Goal: Task Accomplishment & Management: Manage account settings

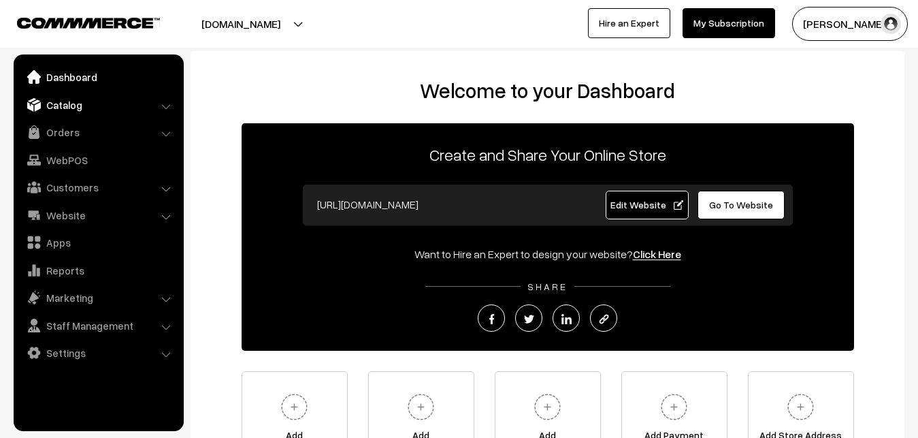
click at [64, 103] on link "Catalog" at bounding box center [98, 105] width 162 height 25
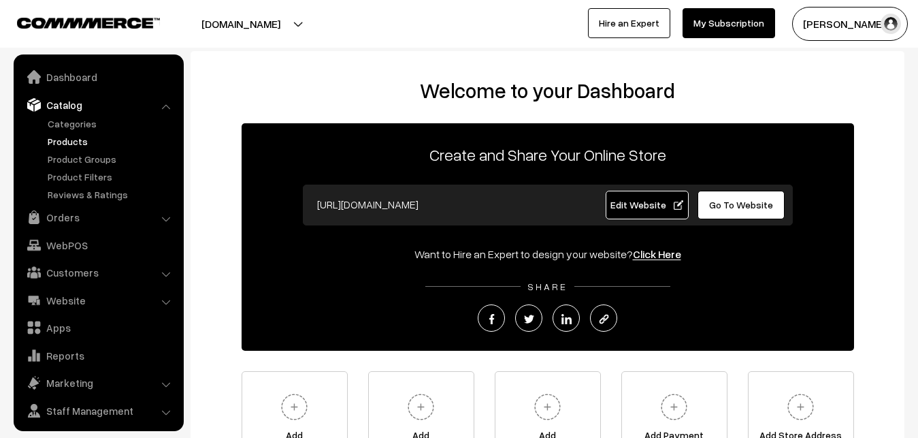
click at [64, 137] on link "Products" at bounding box center [111, 141] width 135 height 14
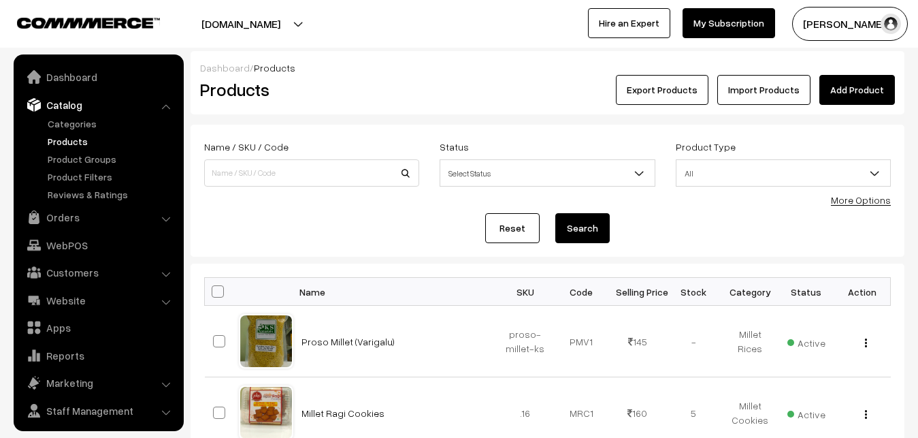
scroll to position [33, 0]
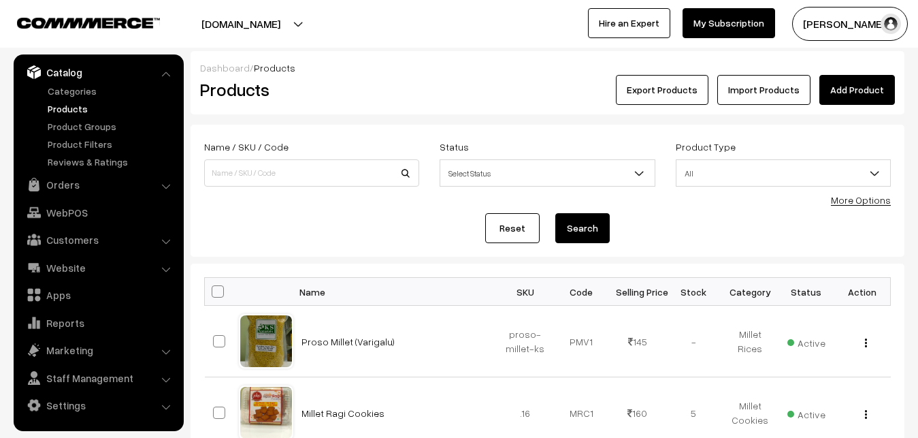
click at [874, 86] on link "Add Product" at bounding box center [857, 90] width 76 height 30
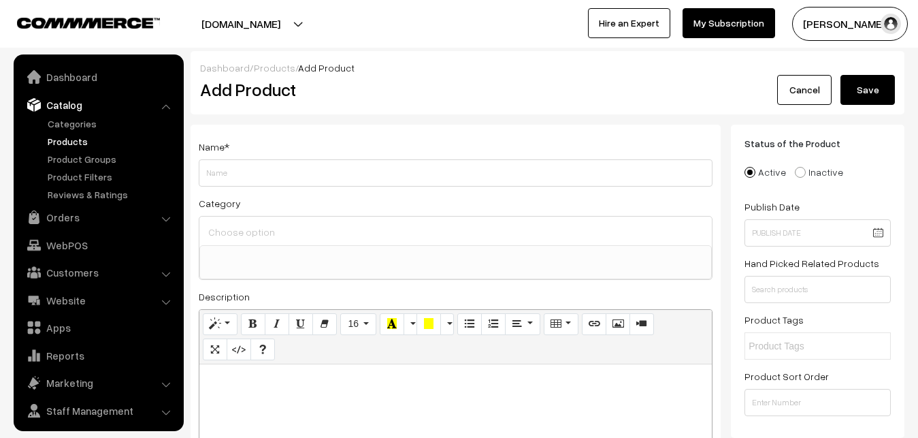
select select
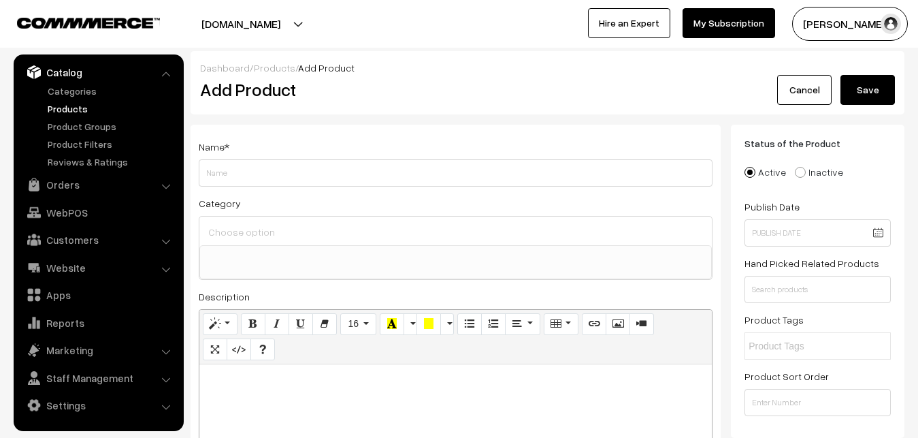
click at [216, 174] on input "Weight" at bounding box center [456, 172] width 514 height 27
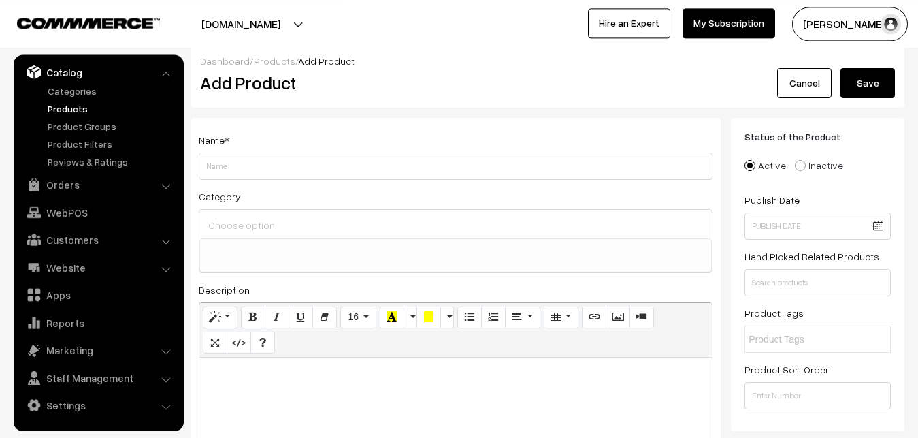
scroll to position [0, 0]
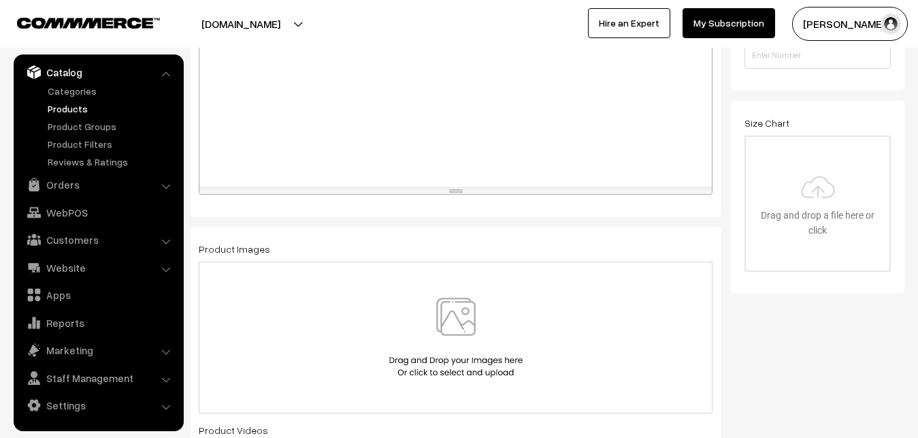
click at [297, 132] on div at bounding box center [455, 102] width 512 height 170
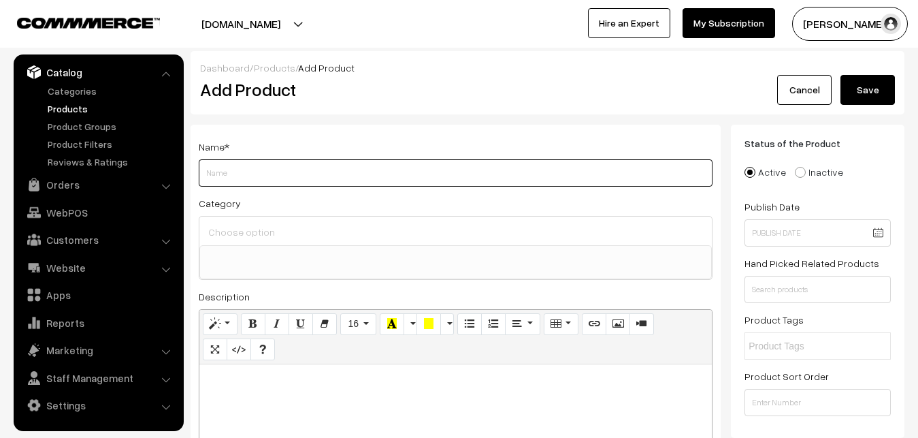
click at [304, 176] on input "Weight" at bounding box center [456, 172] width 514 height 27
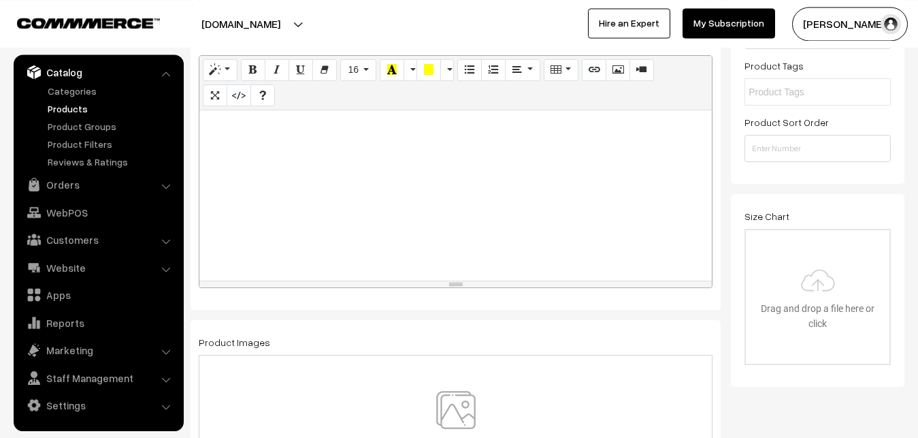
scroll to position [278, 0]
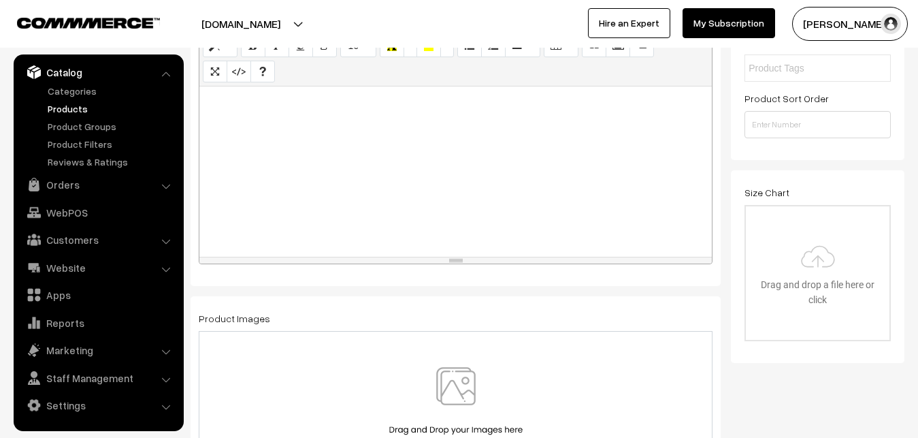
click at [304, 176] on div at bounding box center [455, 171] width 512 height 170
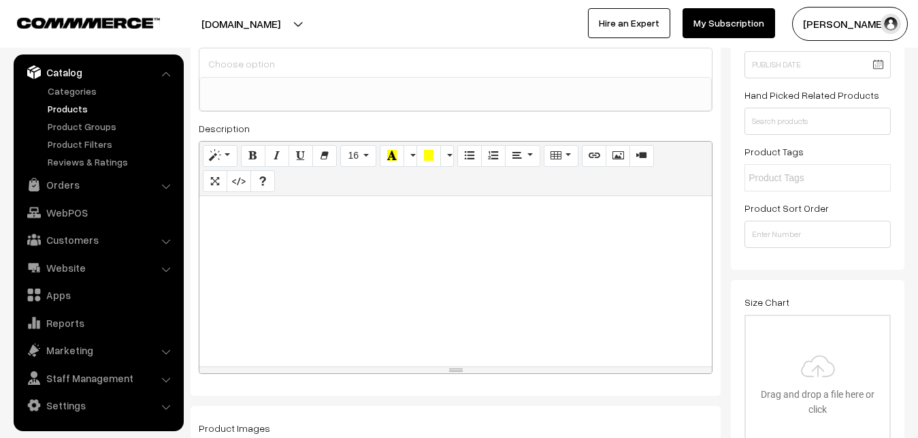
scroll to position [208, 0]
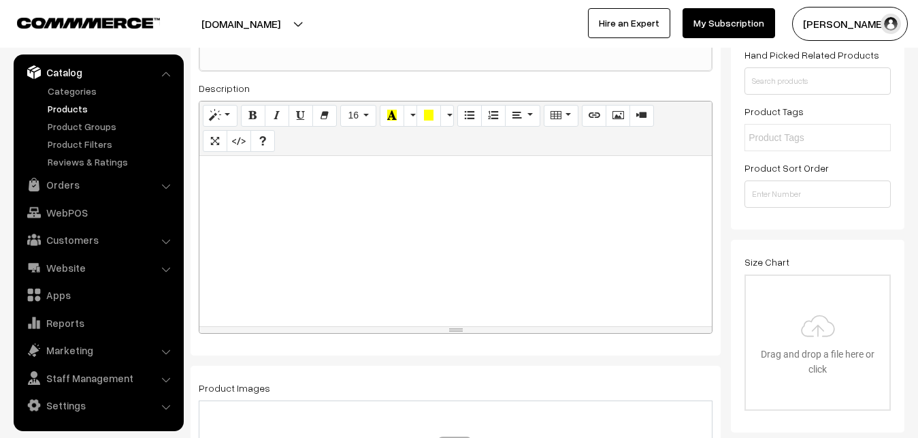
click at [358, 233] on div at bounding box center [455, 241] width 512 height 170
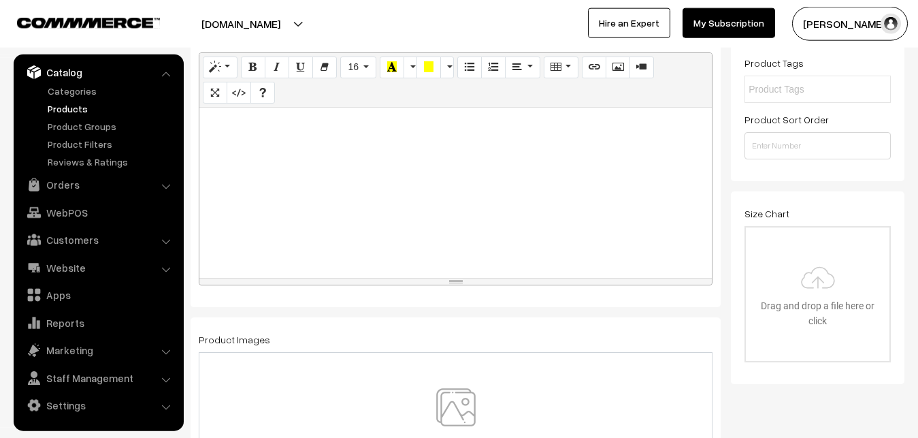
scroll to position [278, 0]
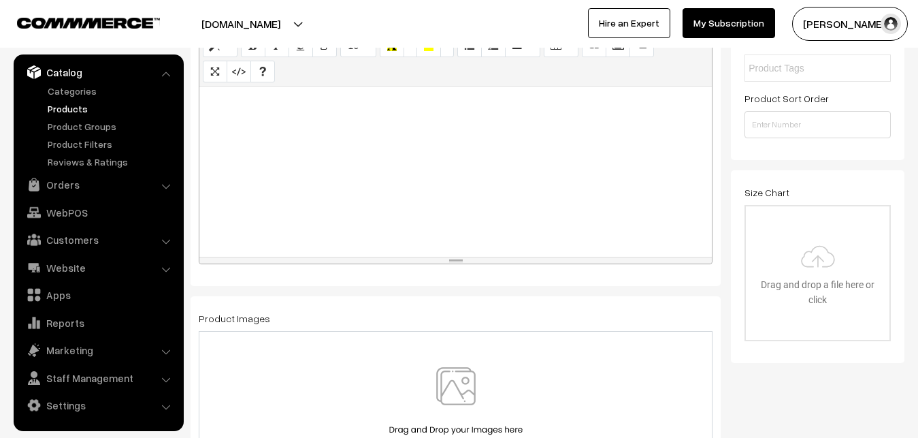
click at [308, 229] on div at bounding box center [455, 171] width 512 height 170
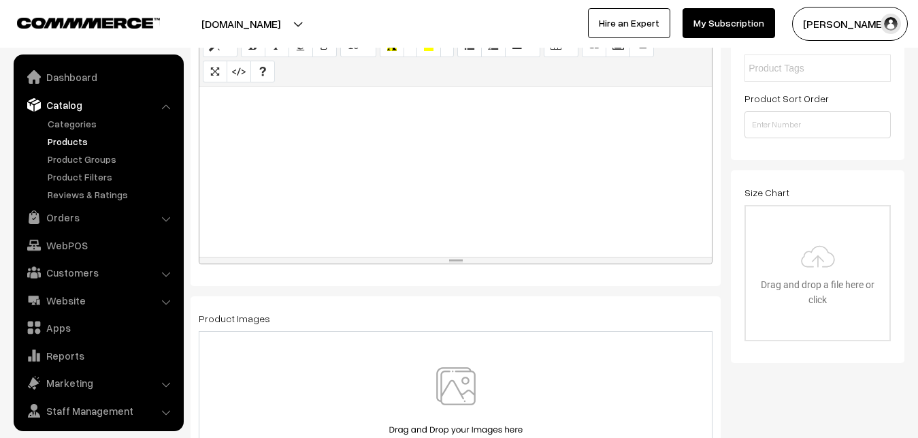
click at [74, 142] on link "Products" at bounding box center [111, 141] width 135 height 14
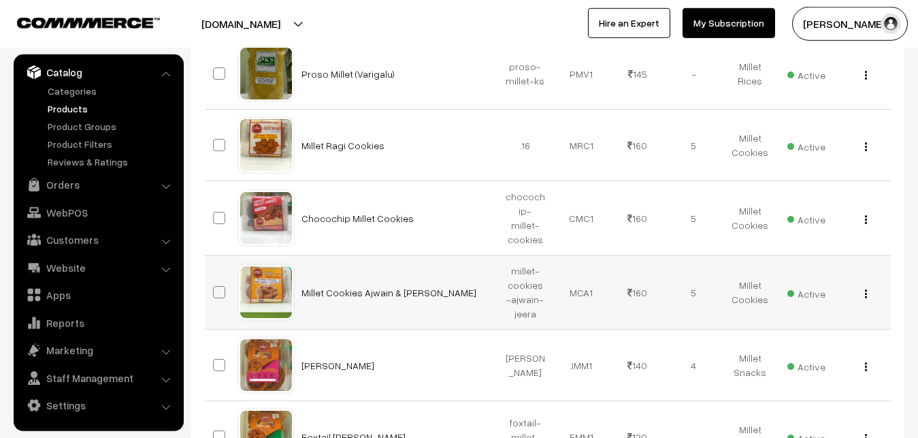
scroll to position [278, 0]
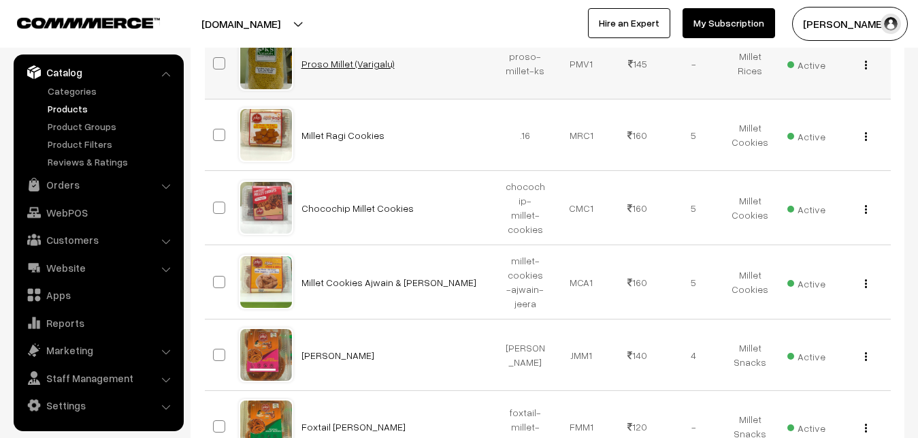
click at [330, 65] on link "Proso Millet (Varigalu)" at bounding box center [348, 64] width 93 height 12
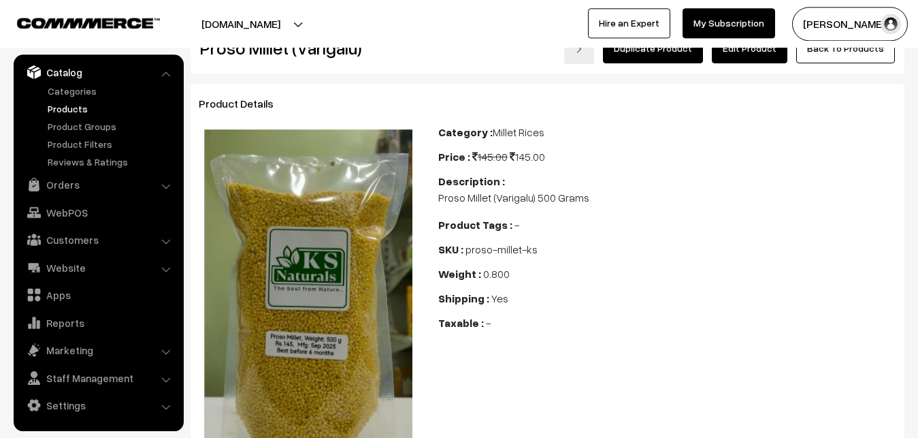
scroll to position [69, 0]
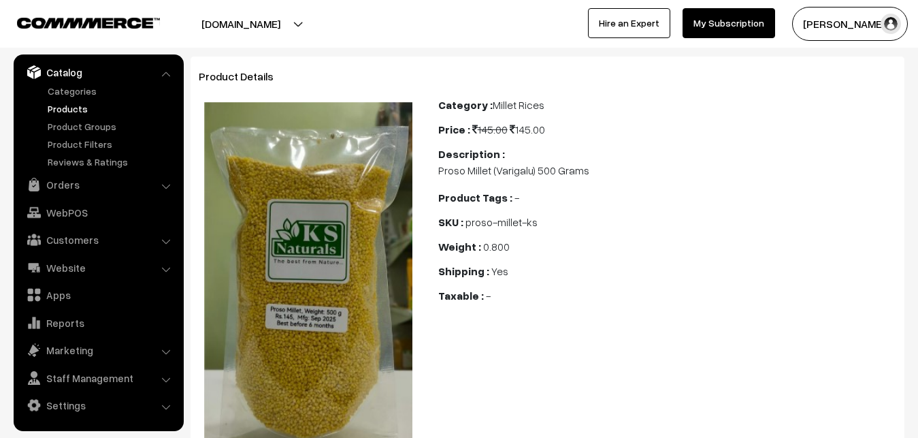
click at [57, 104] on link "Products" at bounding box center [111, 108] width 135 height 14
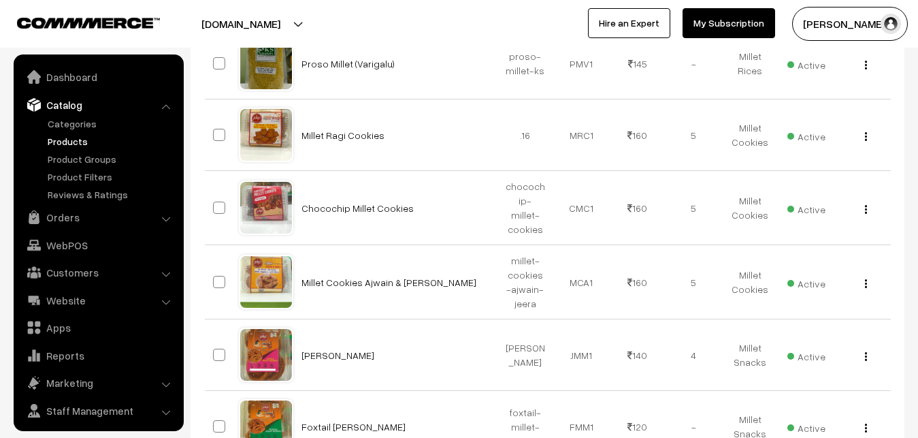
scroll to position [33, 0]
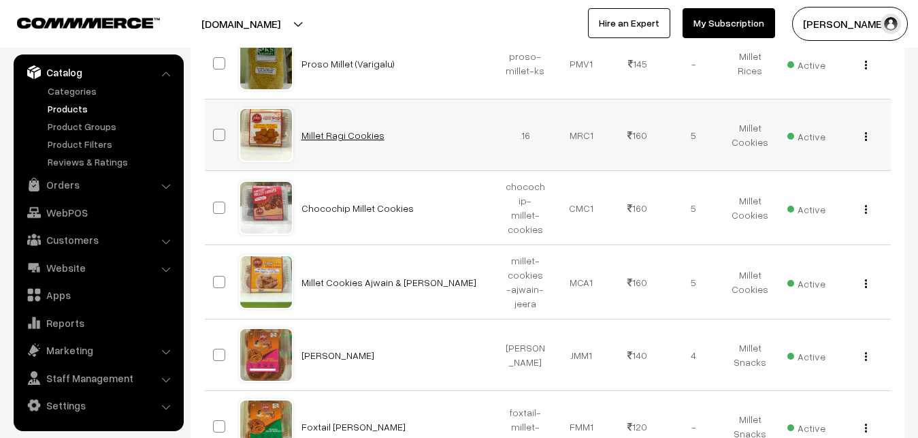
click at [323, 133] on link "Millet Ragi Cookies" at bounding box center [343, 135] width 83 height 12
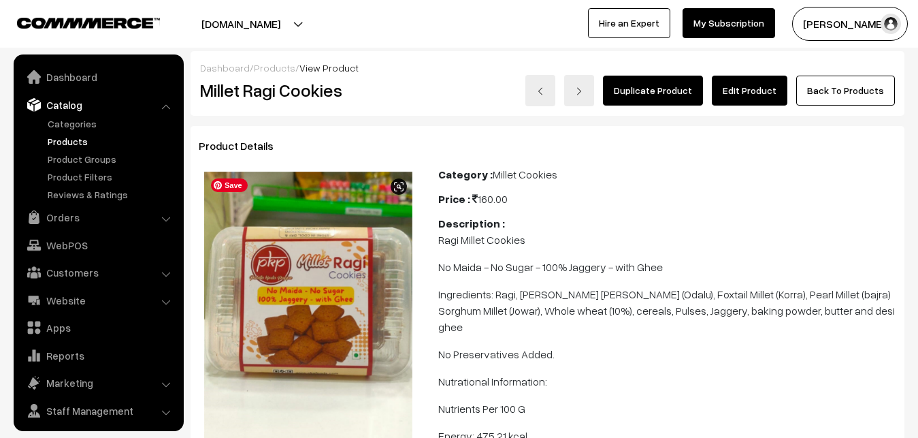
scroll to position [33, 0]
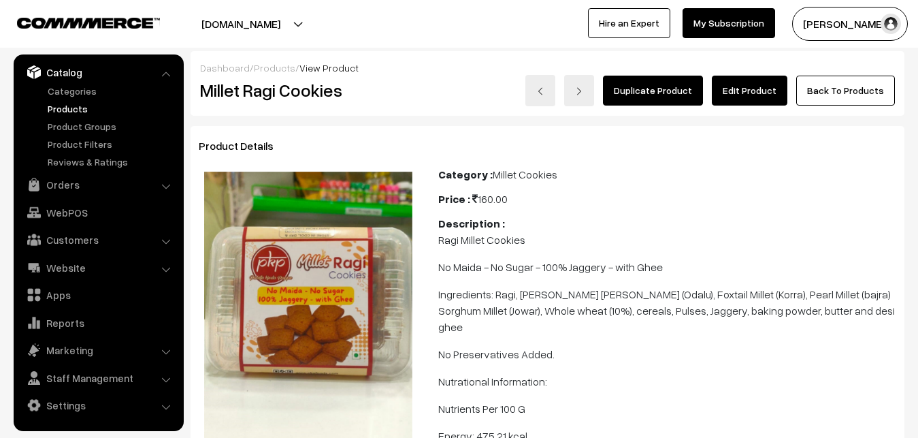
click at [59, 111] on link "Products" at bounding box center [111, 108] width 135 height 14
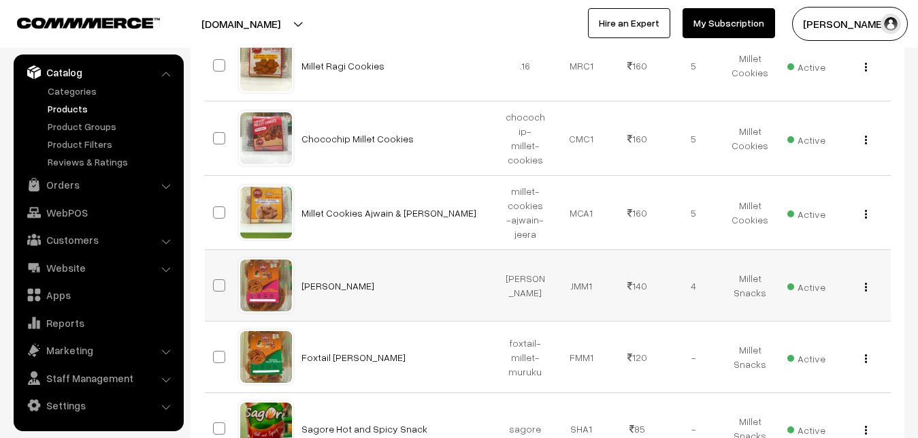
scroll to position [69, 0]
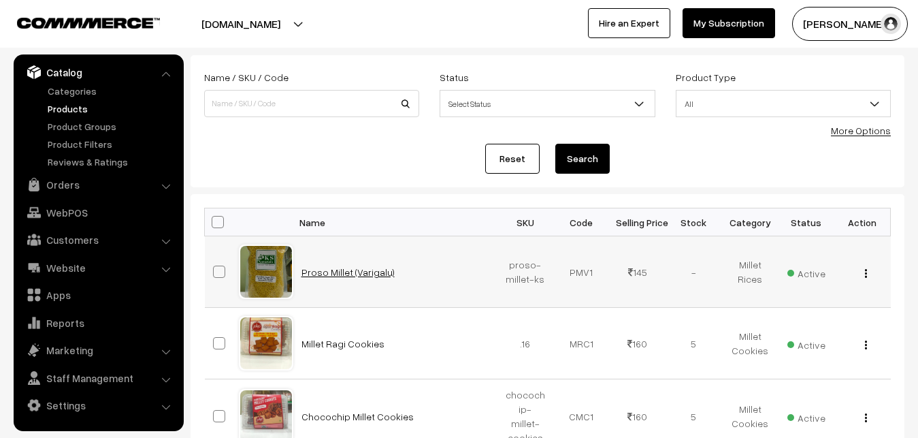
click at [346, 271] on link "Proso Millet (Varigalu)" at bounding box center [348, 272] width 93 height 12
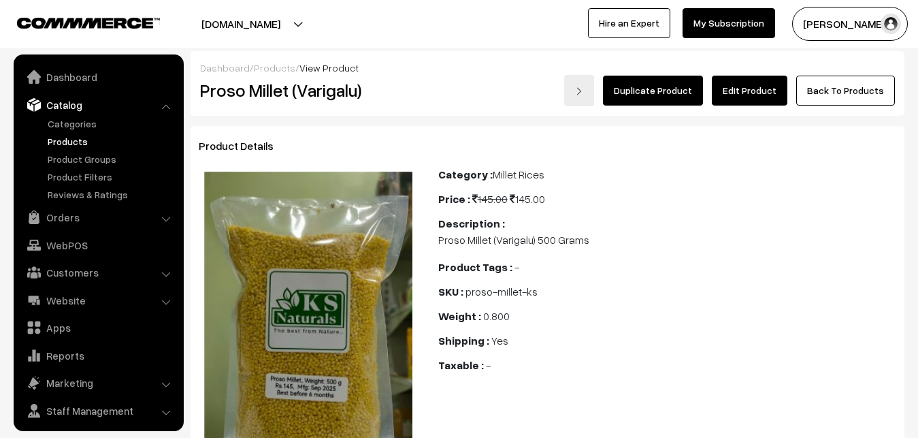
click at [62, 139] on link "Products" at bounding box center [111, 141] width 135 height 14
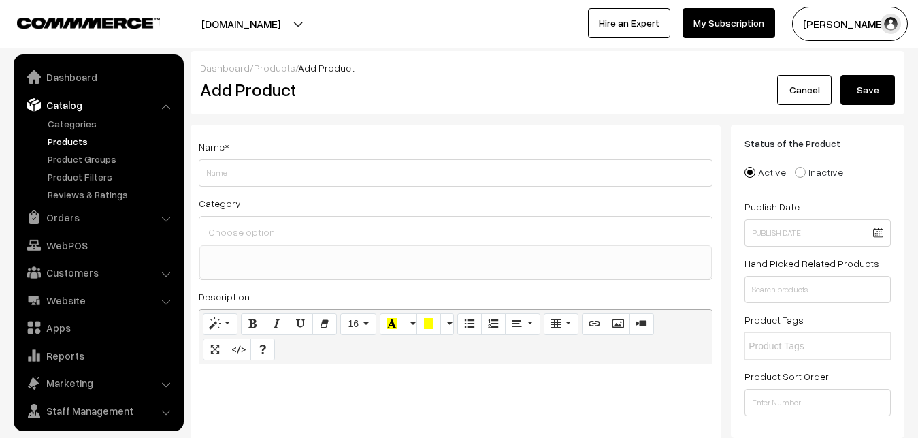
select select
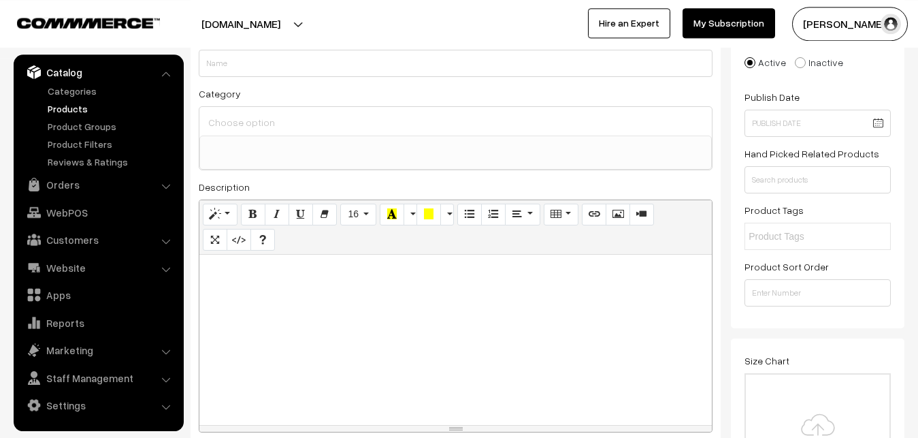
scroll to position [208, 0]
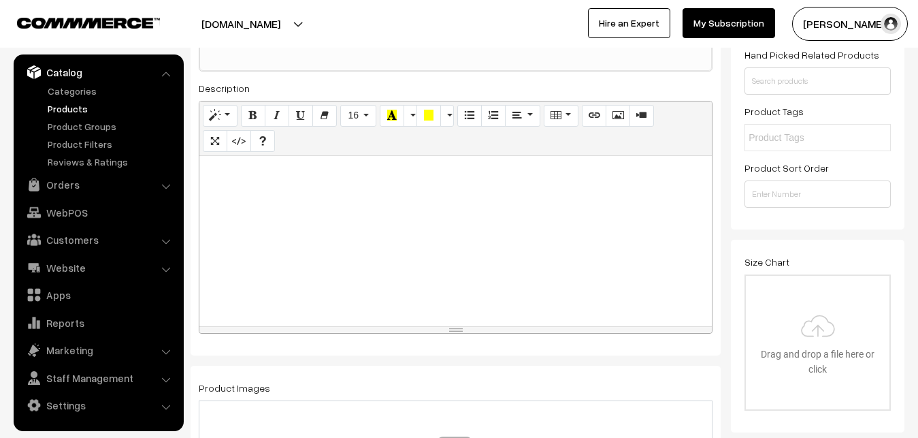
click at [327, 258] on div at bounding box center [455, 241] width 512 height 170
paste div
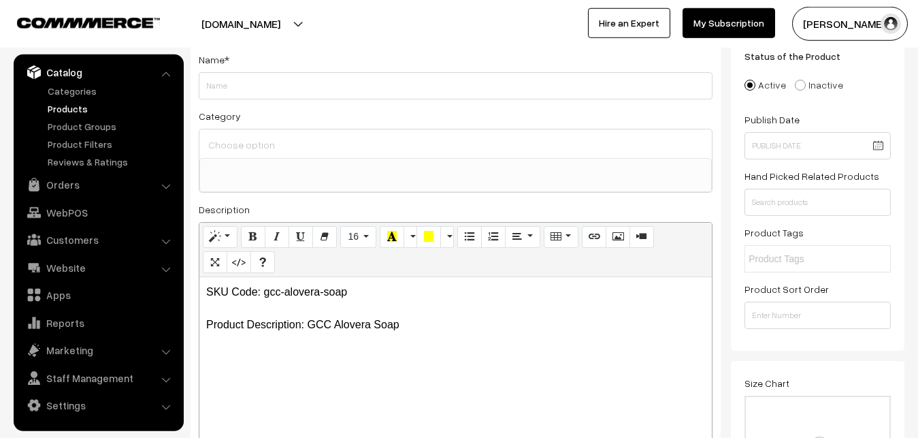
scroll to position [0, 0]
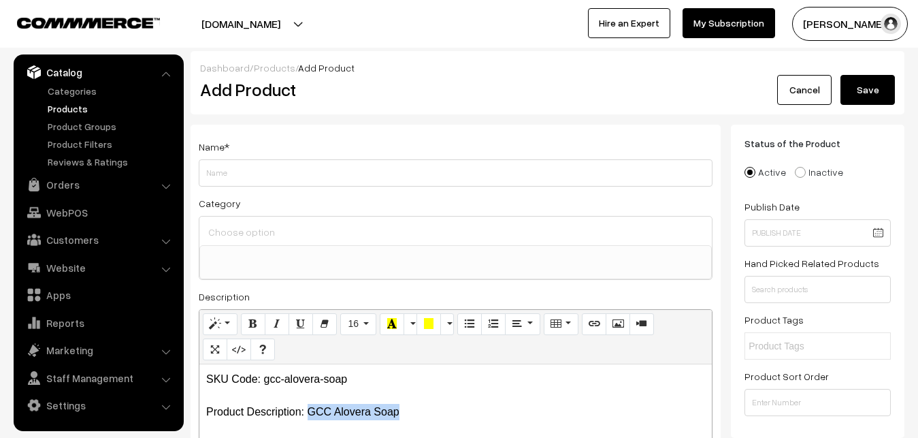
drag, startPoint x: 310, startPoint y: 412, endPoint x: 412, endPoint y: 412, distance: 102.1
click at [412, 412] on p "SKU Code: gcc-alovera-soap Product Description: GCC Alovera Soap" at bounding box center [455, 395] width 499 height 49
copy p "GCC Alovera Soap"
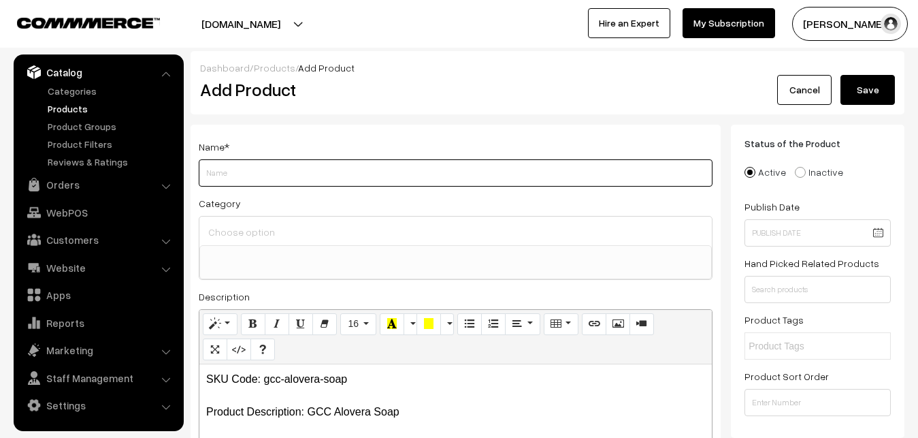
click at [226, 185] on input "Weight" at bounding box center [456, 172] width 514 height 27
paste input "GCC Alovera Soap"
type input "GCC Alovera Soap"
click at [239, 235] on input at bounding box center [456, 232] width 502 height 20
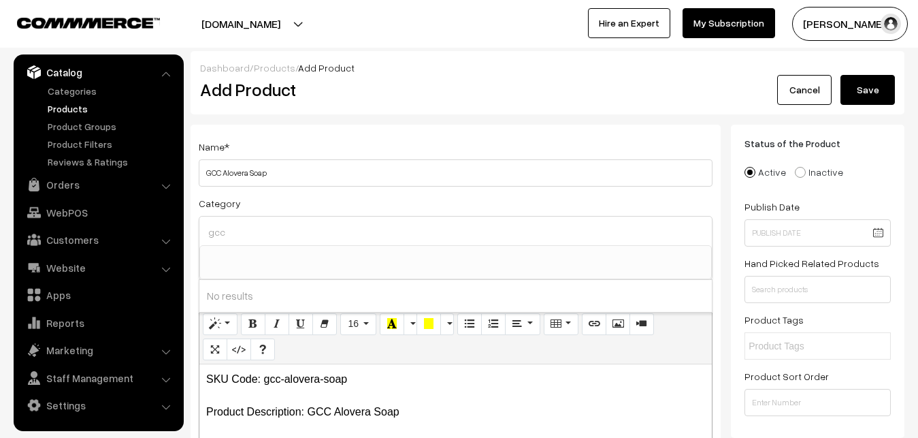
drag, startPoint x: 253, startPoint y: 236, endPoint x: 161, endPoint y: 245, distance: 92.3
click at [205, 242] on input "gcc" at bounding box center [456, 232] width 502 height 20
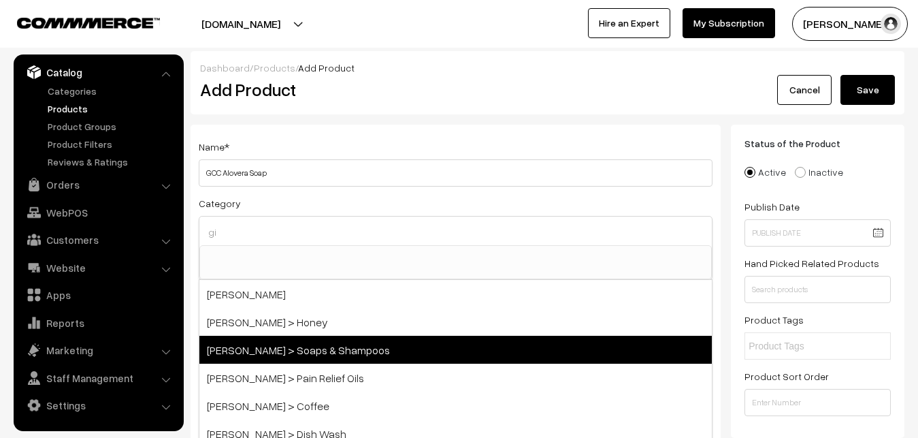
type input "gi"
click at [246, 345] on span "[PERSON_NAME] > Soaps & Shampoos" at bounding box center [455, 350] width 512 height 28
select select "41"
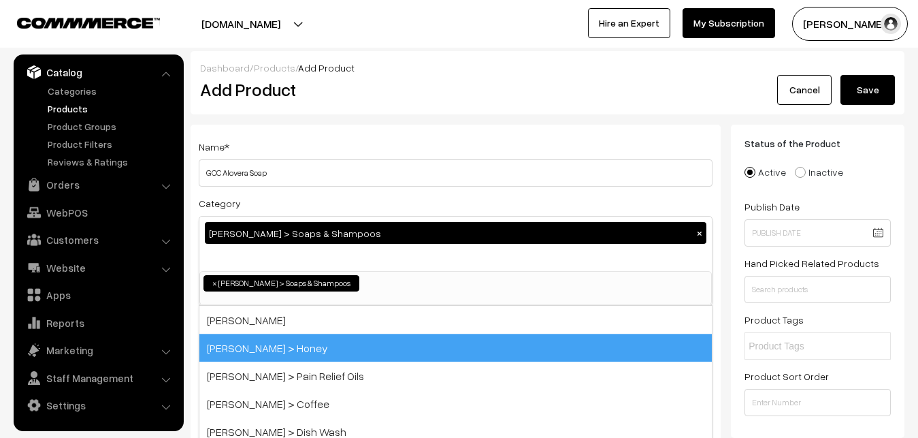
scroll to position [615, 0]
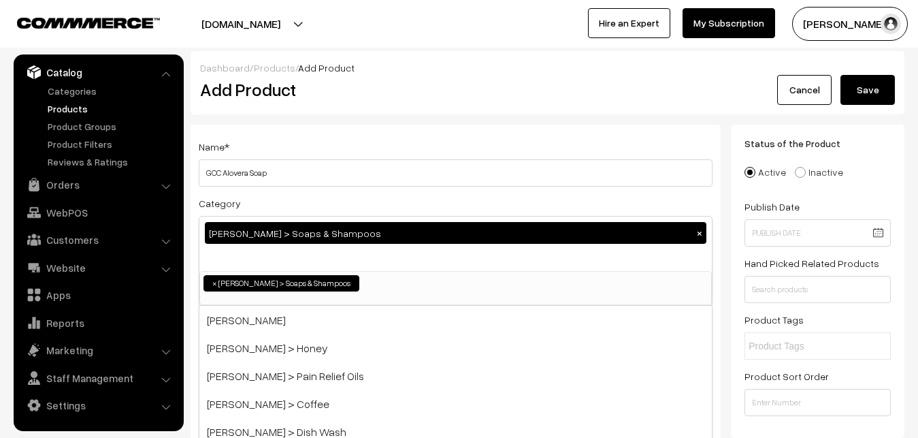
click at [357, 135] on div "Name * GCC Alovera Soap Category Girijan > Soaps & Shampoos × Millets Millets >…" at bounding box center [456, 357] width 530 height 465
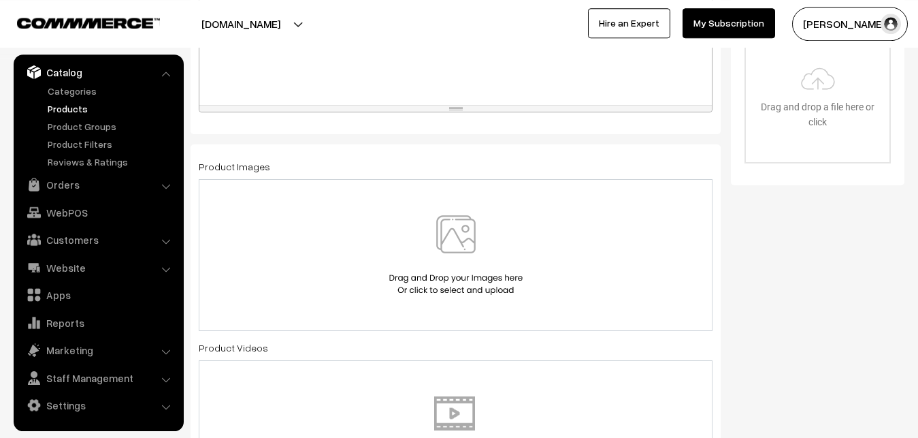
scroll to position [486, 0]
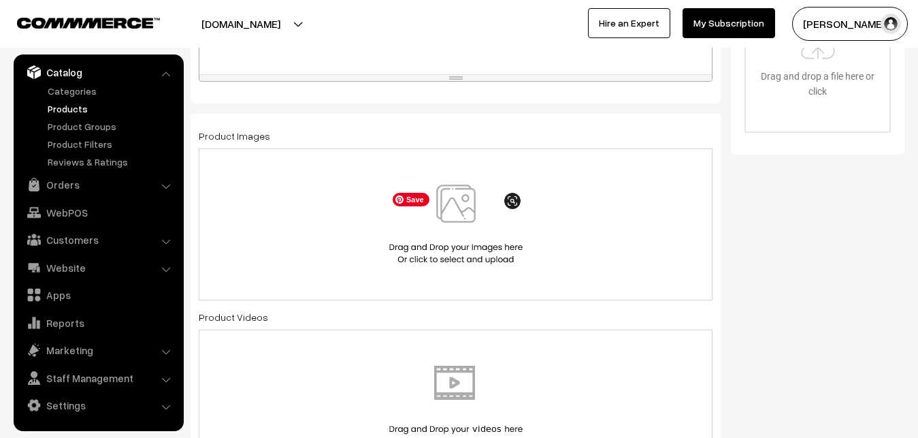
click at [455, 199] on img at bounding box center [456, 224] width 140 height 80
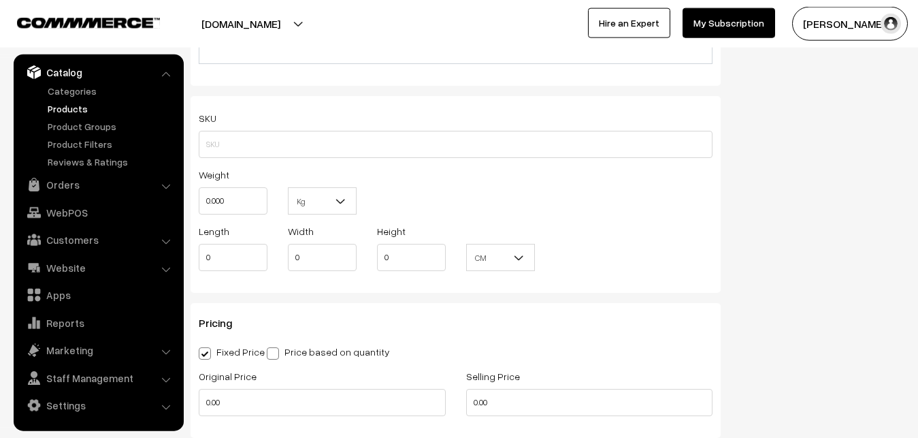
scroll to position [902, 0]
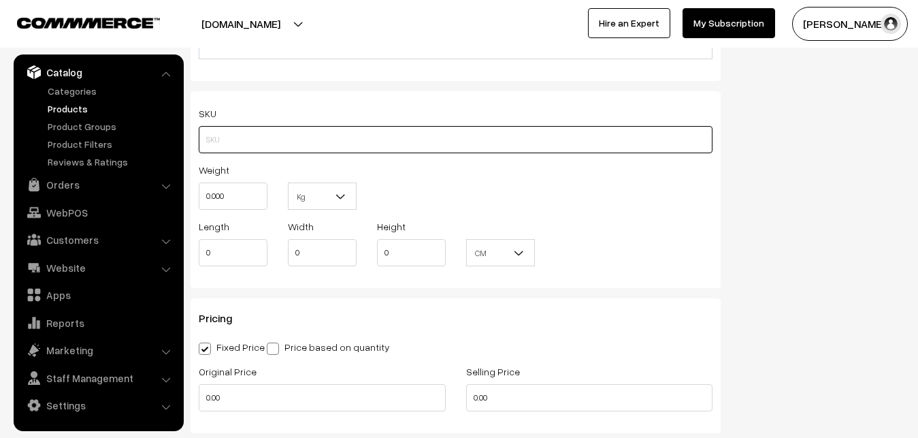
click at [254, 144] on input "text" at bounding box center [456, 139] width 514 height 27
click at [253, 140] on input "text" at bounding box center [456, 139] width 514 height 27
paste input "gcc-alovera-soap"
type input "gcc-alovera-soap"
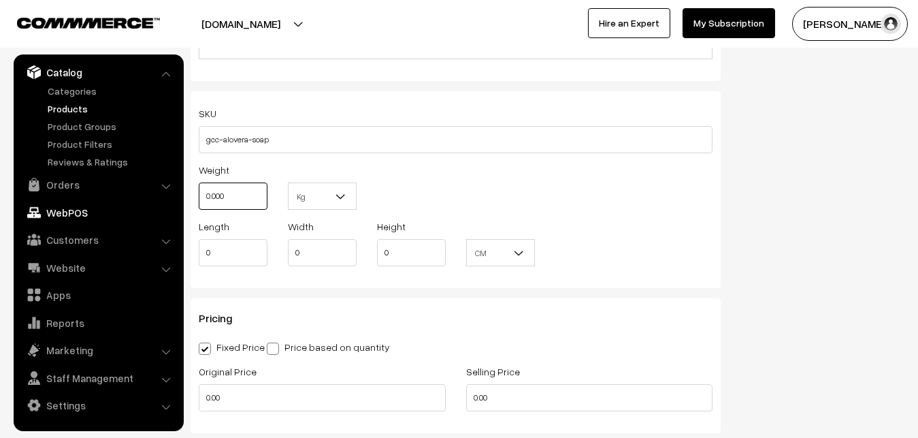
drag, startPoint x: 240, startPoint y: 190, endPoint x: 154, endPoint y: 200, distance: 86.4
click at [199, 200] on input "0.000" at bounding box center [233, 195] width 69 height 27
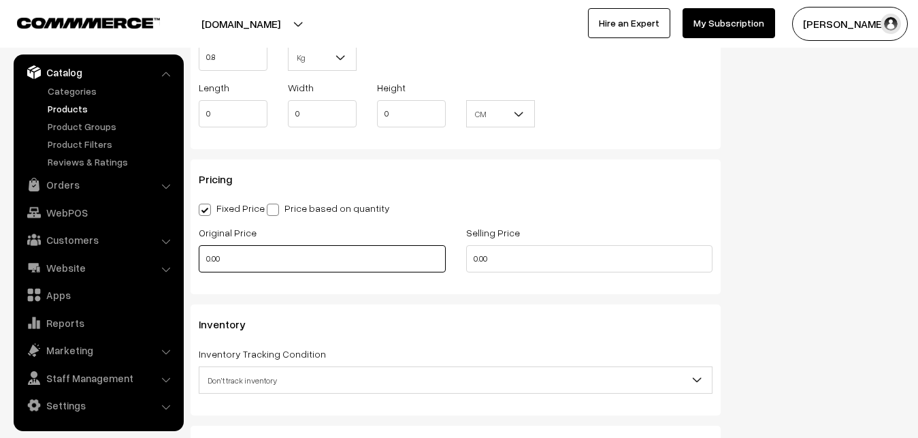
type input "0.80"
drag, startPoint x: 244, startPoint y: 255, endPoint x: 159, endPoint y: 257, distance: 84.4
click at [199, 257] on input "0.00" at bounding box center [322, 258] width 247 height 27
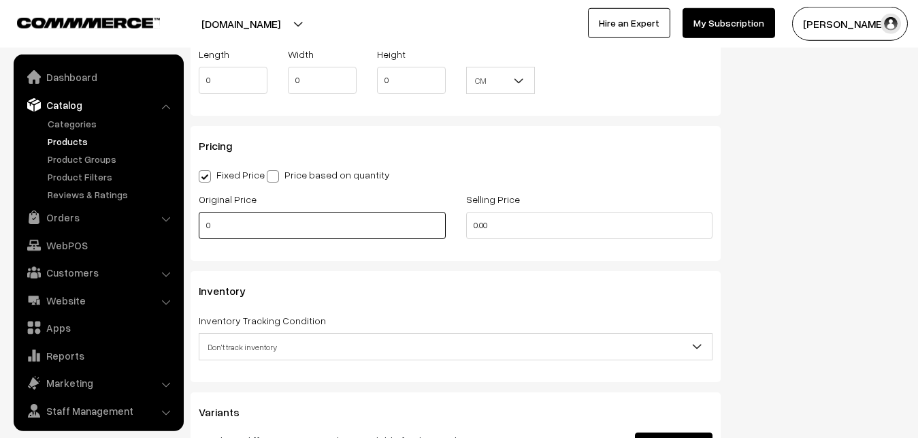
scroll to position [1111, 0]
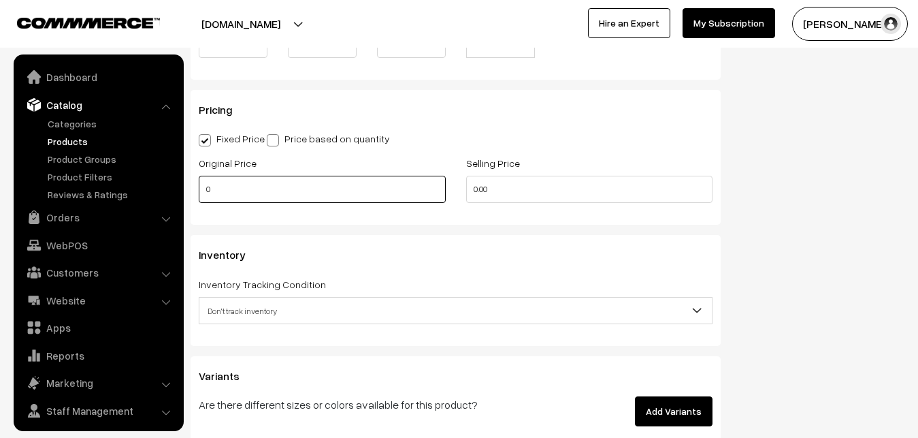
drag, startPoint x: 261, startPoint y: 191, endPoint x: 142, endPoint y: 186, distance: 118.5
click at [199, 186] on input "0" at bounding box center [322, 189] width 247 height 27
type input "36"
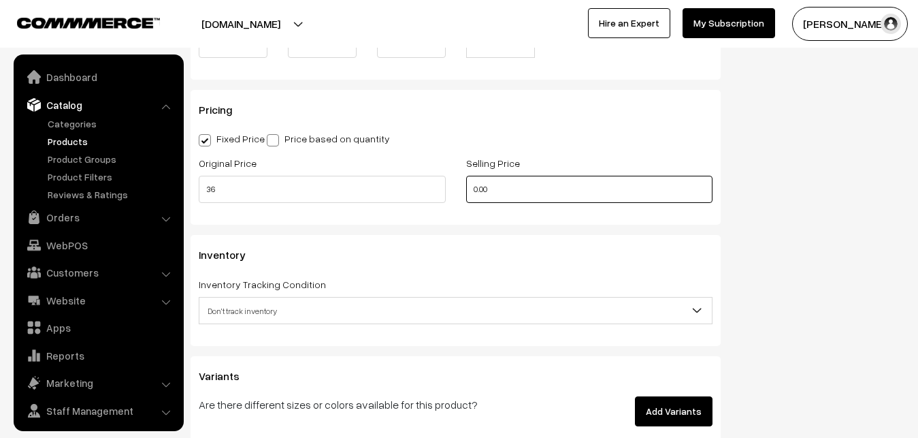
drag, startPoint x: 557, startPoint y: 197, endPoint x: 430, endPoint y: 195, distance: 126.6
click at [466, 195] on input "0.00" at bounding box center [589, 189] width 247 height 27
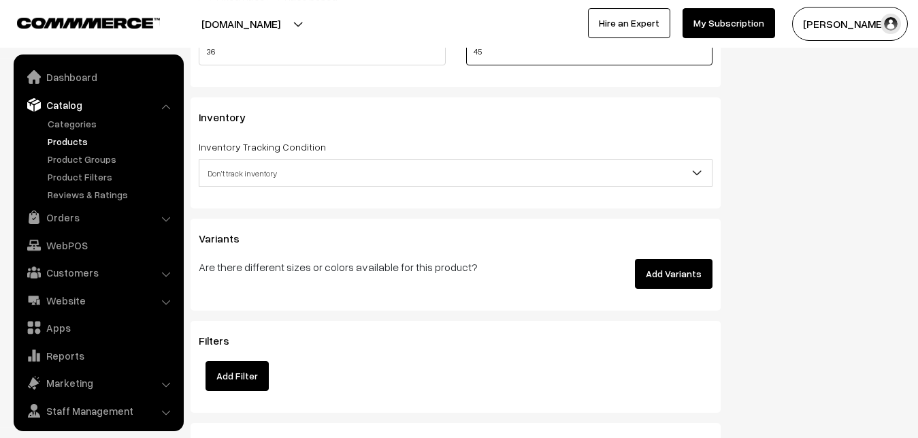
scroll to position [1250, 0]
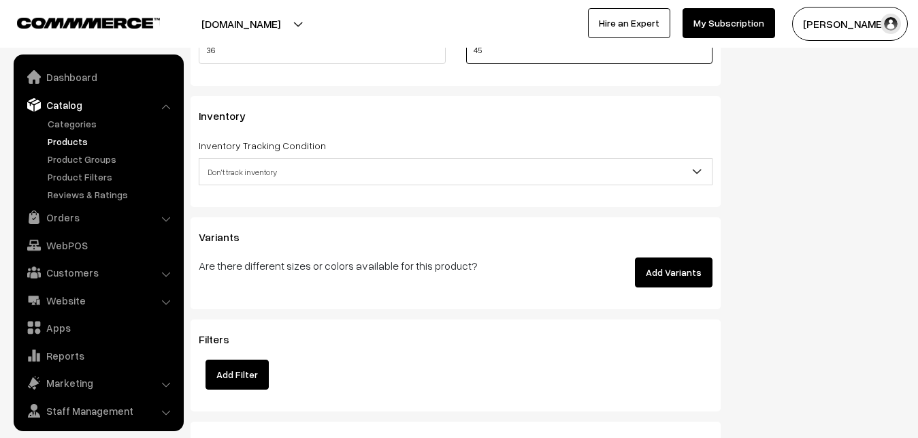
type input "45"
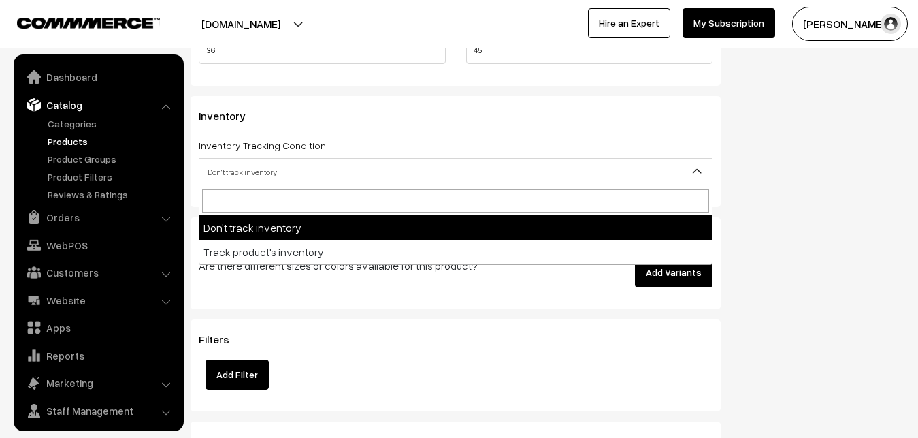
click at [232, 162] on span "Don't track inventory" at bounding box center [455, 172] width 512 height 24
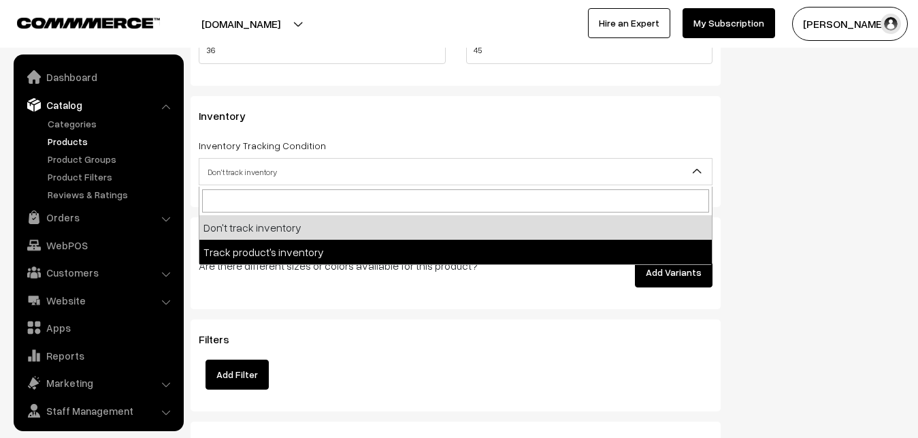
select select "2"
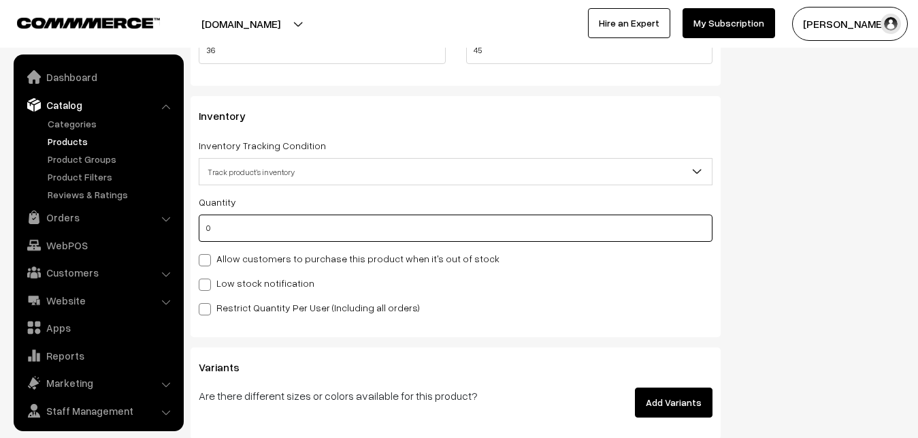
click at [231, 240] on input "0" at bounding box center [456, 227] width 514 height 27
type input "4"
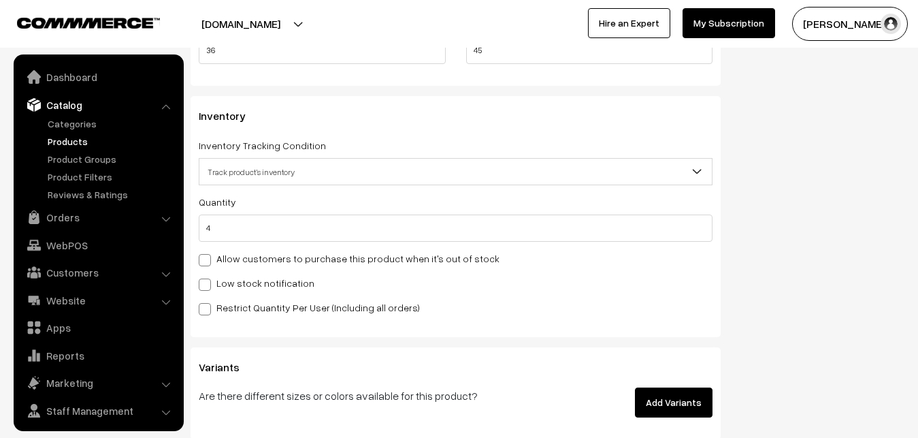
click at [227, 278] on label "Low stock notification" at bounding box center [257, 283] width 116 height 14
click at [208, 278] on input "Low stock notification" at bounding box center [203, 282] width 9 height 9
checkbox input "true"
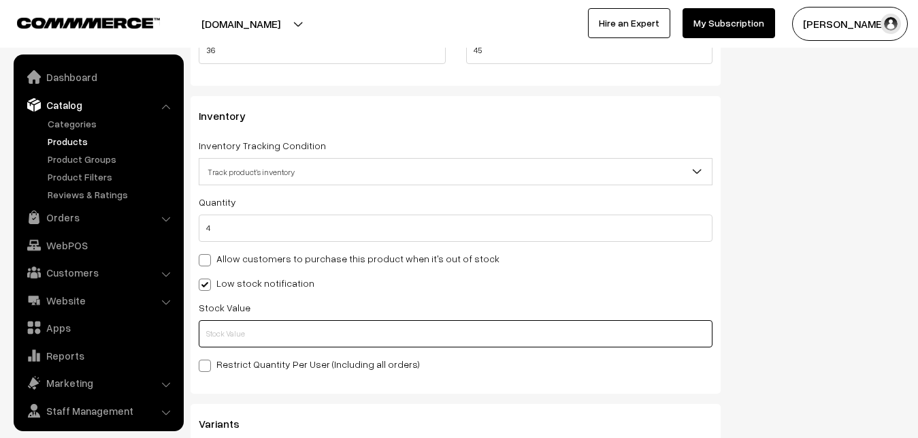
click at [222, 325] on input "text" at bounding box center [456, 333] width 514 height 27
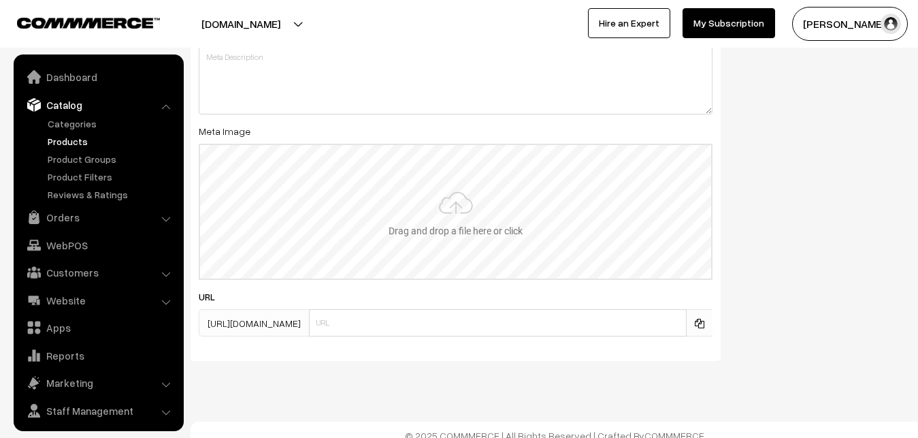
scroll to position [2026, 0]
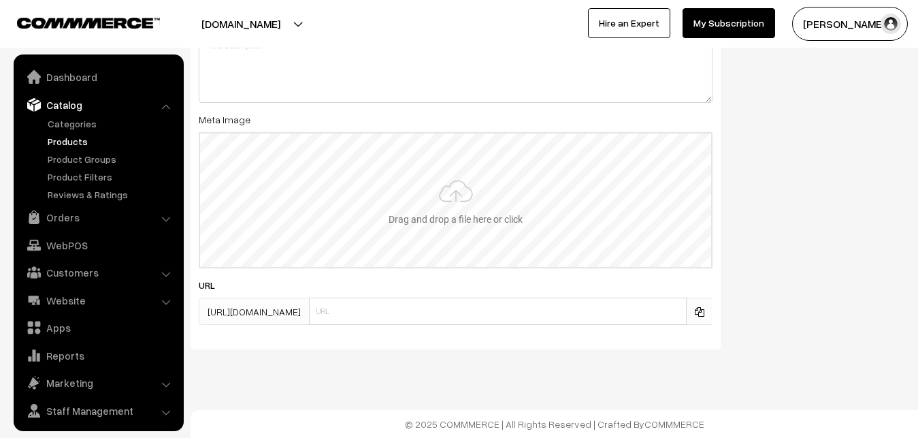
type input "2"
click at [515, 197] on input "file" at bounding box center [455, 199] width 511 height 133
type input "C:\fakepath\gcc-aloevera-soaps.jpg"
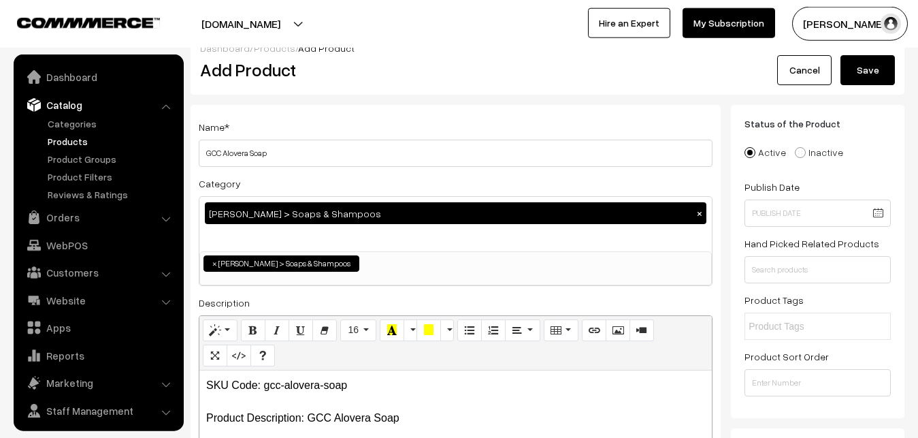
scroll to position [0, 0]
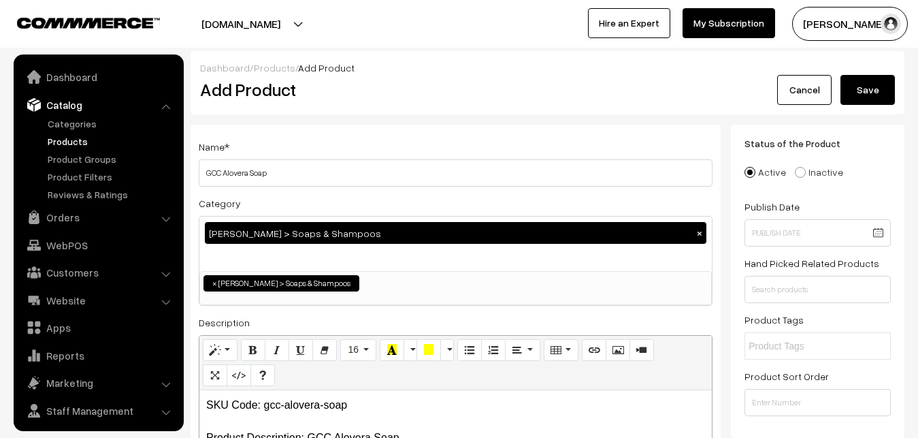
click at [869, 81] on button "Save" at bounding box center [868, 90] width 54 height 30
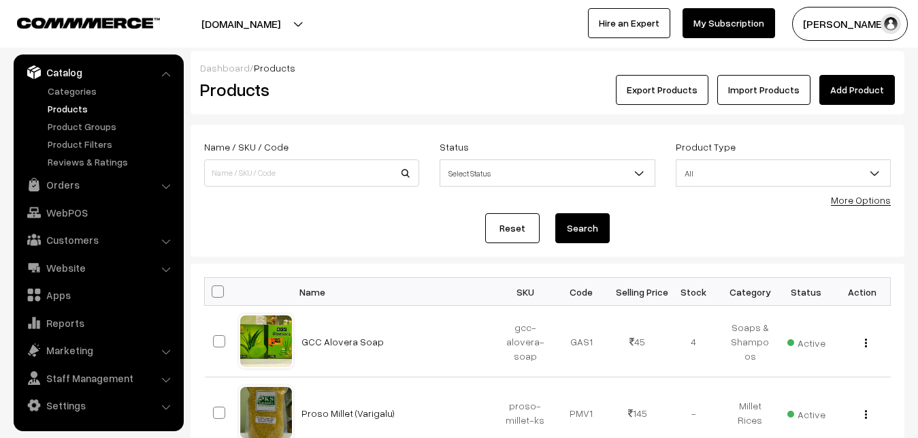
click at [862, 85] on link "Add Product" at bounding box center [857, 90] width 76 height 30
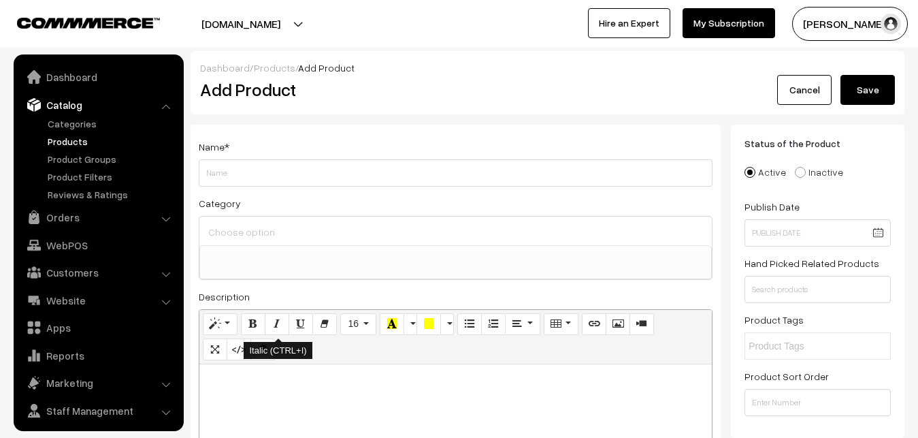
select select
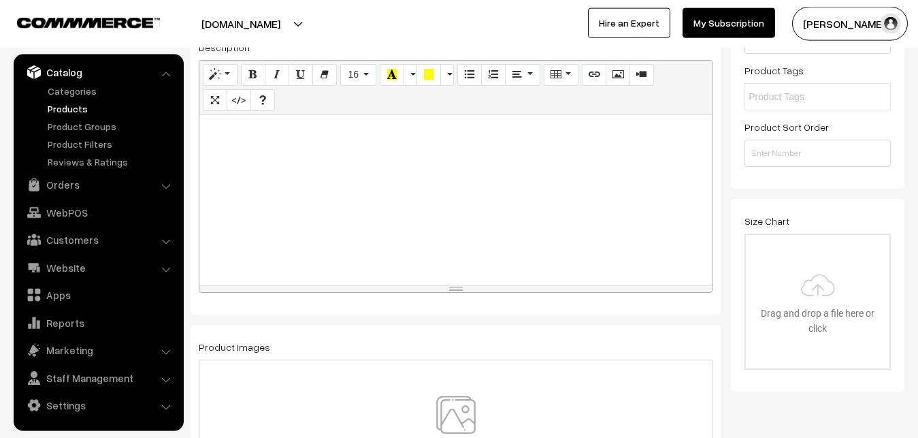
scroll to position [139, 0]
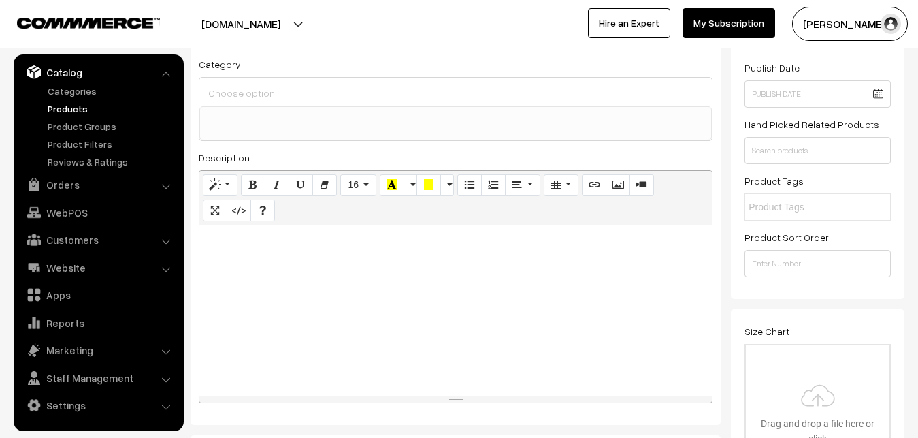
click at [299, 299] on div at bounding box center [455, 310] width 512 height 170
paste div
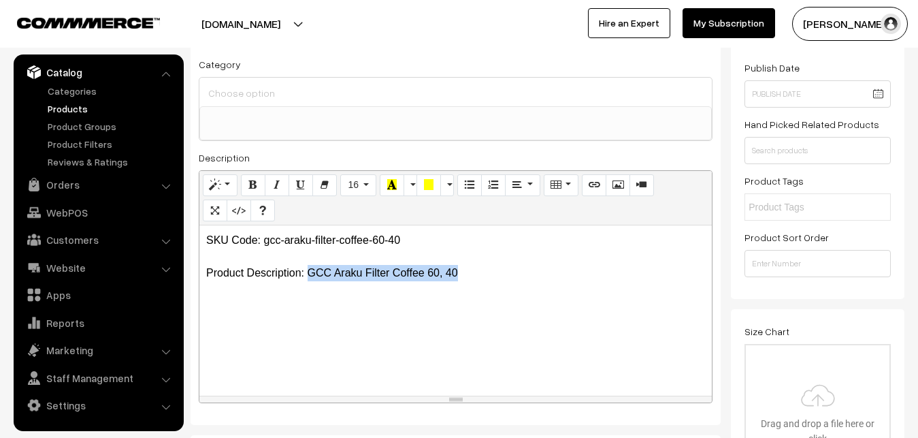
drag, startPoint x: 310, startPoint y: 274, endPoint x: 487, endPoint y: 277, distance: 177.0
click at [487, 277] on p "SKU Code: gcc-araku-filter-coffee-60-40 Product Description: GCC Araku Filter C…" at bounding box center [455, 256] width 499 height 49
copy p "GCC Araku Filter Coffee 60, 40"
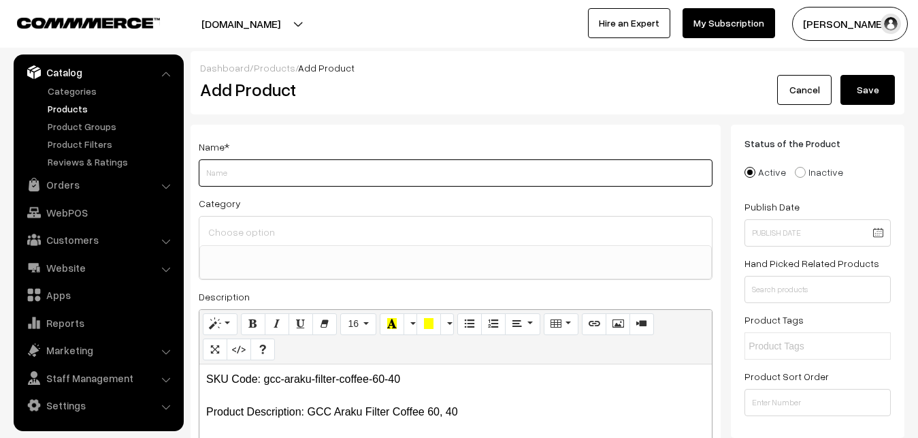
click at [229, 162] on input "Weight" at bounding box center [456, 172] width 514 height 27
paste input "GCC Araku Filter Coffee 60, 40"
type input "GCC Araku Filter Coffee 60, 40"
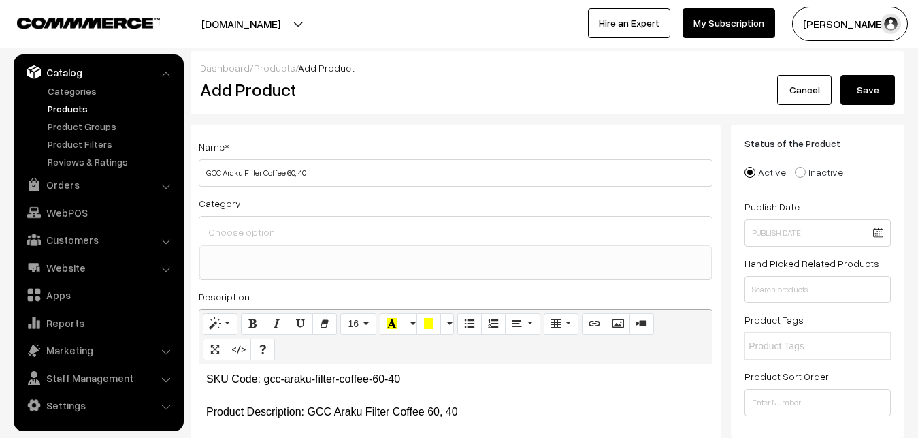
click at [238, 225] on input at bounding box center [456, 232] width 502 height 20
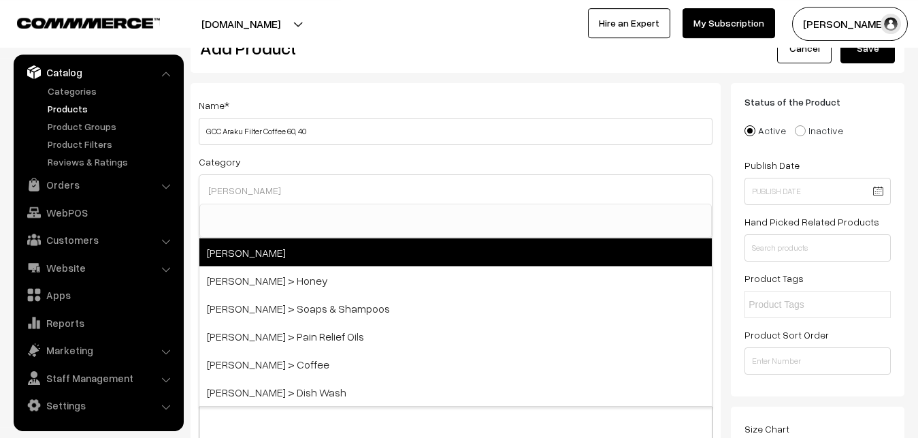
scroll to position [69, 0]
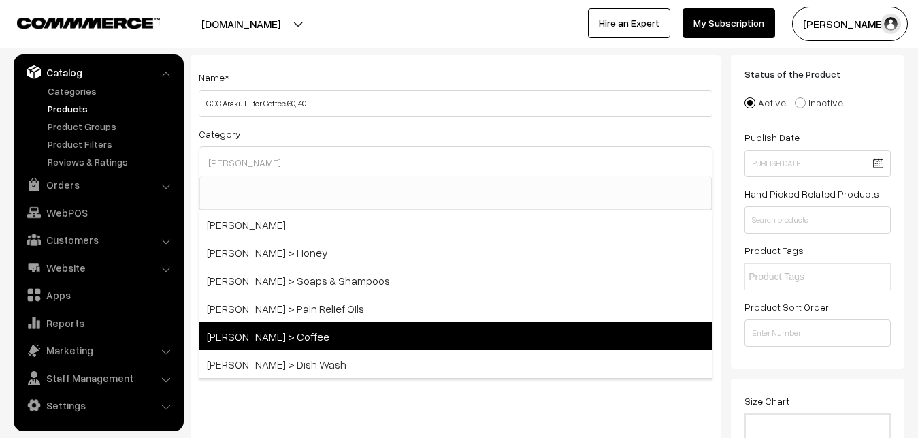
type input "giri"
click at [283, 331] on span "[PERSON_NAME] > Coffee" at bounding box center [455, 336] width 512 height 28
select select "43"
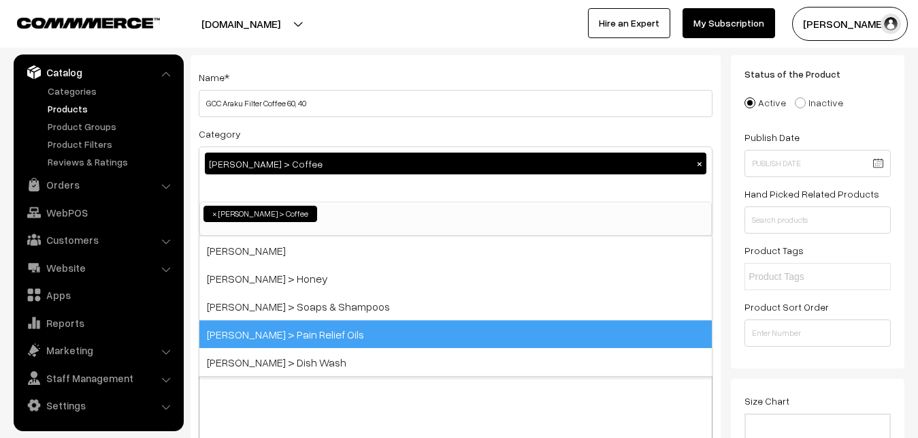
scroll to position [643, 0]
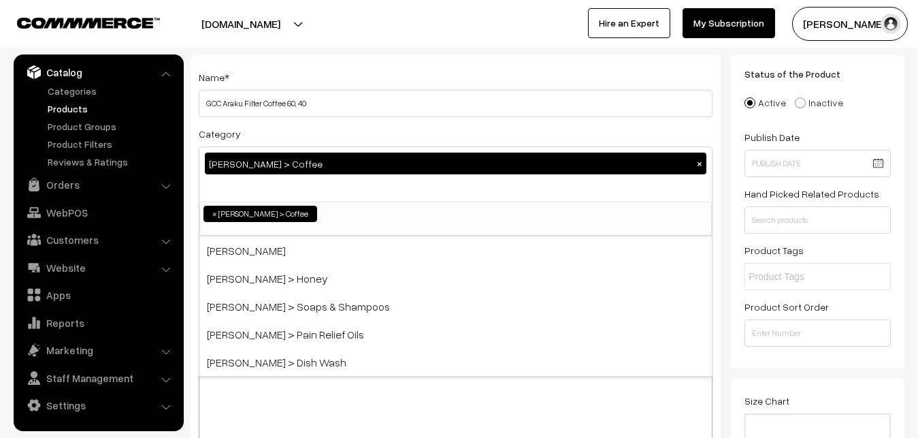
click at [365, 73] on div "Name * GCC Araku Filter Coffee 60, 40" at bounding box center [456, 93] width 514 height 48
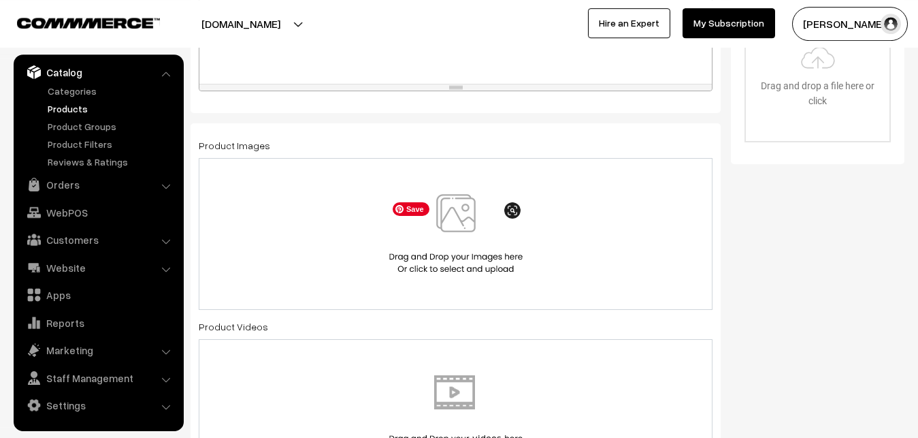
scroll to position [486, 0]
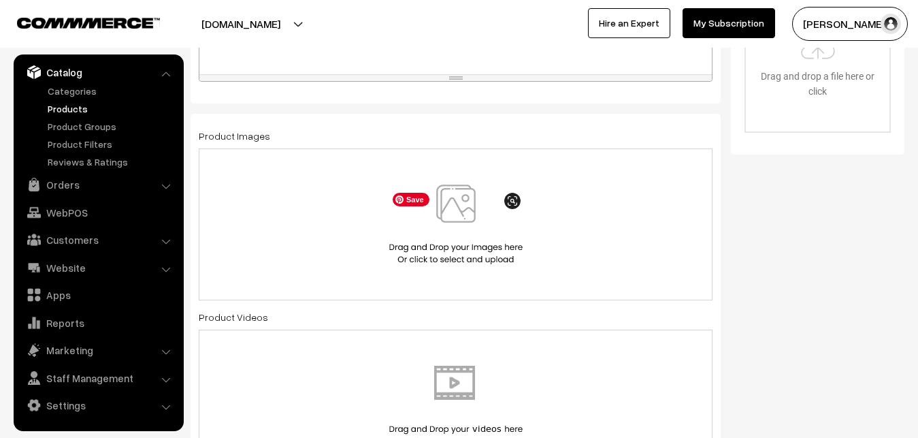
click at [454, 201] on img at bounding box center [456, 224] width 140 height 80
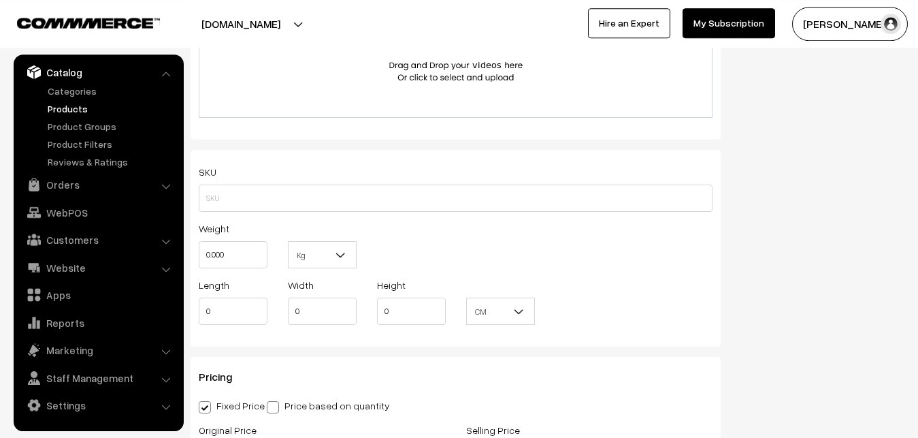
scroll to position [902, 0]
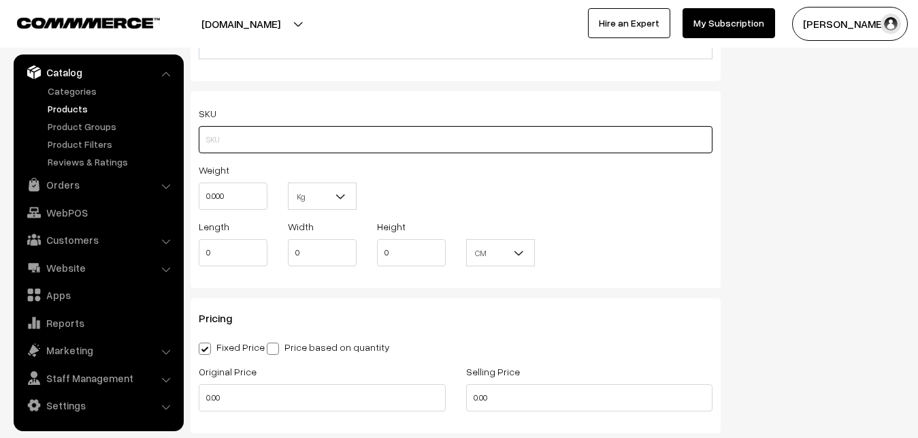
click at [236, 141] on input "text" at bounding box center [456, 139] width 514 height 27
paste input "gcc-araku-filter-coffee-60-40"
type input "gcc-araku-filter-coffee-60-40"
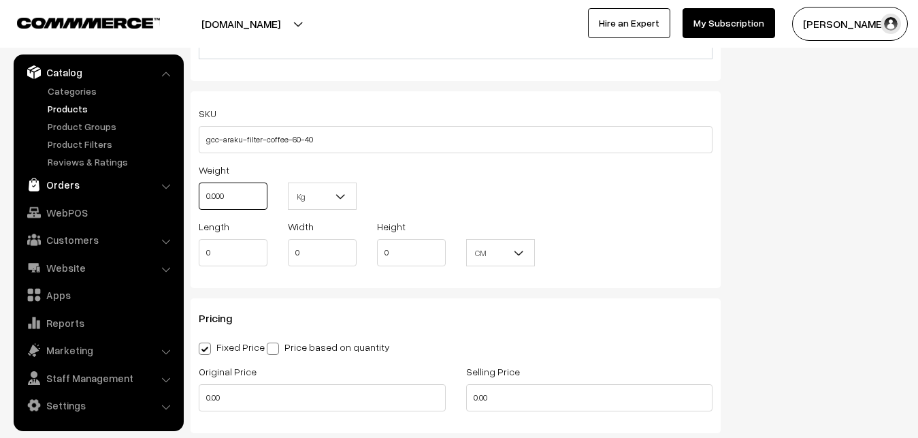
drag, startPoint x: 246, startPoint y: 193, endPoint x: 132, endPoint y: 196, distance: 114.4
click at [199, 196] on input "0.000" at bounding box center [233, 195] width 69 height 27
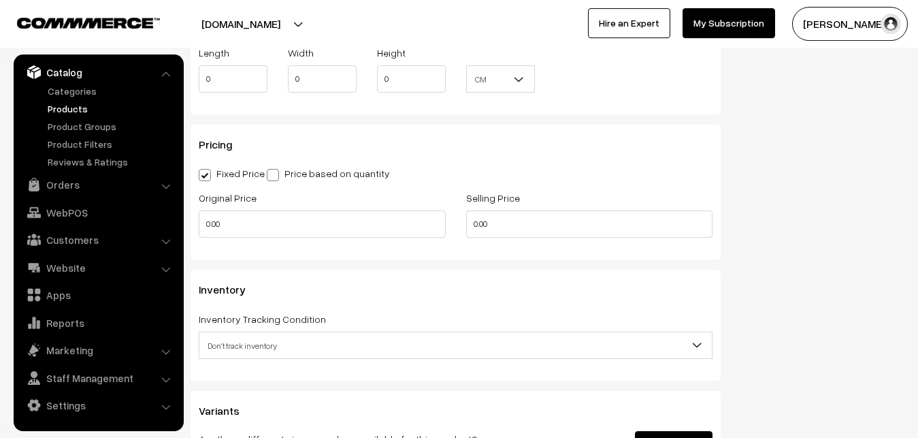
scroll to position [1111, 0]
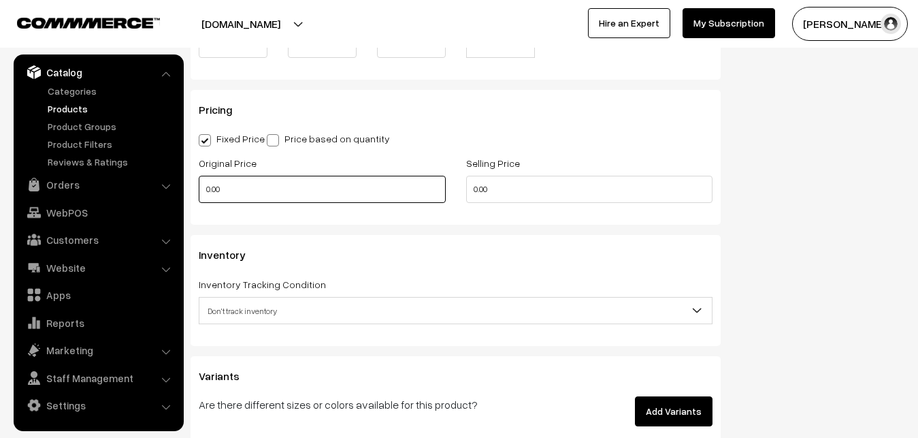
type input "0.80"
drag, startPoint x: 235, startPoint y: 189, endPoint x: 172, endPoint y: 179, distance: 64.7
click at [199, 189] on input "0.00" at bounding box center [322, 189] width 247 height 27
drag, startPoint x: 280, startPoint y: 184, endPoint x: 191, endPoint y: 194, distance: 90.3
click at [199, 194] on input "0" at bounding box center [322, 189] width 247 height 27
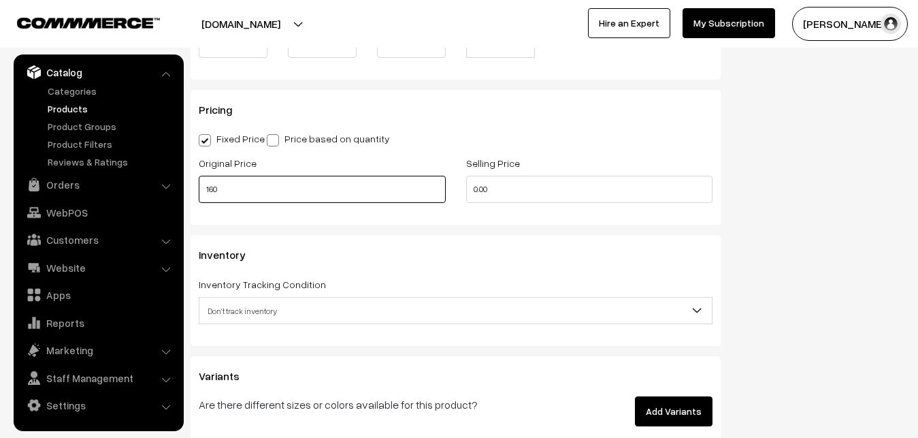
type input "160"
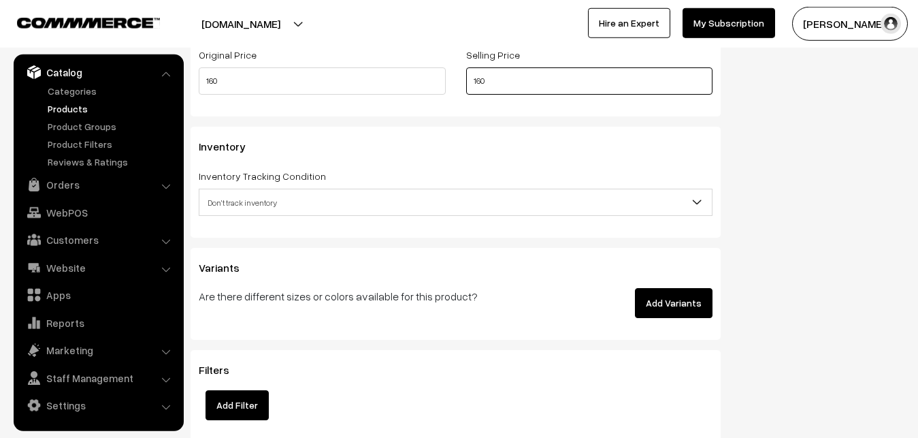
scroll to position [1250, 0]
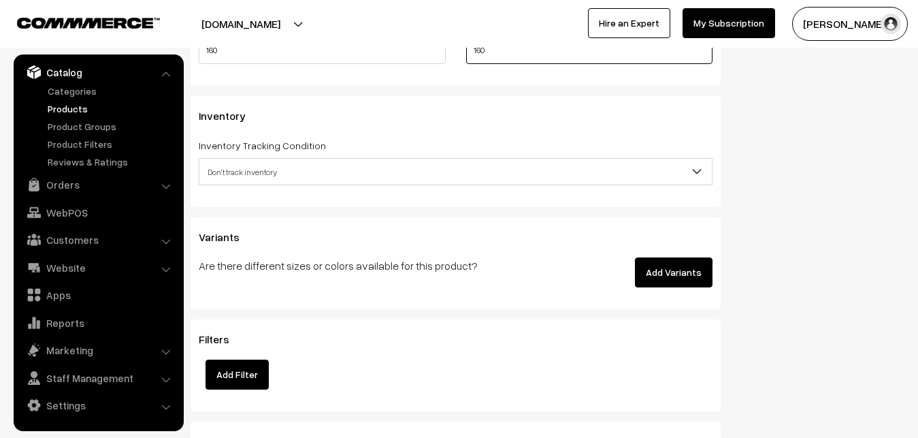
type input "160"
click at [254, 174] on span "Don't track inventory" at bounding box center [455, 172] width 512 height 24
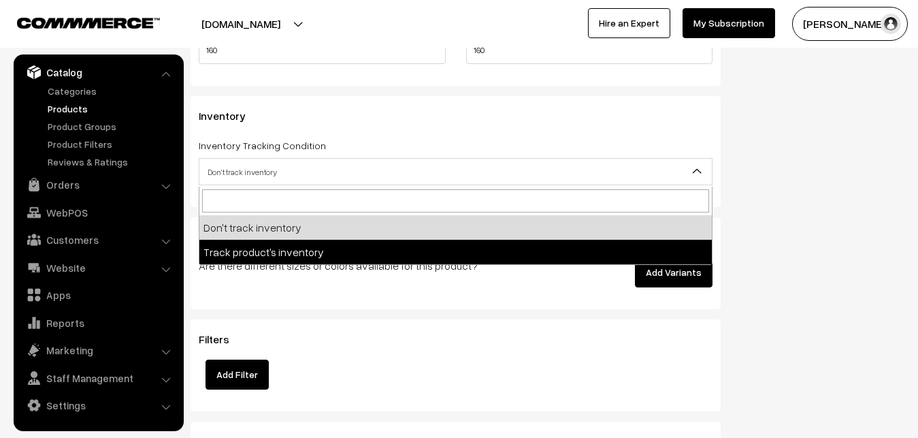
select select "2"
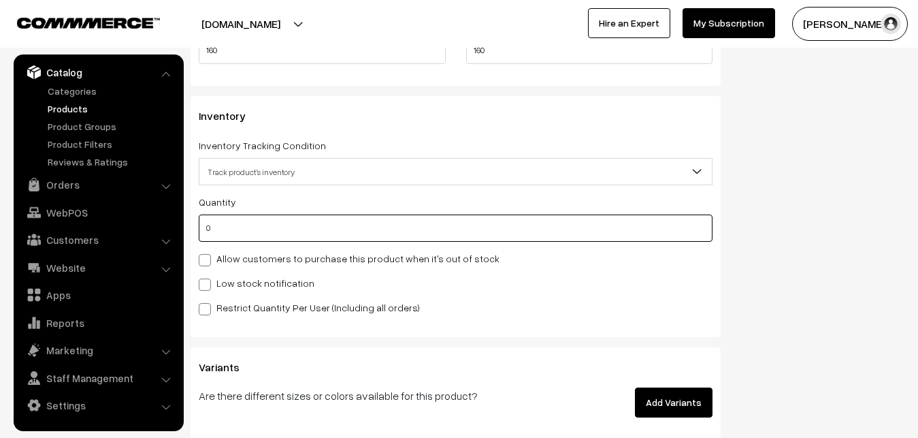
click at [203, 233] on input "0" at bounding box center [456, 227] width 514 height 27
drag, startPoint x: 215, startPoint y: 231, endPoint x: 188, endPoint y: 227, distance: 27.6
click at [199, 227] on input "0" at bounding box center [456, 227] width 514 height 27
type input "4"
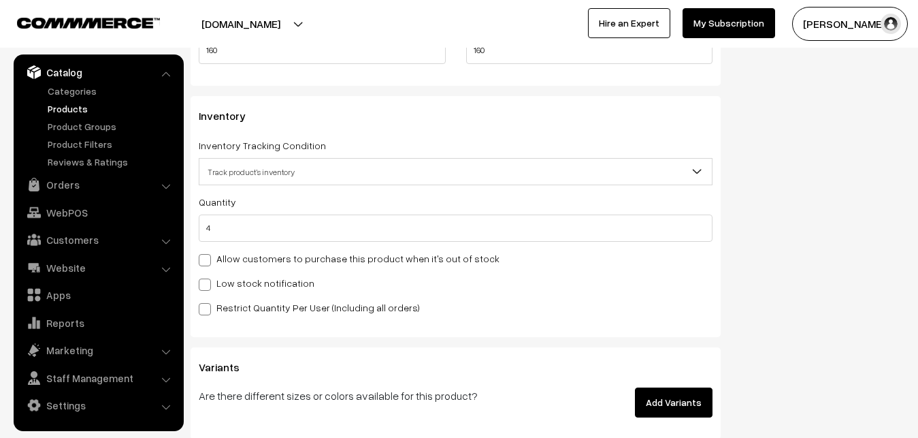
click at [201, 282] on span at bounding box center [205, 284] width 12 height 12
click at [201, 282] on input "Low stock notification" at bounding box center [203, 282] width 9 height 9
checkbox input "true"
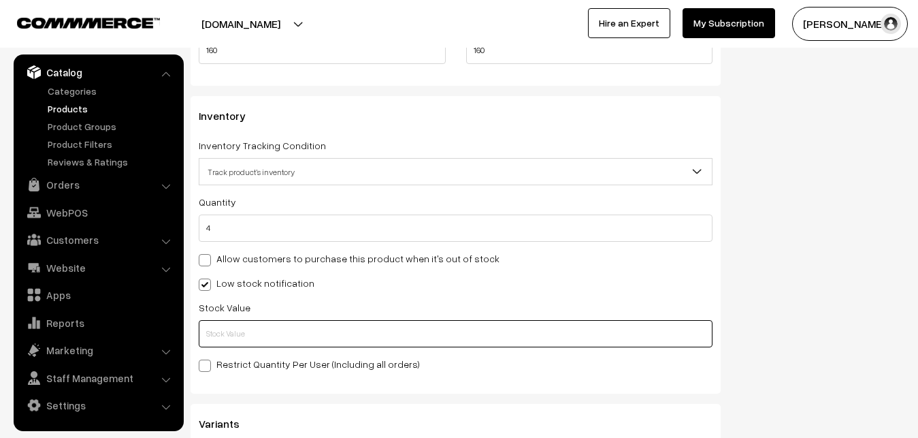
click at [208, 326] on input "text" at bounding box center [456, 333] width 514 height 27
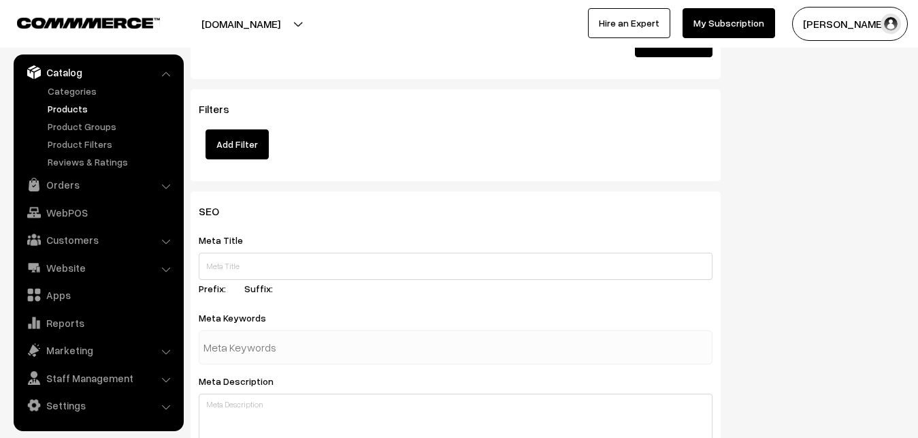
scroll to position [2026, 0]
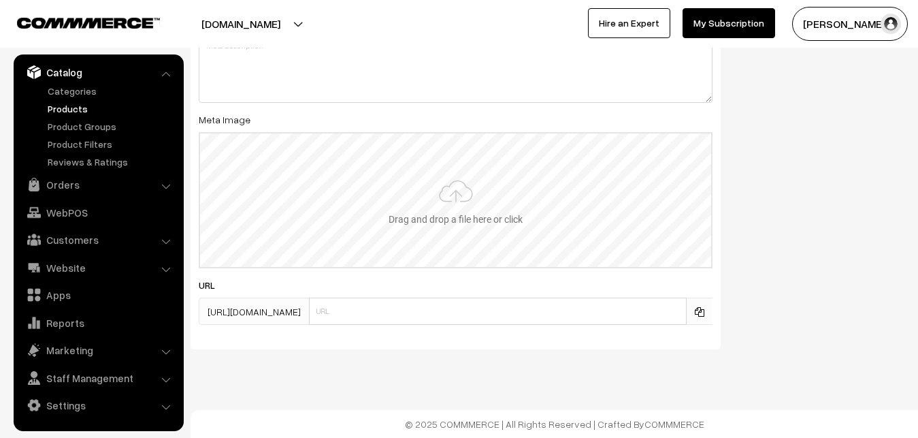
type input "2"
click at [425, 206] on input "file" at bounding box center [455, 199] width 511 height 133
type input "C:\fakepath\gcc-araku-filter-coffee-60-40.jpg"
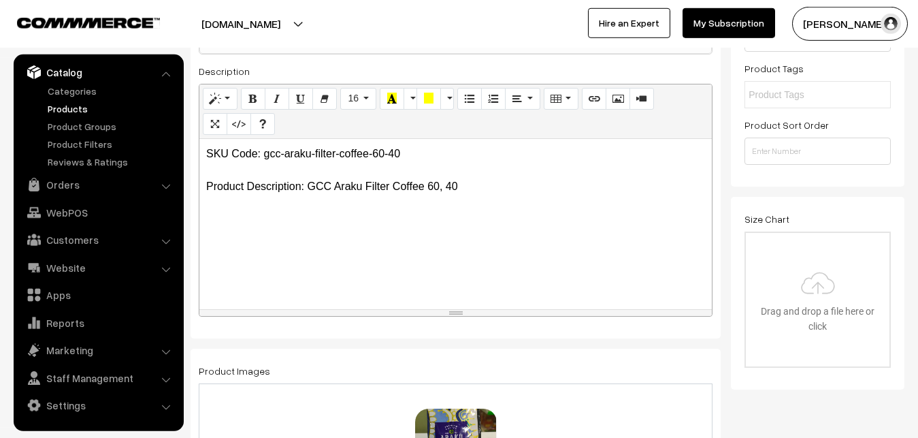
scroll to position [0, 0]
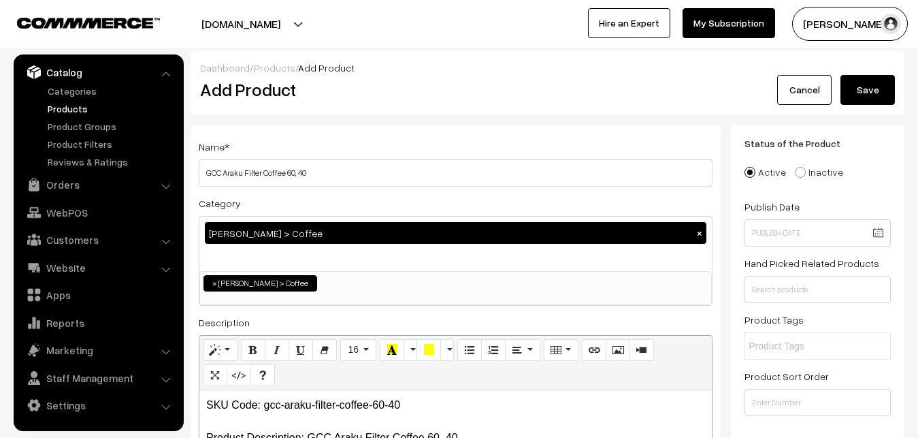
click at [875, 89] on button "Save" at bounding box center [868, 90] width 54 height 30
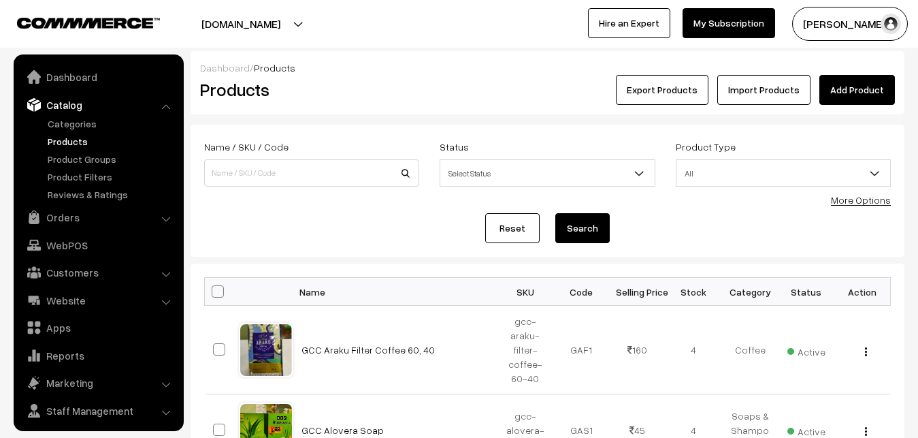
scroll to position [33, 0]
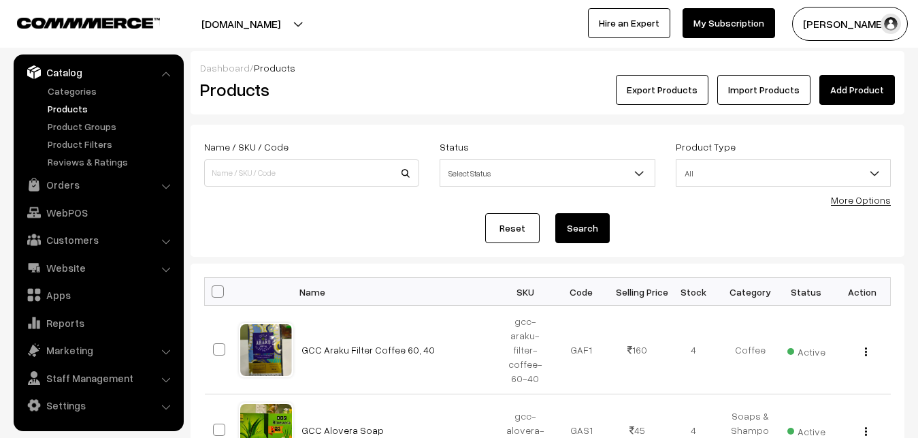
click at [868, 76] on link "Add Product" at bounding box center [857, 90] width 76 height 30
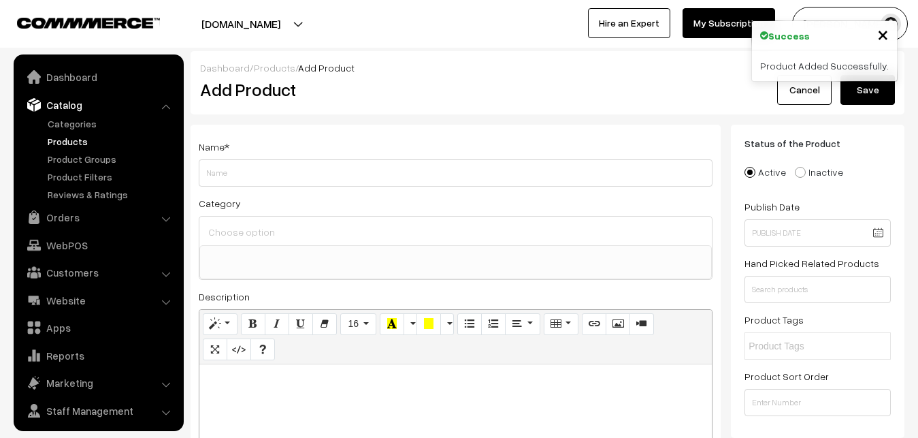
select select
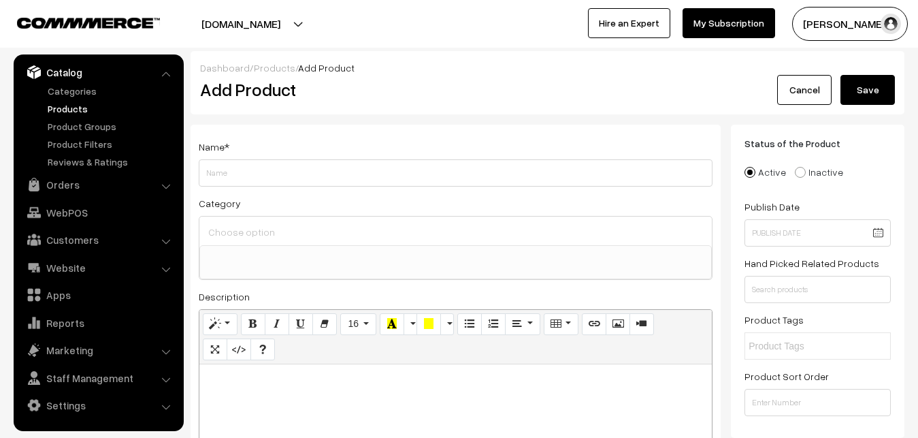
paste div
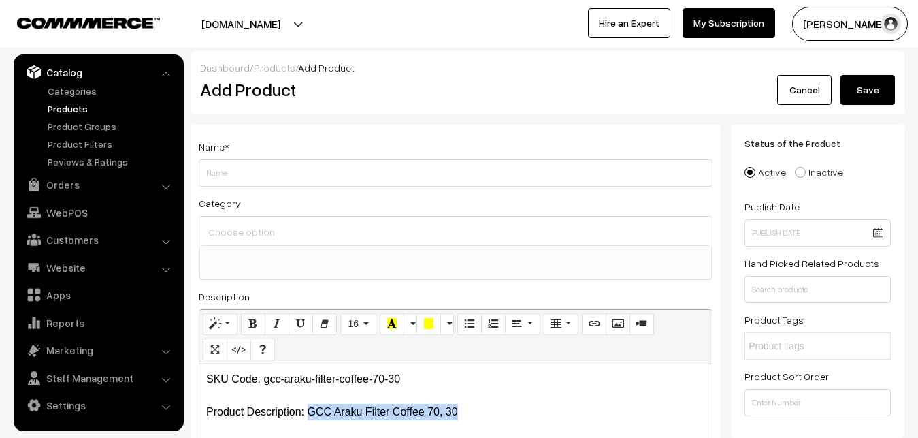
drag, startPoint x: 310, startPoint y: 408, endPoint x: 474, endPoint y: 410, distance: 164.0
click at [474, 410] on p "SKU Code: gcc-araku-filter-coffee-70-30 Product Description: GCC Araku Filter C…" at bounding box center [455, 395] width 499 height 49
copy p "GCC Araku Filter Coffee 70, 30"
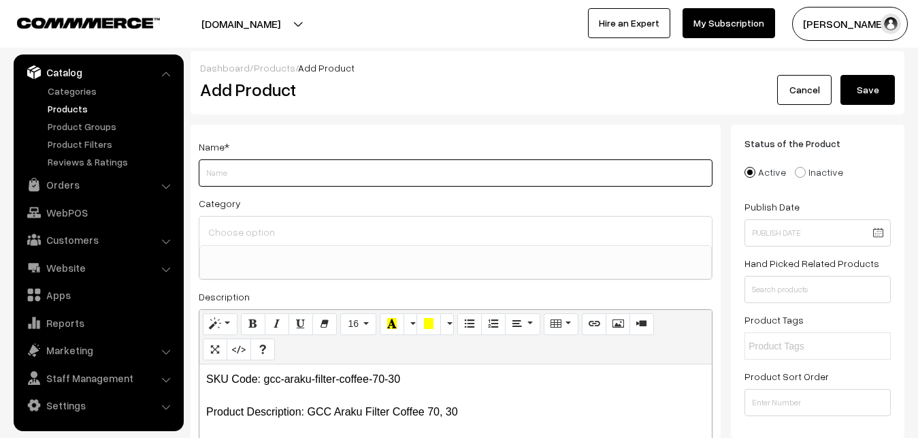
click at [222, 173] on input "Weight" at bounding box center [456, 172] width 514 height 27
paste input "GCC Araku Filter Coffee 70, 30"
type input "GCC Araku Filter Coffee 70, 30"
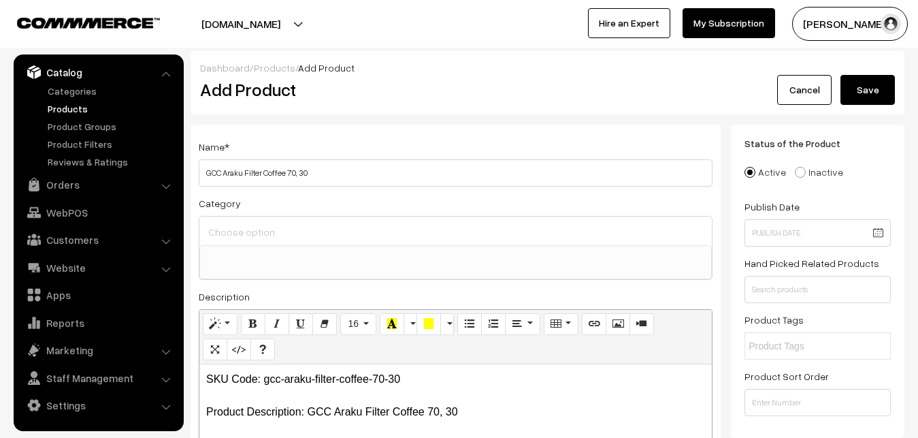
click at [240, 228] on input at bounding box center [456, 232] width 502 height 20
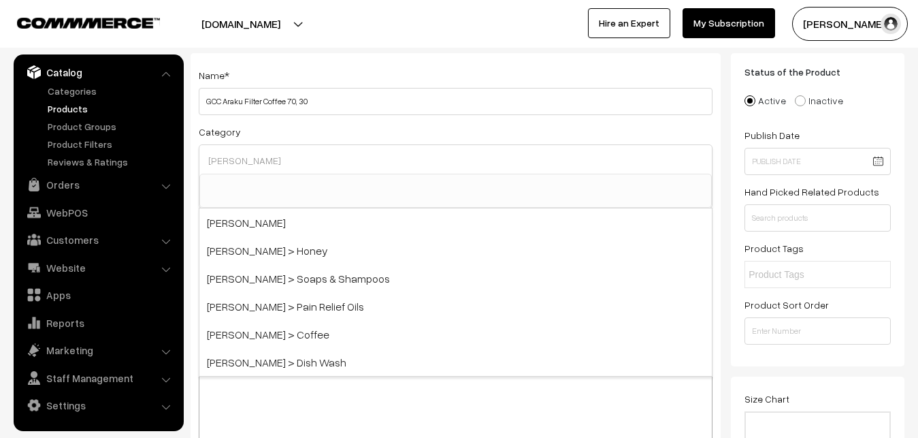
scroll to position [139, 0]
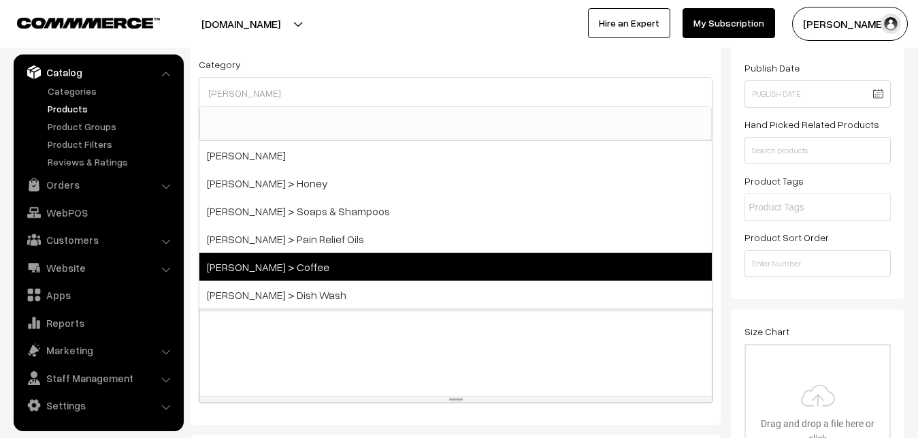
type input "[PERSON_NAME]"
click at [261, 265] on span "[PERSON_NAME] > Coffee" at bounding box center [455, 267] width 512 height 28
select select "43"
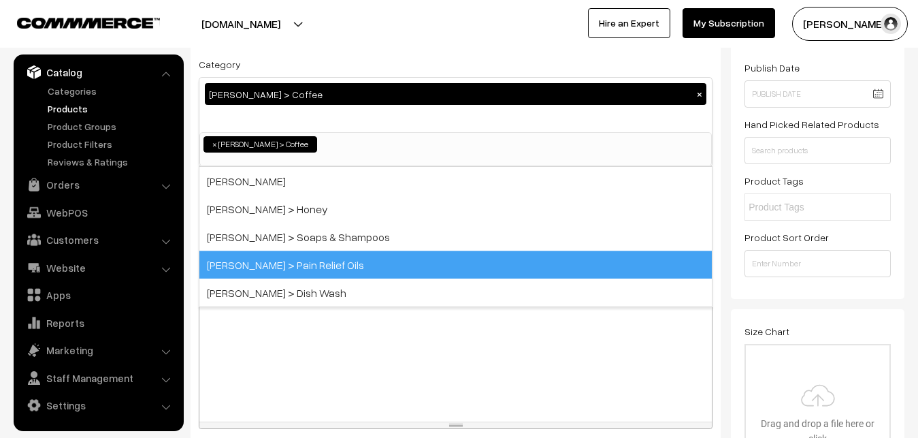
scroll to position [643, 0]
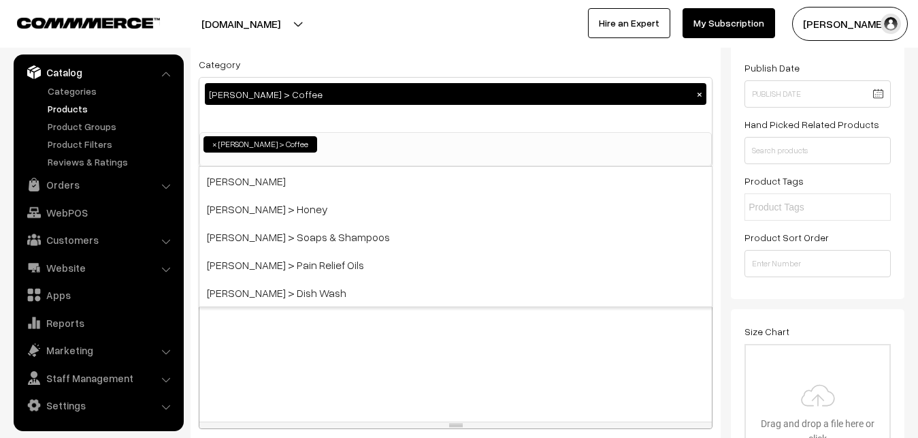
click at [329, 66] on div "Category Girijan > Coffee × Millets Millets > Millet Rices Millets > Millet Rav…" at bounding box center [456, 111] width 514 height 111
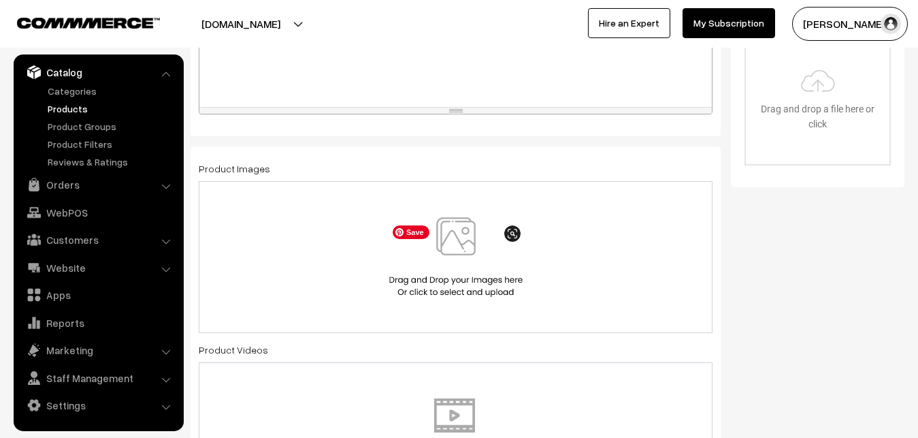
scroll to position [486, 0]
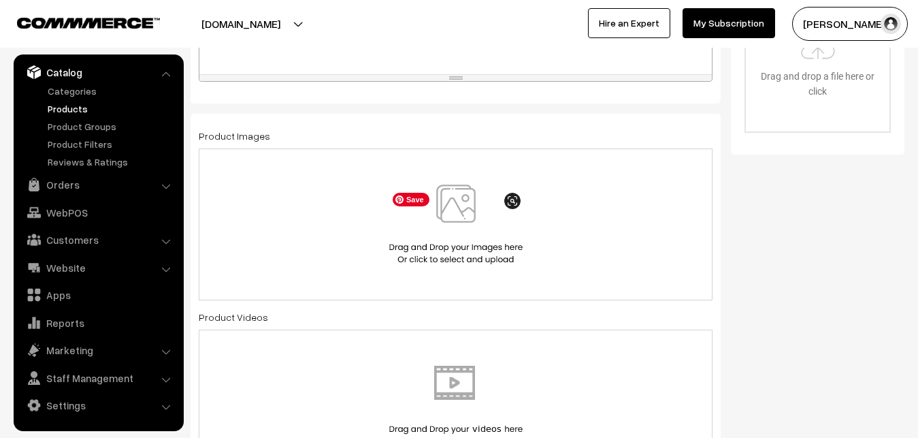
click at [466, 202] on img at bounding box center [456, 224] width 140 height 80
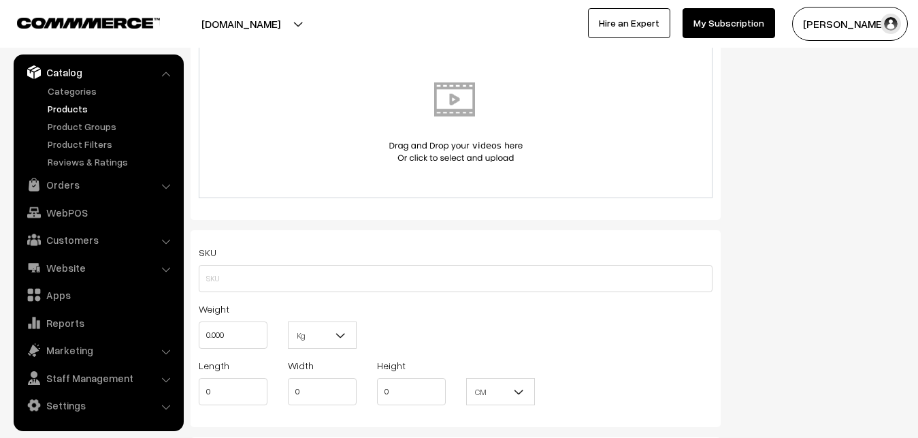
scroll to position [833, 0]
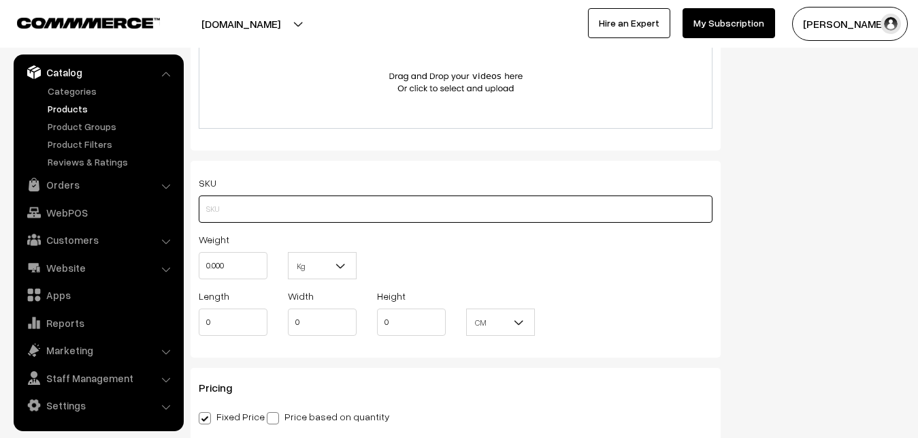
click at [240, 214] on input "text" at bounding box center [456, 208] width 514 height 27
paste input "gcc-araku-filter-coffee-70-30"
type input "gcc-araku-filter-coffee-70-30"
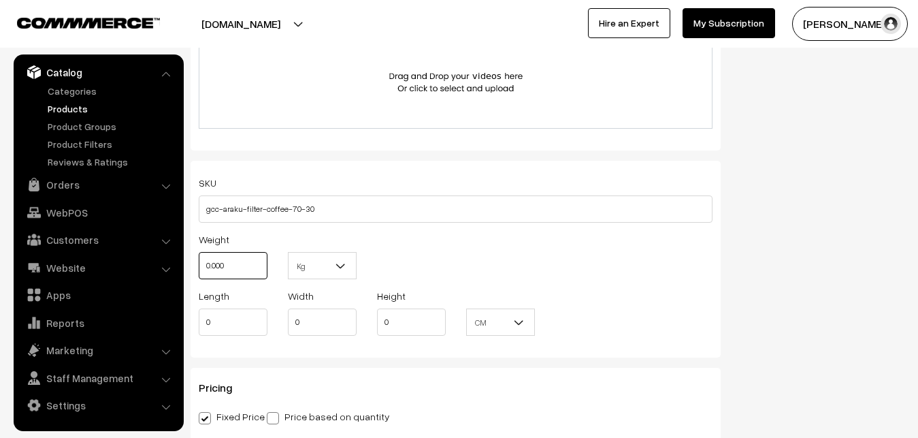
drag, startPoint x: 244, startPoint y: 269, endPoint x: 146, endPoint y: 259, distance: 98.5
click at [199, 259] on input "0.000" at bounding box center [233, 265] width 69 height 27
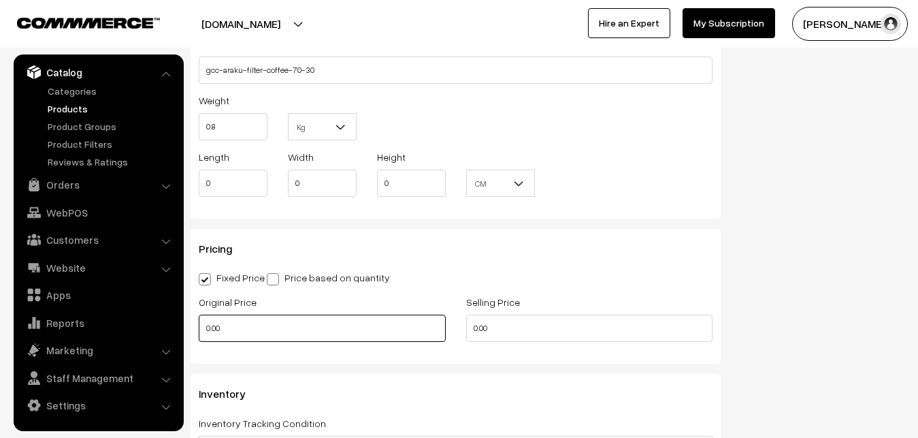
type input "0.80"
drag, startPoint x: 229, startPoint y: 327, endPoint x: 182, endPoint y: 327, distance: 47.0
click at [199, 327] on input "0.00" at bounding box center [322, 327] width 247 height 27
type input "180"
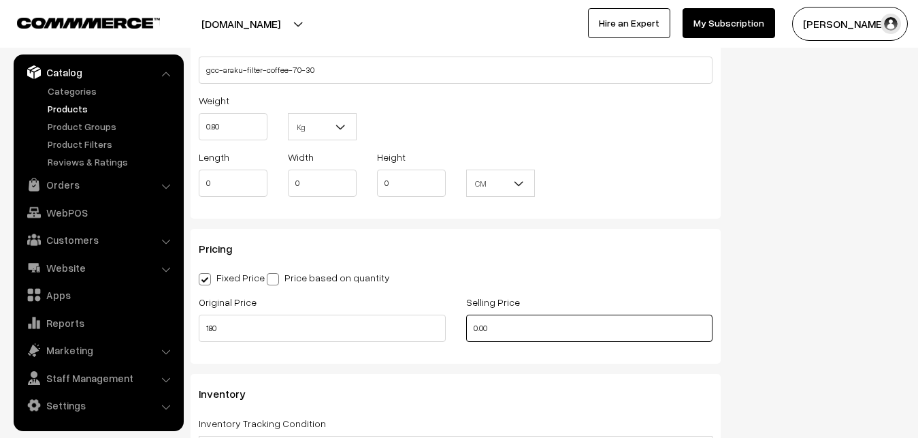
drag, startPoint x: 502, startPoint y: 329, endPoint x: 434, endPoint y: 336, distance: 68.3
click at [466, 336] on input "0.00" at bounding box center [589, 327] width 247 height 27
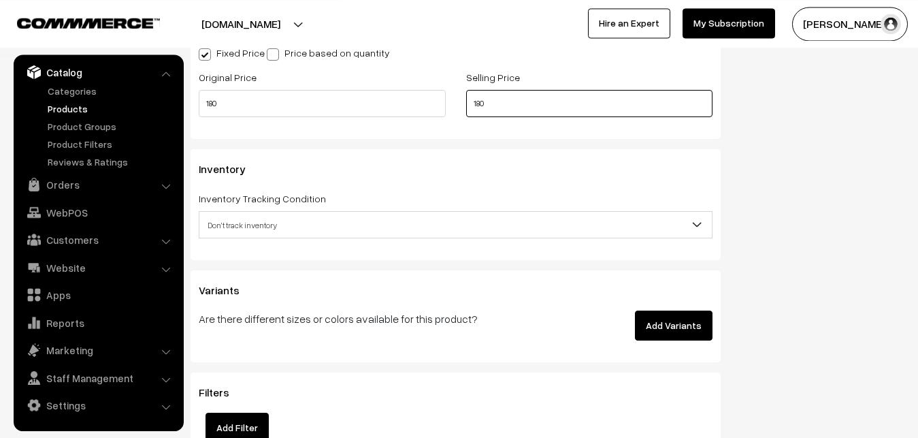
scroll to position [1250, 0]
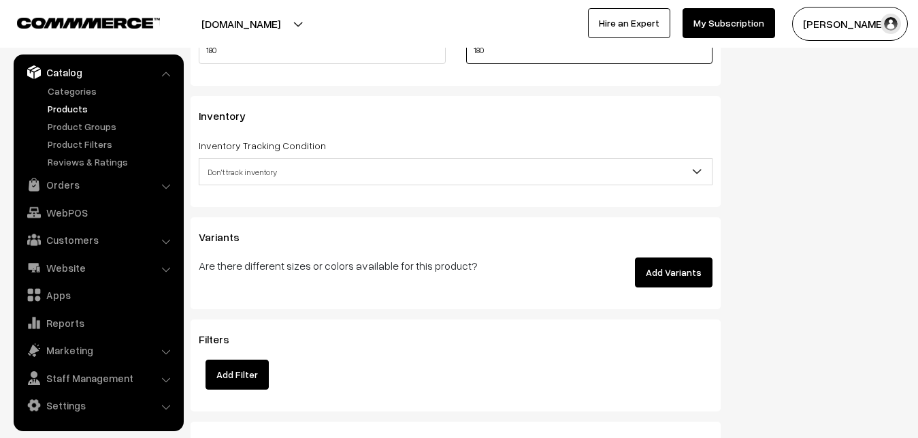
type input "180"
click at [248, 171] on span "Don't track inventory" at bounding box center [455, 172] width 512 height 24
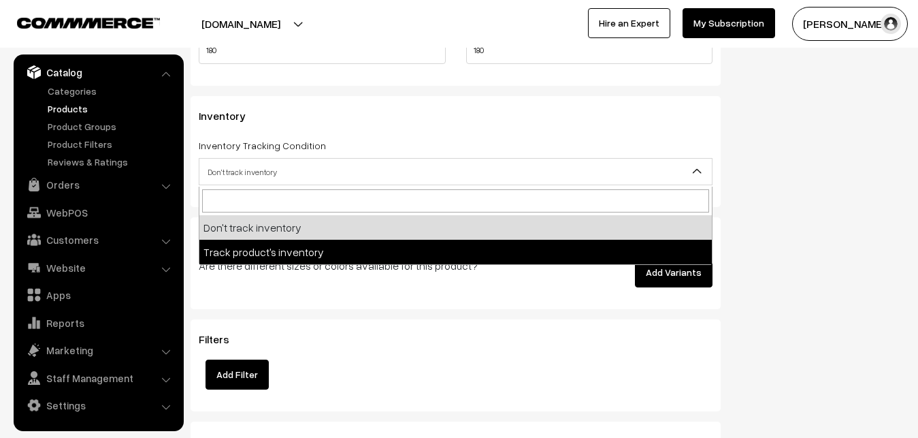
select select "2"
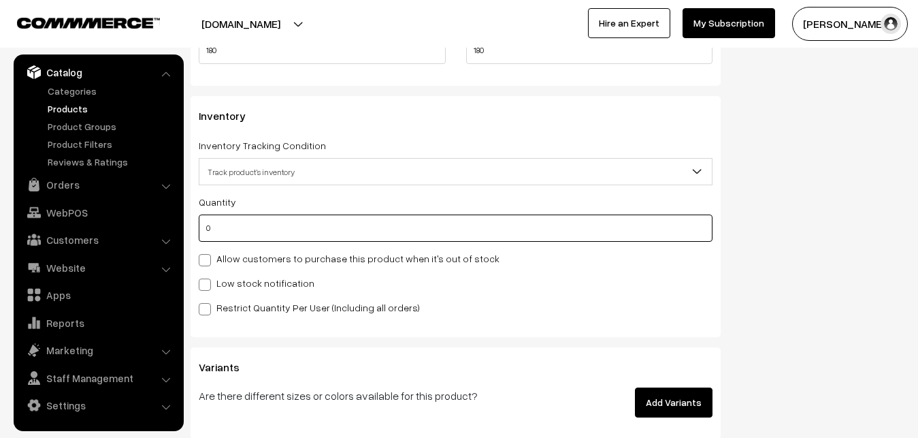
click at [235, 231] on input "0" at bounding box center [456, 227] width 514 height 27
type input "4"
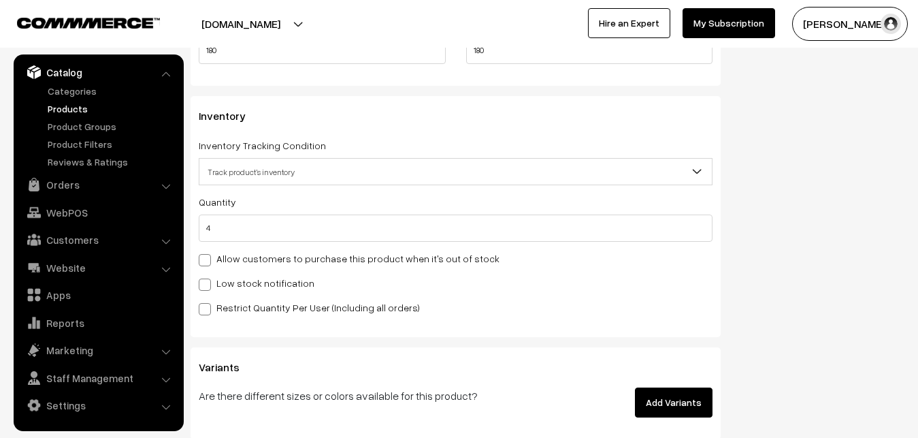
click at [214, 278] on label "Low stock notification" at bounding box center [257, 283] width 116 height 14
click at [208, 278] on input "Low stock notification" at bounding box center [203, 282] width 9 height 9
checkbox input "true"
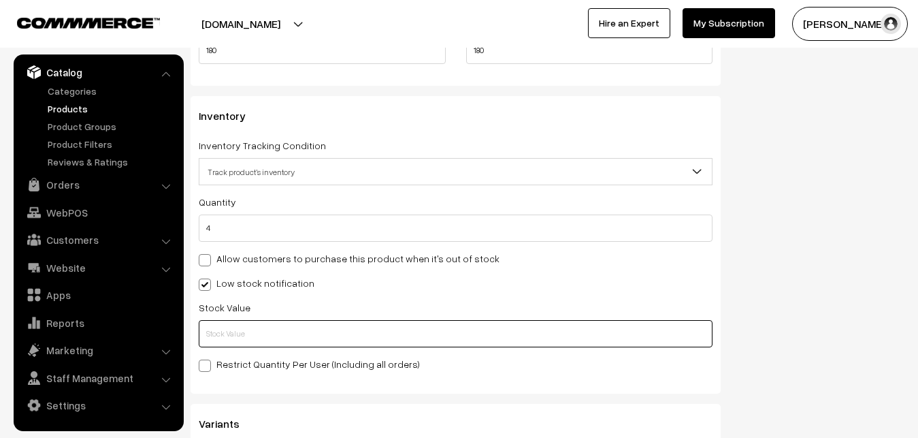
click at [218, 323] on input "text" at bounding box center [456, 333] width 514 height 27
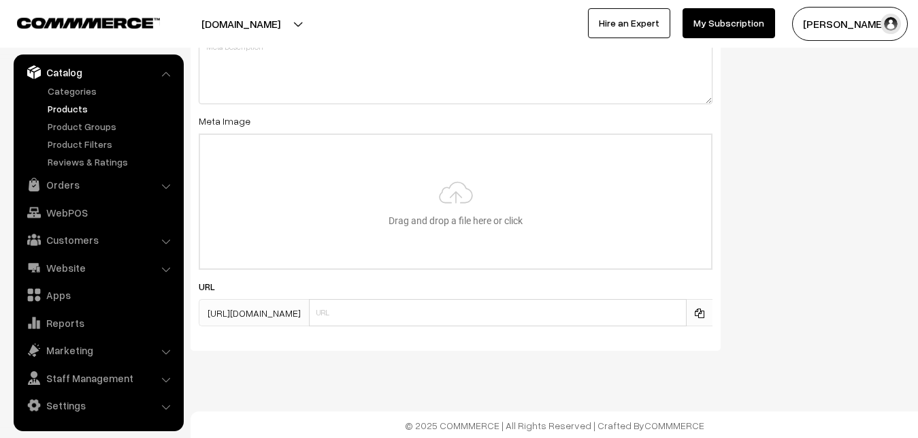
scroll to position [2026, 0]
type input "2"
click at [442, 212] on input "file" at bounding box center [455, 199] width 511 height 133
type input "C:\fakepath\gcc-araku-filter-coffee-70-30.jpg"
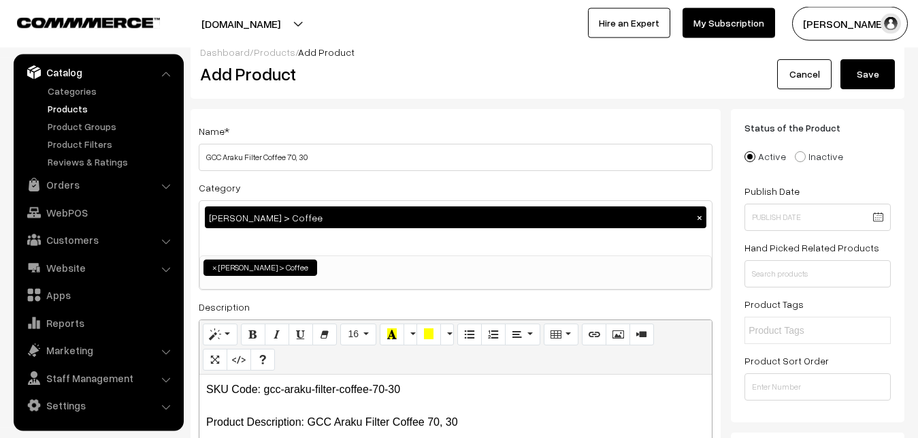
scroll to position [0, 0]
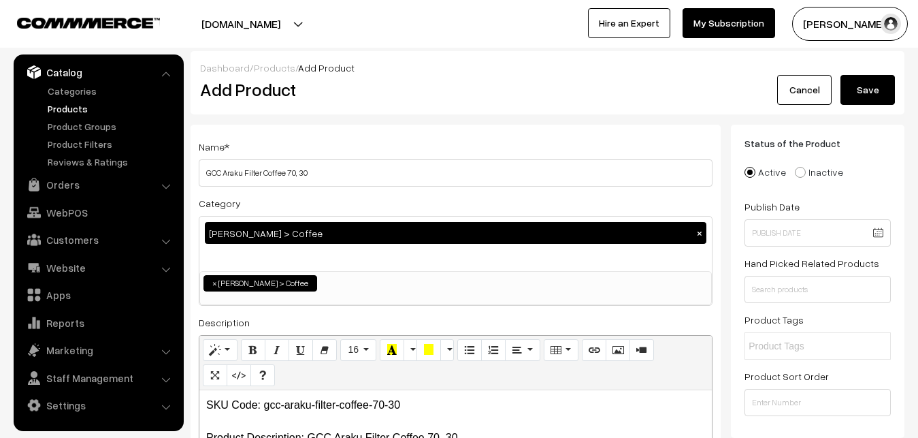
click at [875, 81] on button "Save" at bounding box center [868, 90] width 54 height 30
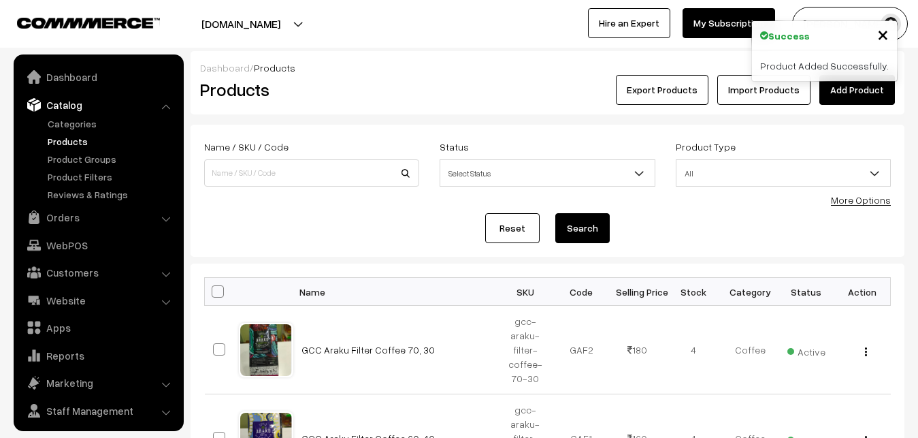
scroll to position [33, 0]
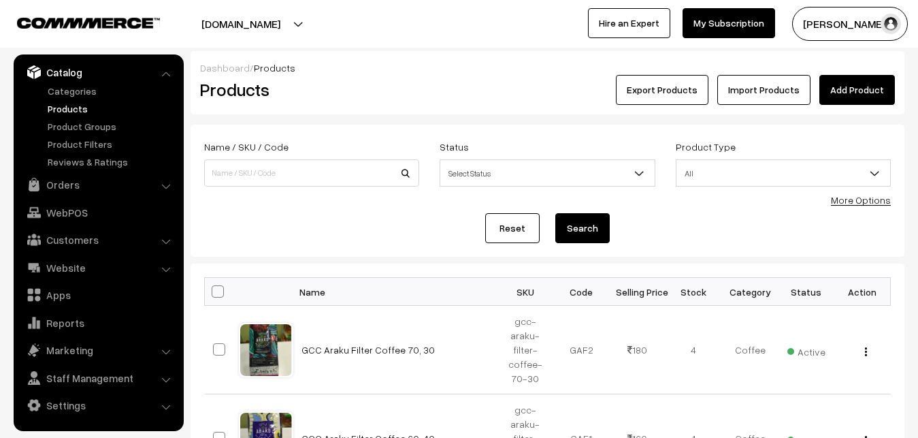
click at [856, 85] on link "Add Product" at bounding box center [857, 90] width 76 height 30
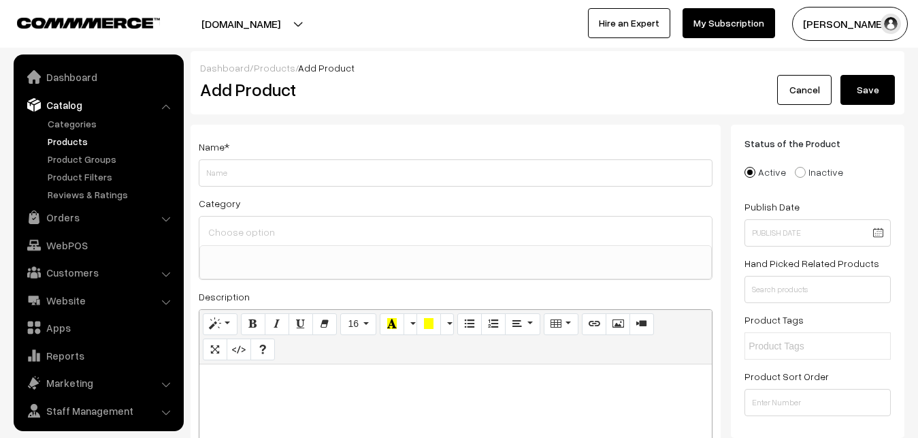
select select
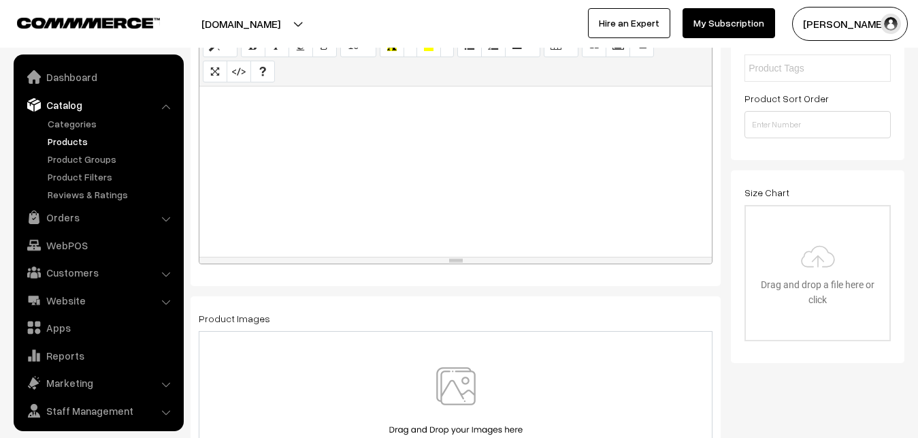
scroll to position [33, 0]
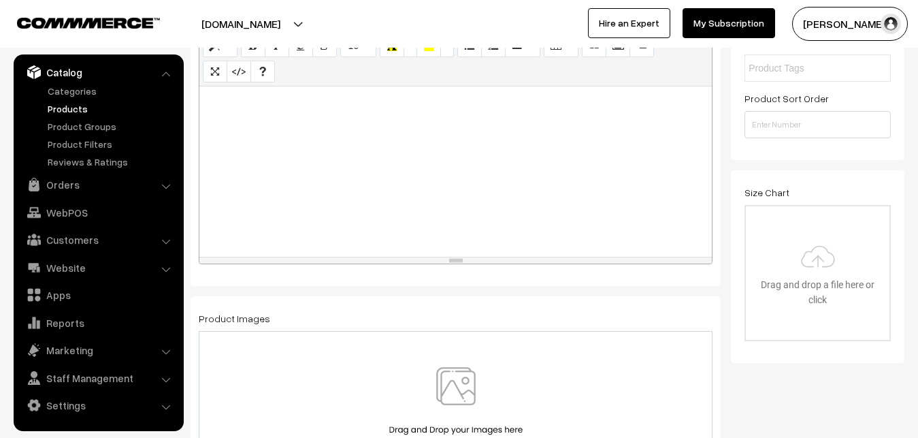
click at [264, 152] on div at bounding box center [455, 171] width 512 height 170
paste div
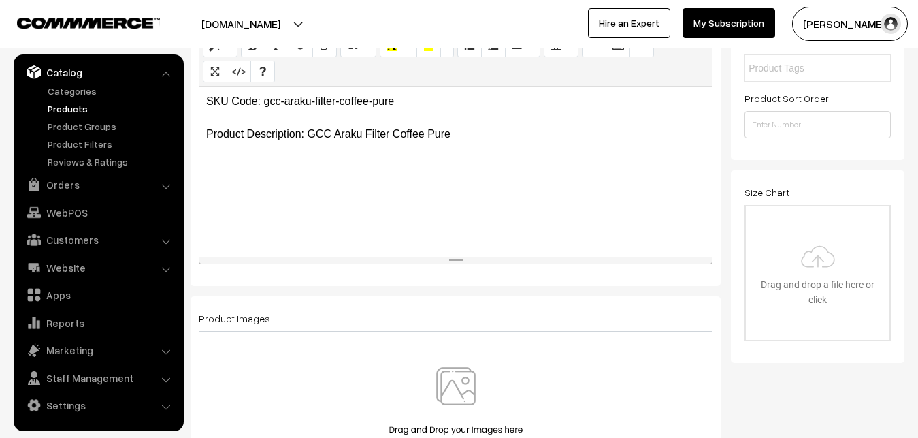
scroll to position [208, 0]
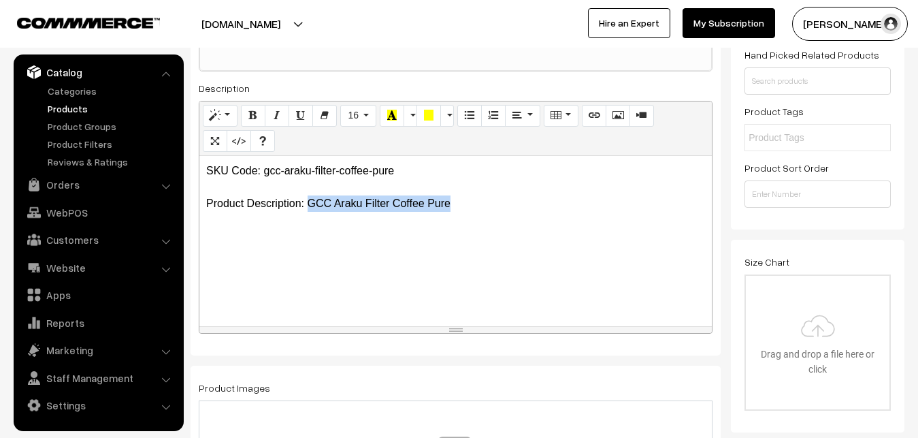
drag, startPoint x: 308, startPoint y: 200, endPoint x: 452, endPoint y: 208, distance: 144.5
click at [452, 208] on p "SKU Code: gcc-araku-filter-coffee-pure Product Description: GCC Araku Filter Co…" at bounding box center [455, 187] width 499 height 49
copy p "GCC Araku Filter Coffee Pure"
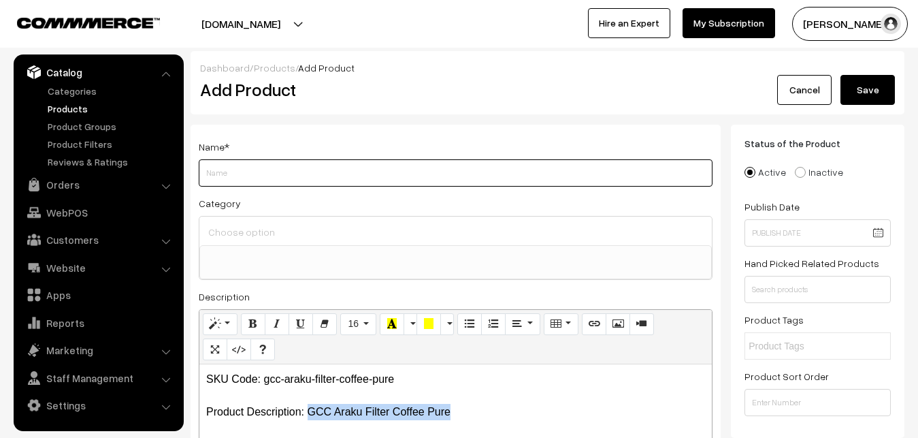
click at [261, 178] on input "Weight" at bounding box center [456, 172] width 514 height 27
paste input "GCC Araku Filter Coffee Pure"
type input "GCC Araku Filter Coffee Pure"
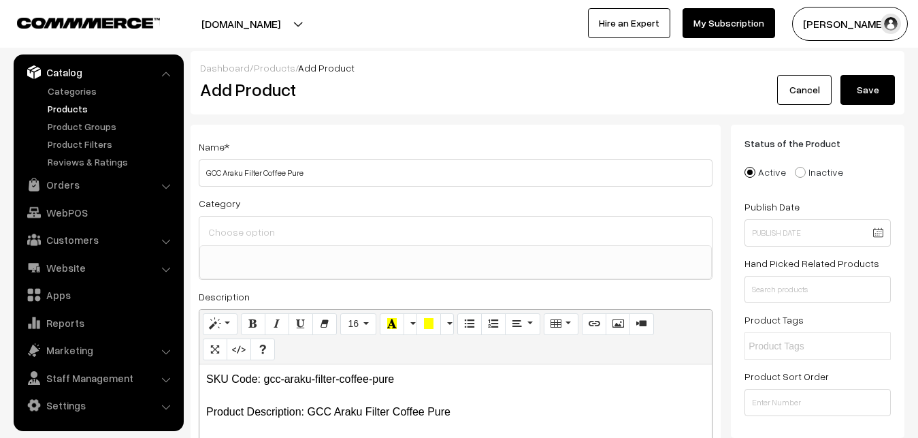
click at [241, 218] on div at bounding box center [455, 230] width 512 height 29
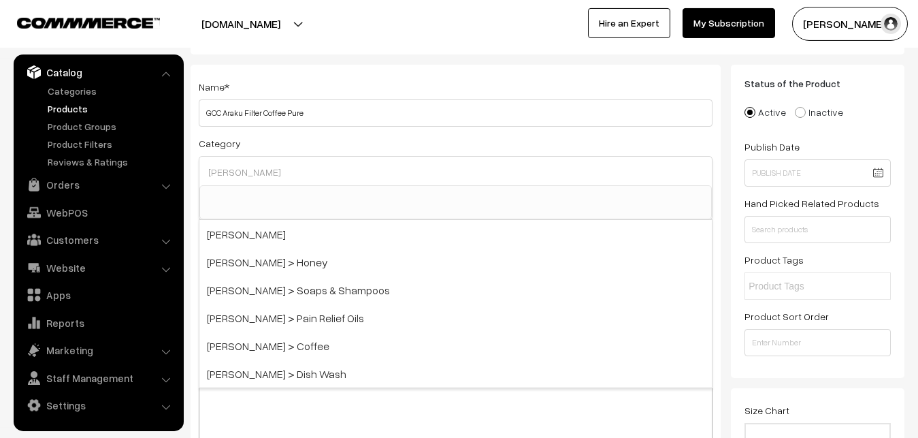
scroll to position [139, 0]
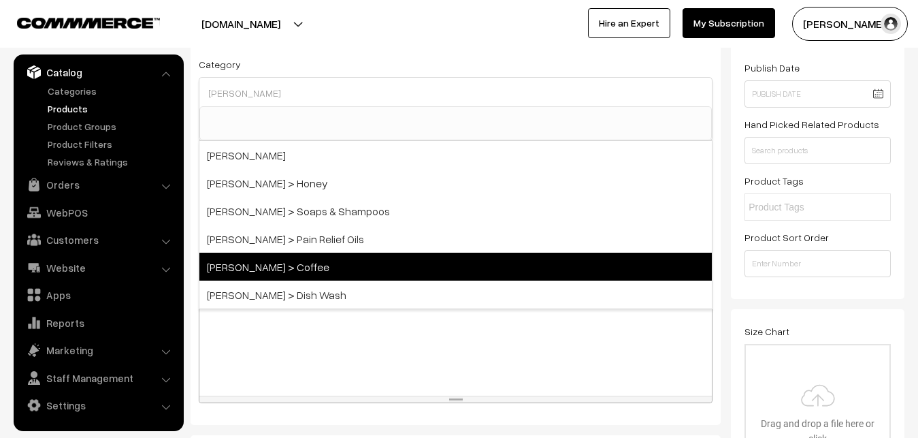
type input "[PERSON_NAME]"
click at [282, 268] on span "[PERSON_NAME] > Coffee" at bounding box center [455, 267] width 512 height 28
select select "43"
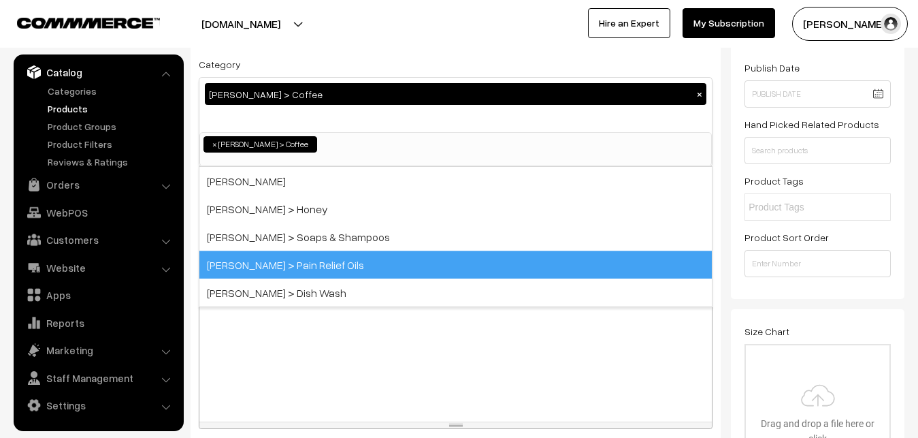
scroll to position [643, 0]
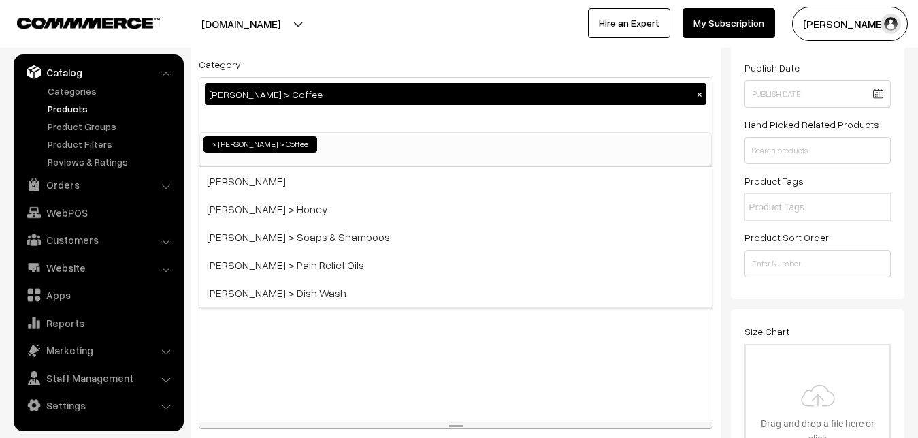
click at [365, 35] on div at bounding box center [226, 24] width 446 height 34
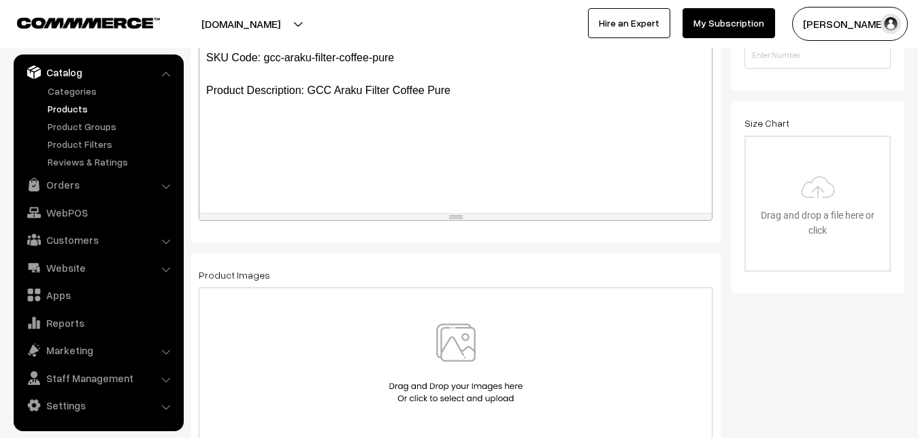
scroll to position [555, 0]
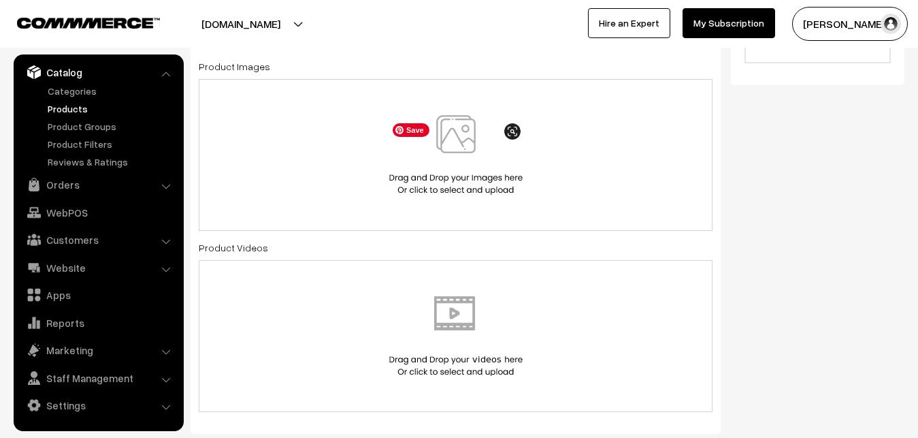
click at [457, 135] on img at bounding box center [456, 155] width 140 height 80
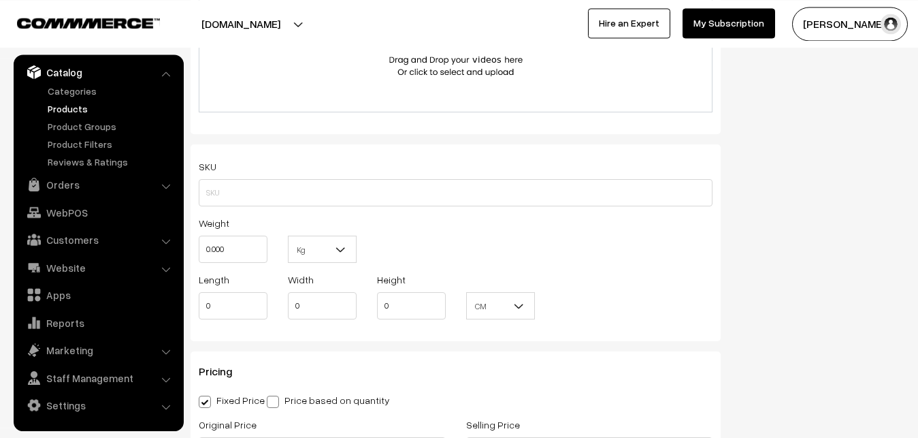
scroll to position [902, 0]
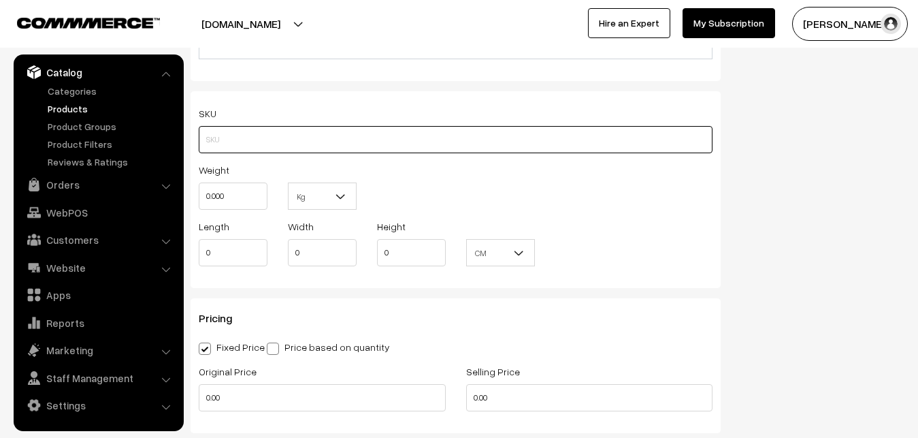
click at [225, 140] on input "text" at bounding box center [456, 139] width 514 height 27
paste input "gcc-araku-filter-coffee-pure"
type input "gcc-araku-filter-coffee-pure"
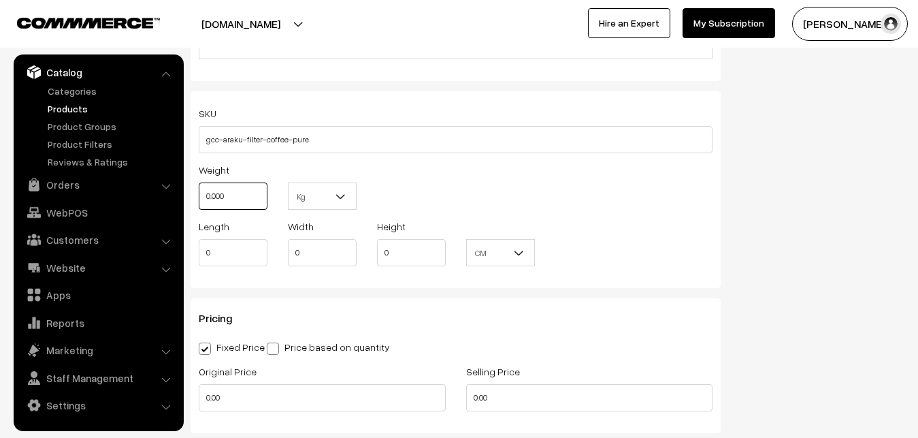
drag, startPoint x: 231, startPoint y: 193, endPoint x: 175, endPoint y: 193, distance: 55.8
click at [199, 193] on input "0.000" at bounding box center [233, 195] width 69 height 27
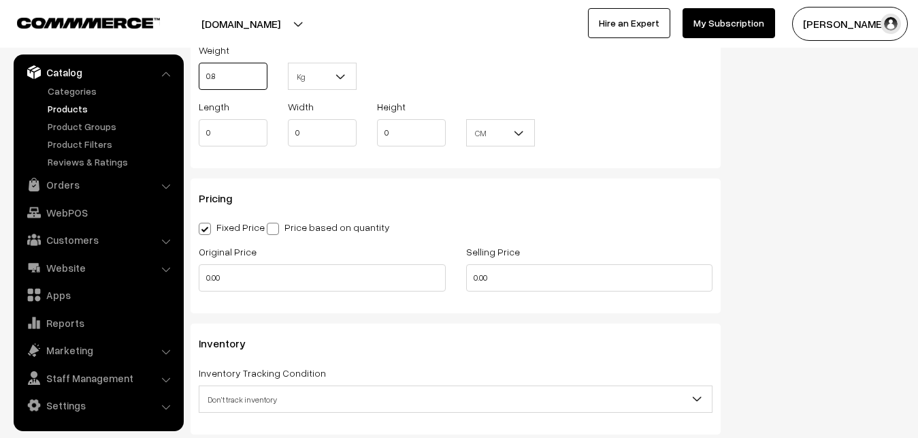
scroll to position [1041, 0]
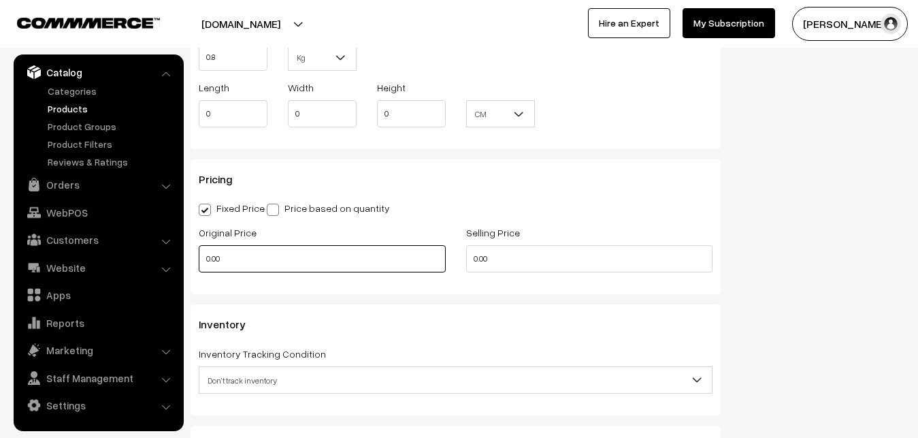
type input "0.80"
drag, startPoint x: 235, startPoint y: 265, endPoint x: 158, endPoint y: 265, distance: 76.9
click at [199, 265] on input "0.00" at bounding box center [322, 258] width 247 height 27
type input "180"
drag, startPoint x: 517, startPoint y: 268, endPoint x: 389, endPoint y: 248, distance: 128.9
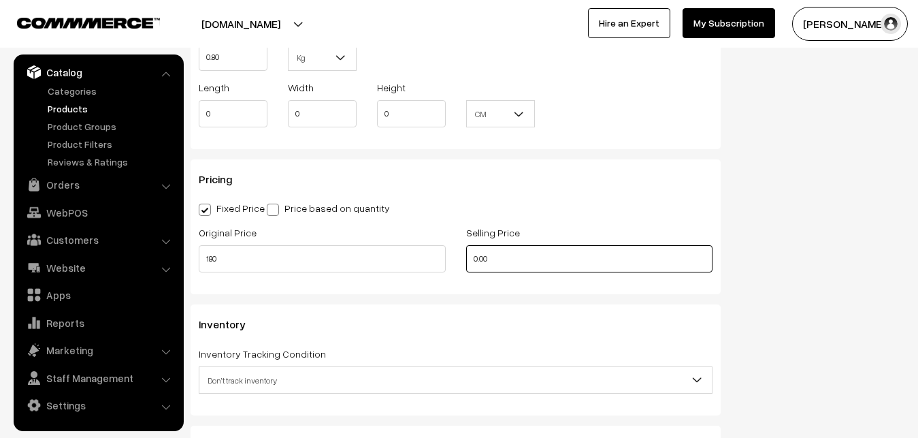
click at [466, 248] on input "0.00" at bounding box center [589, 258] width 247 height 27
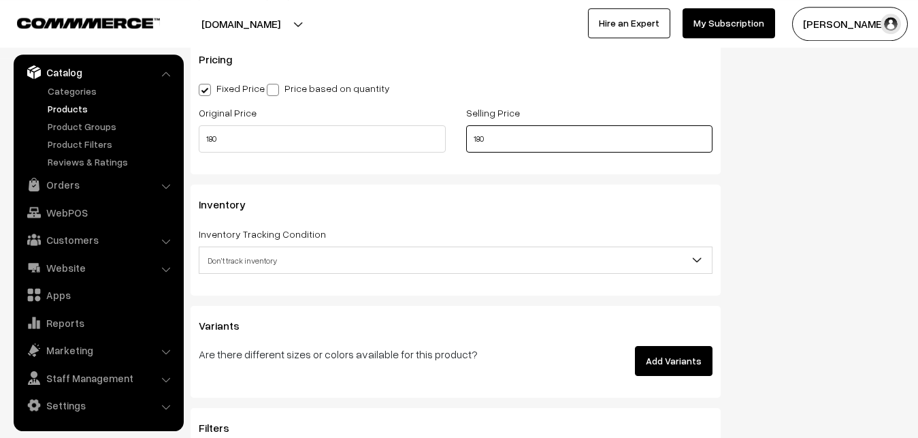
scroll to position [1250, 0]
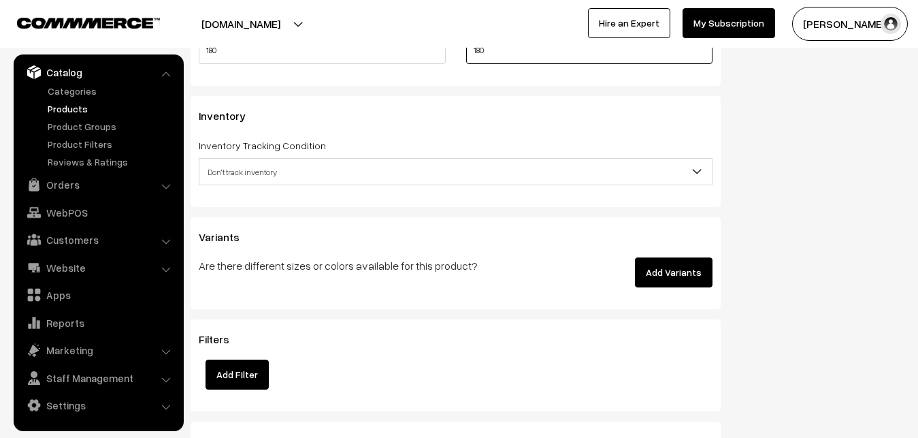
type input "180"
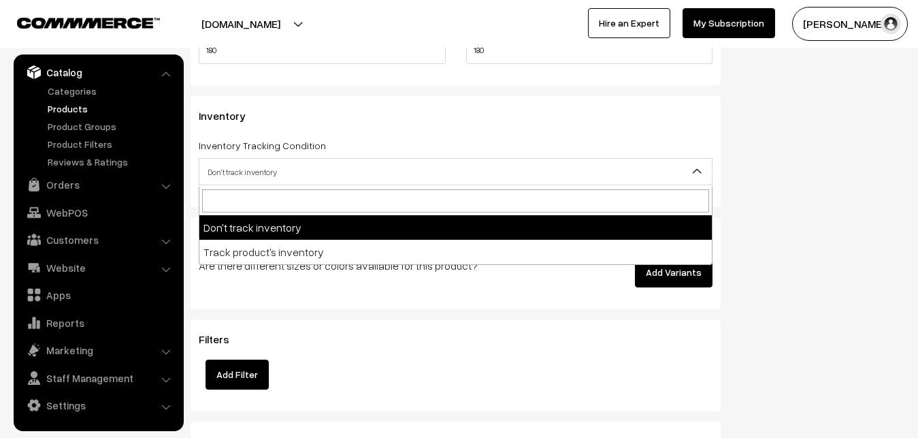
click at [235, 174] on span "Don't track inventory" at bounding box center [455, 172] width 512 height 24
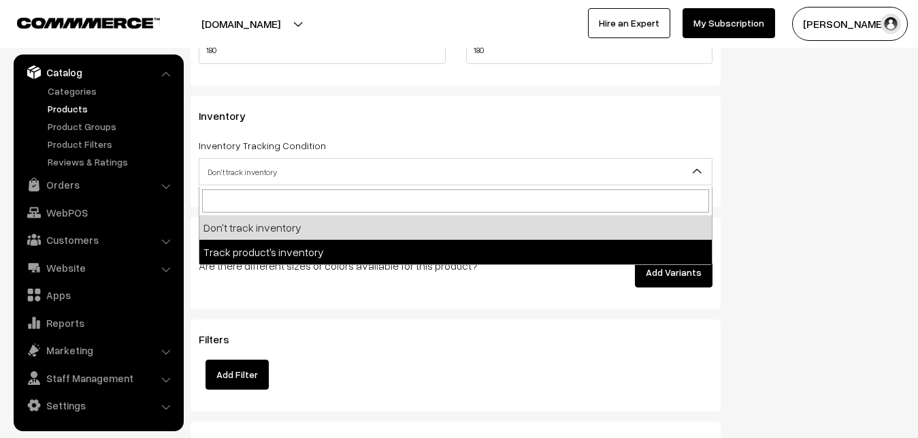
select select "2"
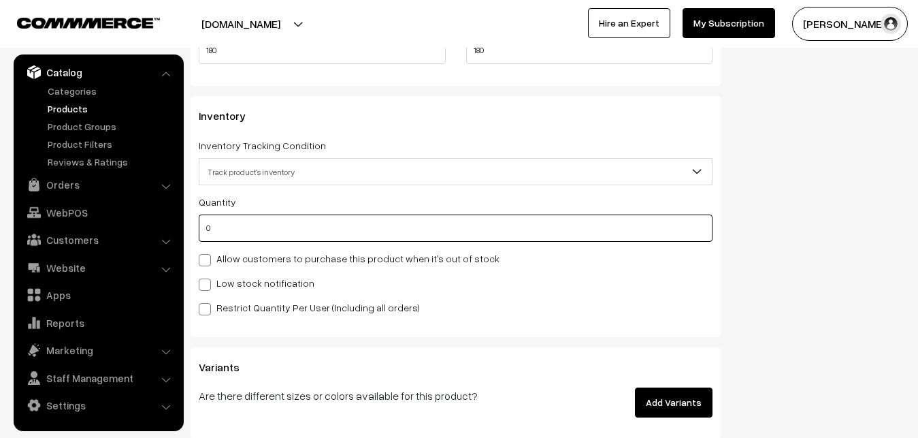
click at [235, 231] on input "0" at bounding box center [456, 227] width 514 height 27
type input "4"
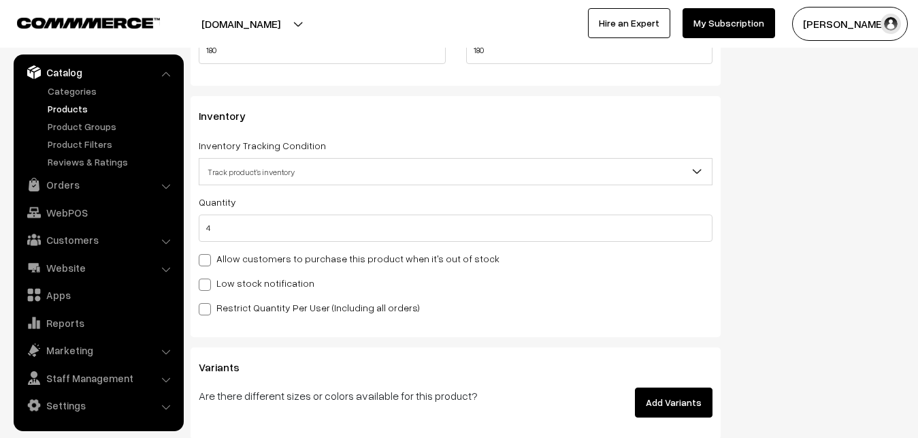
click at [215, 280] on label "Low stock notification" at bounding box center [257, 283] width 116 height 14
click at [208, 280] on input "Low stock notification" at bounding box center [203, 282] width 9 height 9
checkbox input "true"
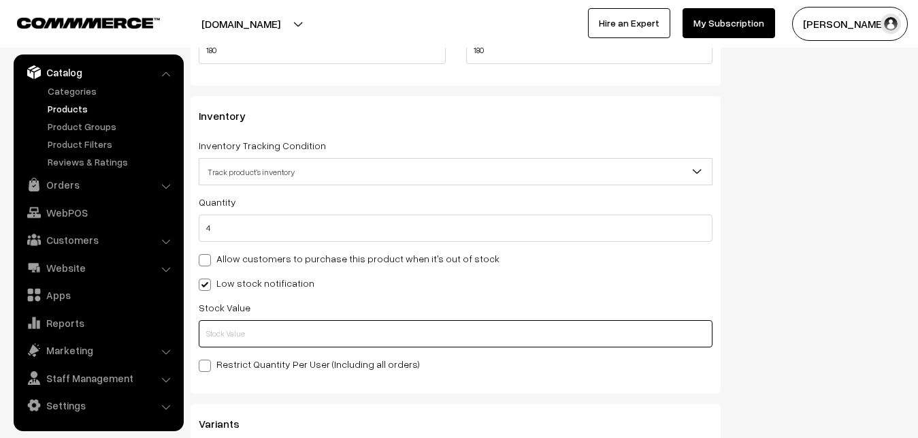
click at [199, 331] on input "text" at bounding box center [456, 333] width 514 height 27
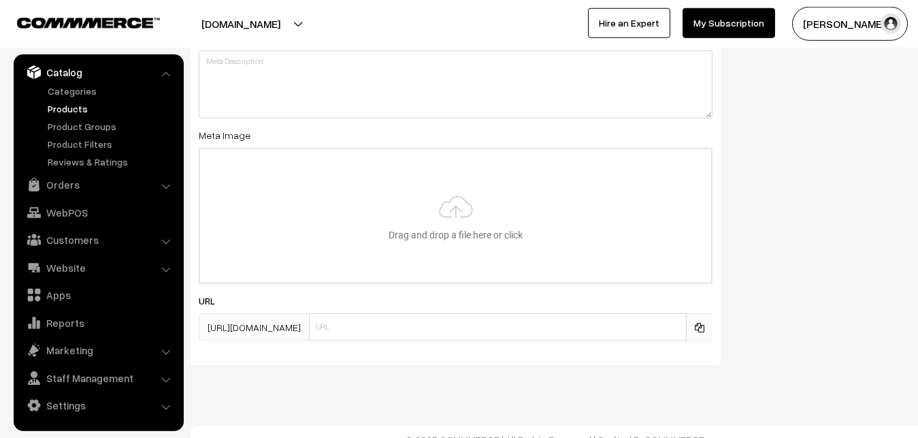
scroll to position [2026, 0]
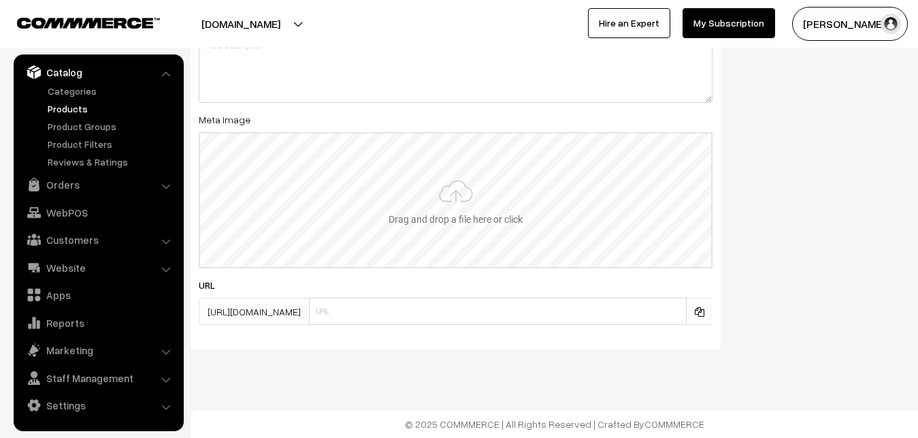
type input "2"
click at [427, 186] on input "file" at bounding box center [455, 199] width 511 height 133
type input "C:\fakepath\gcc-araku-filter-coffee-pure.jpg"
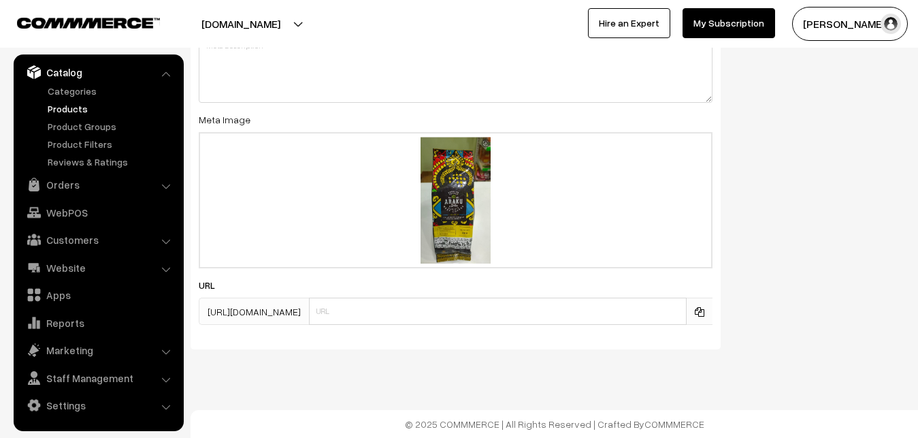
scroll to position [0, 0]
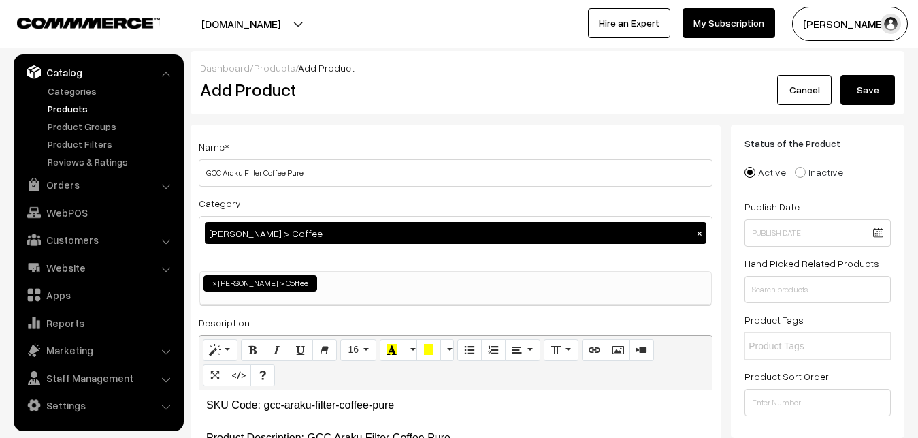
click at [854, 80] on button "Save" at bounding box center [868, 90] width 54 height 30
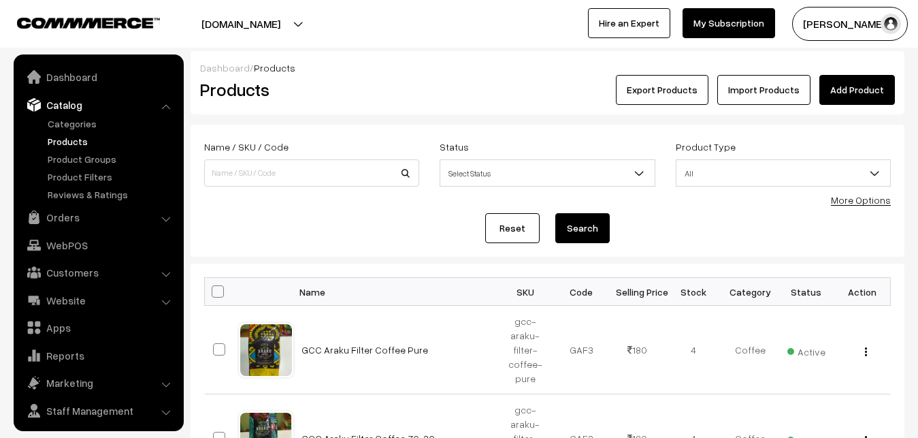
scroll to position [33, 0]
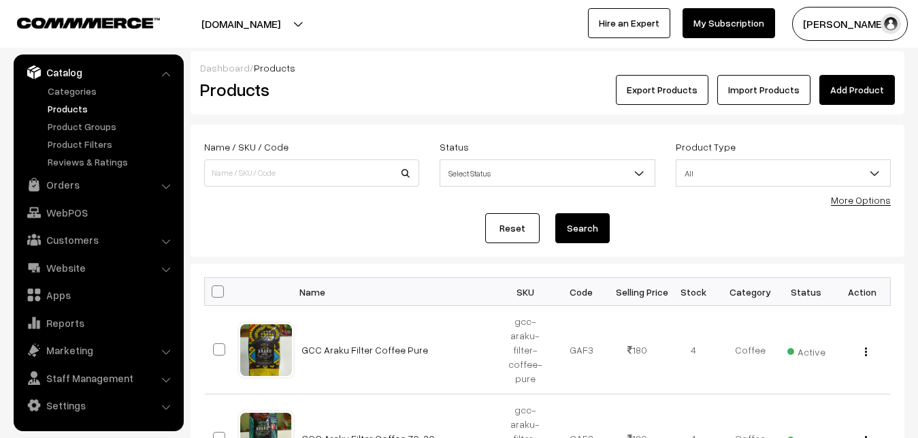
click at [843, 85] on link "Add Product" at bounding box center [857, 90] width 76 height 30
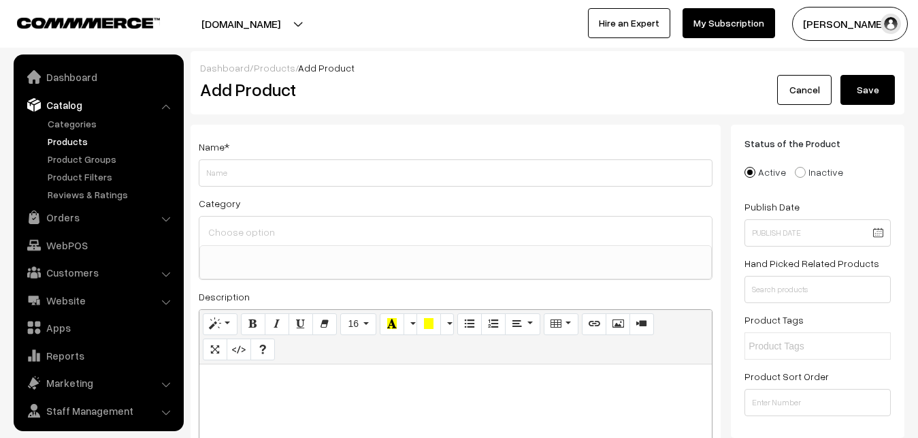
select select
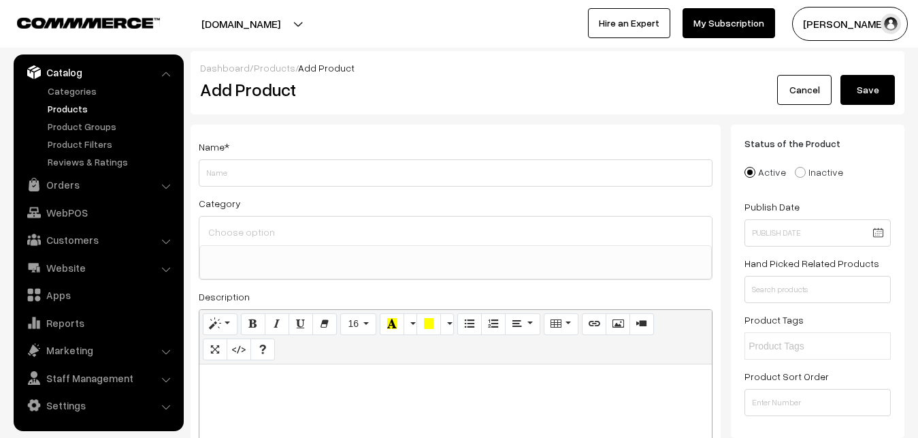
click at [343, 387] on p at bounding box center [455, 379] width 499 height 16
paste div
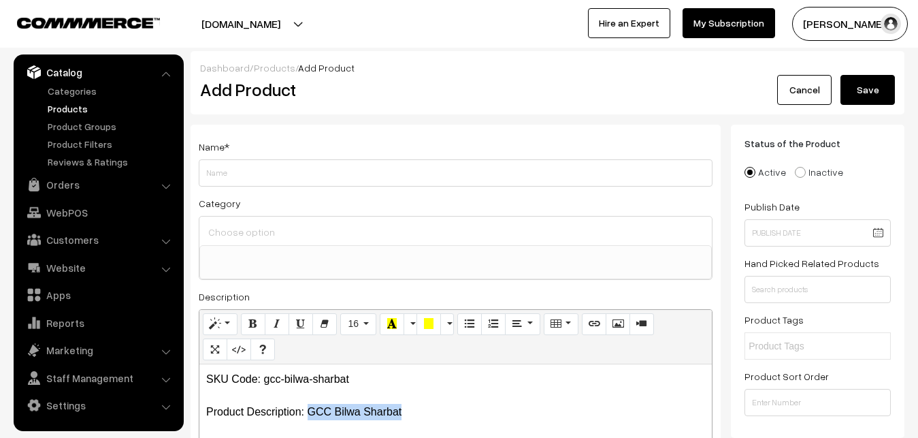
drag, startPoint x: 310, startPoint y: 411, endPoint x: 405, endPoint y: 409, distance: 95.3
click at [405, 409] on p "SKU Code: gcc-bilwa-sharbat Product Description: GCC Bilwa Sharbat" at bounding box center [455, 395] width 499 height 49
copy p "GCC Bilwa Sharbat"
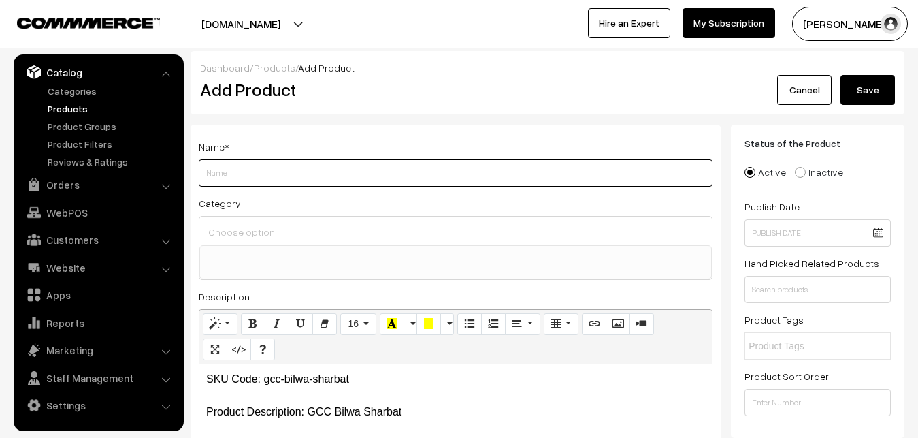
click at [265, 167] on input "Weight" at bounding box center [456, 172] width 514 height 27
paste input "GCC Bilwa Sharbat"
type input "GCC Bilwa Sharbat"
click at [246, 227] on input at bounding box center [456, 232] width 502 height 20
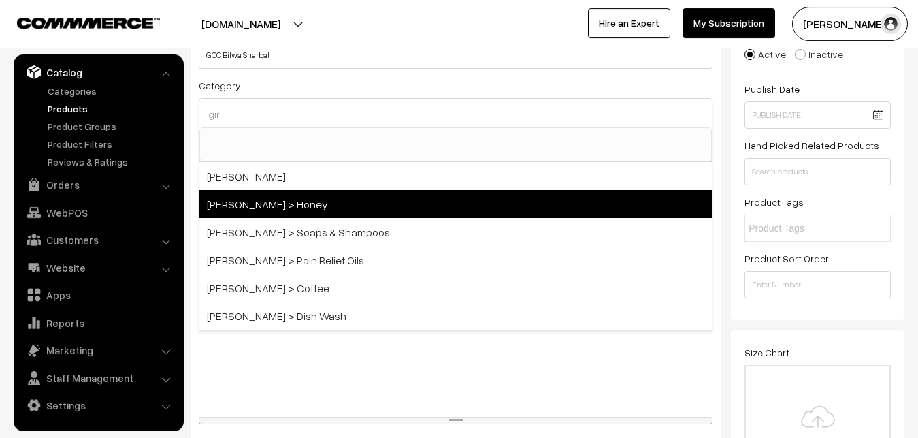
scroll to position [139, 0]
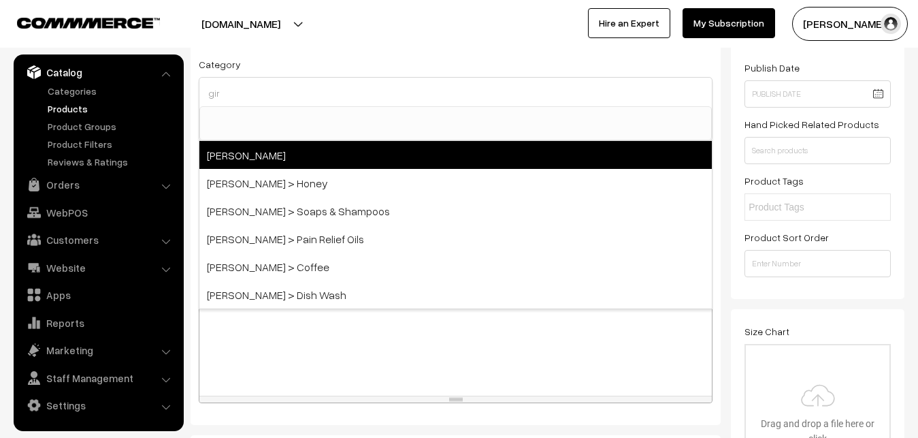
type input "gir"
click at [250, 159] on span "[PERSON_NAME]" at bounding box center [455, 155] width 512 height 28
select select "27"
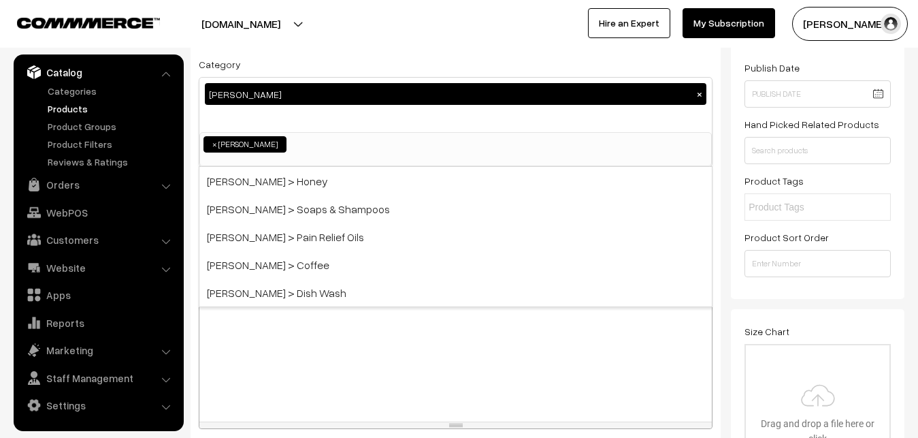
scroll to position [586, 0]
click at [344, 57] on div "Category Girijan × Millets Millets > Millet Rices Millets > Millet Ravas Millet…" at bounding box center [456, 111] width 514 height 111
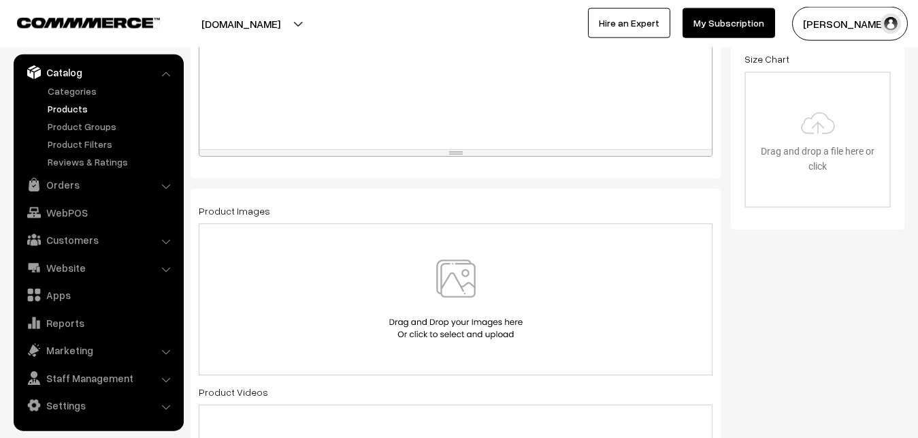
scroll to position [417, 0]
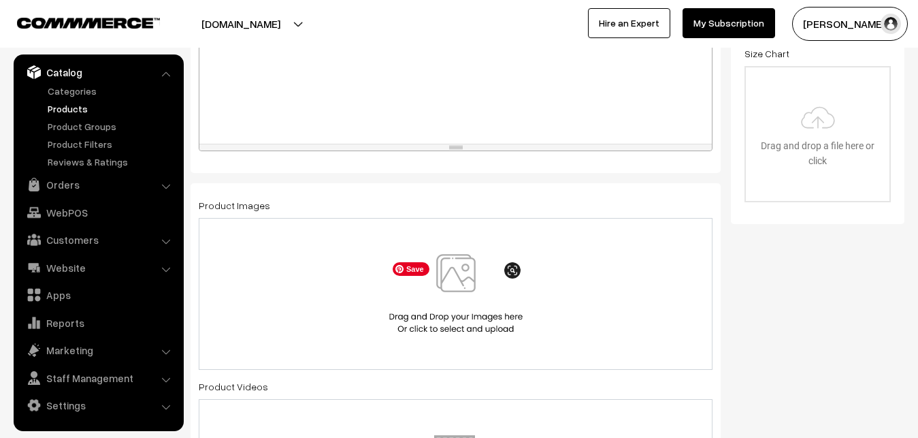
click at [451, 277] on img at bounding box center [456, 294] width 140 height 80
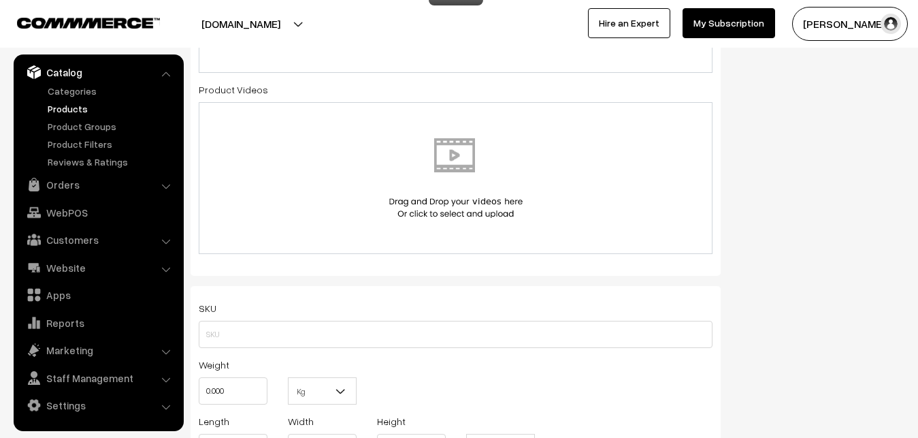
scroll to position [833, 0]
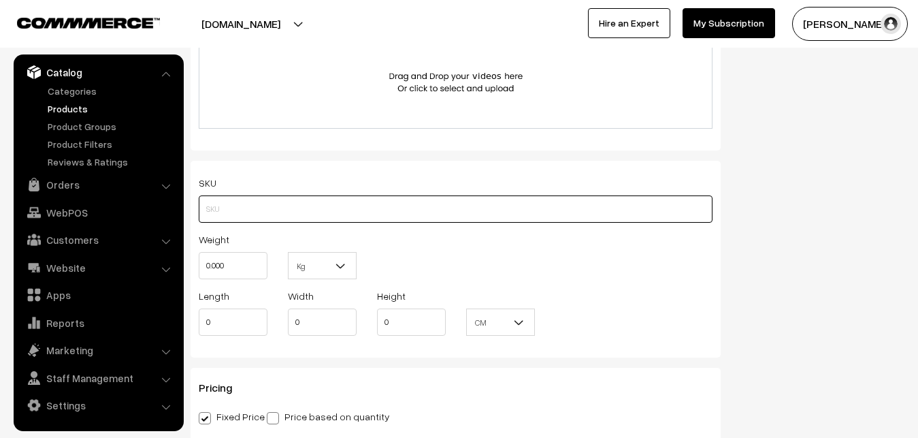
click at [218, 203] on input "text" at bounding box center [456, 208] width 514 height 27
paste input "gcc-bilwa-sharbat"
type input "gcc-bilwa-sharbat"
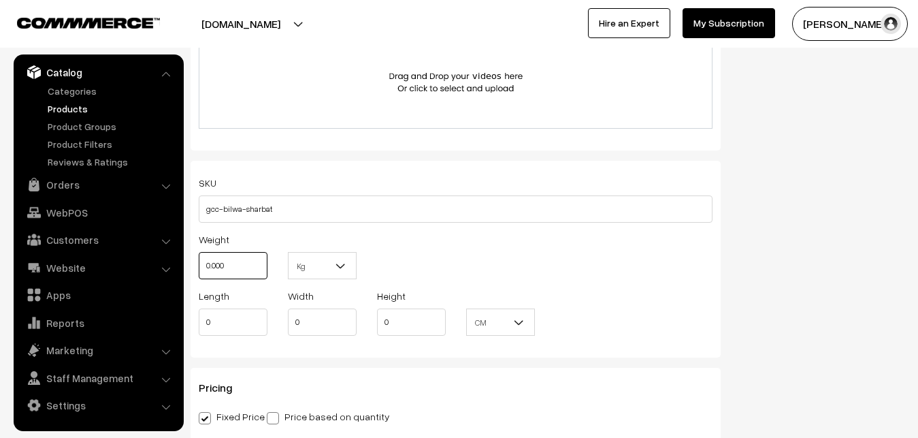
drag, startPoint x: 231, startPoint y: 264, endPoint x: 152, endPoint y: 269, distance: 79.1
click at [199, 269] on input "0.000" at bounding box center [233, 265] width 69 height 27
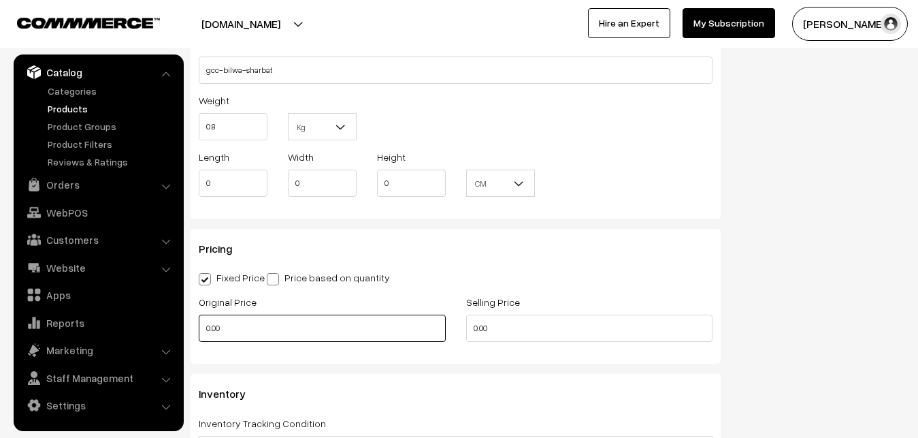
type input "0.80"
drag, startPoint x: 238, startPoint y: 328, endPoint x: 166, endPoint y: 325, distance: 71.5
click at [199, 325] on input "0.00" at bounding box center [322, 327] width 247 height 27
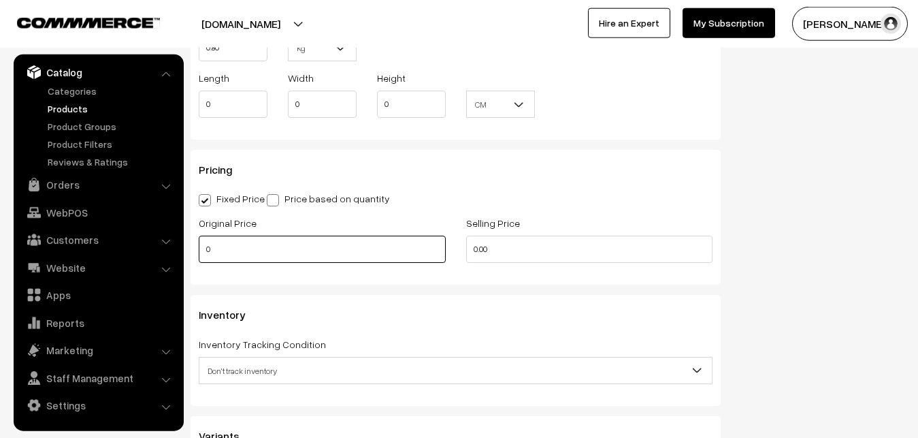
scroll to position [1111, 0]
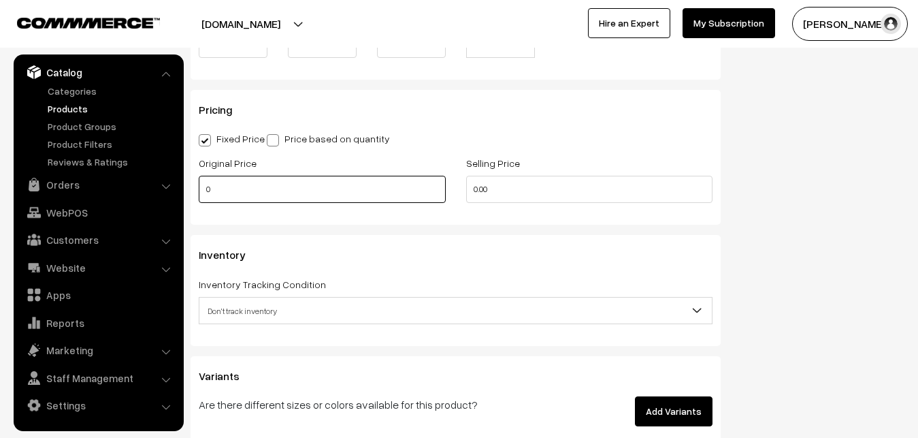
drag, startPoint x: 217, startPoint y: 186, endPoint x: 157, endPoint y: 178, distance: 60.4
click at [199, 178] on input "0" at bounding box center [322, 189] width 247 height 27
type input "1"
type input "160"
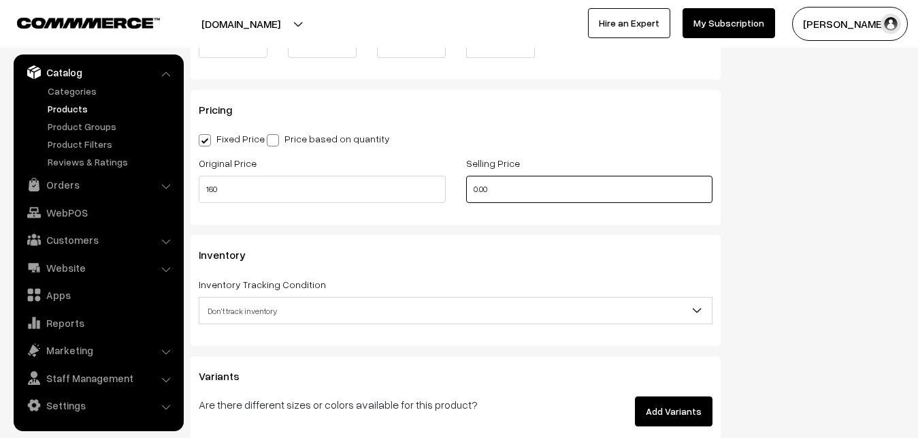
drag, startPoint x: 504, startPoint y: 192, endPoint x: 450, endPoint y: 193, distance: 54.5
click at [466, 193] on input "0.00" at bounding box center [589, 189] width 247 height 27
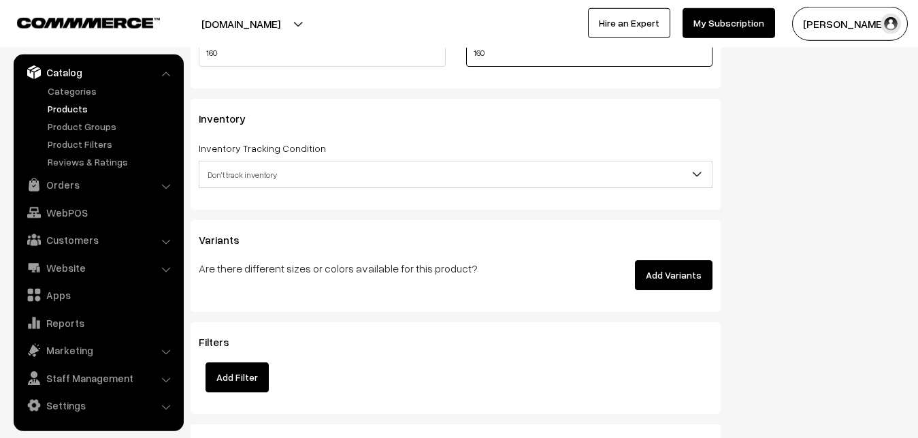
scroll to position [1250, 0]
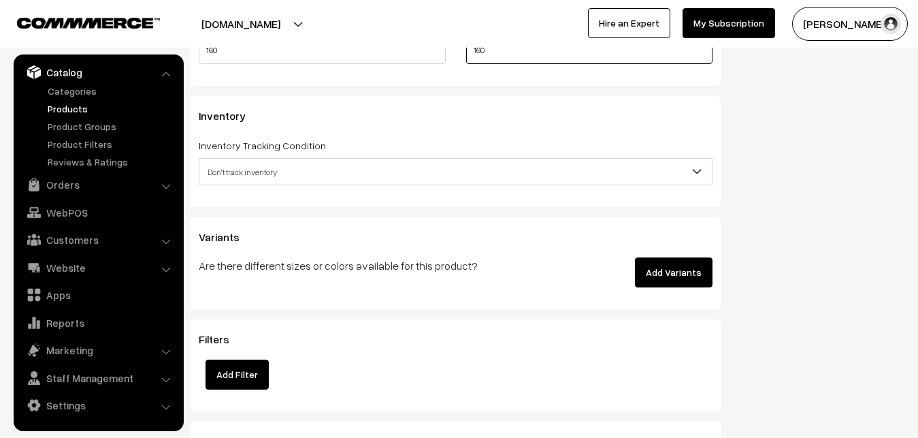
type input "160"
click at [253, 168] on span "Don't track inventory" at bounding box center [455, 172] width 512 height 24
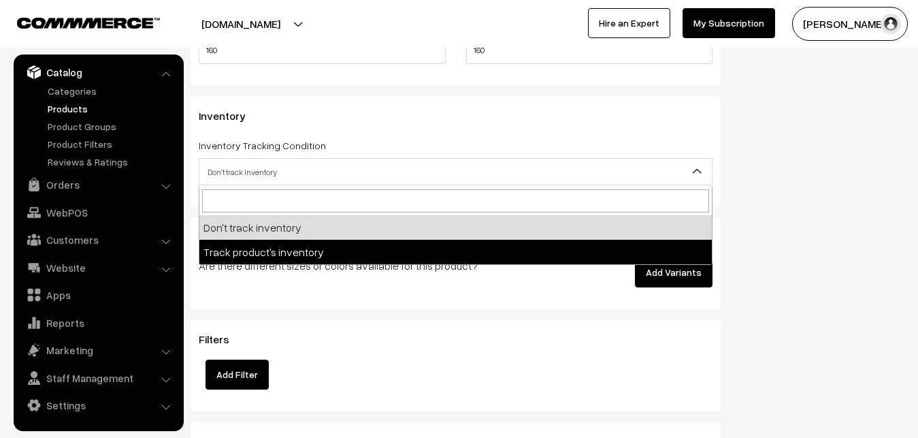
select select "2"
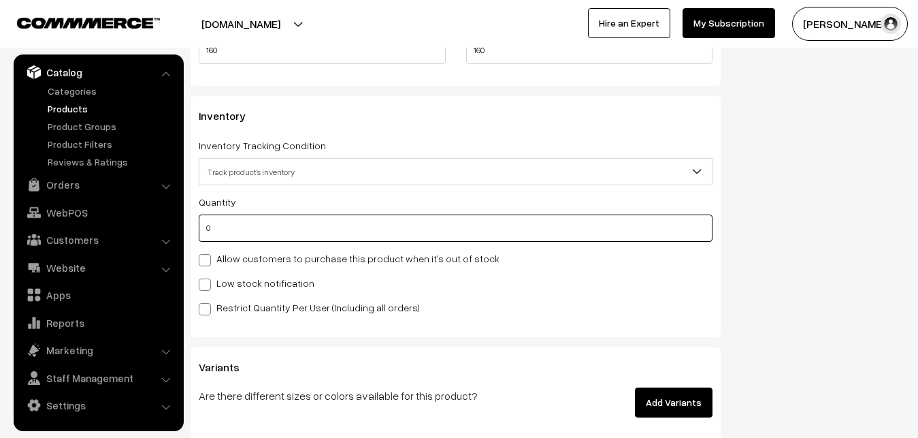
click at [238, 234] on input "0" at bounding box center [456, 227] width 514 height 27
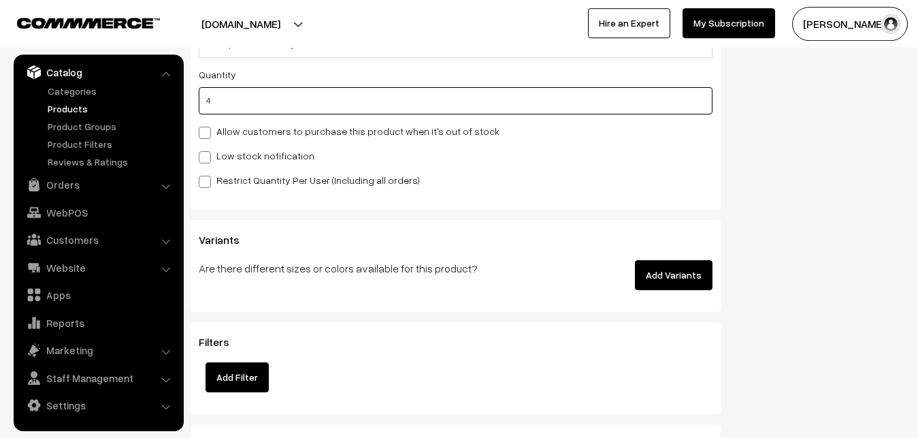
scroll to position [1388, 0]
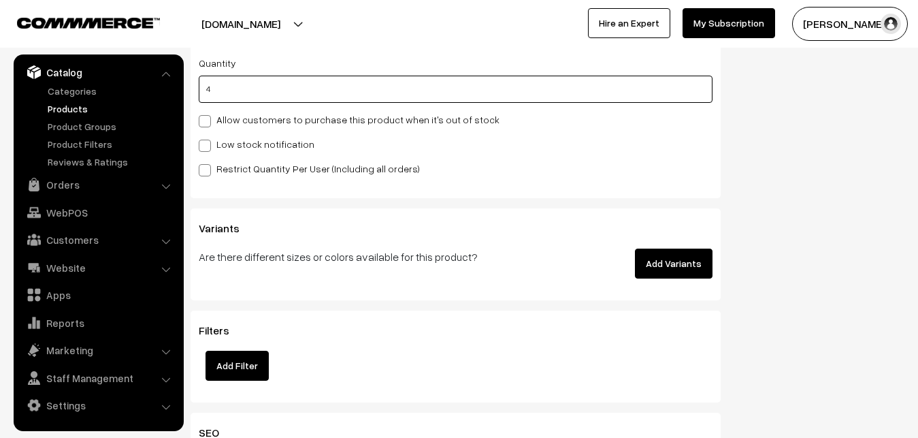
type input "4"
click at [216, 138] on label "Low stock notification" at bounding box center [257, 144] width 116 height 14
click at [208, 139] on input "Low stock notification" at bounding box center [203, 143] width 9 height 9
checkbox input "true"
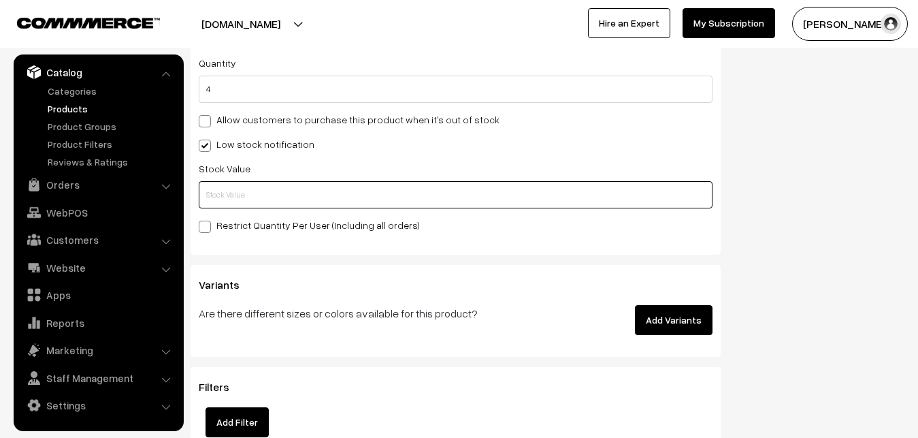
click at [228, 194] on input "text" at bounding box center [456, 194] width 514 height 27
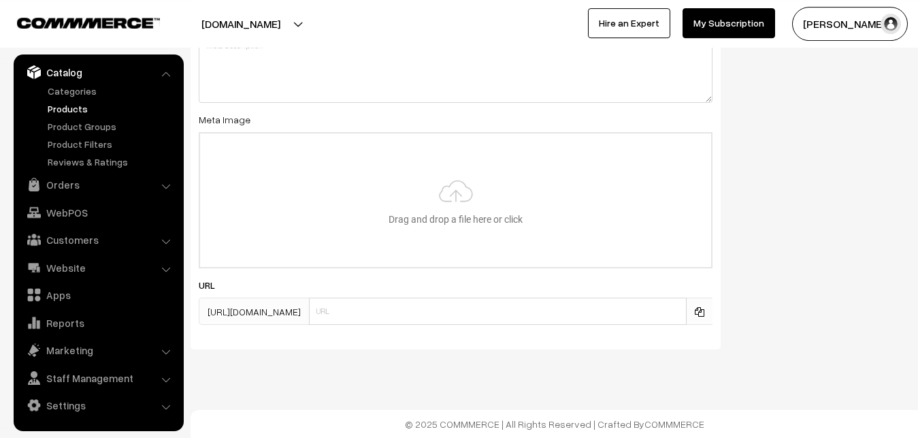
scroll to position [2026, 0]
type input "2"
click at [478, 180] on input "file" at bounding box center [455, 199] width 511 height 133
type input "C:\fakepath\gcc-bilwa-sharbat.jpg"
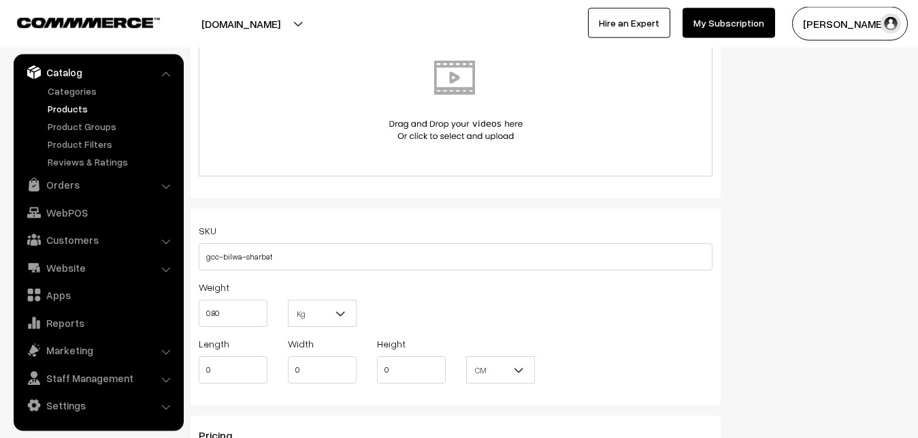
scroll to position [0, 0]
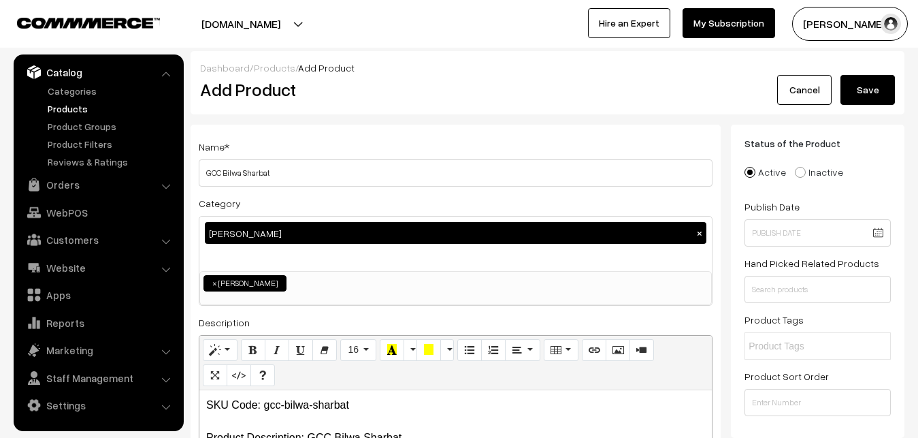
click at [866, 99] on button "Save" at bounding box center [868, 90] width 54 height 30
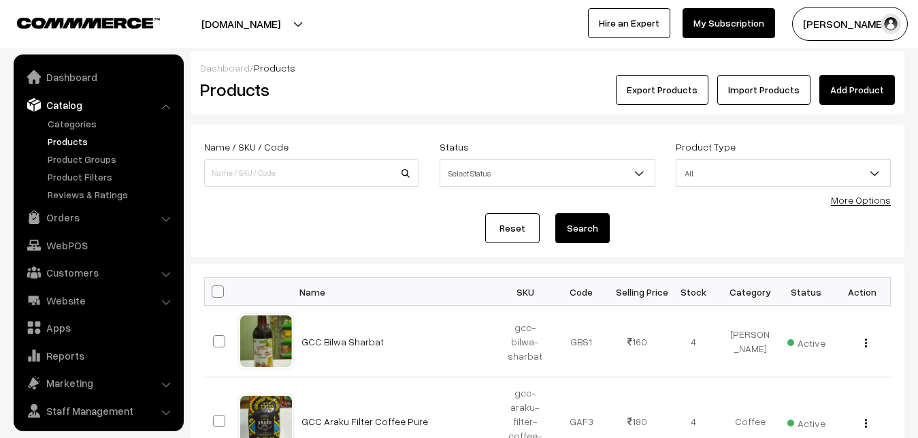
scroll to position [33, 0]
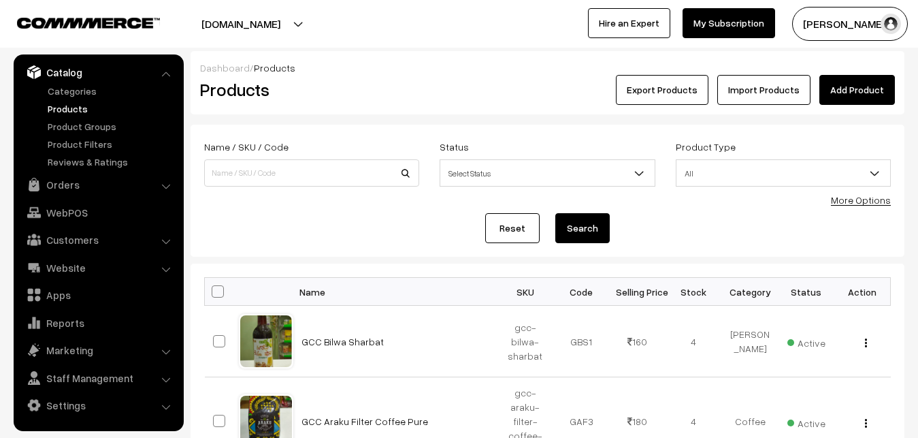
click at [860, 86] on link "Add Product" at bounding box center [857, 90] width 76 height 30
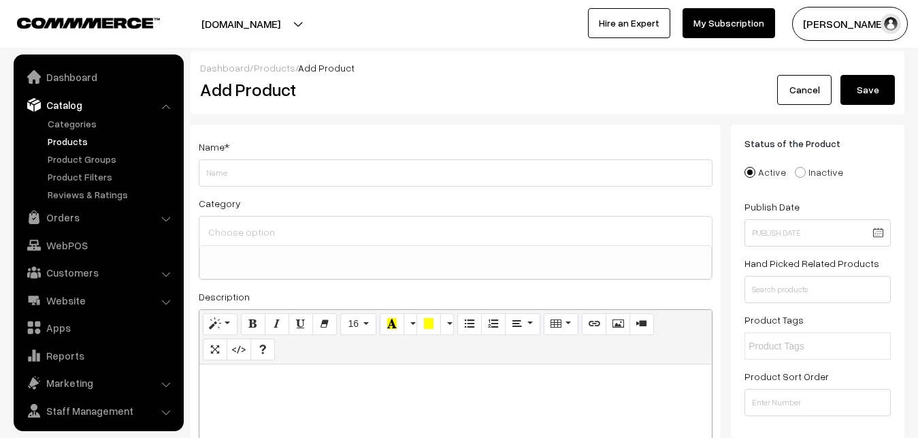
select select
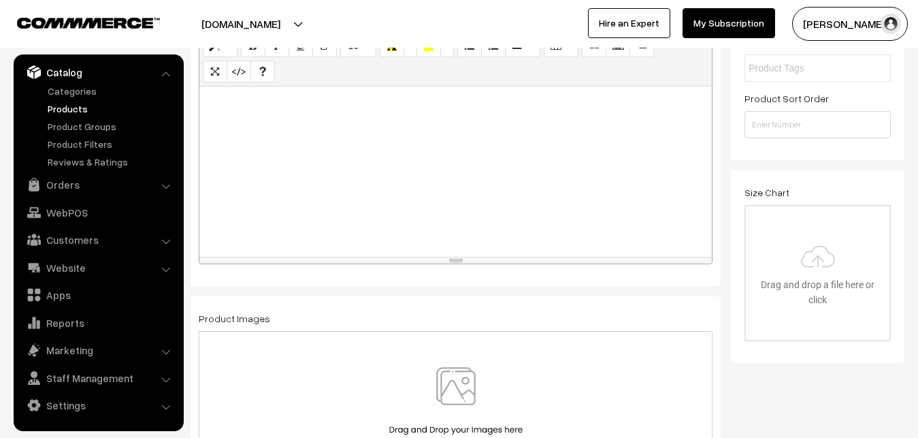
scroll to position [208, 0]
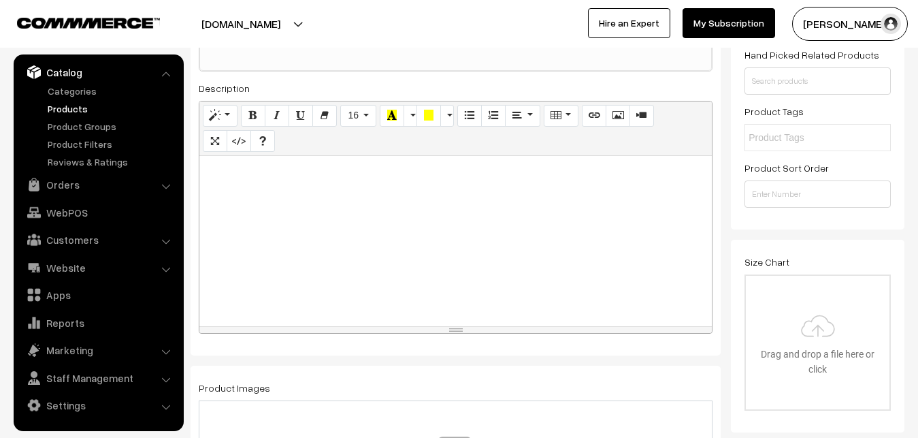
paste div
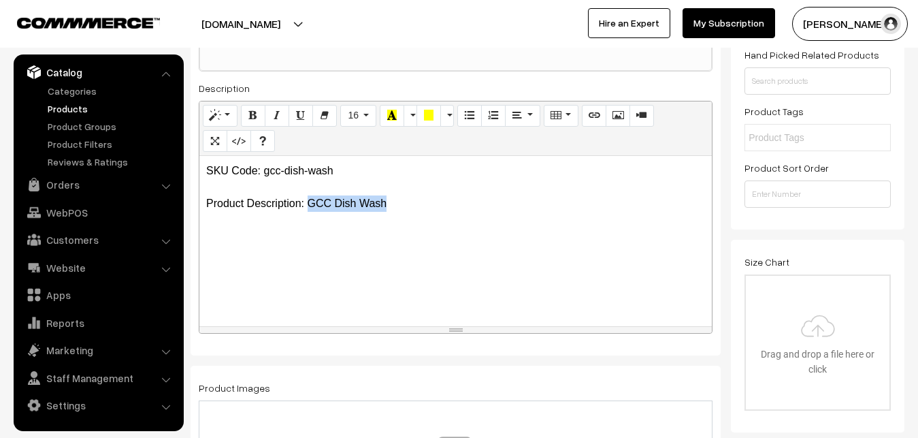
drag, startPoint x: 308, startPoint y: 201, endPoint x: 387, endPoint y: 205, distance: 79.7
click at [387, 205] on p "SKU Code: gcc-dish-wash Product Description: GCC Dish Wash" at bounding box center [455, 187] width 499 height 49
copy p "GCC Dish Wash"
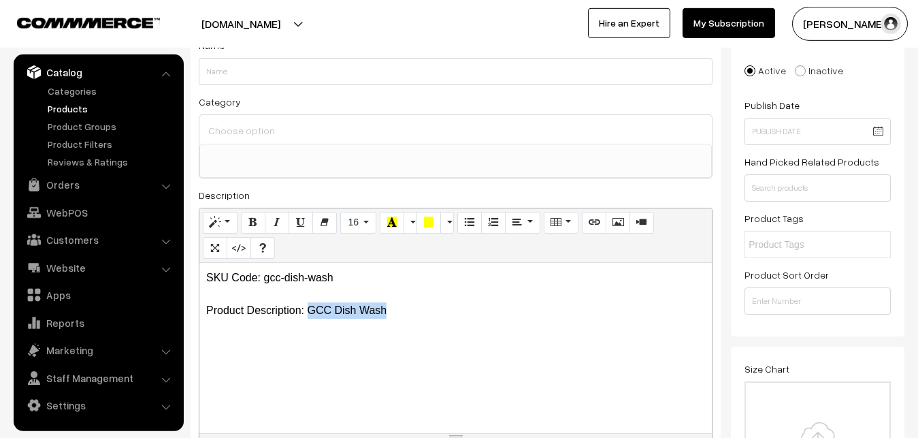
scroll to position [0, 0]
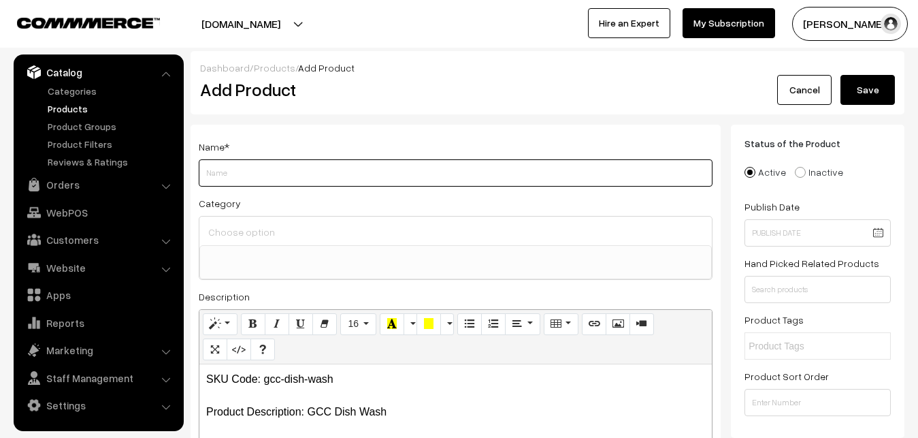
paste input "GCC Dish Wash"
type input "GCC Dish Wash"
click at [239, 231] on input at bounding box center [456, 232] width 502 height 20
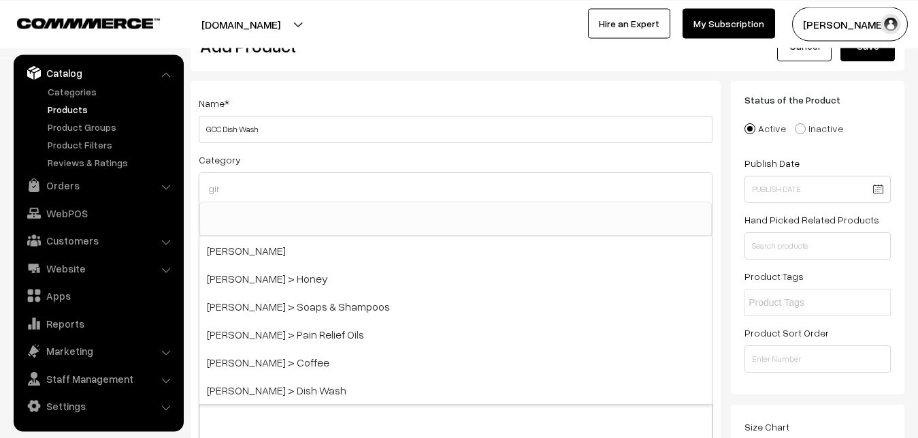
scroll to position [139, 0]
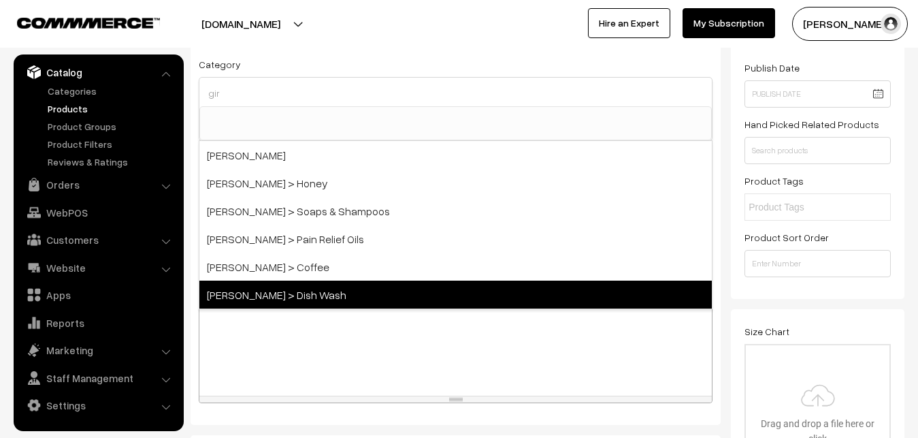
type input "gir"
click at [270, 291] on span "[PERSON_NAME] > Dish Wash" at bounding box center [455, 294] width 512 height 28
select select "76"
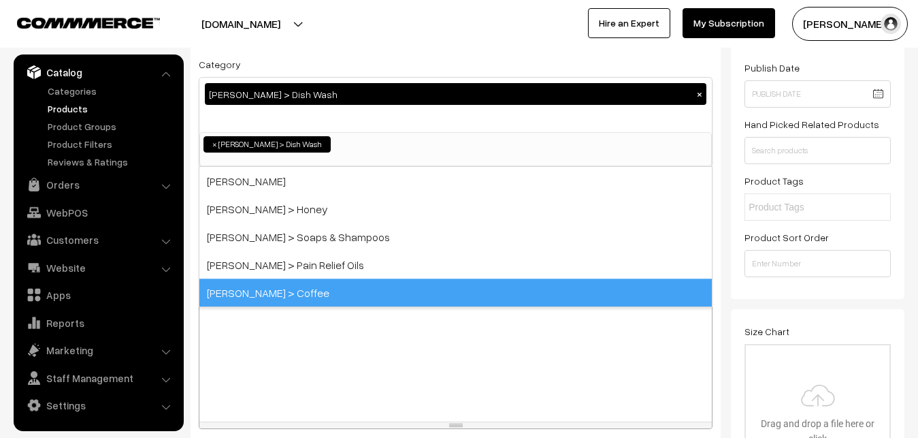
scroll to position [657, 0]
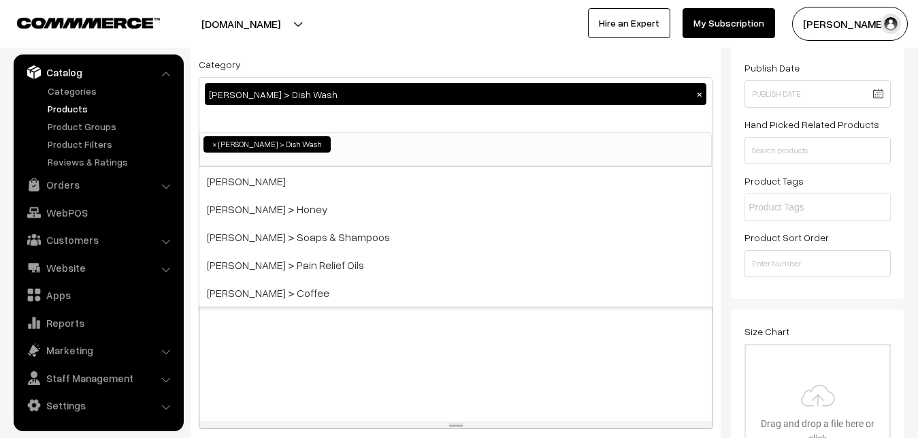
click at [449, 58] on div "Category Girijan > Dish Wash × Millets Millets > Millet Rices Millets > Millet …" at bounding box center [456, 111] width 514 height 111
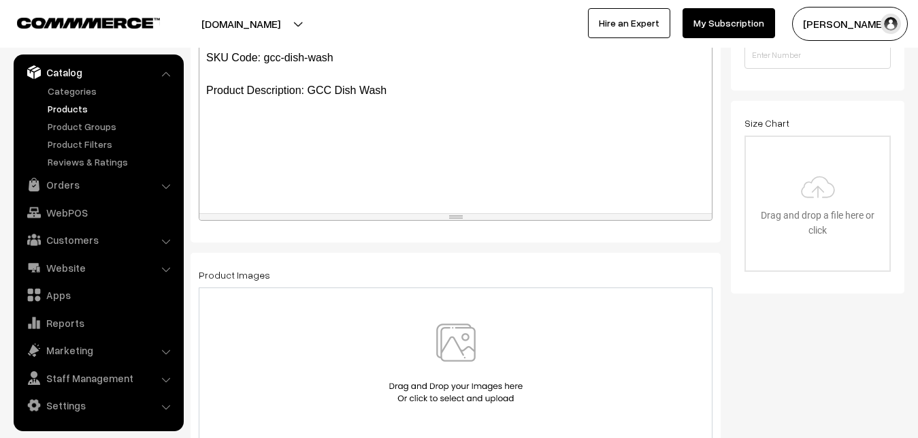
scroll to position [486, 0]
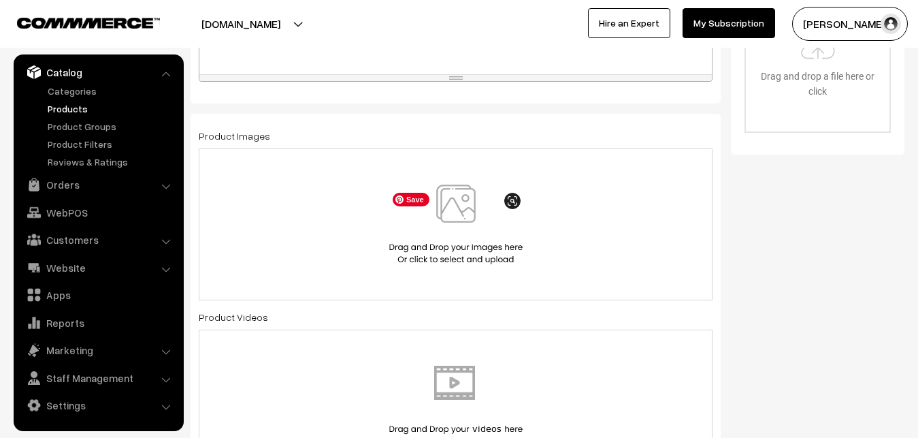
click at [448, 205] on img at bounding box center [456, 224] width 140 height 80
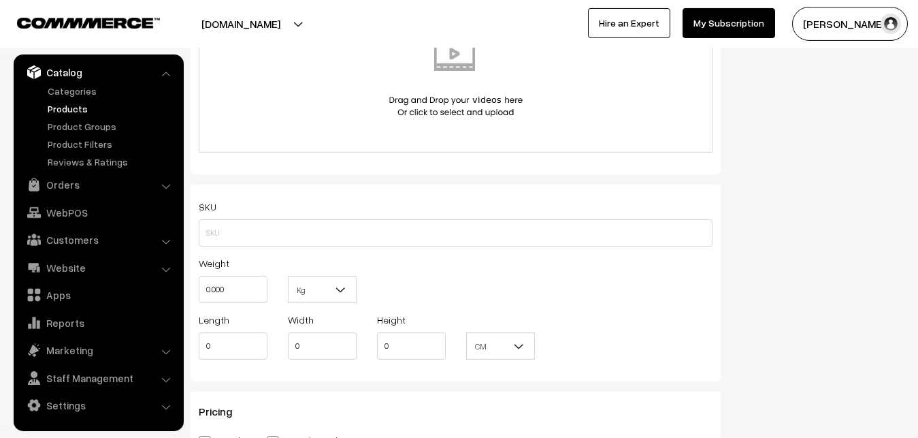
scroll to position [833, 0]
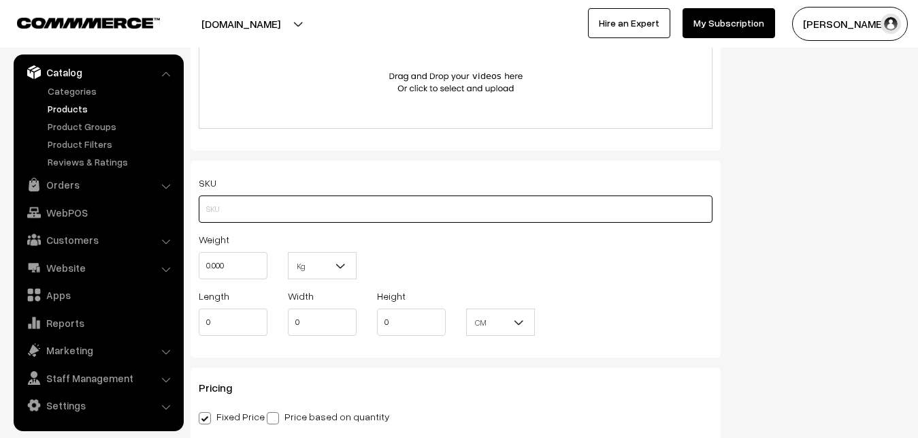
paste input "gcc-dish-wash"
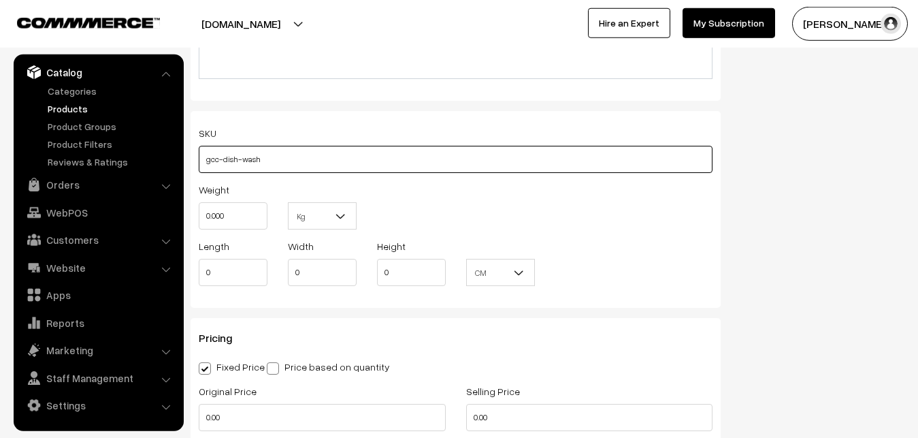
scroll to position [972, 0]
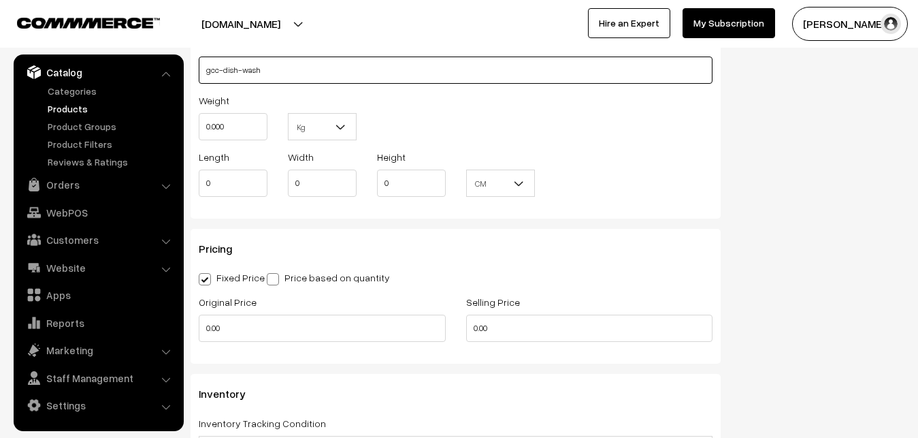
type input "gcc-dish-wash"
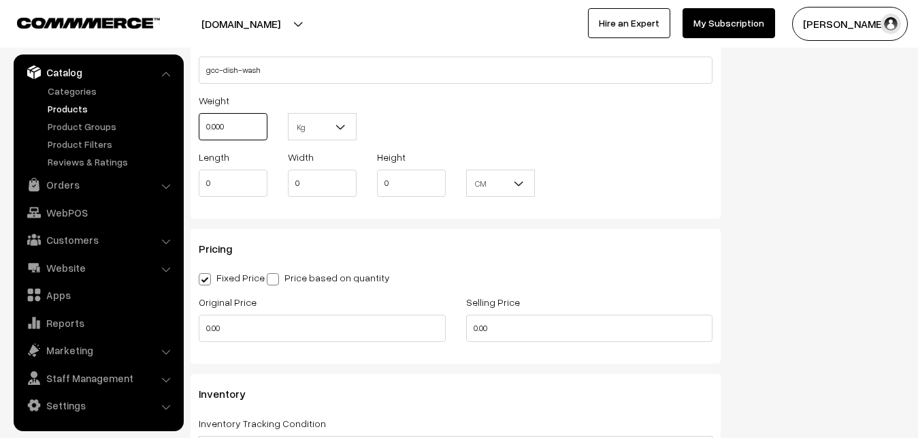
drag, startPoint x: 233, startPoint y: 125, endPoint x: 199, endPoint y: 125, distance: 33.3
click at [199, 125] on input "0.000" at bounding box center [233, 126] width 69 height 27
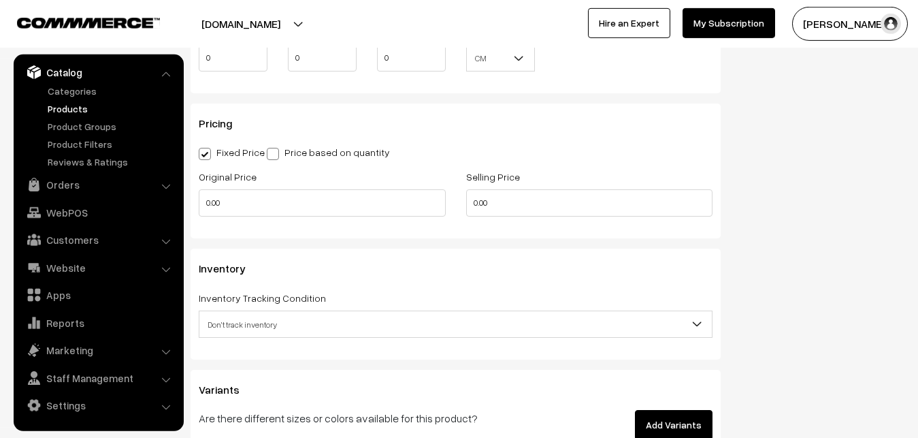
scroll to position [1180, 0]
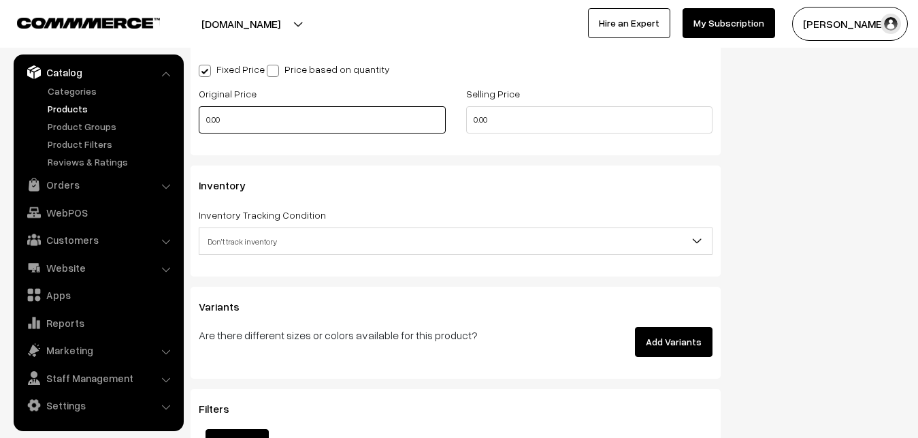
type input "0.80"
drag, startPoint x: 229, startPoint y: 119, endPoint x: 168, endPoint y: 110, distance: 61.2
click at [199, 110] on input "0.00" at bounding box center [322, 119] width 247 height 27
type input "0"
click at [168, 110] on link "Products" at bounding box center [111, 108] width 135 height 14
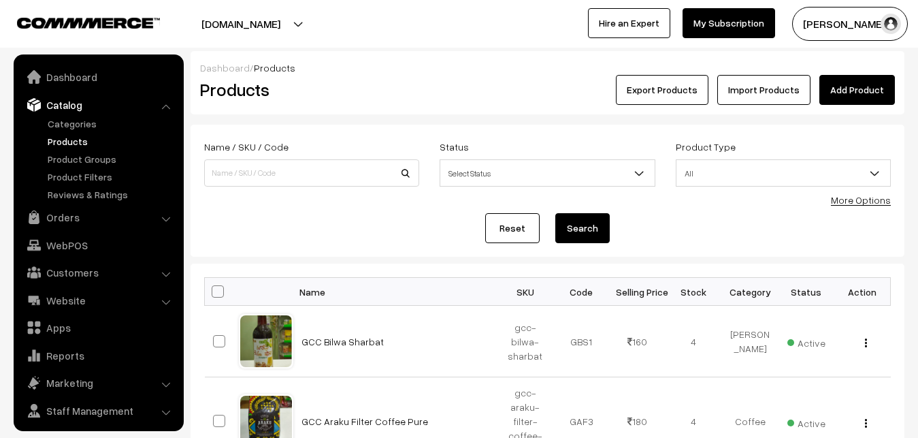
scroll to position [33, 0]
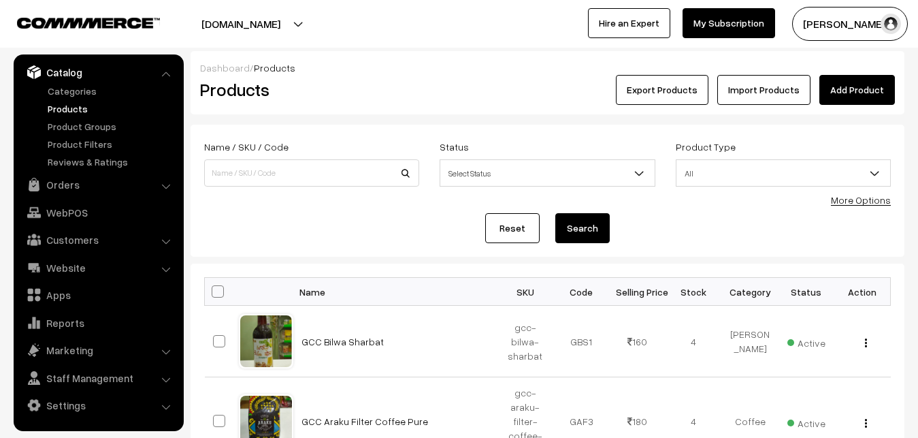
click at [467, 95] on div "Export Products Import Products Add Product" at bounding box center [666, 90] width 457 height 30
click at [855, 86] on link "Add Product" at bounding box center [857, 90] width 76 height 30
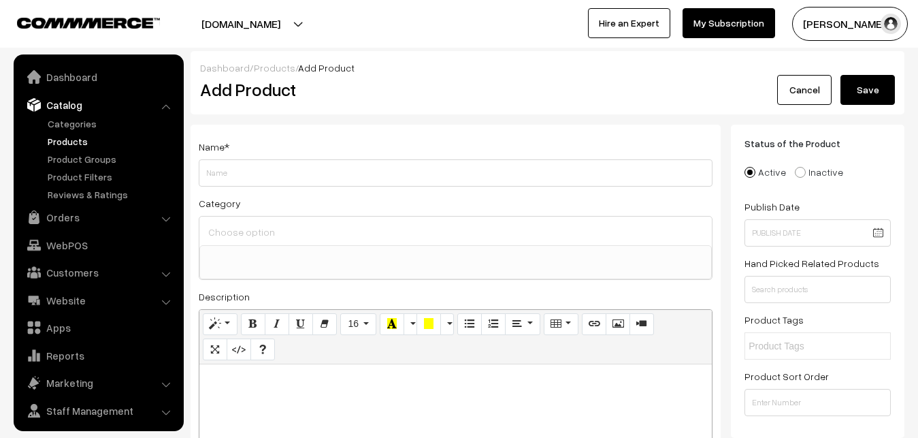
select select
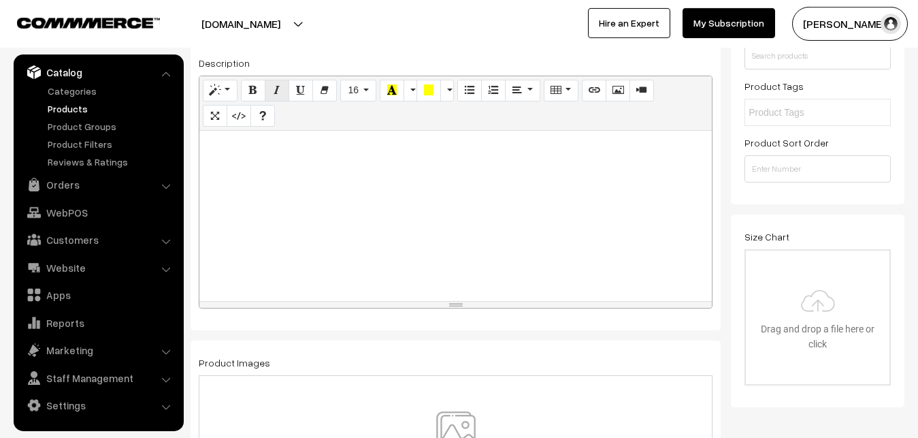
scroll to position [278, 0]
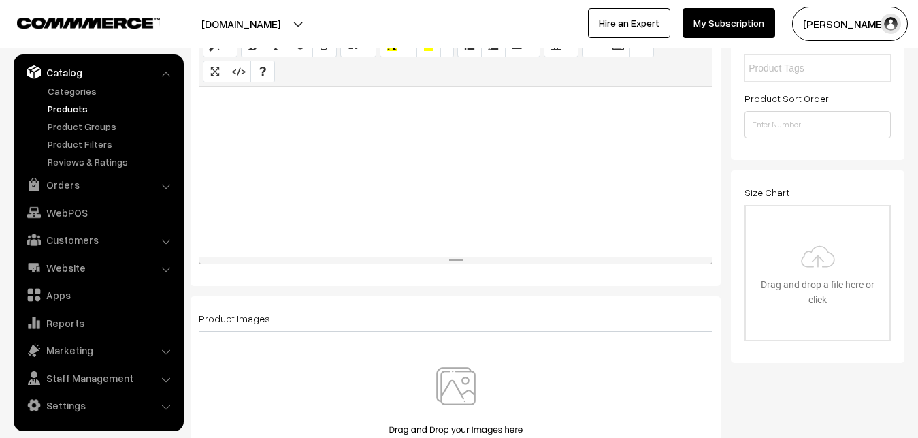
paste div
drag, startPoint x: 280, startPoint y: 105, endPoint x: 182, endPoint y: 100, distance: 97.5
click at [199, 100] on div "gcc-dish-wash" at bounding box center [455, 171] width 512 height 170
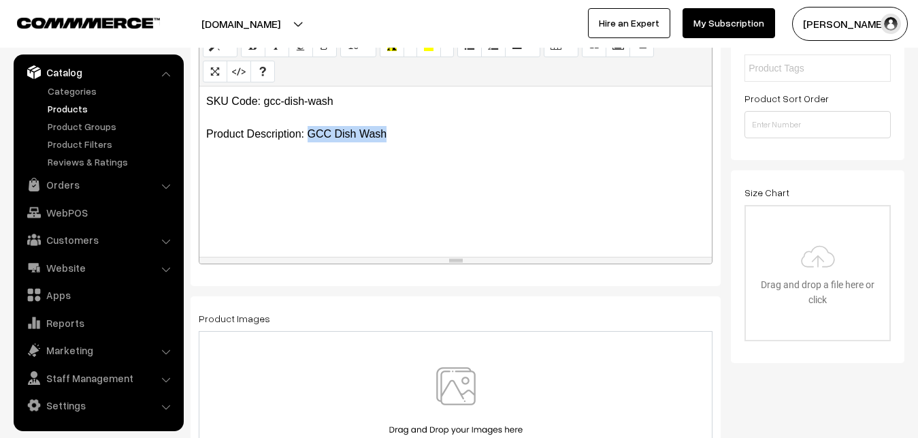
drag, startPoint x: 309, startPoint y: 135, endPoint x: 391, endPoint y: 139, distance: 82.5
click at [391, 139] on p "SKU Code: gcc-dish-wash Product Description: GCC Dish Wash" at bounding box center [455, 117] width 499 height 49
copy p "GCC Dish Wash"
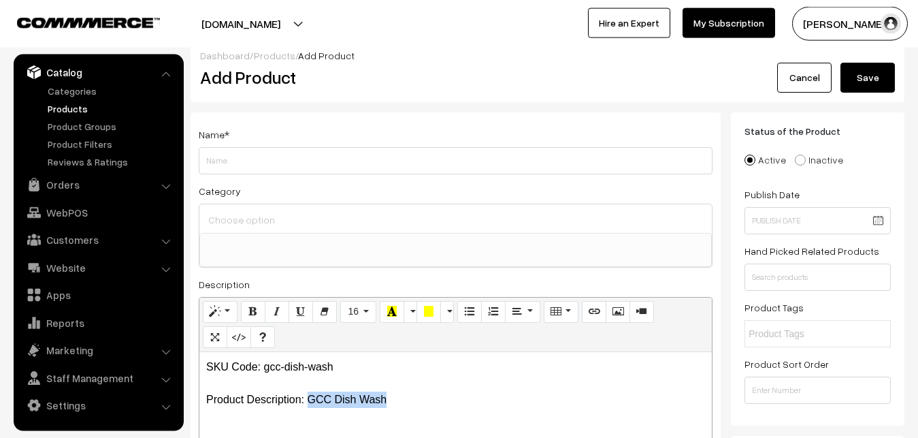
scroll to position [0, 0]
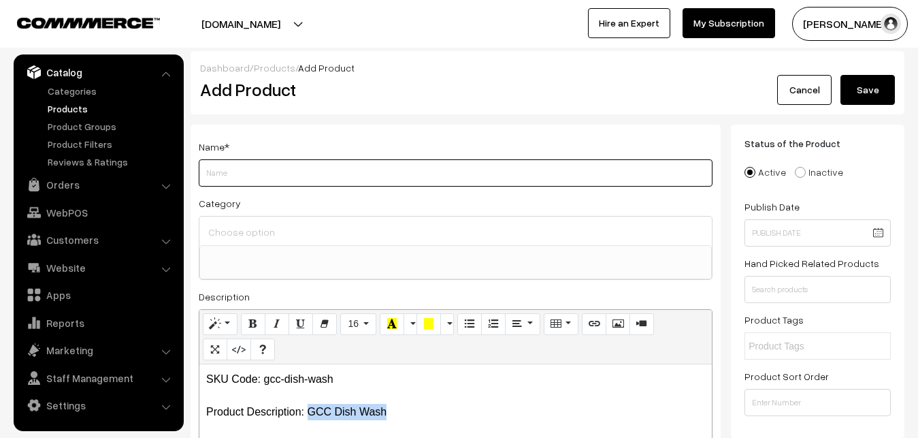
click at [242, 171] on input "Weight" at bounding box center [456, 172] width 514 height 27
paste input "GCC Dish Wash"
type input "GCC Dish Wash"
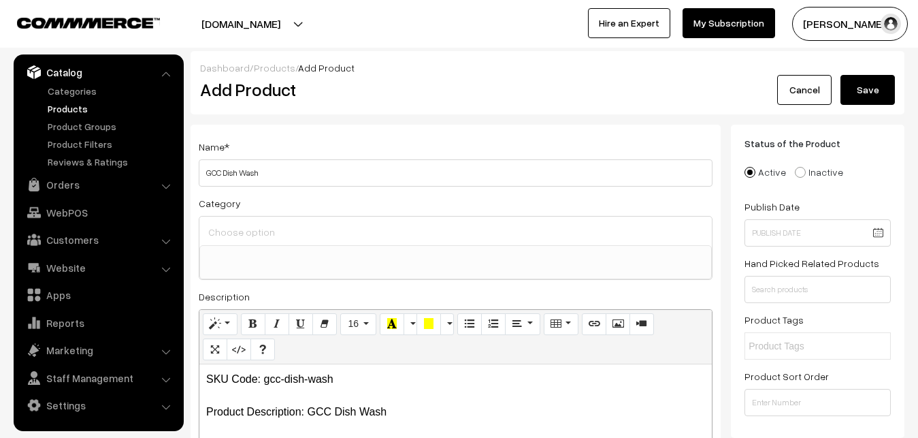
click at [242, 225] on input at bounding box center [456, 232] width 502 height 20
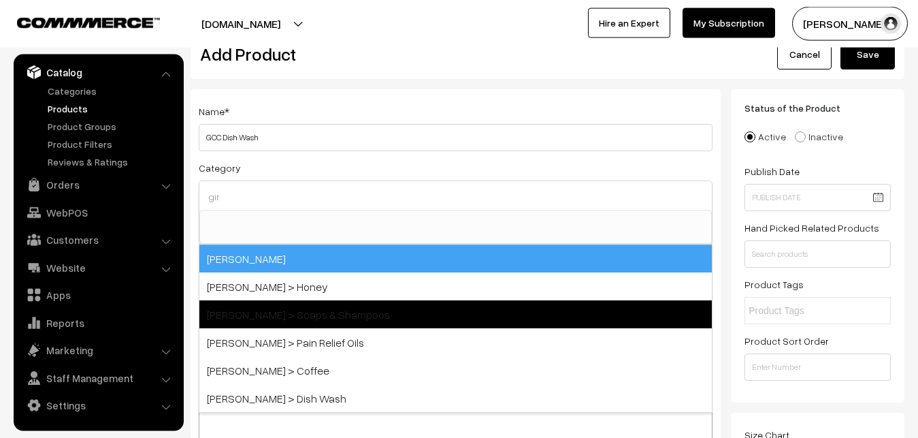
scroll to position [69, 0]
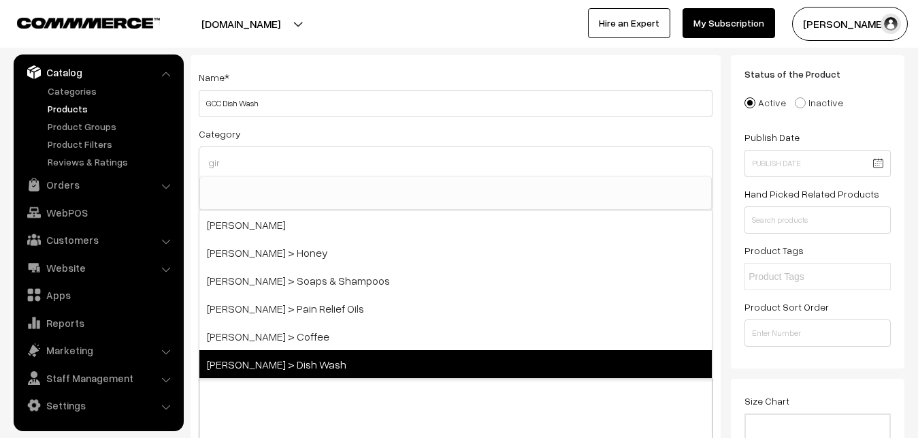
type input "gir"
click at [280, 356] on span "[PERSON_NAME] > Dish Wash" at bounding box center [455, 364] width 512 height 28
select select "76"
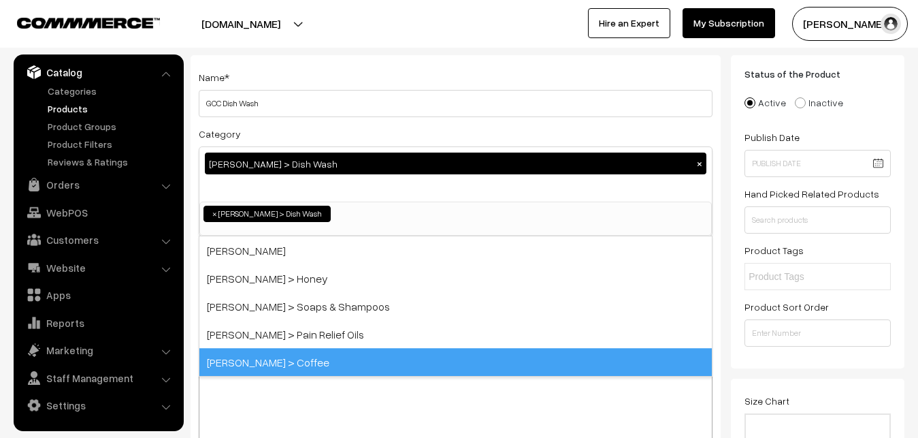
scroll to position [657, 0]
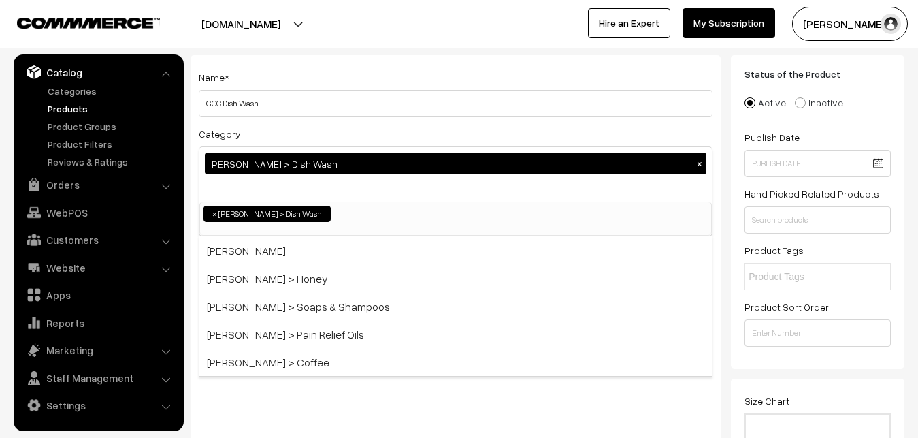
click at [340, 76] on div "Name * GCC Dish Wash" at bounding box center [456, 93] width 514 height 48
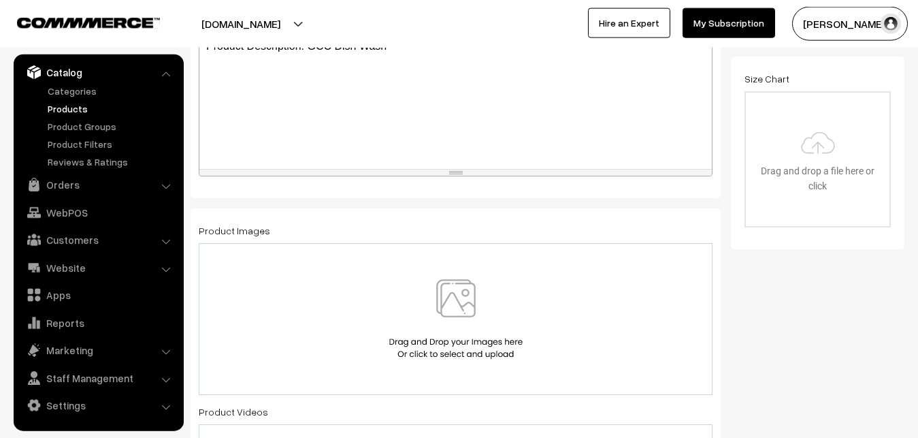
scroll to position [555, 0]
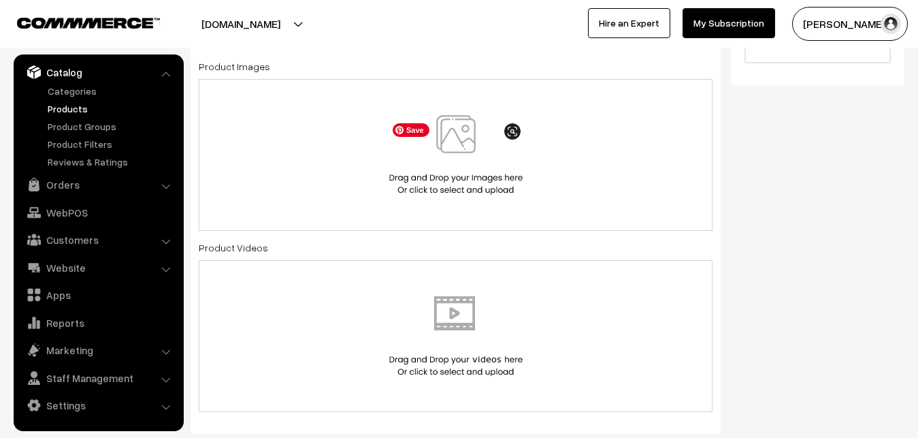
click at [468, 142] on img at bounding box center [456, 155] width 140 height 80
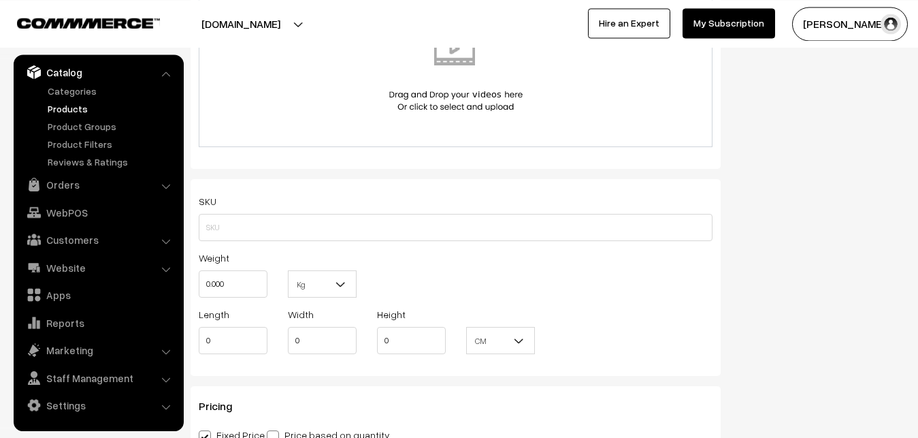
scroll to position [833, 0]
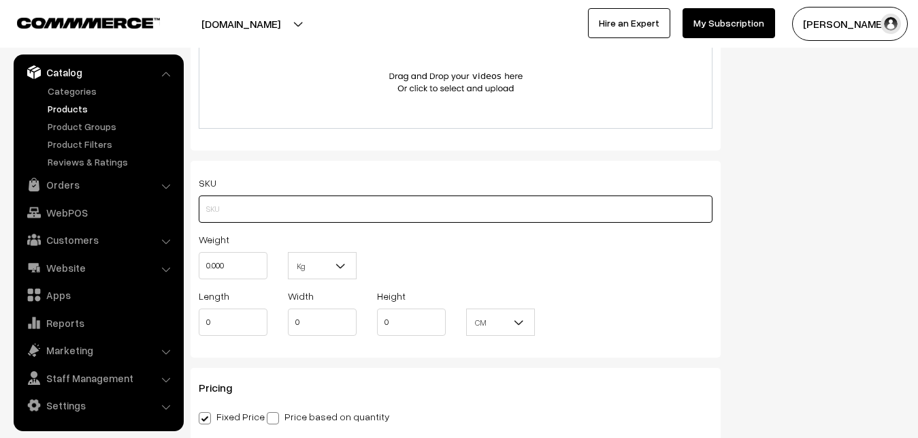
click at [224, 212] on input "text" at bounding box center [456, 208] width 514 height 27
paste input "gcc-dish-wash"
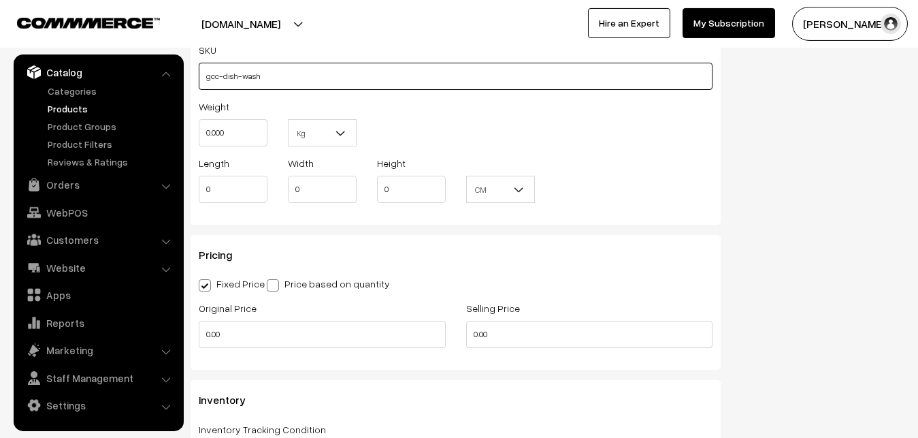
scroll to position [972, 0]
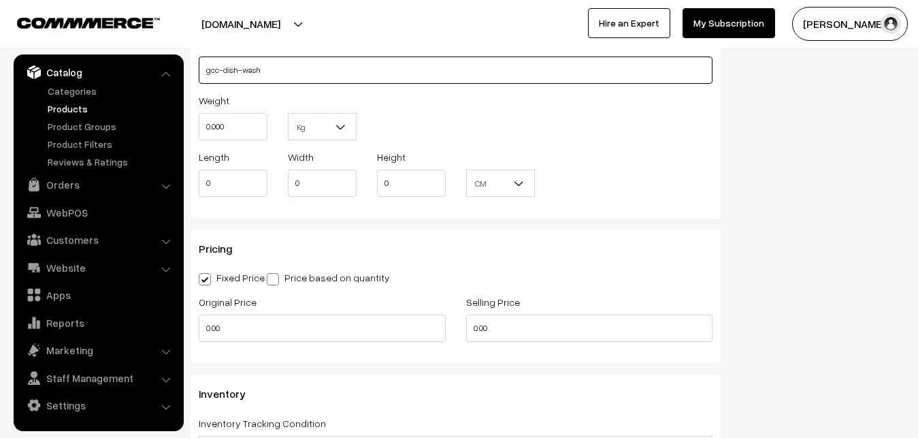
type input "gcc-dish-wash"
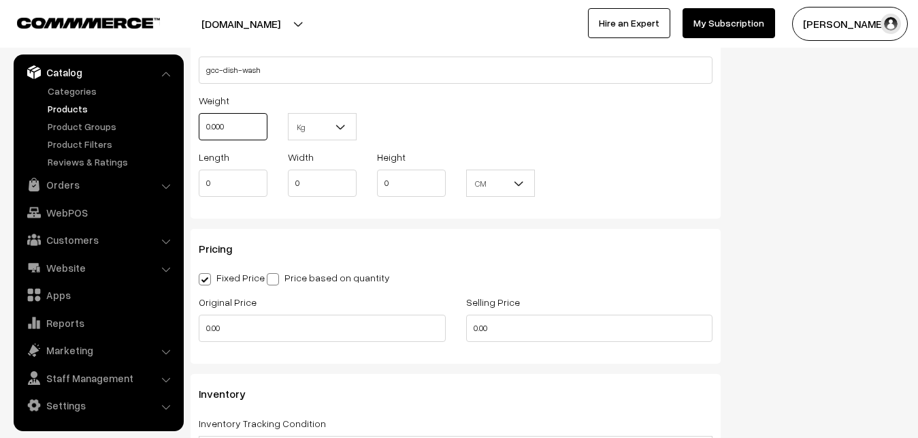
drag, startPoint x: 240, startPoint y: 131, endPoint x: 163, endPoint y: 131, distance: 76.9
click at [199, 131] on input "0.000" at bounding box center [233, 126] width 69 height 27
drag, startPoint x: 234, startPoint y: 123, endPoint x: 186, endPoint y: 123, distance: 47.6
click at [199, 123] on input "0.0000" at bounding box center [233, 126] width 69 height 27
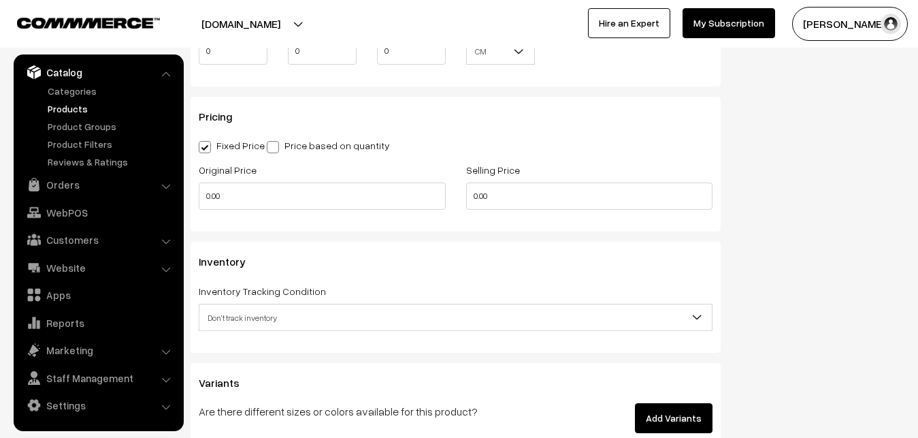
scroll to position [1111, 0]
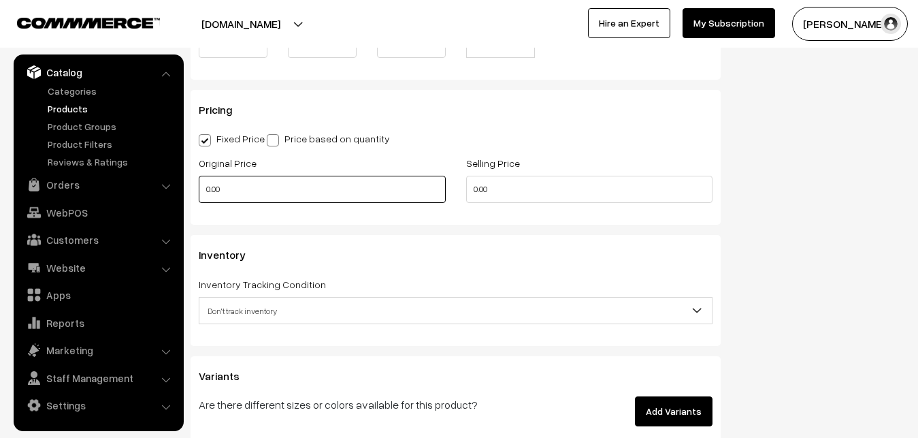
type input "0.80"
drag, startPoint x: 234, startPoint y: 180, endPoint x: 159, endPoint y: 182, distance: 75.6
click at [199, 182] on input "0.00" at bounding box center [322, 189] width 247 height 27
drag, startPoint x: 232, startPoint y: 189, endPoint x: 188, endPoint y: 190, distance: 44.2
click at [199, 190] on input "0" at bounding box center [322, 189] width 247 height 27
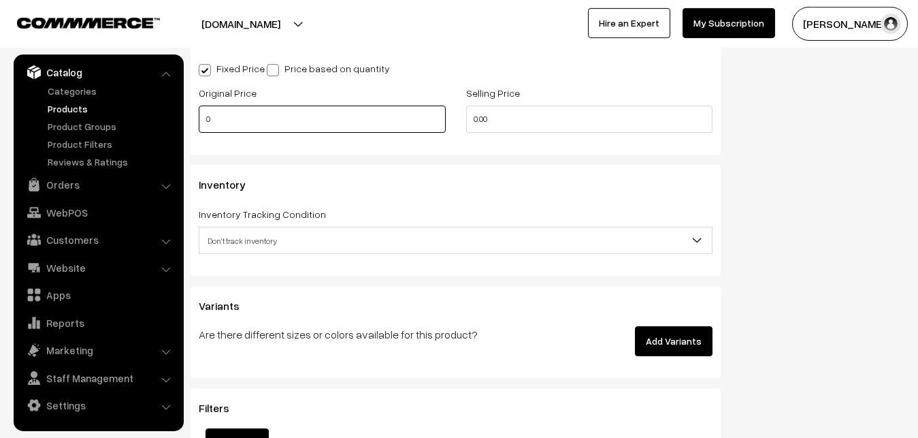
scroll to position [1180, 0]
type input "7"
type input "175"
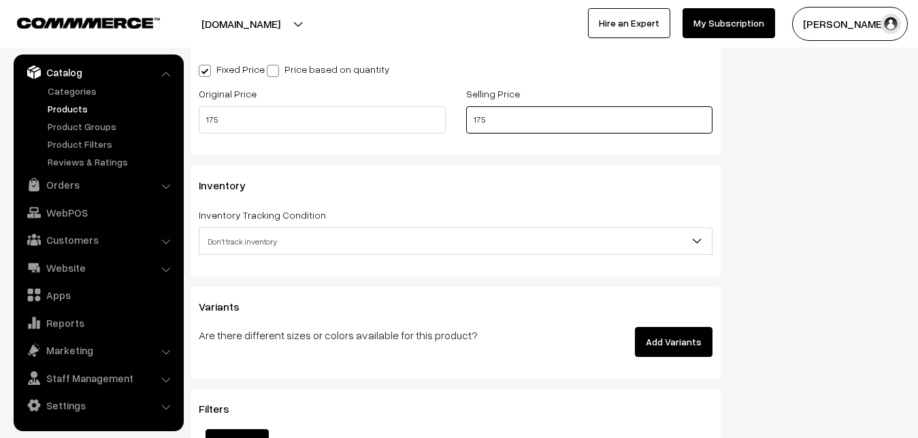
scroll to position [1250, 0]
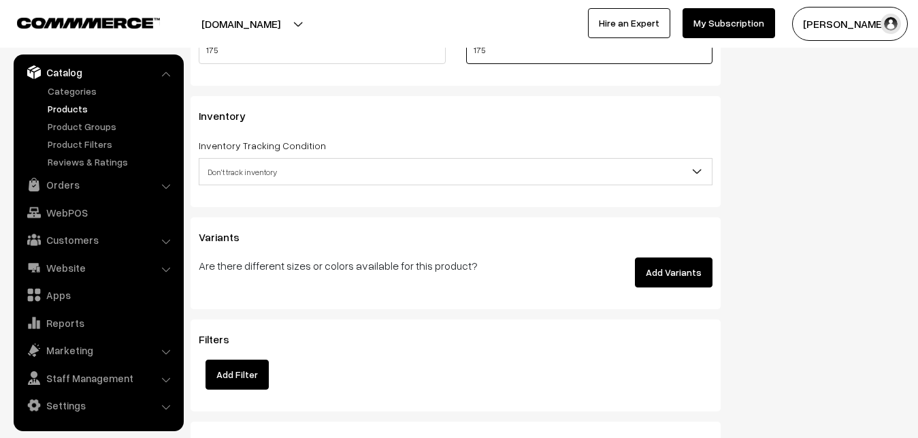
type input "175"
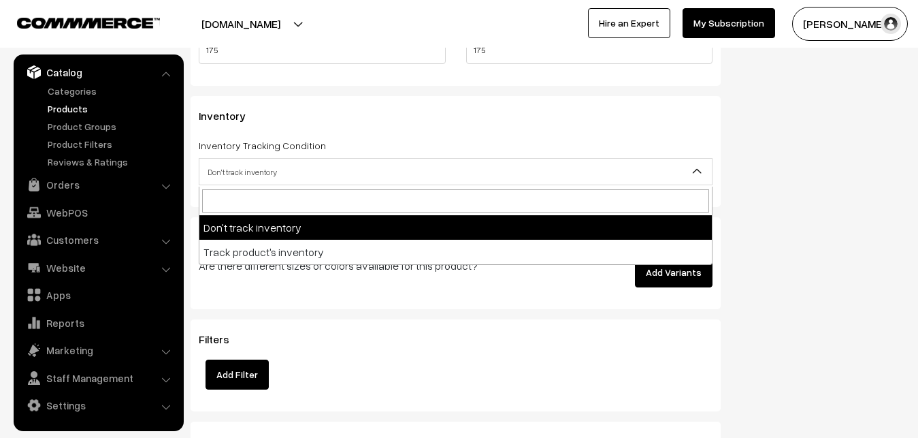
click at [264, 173] on span "Don't track inventory" at bounding box center [455, 172] width 512 height 24
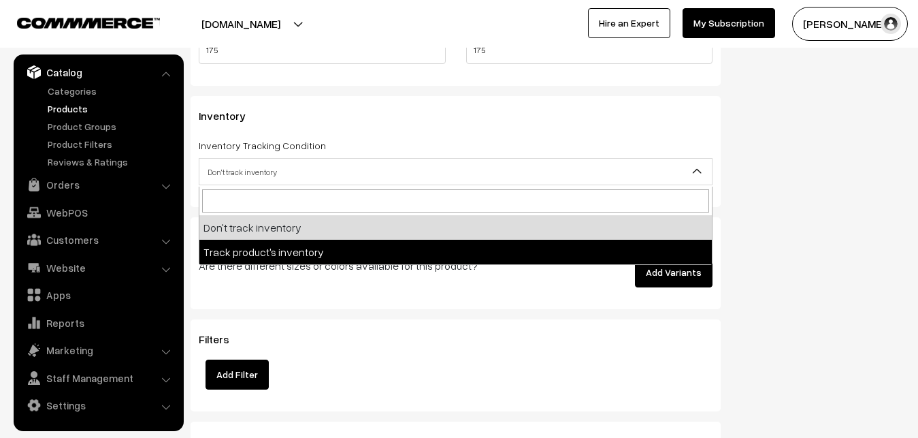
select select "2"
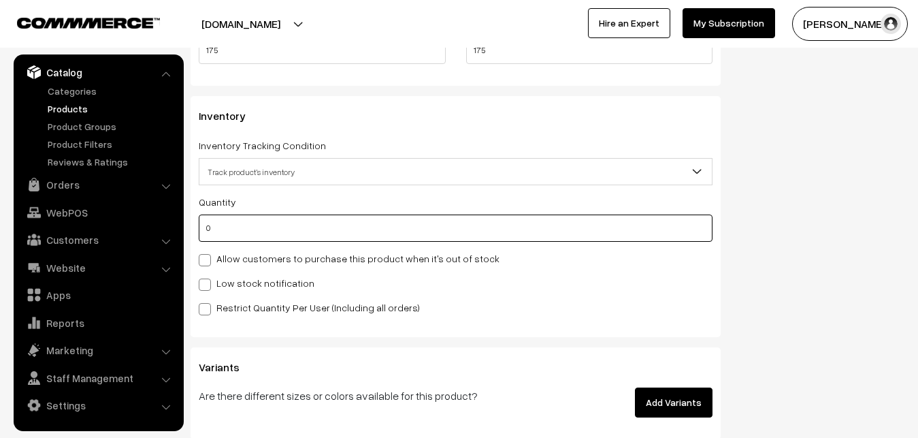
click at [259, 227] on input "0" at bounding box center [456, 227] width 514 height 27
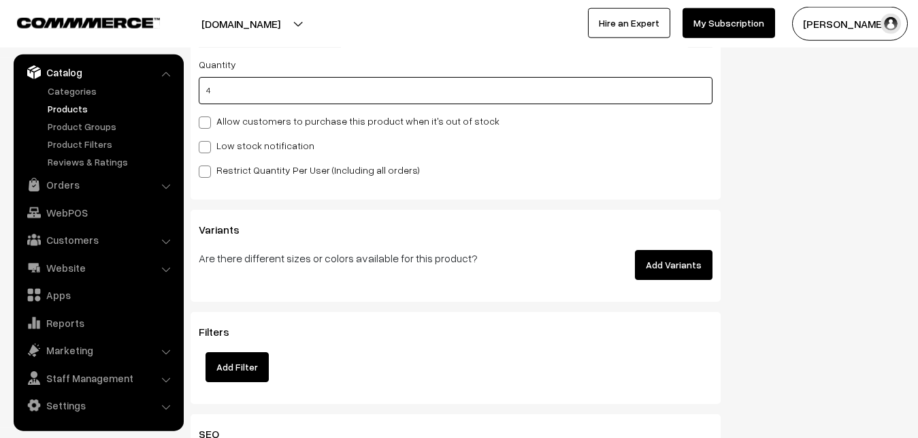
scroll to position [1388, 0]
type input "4"
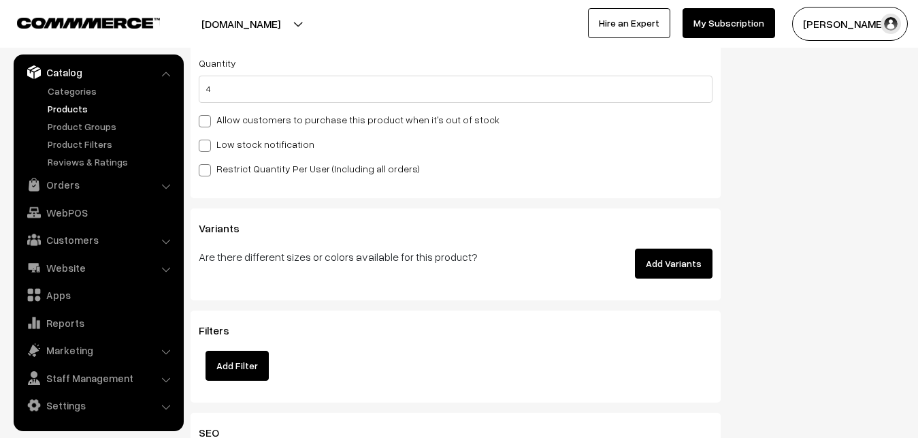
click at [214, 143] on label "Low stock notification" at bounding box center [257, 144] width 116 height 14
click at [208, 143] on input "Low stock notification" at bounding box center [203, 143] width 9 height 9
checkbox input "true"
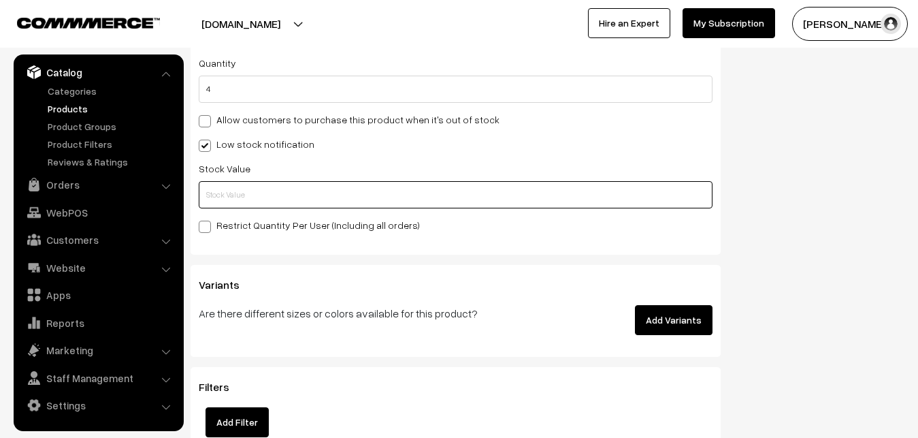
click at [223, 191] on input "text" at bounding box center [456, 194] width 514 height 27
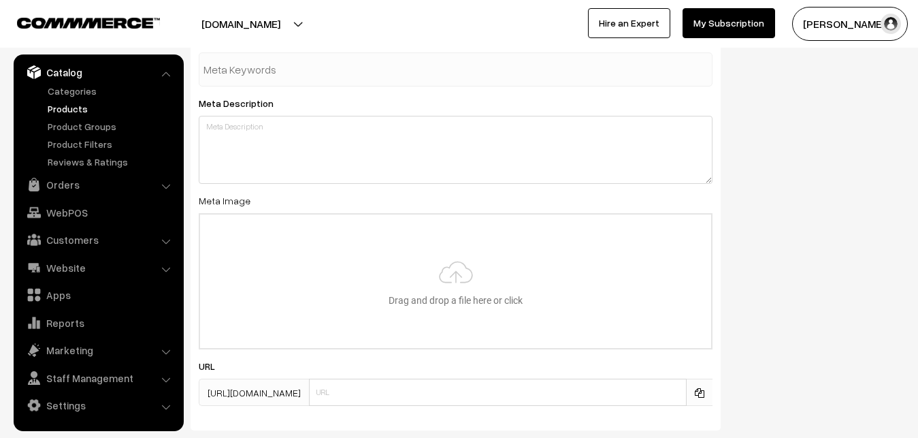
scroll to position [2026, 0]
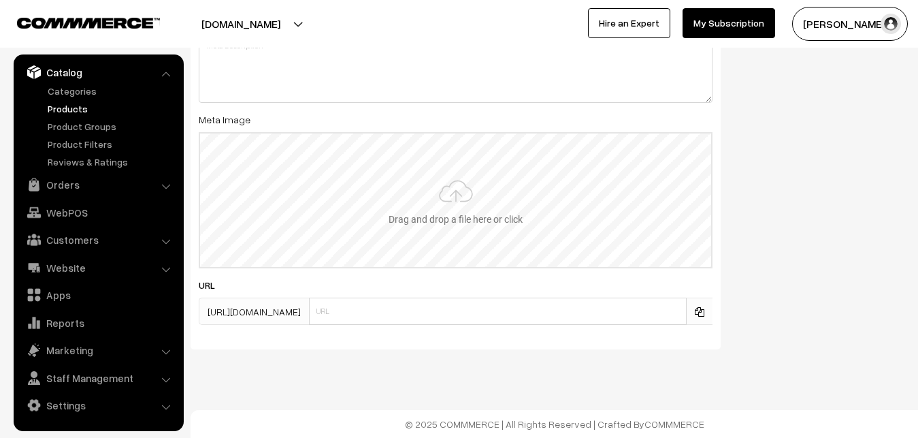
type input "2"
click at [449, 199] on input "file" at bounding box center [455, 199] width 511 height 133
type input "C:\fakepath\gcc-dish-wash.jpg"
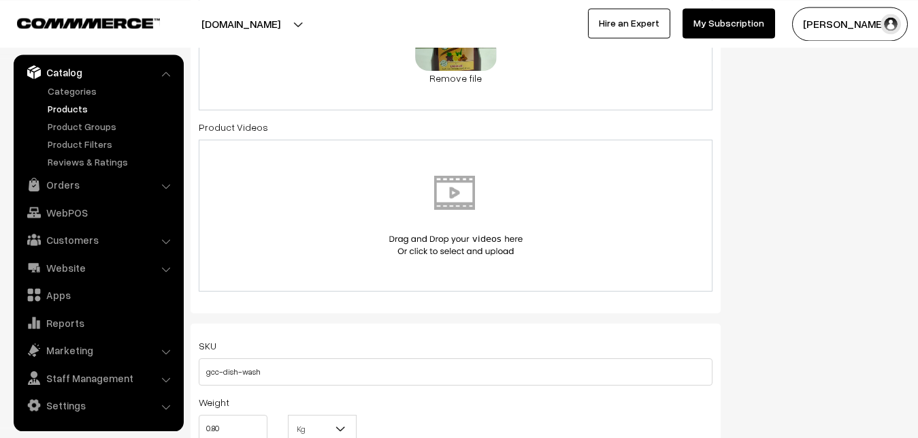
scroll to position [0, 0]
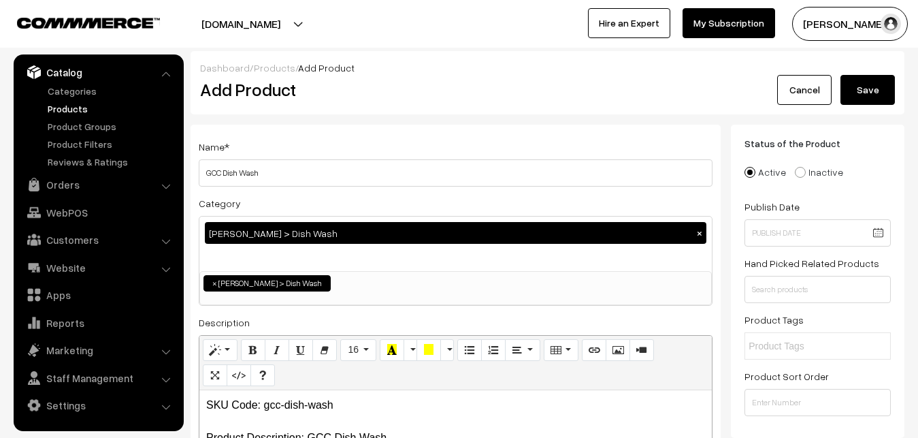
click at [870, 89] on button "Save" at bounding box center [868, 90] width 54 height 30
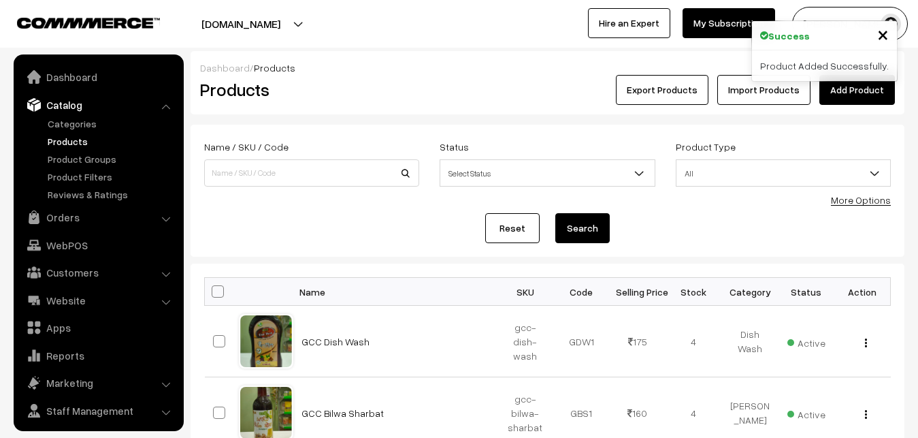
scroll to position [33, 0]
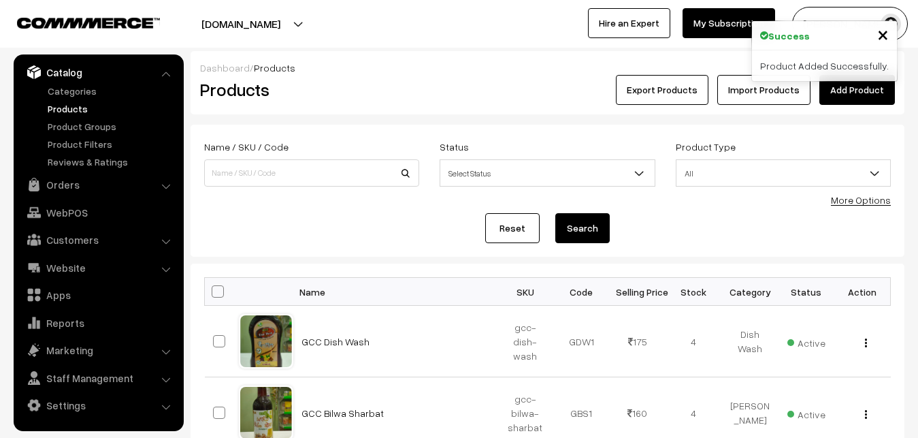
click at [866, 91] on link "Add Product" at bounding box center [857, 90] width 76 height 30
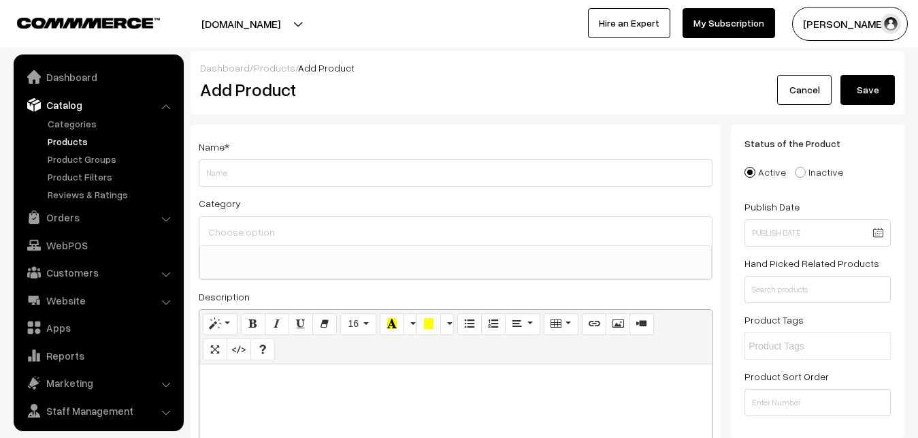
select select
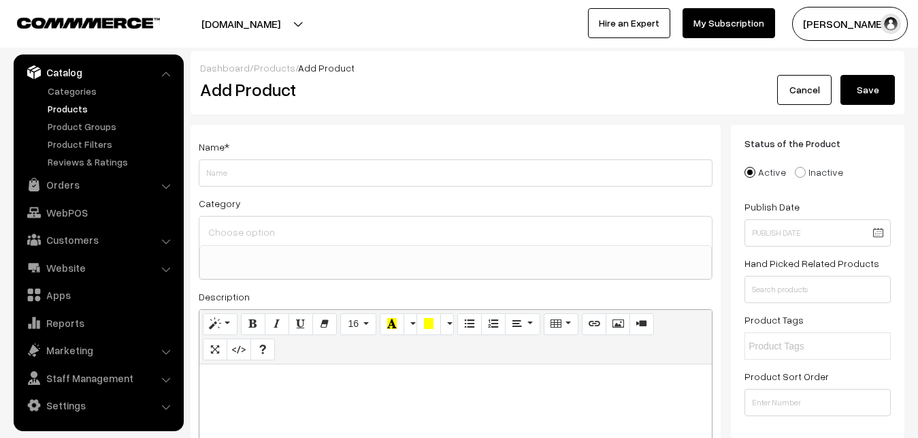
paste div
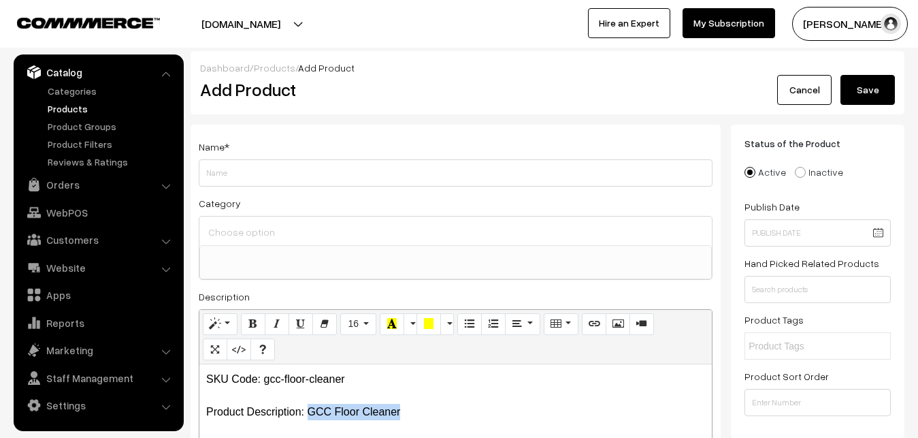
drag, startPoint x: 308, startPoint y: 413, endPoint x: 414, endPoint y: 413, distance: 106.9
click at [414, 413] on p "SKU Code: gcc-floor-cleaner Product Description: GCC Floor Cleaner" at bounding box center [455, 395] width 499 height 49
copy p "GCC Floor Cleaner"
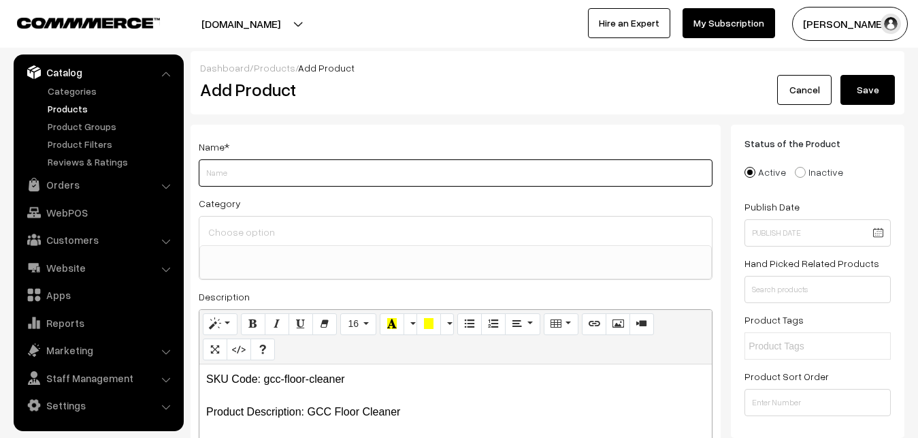
click at [229, 172] on input "Weight" at bounding box center [456, 172] width 514 height 27
paste input "GCC Floor Cleaner"
type input "GCC Floor Cleaner"
click at [235, 234] on input at bounding box center [456, 232] width 502 height 20
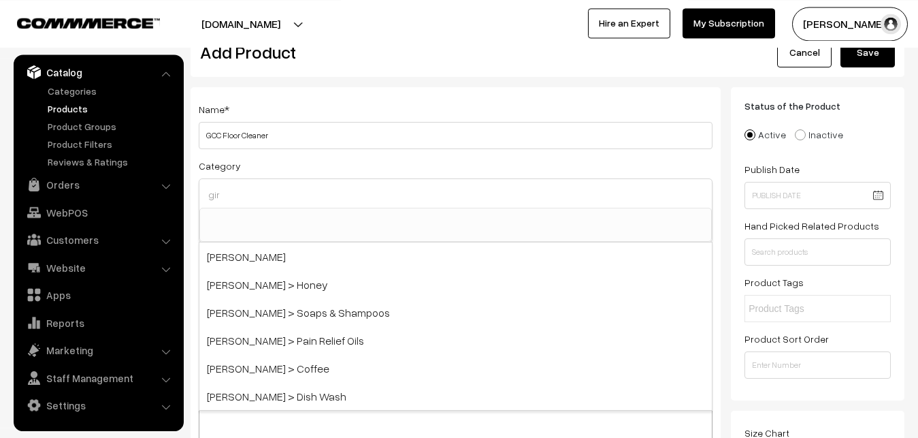
scroll to position [69, 0]
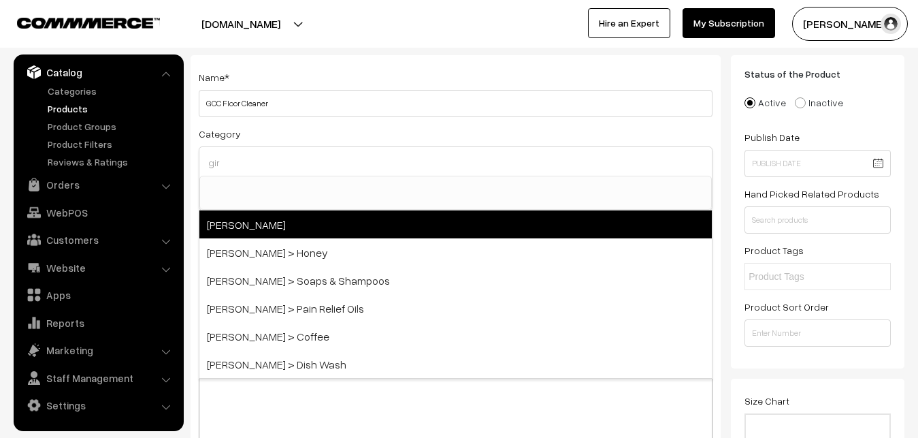
type input "gir"
click at [250, 225] on span "[PERSON_NAME]" at bounding box center [455, 224] width 512 height 28
select select "27"
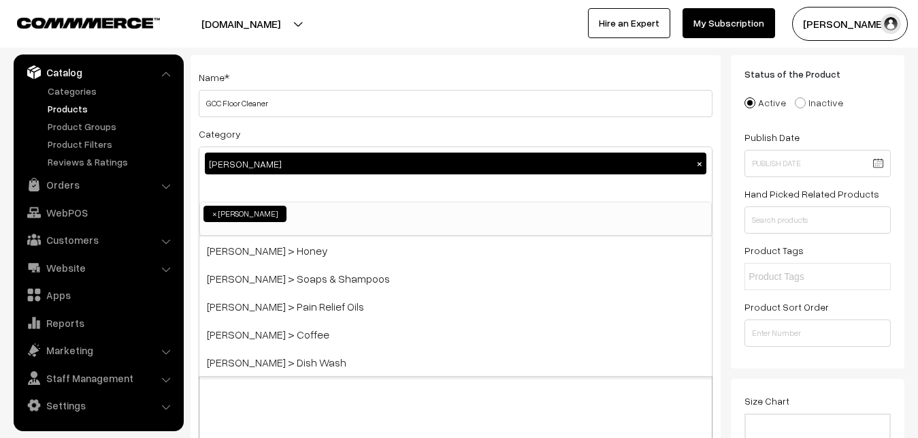
scroll to position [586, 0]
click at [361, 72] on div "Name * GCC Floor Cleaner" at bounding box center [456, 93] width 514 height 48
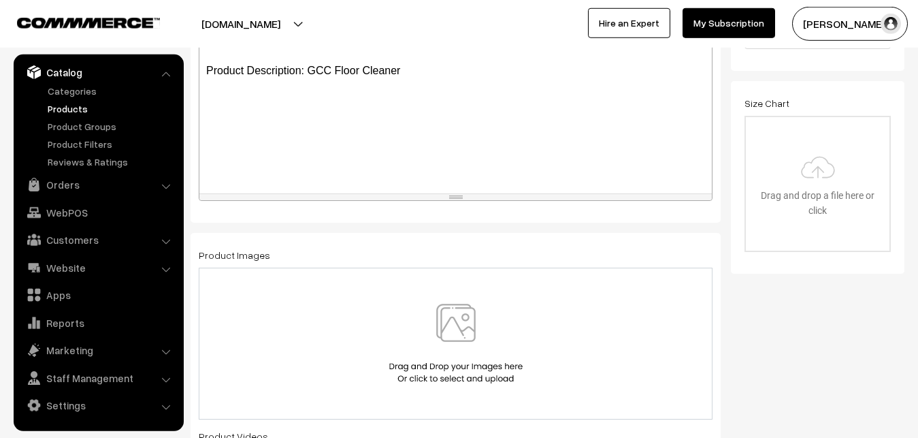
scroll to position [486, 0]
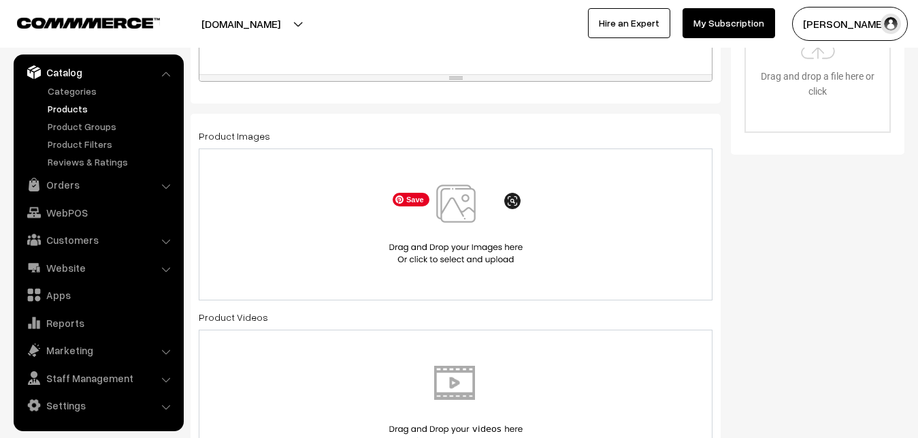
click at [464, 218] on img at bounding box center [456, 224] width 140 height 80
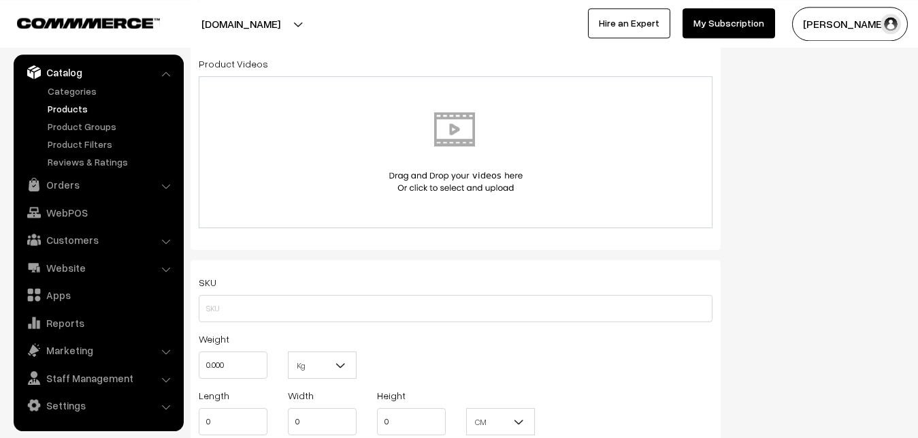
scroll to position [764, 0]
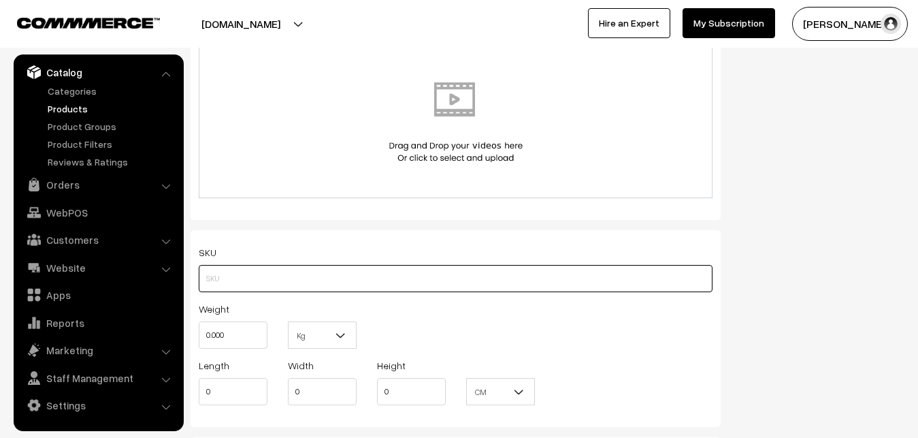
click at [246, 276] on input "text" at bounding box center [456, 278] width 514 height 27
paste input "gcc-floor-cleaner"
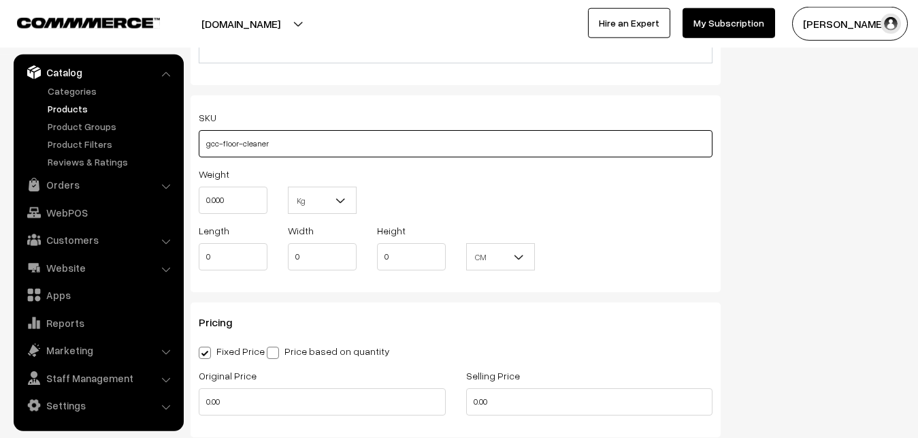
scroll to position [902, 0]
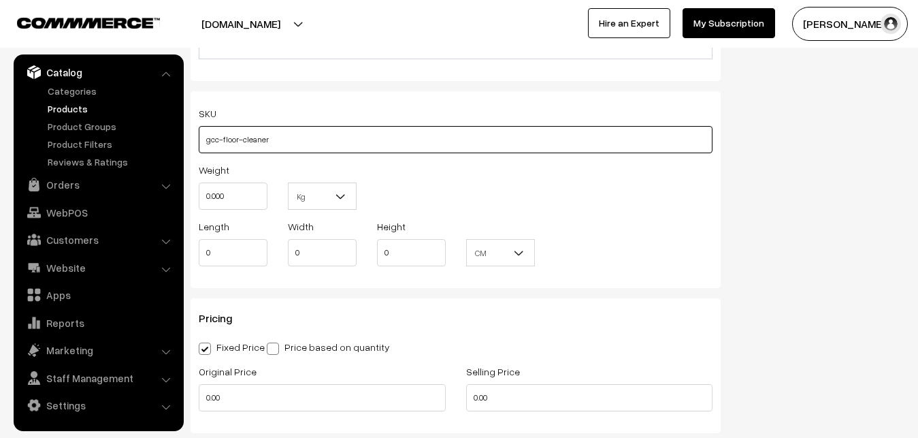
type input "gcc-floor-cleaner"
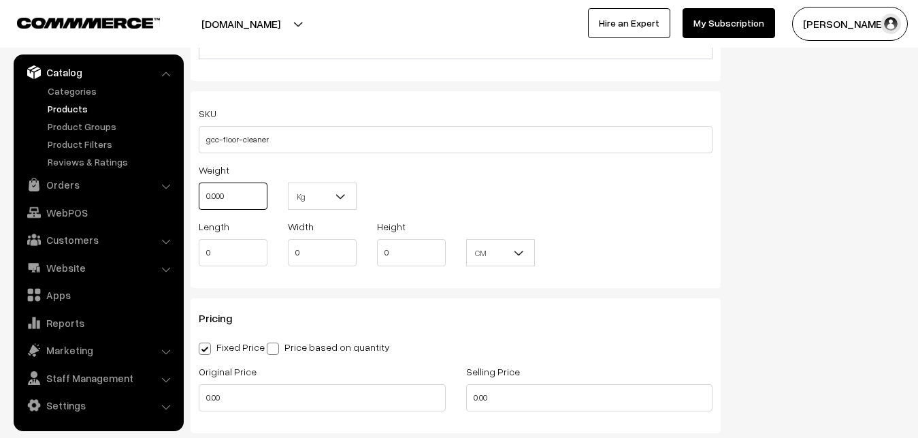
drag, startPoint x: 244, startPoint y: 196, endPoint x: 182, endPoint y: 198, distance: 61.3
click at [199, 198] on input "0.000" at bounding box center [233, 195] width 69 height 27
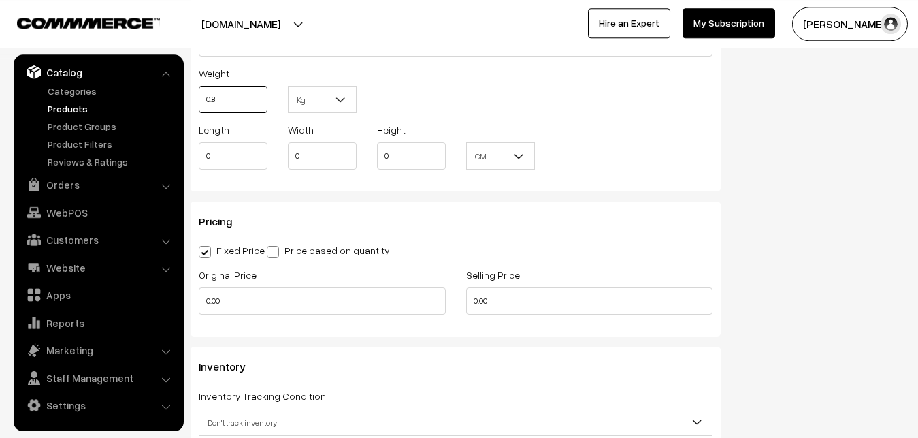
scroll to position [1041, 0]
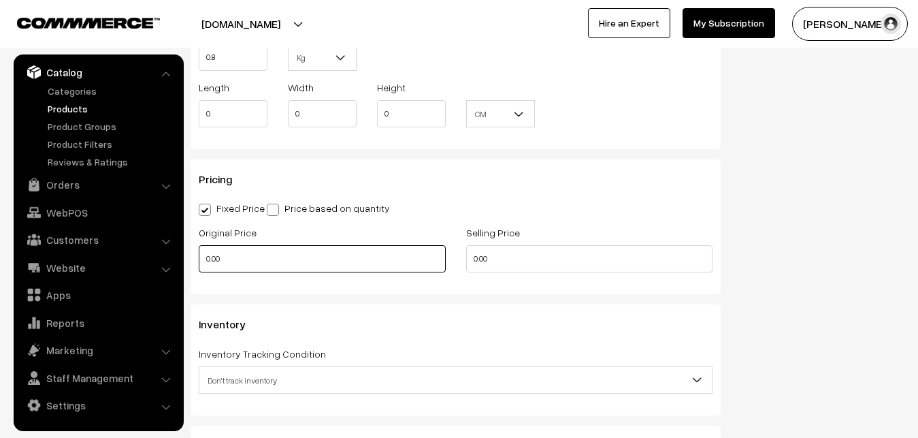
type input "0.80"
drag, startPoint x: 242, startPoint y: 256, endPoint x: 170, endPoint y: 255, distance: 71.5
click at [199, 255] on input "0.00" at bounding box center [322, 258] width 247 height 27
type input "175"
drag, startPoint x: 522, startPoint y: 265, endPoint x: 446, endPoint y: 261, distance: 76.3
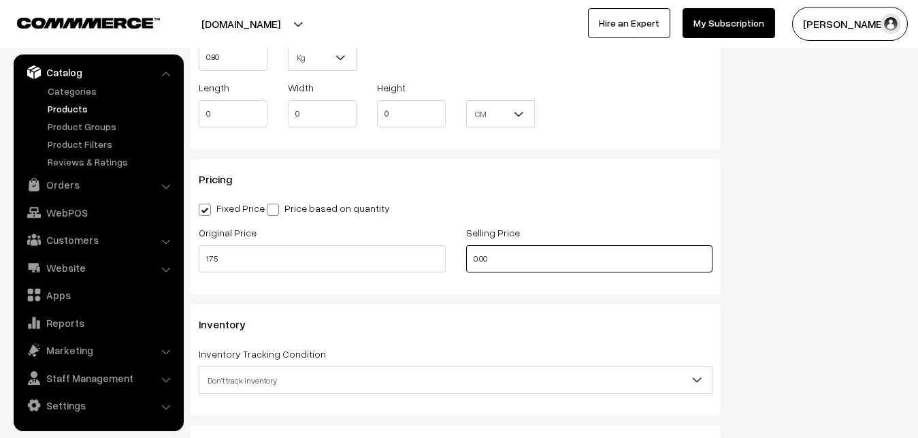
click at [466, 261] on input "0.00" at bounding box center [589, 258] width 247 height 27
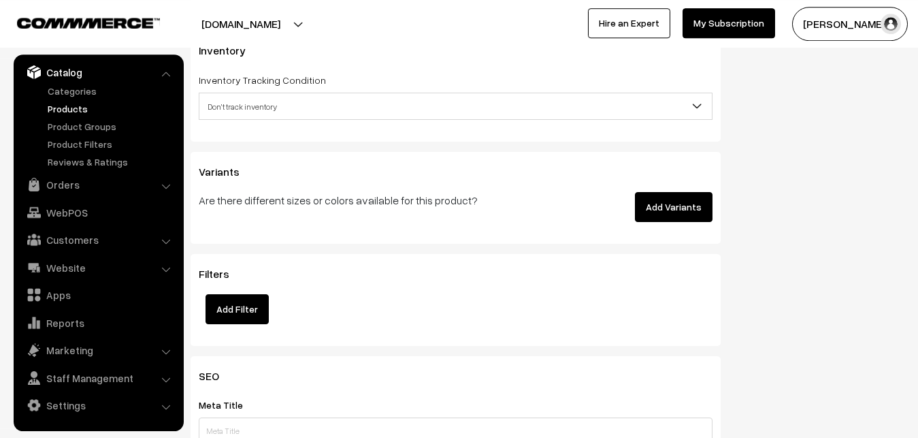
scroll to position [1319, 0]
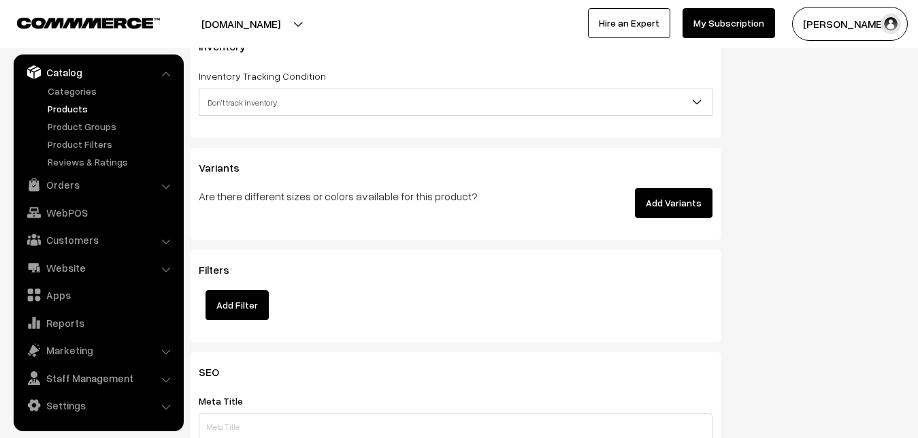
type input "175"
click at [244, 107] on span "Don't track inventory" at bounding box center [455, 103] width 512 height 24
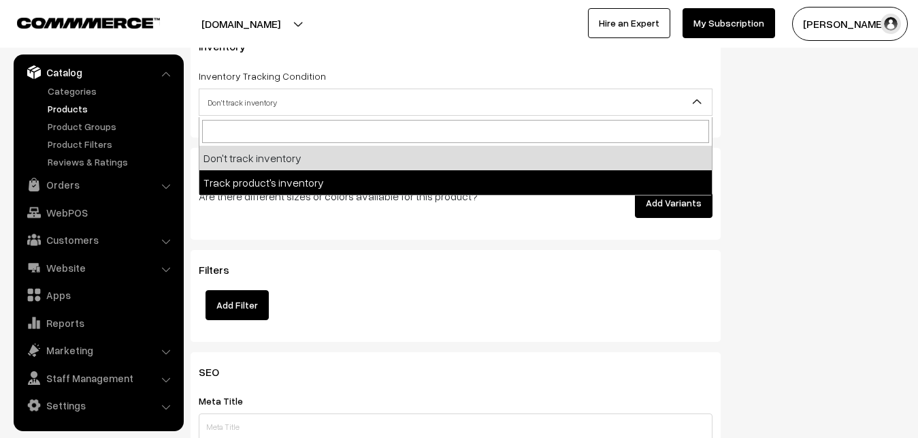
select select "2"
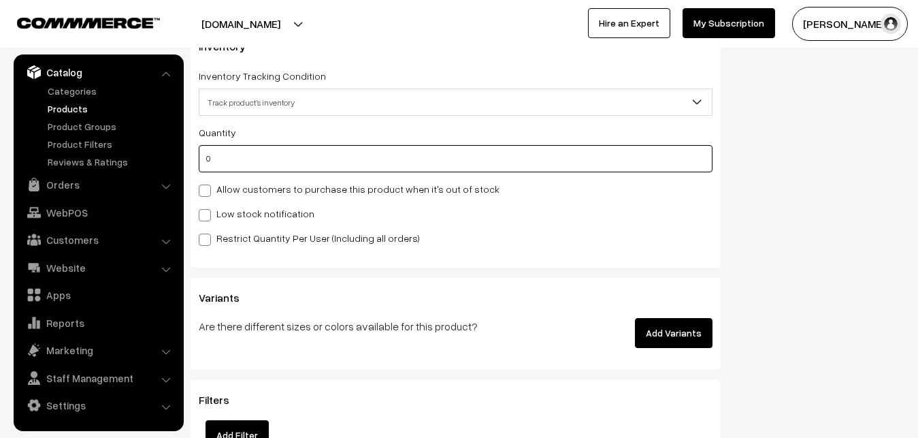
click at [242, 162] on input "0" at bounding box center [456, 158] width 514 height 27
type input "4"
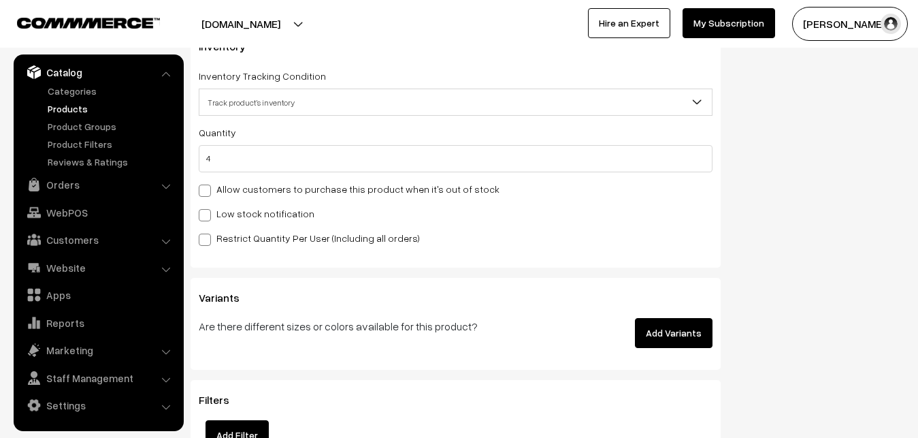
click at [229, 216] on label "Low stock notification" at bounding box center [257, 213] width 116 height 14
click at [208, 216] on input "Low stock notification" at bounding box center [203, 212] width 9 height 9
checkbox input "true"
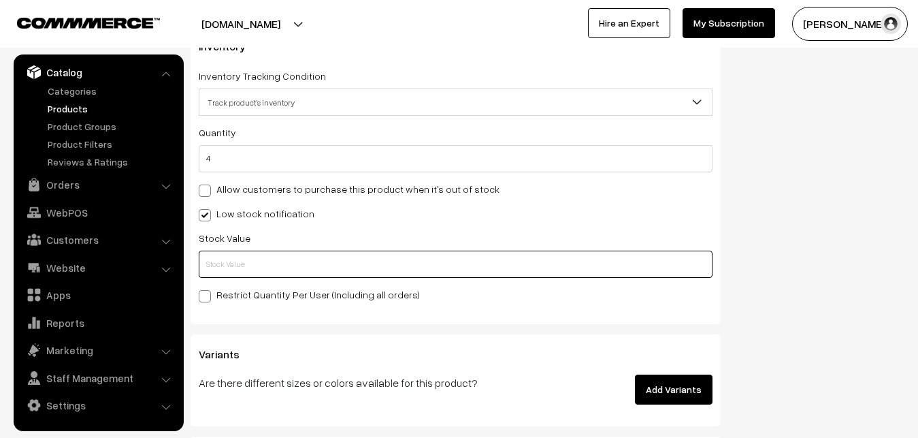
click at [215, 257] on input "text" at bounding box center [456, 263] width 514 height 27
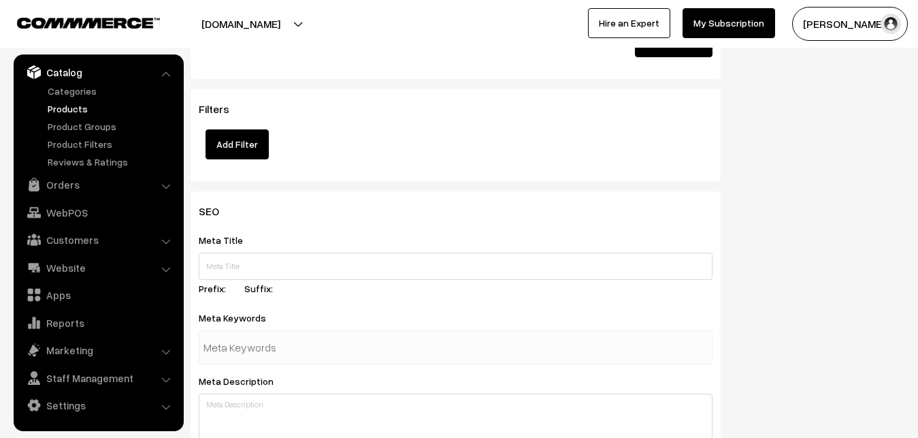
scroll to position [2026, 0]
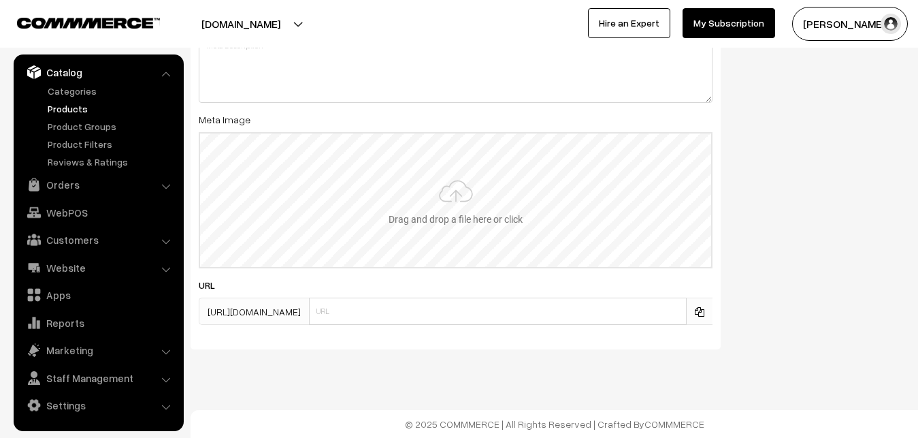
type input "2"
click at [430, 198] on input "file" at bounding box center [455, 199] width 511 height 133
type input "C:\fakepath\gcc-floor-cleaner.jpg"
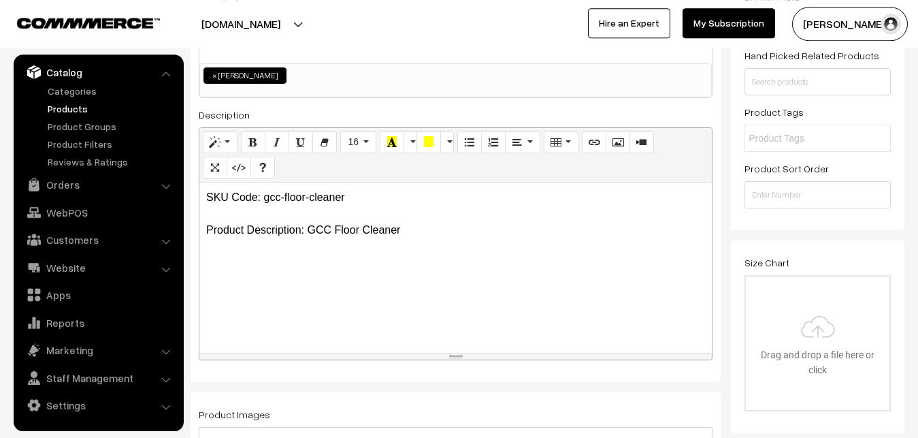
scroll to position [0, 0]
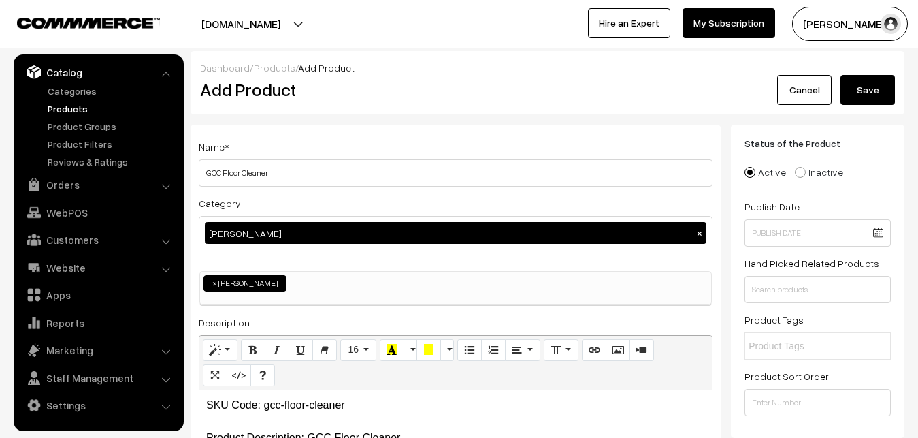
click at [860, 93] on button "Save" at bounding box center [868, 90] width 54 height 30
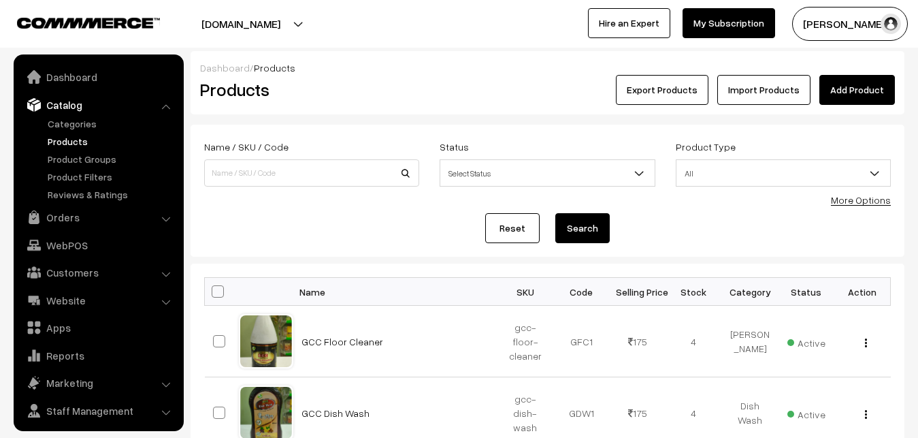
scroll to position [33, 0]
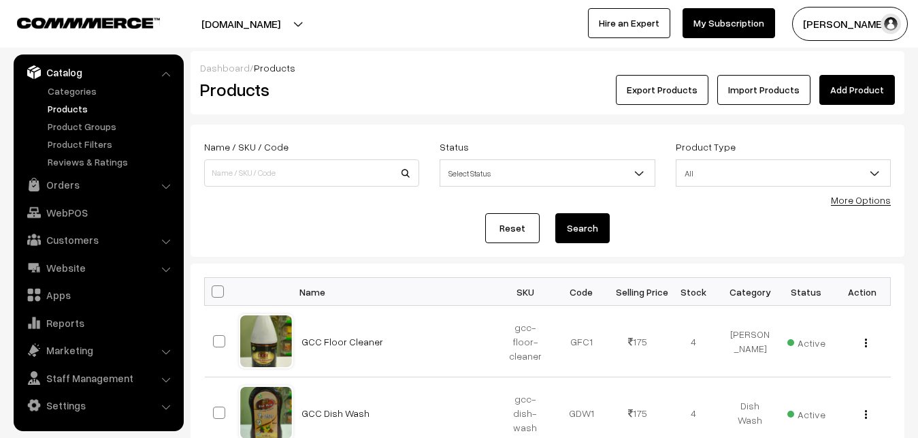
click at [844, 74] on div "Dashboard / Products" at bounding box center [547, 68] width 695 height 14
click at [847, 83] on link "Add Product" at bounding box center [857, 90] width 76 height 30
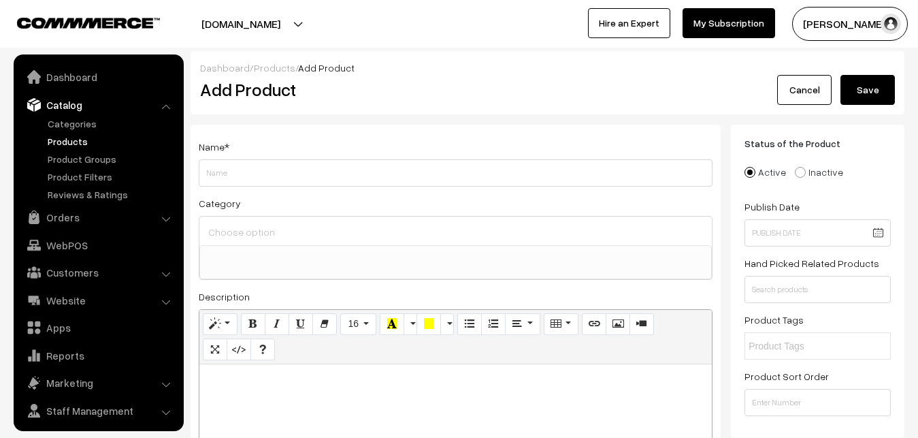
select select
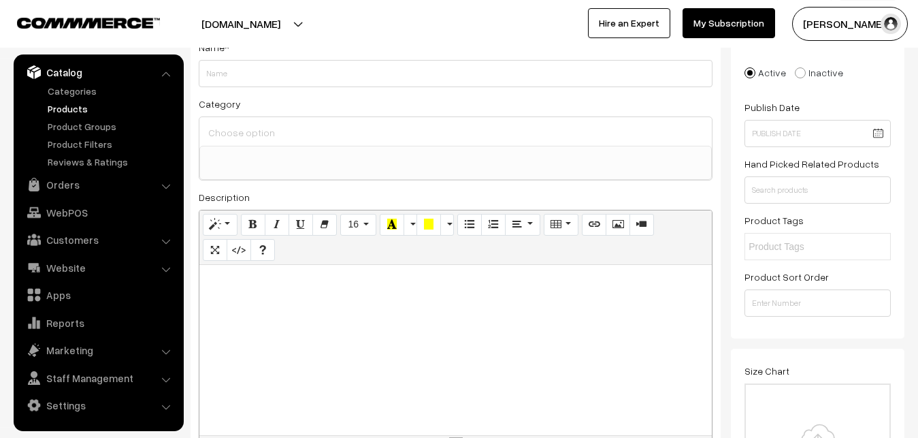
scroll to position [139, 0]
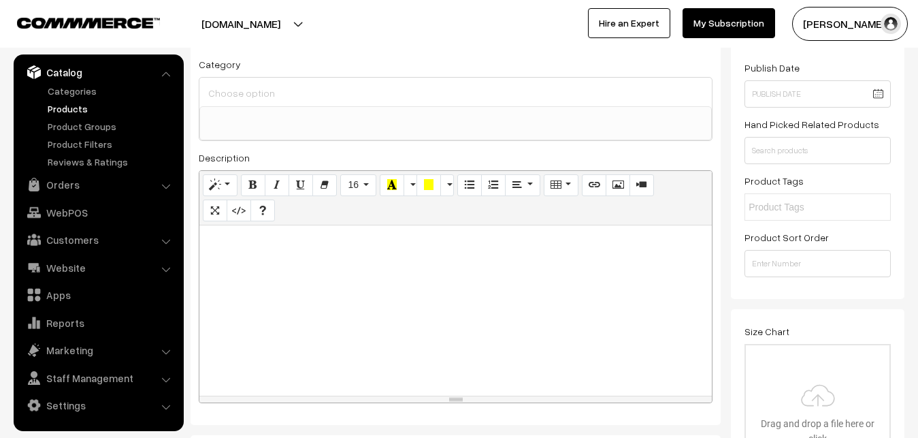
click at [253, 304] on div at bounding box center [455, 310] width 512 height 170
paste div
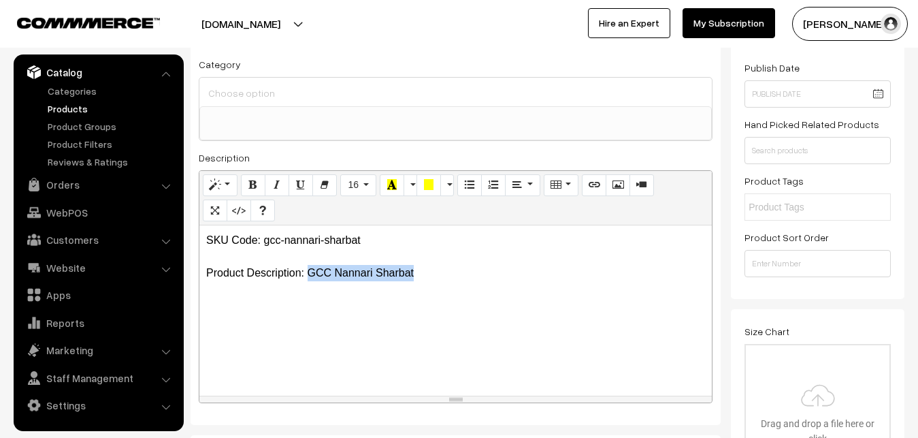
drag, startPoint x: 308, startPoint y: 272, endPoint x: 427, endPoint y: 267, distance: 119.2
click at [427, 267] on p "SKU Code: gcc-nannari-sharbat Product Description: GCC Nannari Sharbat" at bounding box center [455, 256] width 499 height 49
copy p "GCC [PERSON_NAME]"
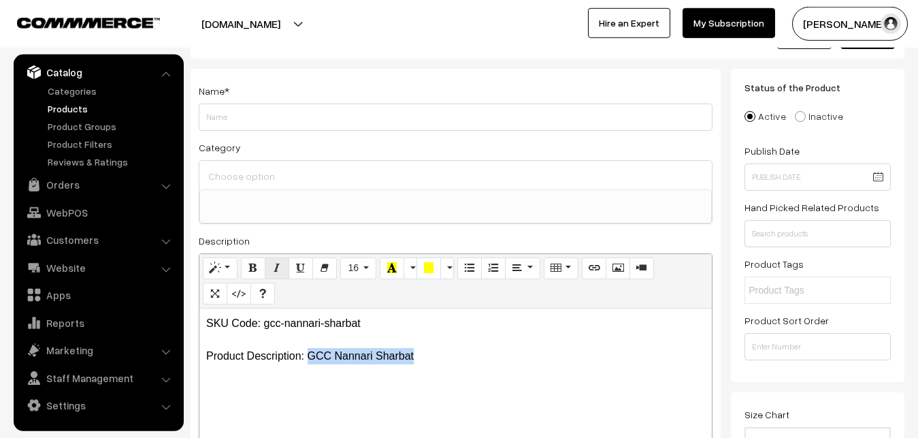
scroll to position [0, 0]
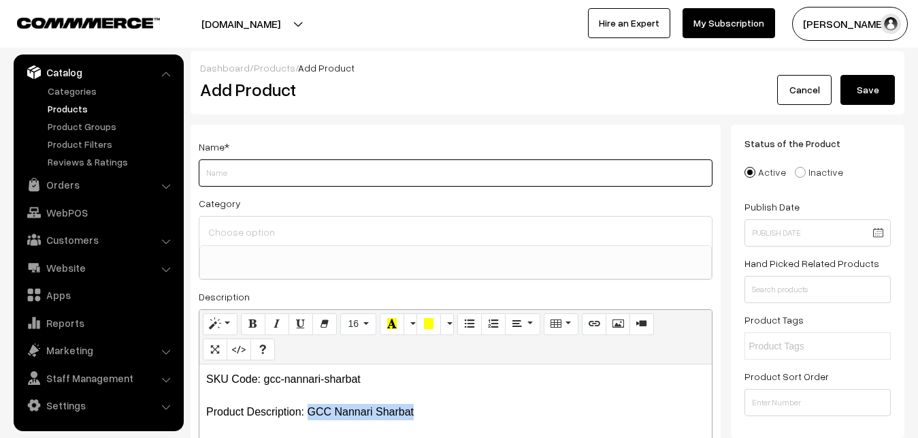
click at [245, 180] on input "Weight" at bounding box center [456, 172] width 514 height 27
paste input "GCC [PERSON_NAME]"
type input "GCC [PERSON_NAME]"
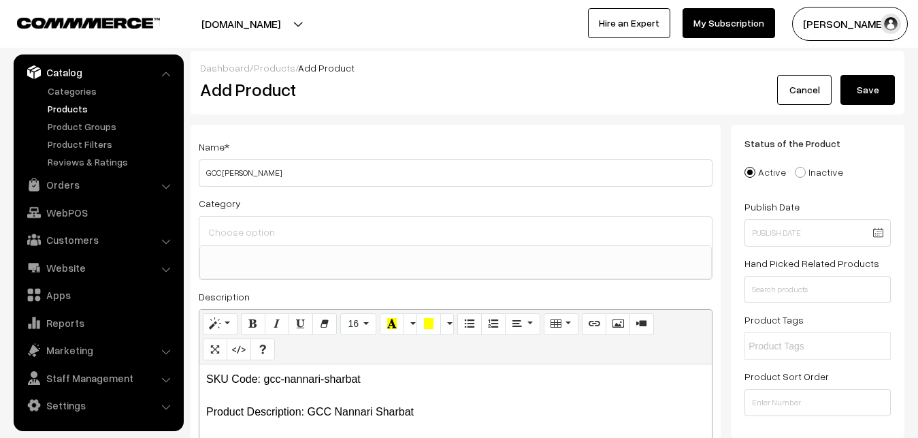
click at [244, 234] on input at bounding box center [456, 232] width 502 height 20
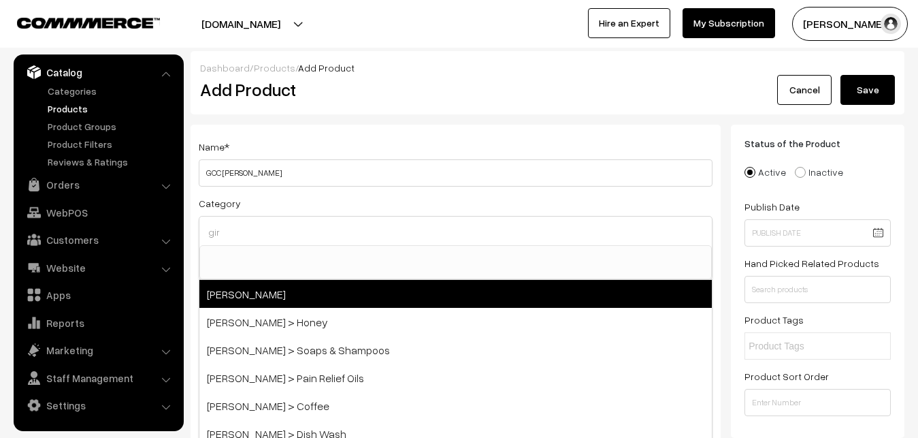
type input "gir"
click at [274, 297] on span "[PERSON_NAME]" at bounding box center [455, 294] width 512 height 28
select select "27"
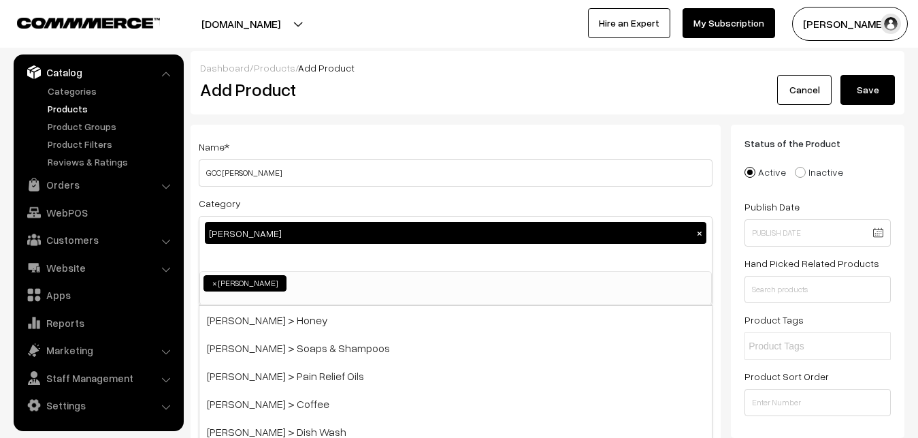
click at [370, 148] on div "Name * GCC [PERSON_NAME]" at bounding box center [456, 162] width 514 height 48
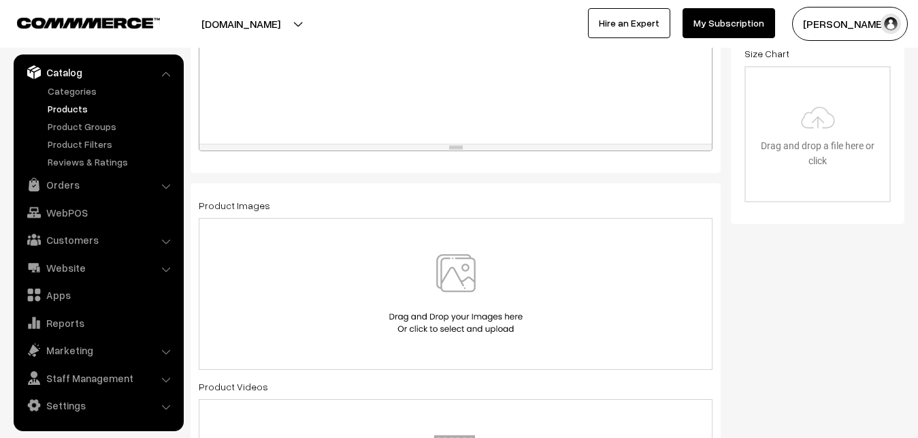
scroll to position [486, 0]
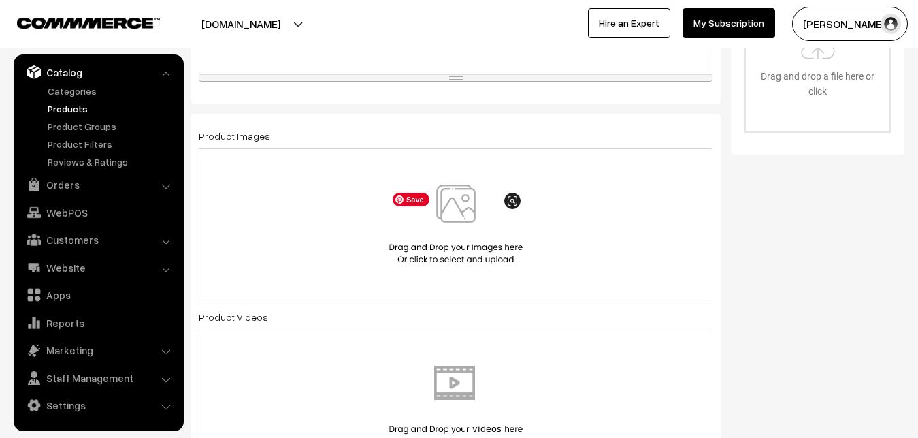
click at [440, 216] on img at bounding box center [456, 224] width 140 height 80
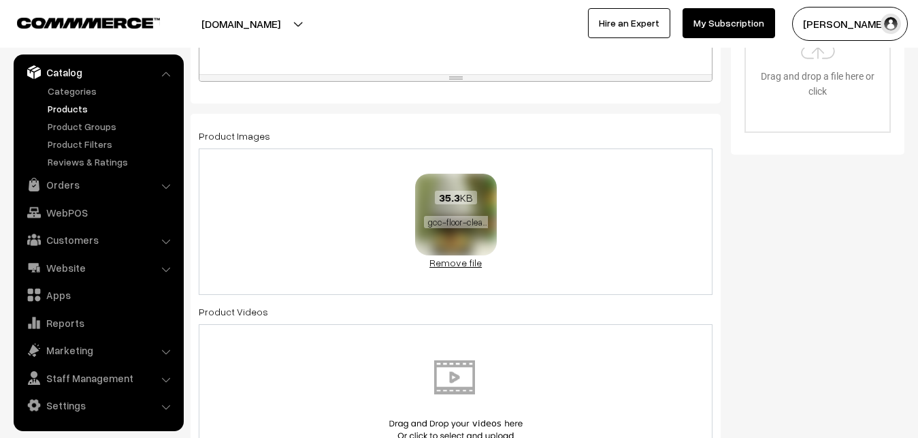
click at [447, 265] on link "Remove file" at bounding box center [456, 262] width 82 height 14
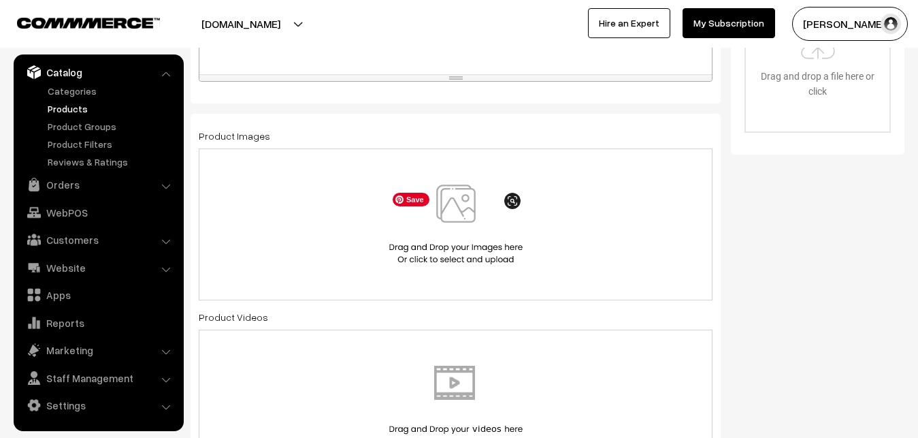
click at [463, 204] on img at bounding box center [456, 224] width 140 height 80
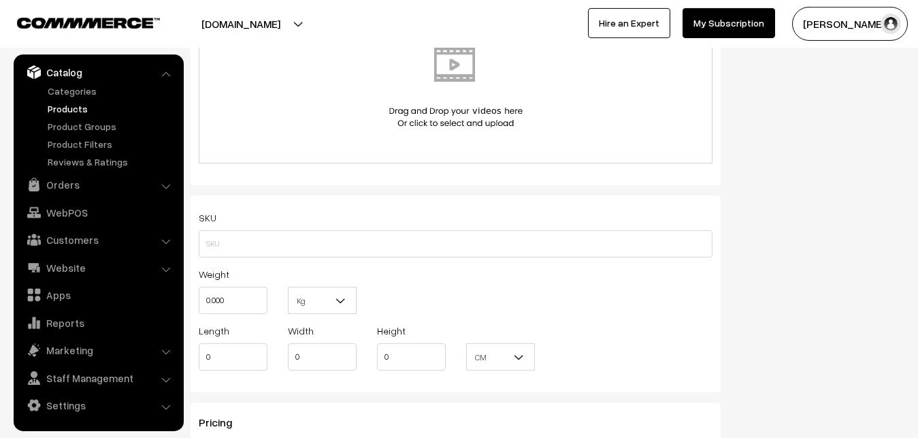
scroll to position [833, 0]
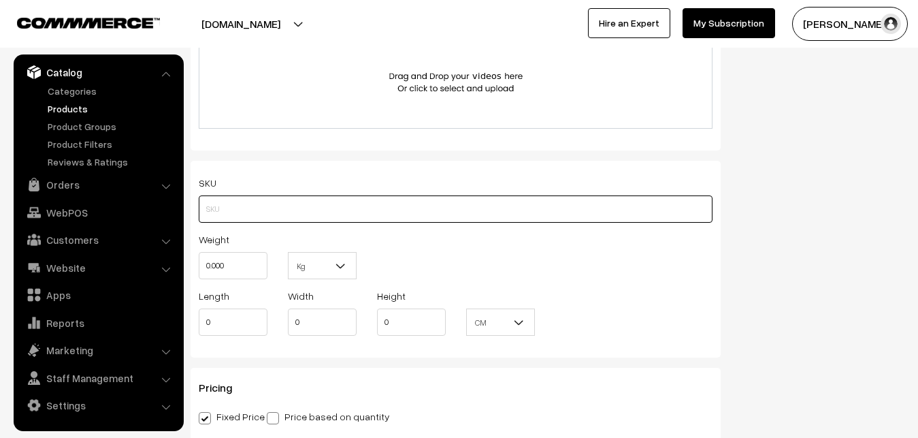
click at [233, 218] on input "text" at bounding box center [456, 208] width 514 height 27
paste input "gcc-nannari-sharbat"
type input "gcc-nannari-sharbat"
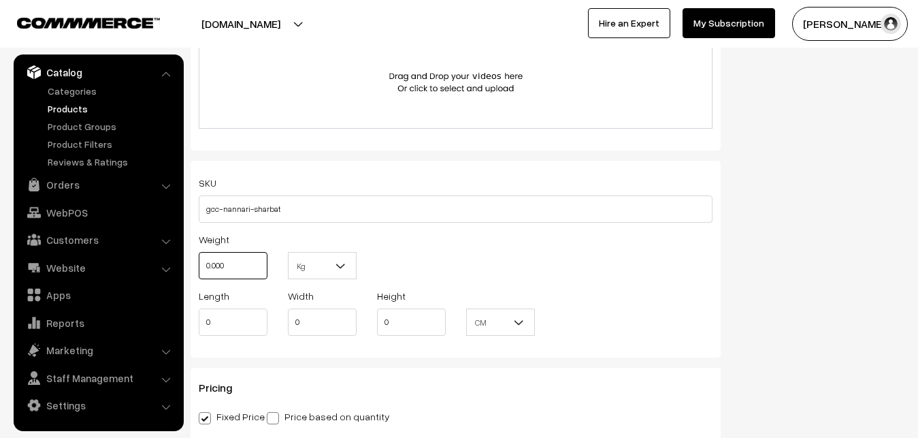
drag, startPoint x: 231, startPoint y: 276, endPoint x: 176, endPoint y: 270, distance: 56.1
click at [199, 270] on input "0.000" at bounding box center [233, 265] width 69 height 27
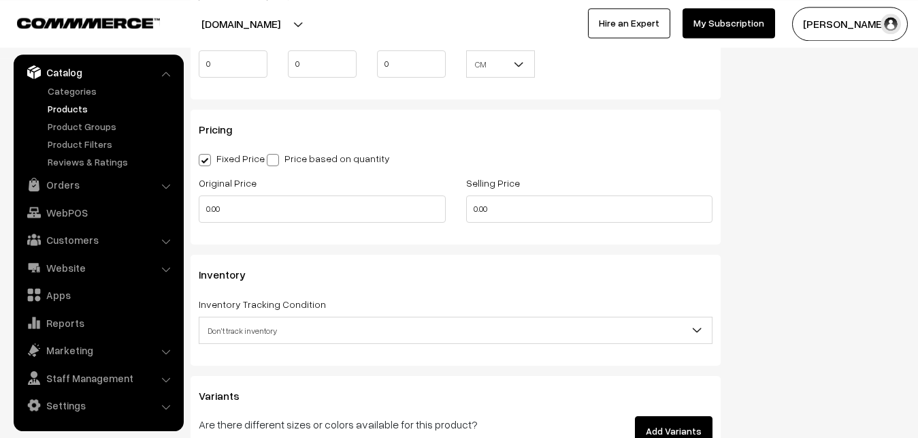
scroll to position [1111, 0]
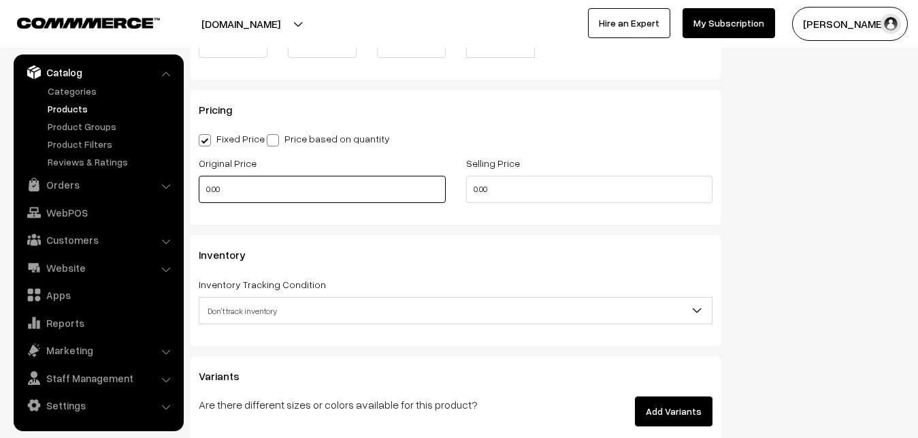
type input "0.80"
drag, startPoint x: 244, startPoint y: 200, endPoint x: 158, endPoint y: 186, distance: 86.8
click at [199, 186] on input "0.00" at bounding box center [322, 189] width 247 height 27
type input "180"
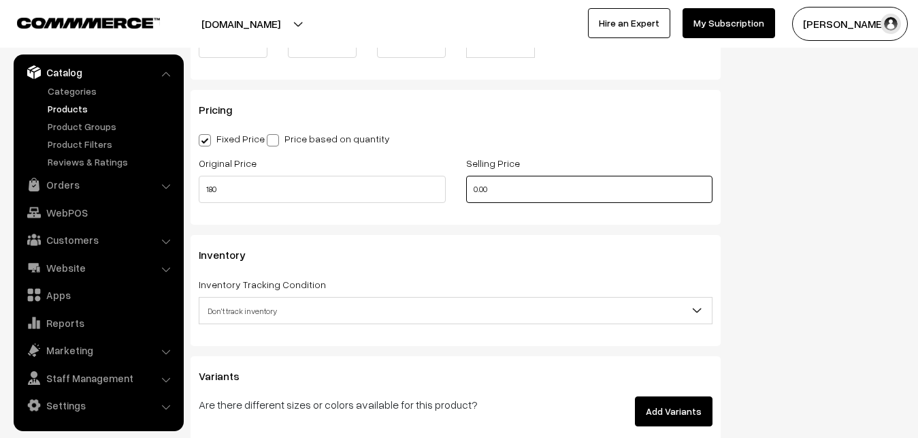
drag, startPoint x: 510, startPoint y: 193, endPoint x: 430, endPoint y: 186, distance: 80.6
click at [466, 186] on input "0.00" at bounding box center [589, 189] width 247 height 27
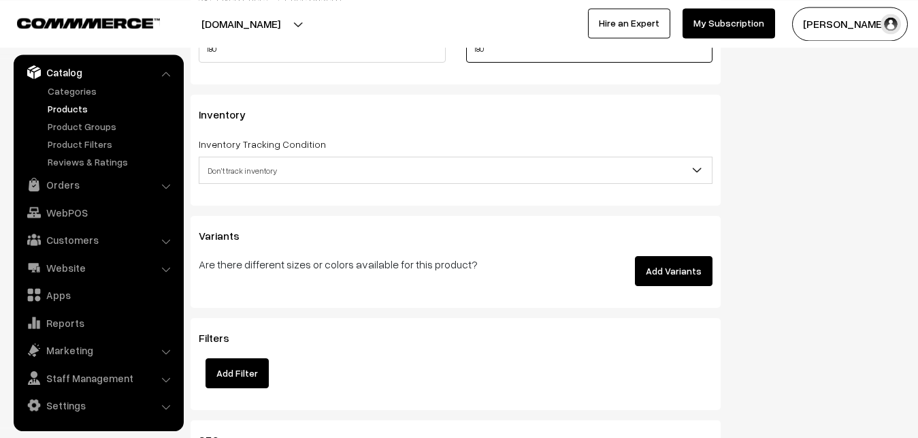
scroll to position [1250, 0]
type input "180"
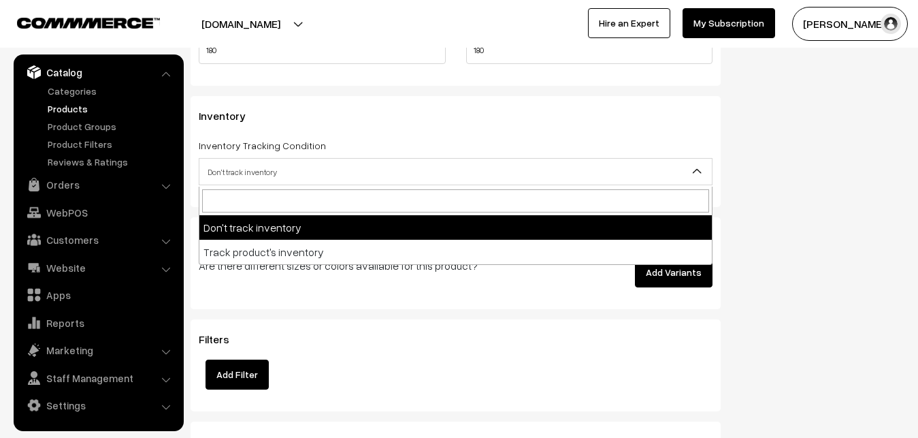
click at [255, 165] on span "Don't track inventory" at bounding box center [455, 172] width 512 height 24
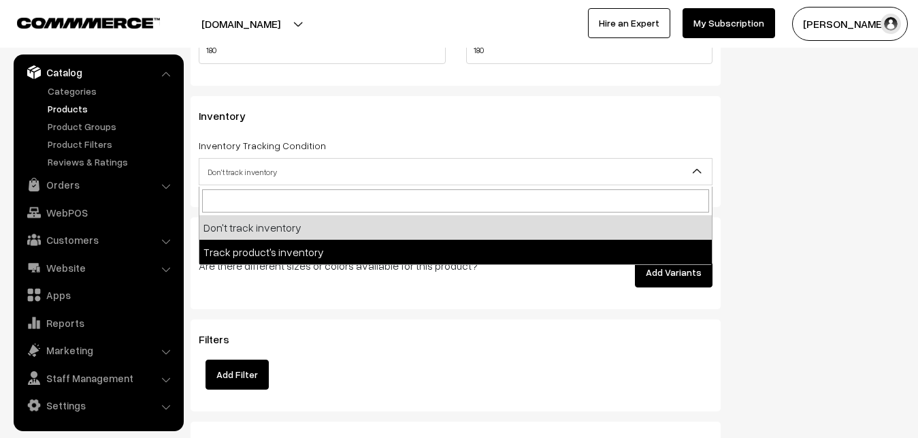
select select "2"
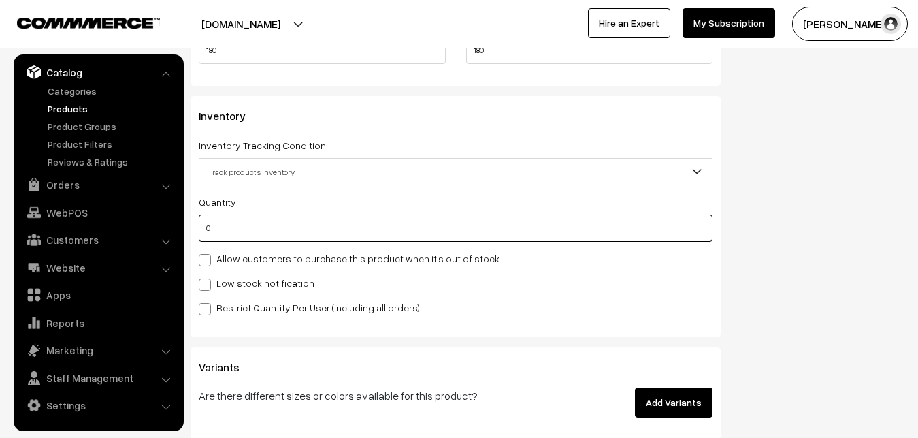
click at [235, 226] on input "0" at bounding box center [456, 227] width 514 height 27
type input "4"
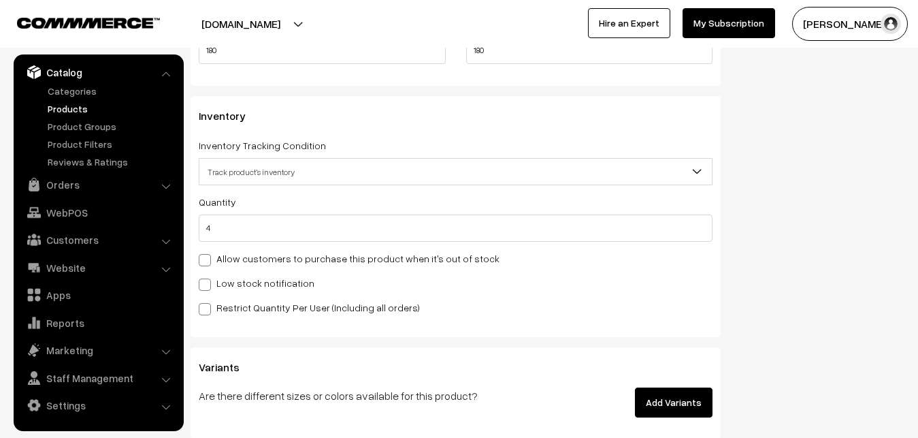
click at [233, 282] on label "Low stock notification" at bounding box center [257, 283] width 116 height 14
click at [208, 282] on input "Low stock notification" at bounding box center [203, 282] width 9 height 9
checkbox input "true"
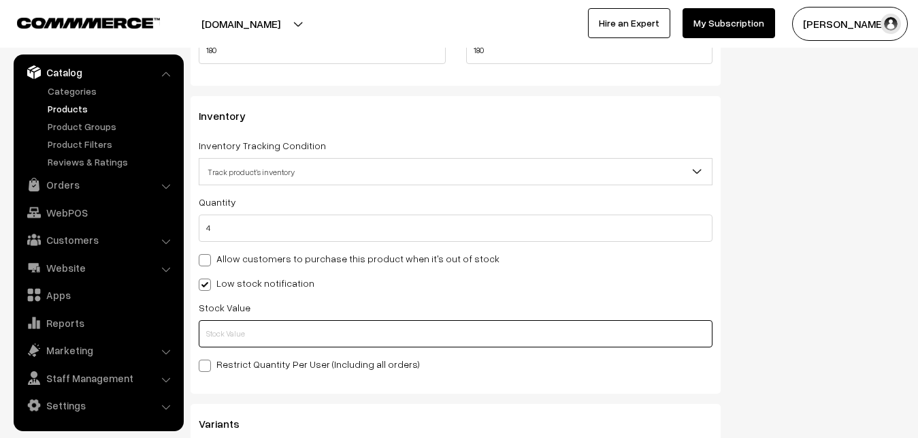
click at [233, 346] on input "text" at bounding box center [456, 333] width 514 height 27
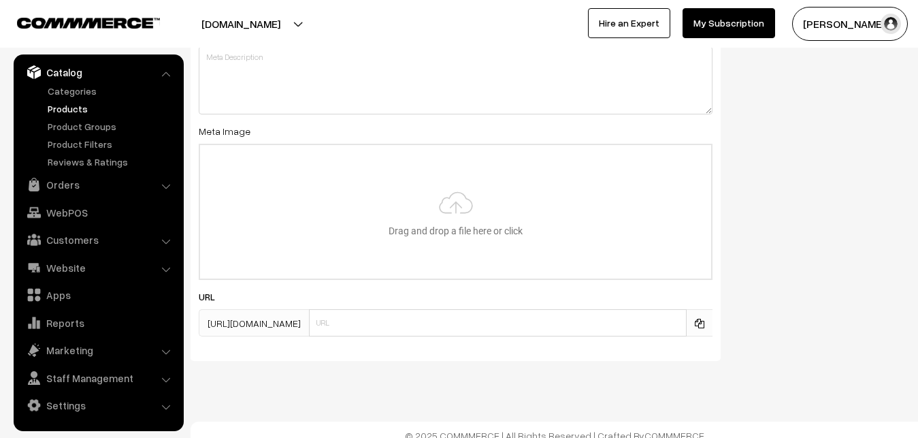
scroll to position [2026, 0]
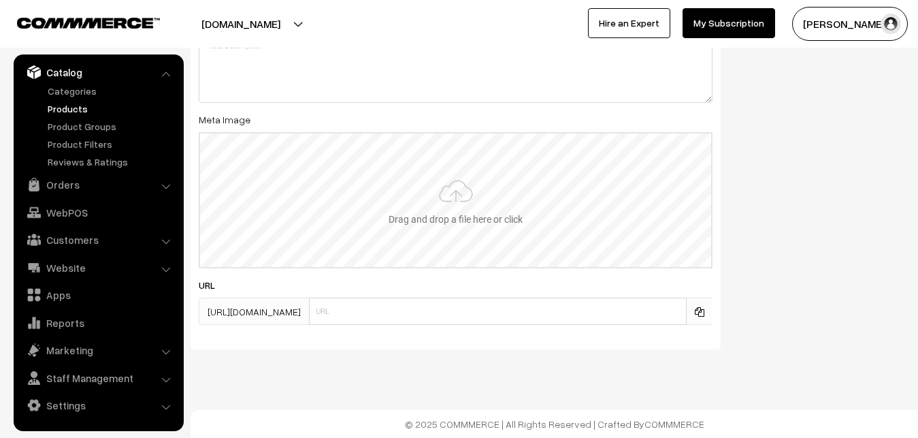
type input "2"
click at [441, 202] on input "file" at bounding box center [455, 199] width 511 height 133
type input "C:\fakepath\gcc-nannari-sharbat.jpg"
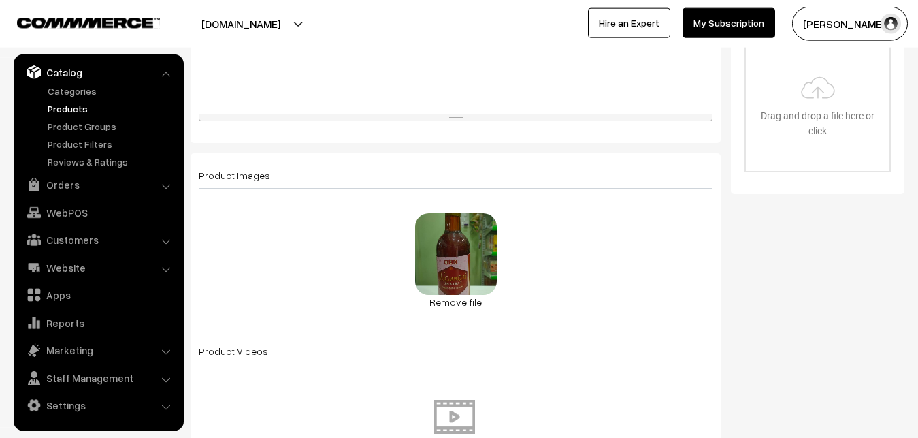
scroll to position [4, 0]
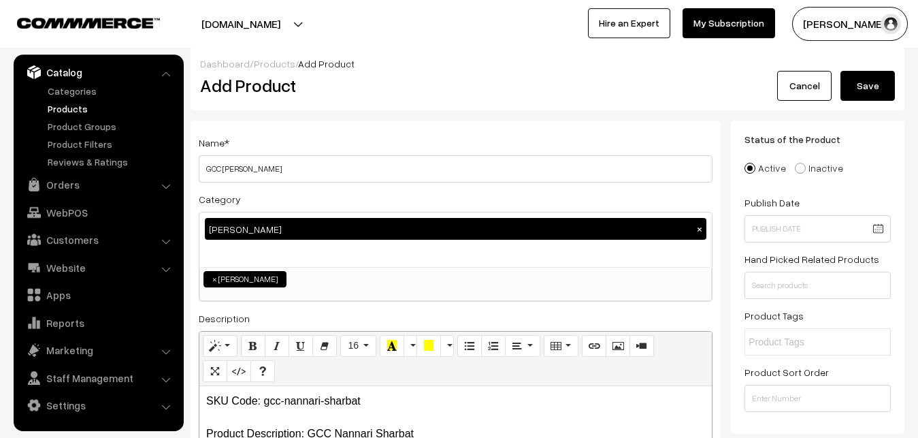
click at [851, 90] on button "Save" at bounding box center [868, 86] width 54 height 30
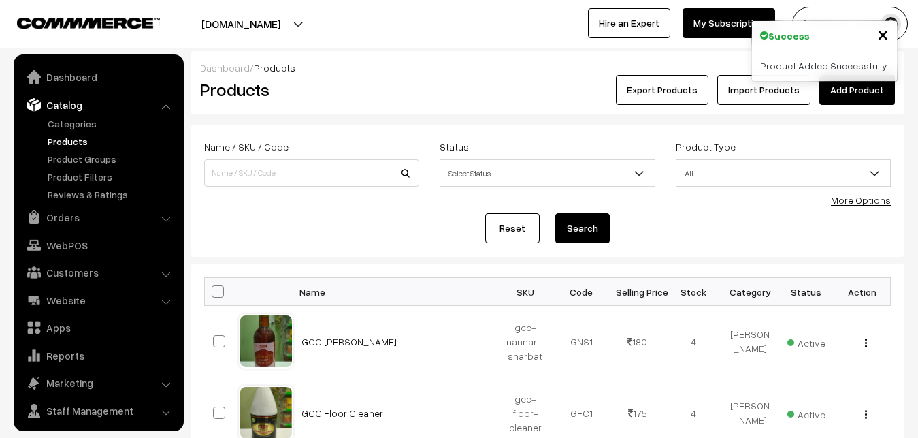
scroll to position [33, 0]
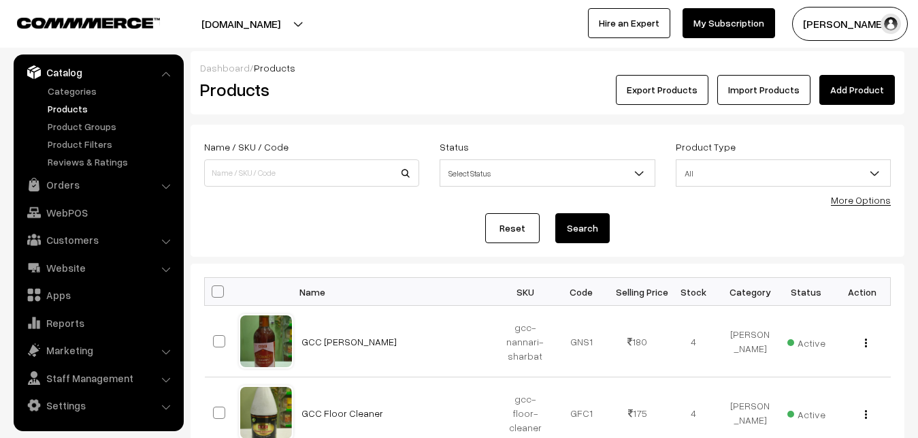
click at [858, 75] on link "Add Product" at bounding box center [857, 90] width 76 height 30
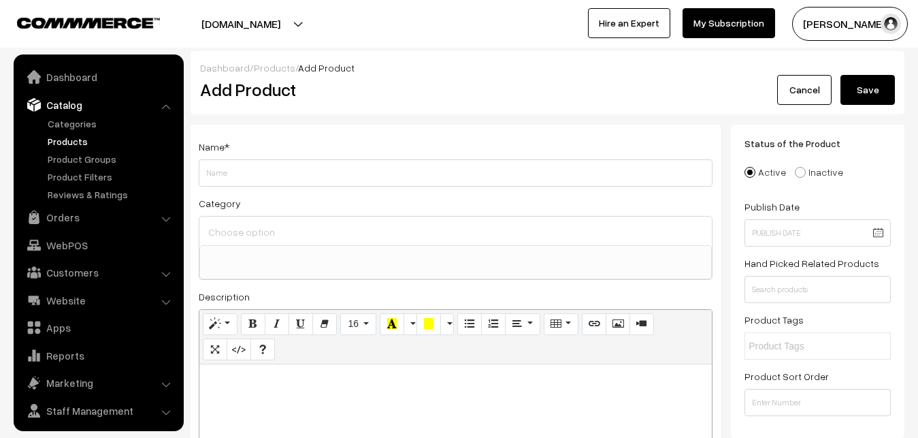
select select
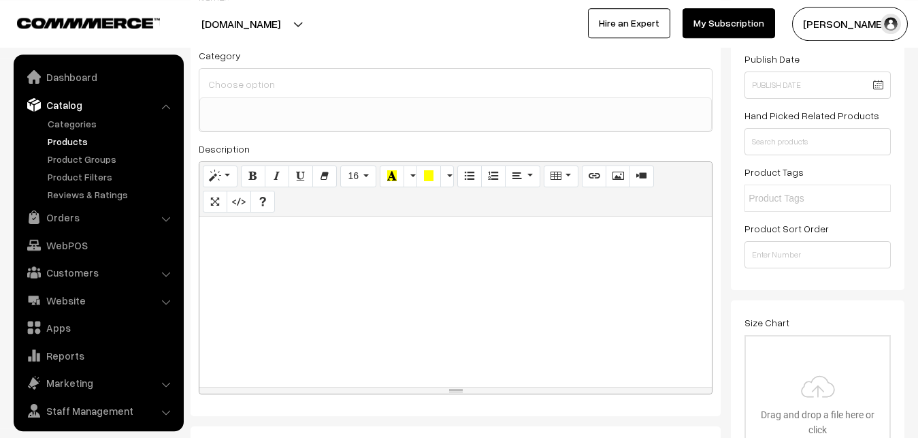
scroll to position [208, 0]
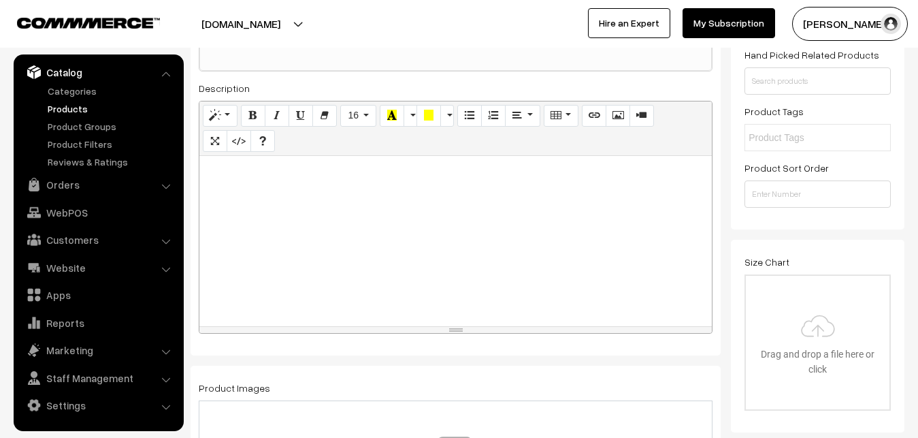
click at [291, 280] on div at bounding box center [455, 241] width 512 height 170
paste div
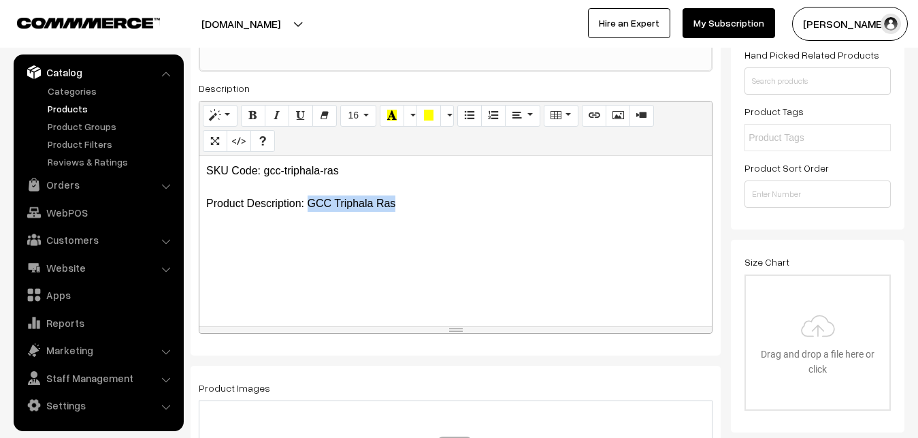
drag, startPoint x: 307, startPoint y: 201, endPoint x: 419, endPoint y: 203, distance: 112.3
click at [419, 203] on p "SKU Code: gcc-triphala-ras Product Description: GCC Triphala Ras" at bounding box center [455, 187] width 499 height 49
copy p "GCC Triphala Ras"
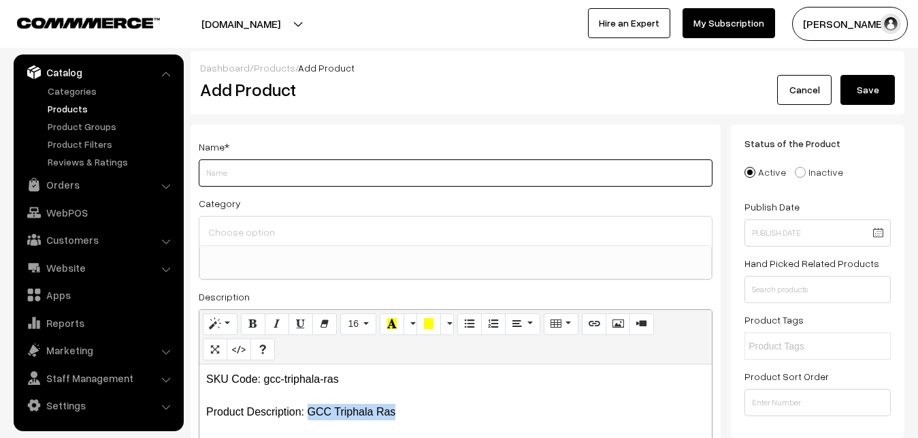
click at [248, 175] on input "Weight" at bounding box center [456, 172] width 514 height 27
paste input "GCC Triphala Ras"
type input "GCC Triphala Ras"
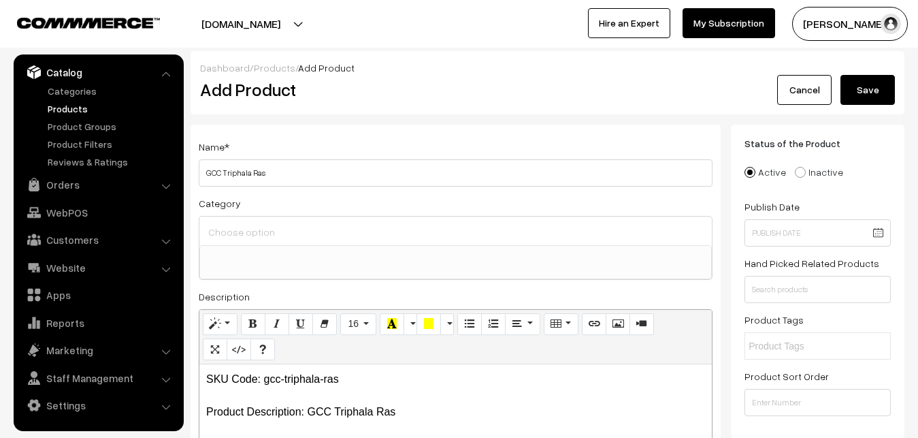
click at [248, 223] on input at bounding box center [456, 232] width 502 height 20
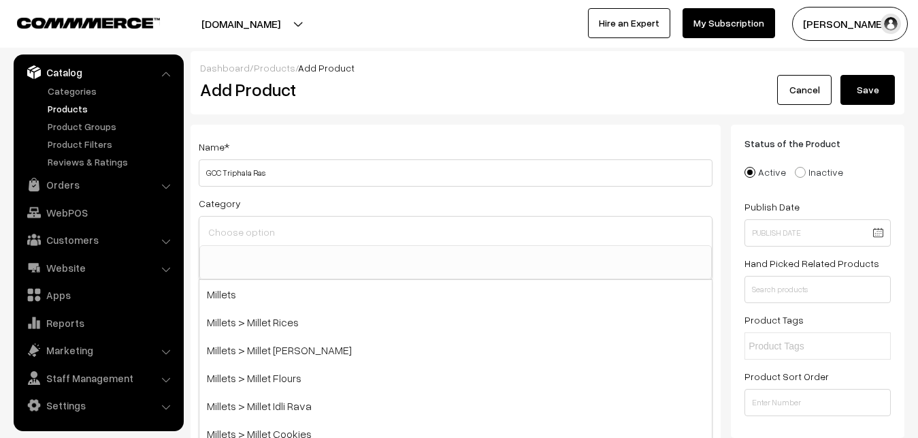
scroll to position [69, 0]
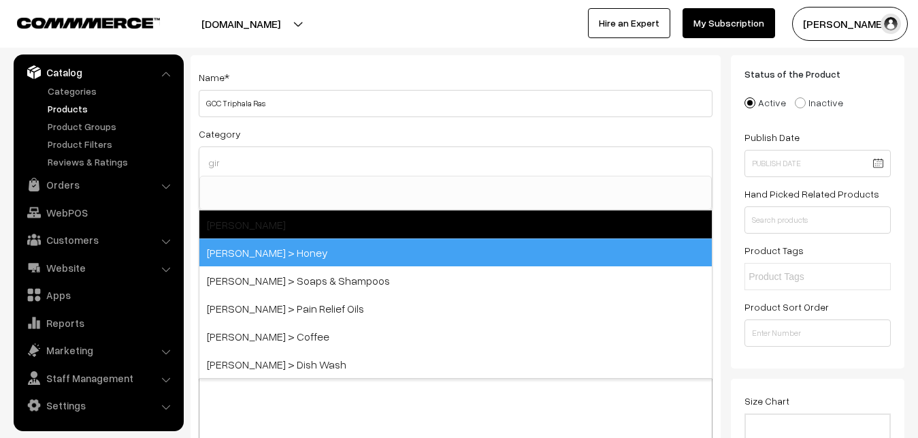
type input "gir"
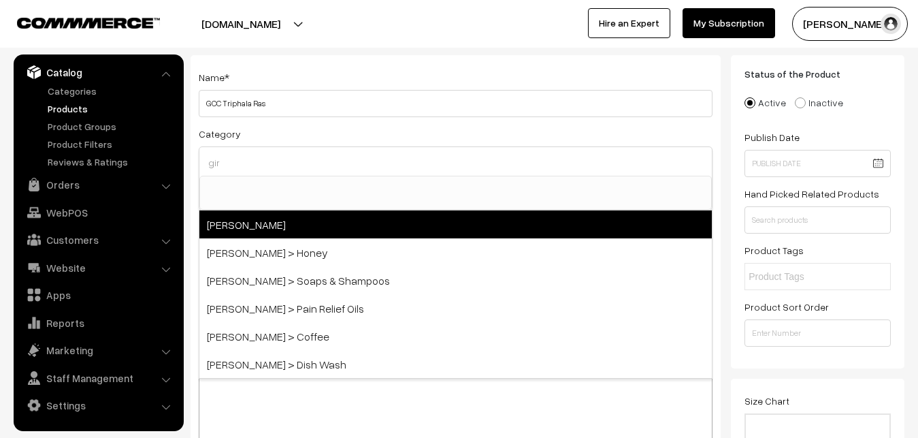
click at [255, 237] on span "[PERSON_NAME]" at bounding box center [455, 224] width 512 height 28
select select "27"
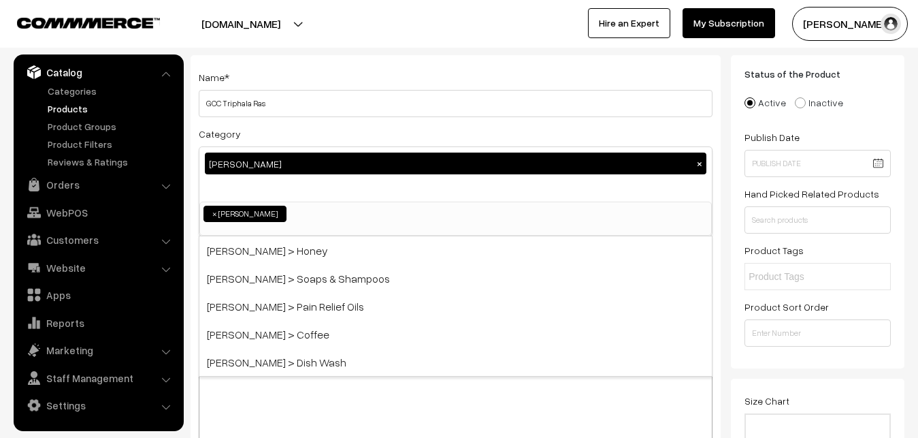
click at [359, 59] on div "Name * GCC Triphala Ras Category [PERSON_NAME] × Millets Millets > Millet Rices…" at bounding box center [456, 287] width 530 height 465
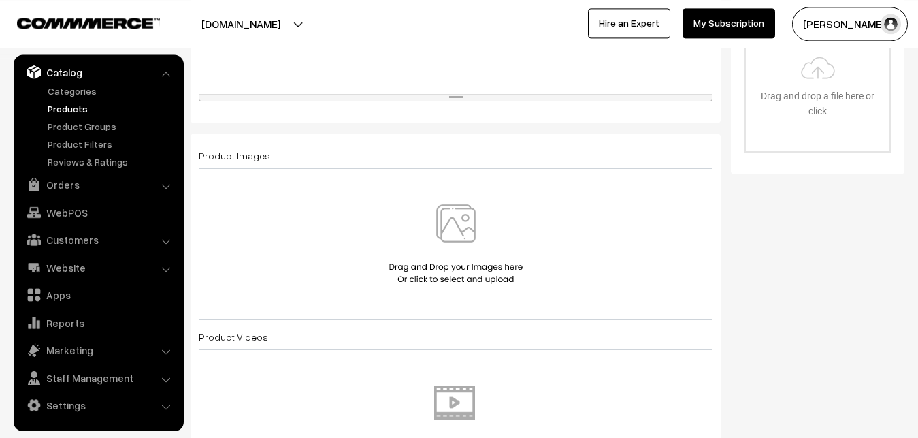
scroll to position [486, 0]
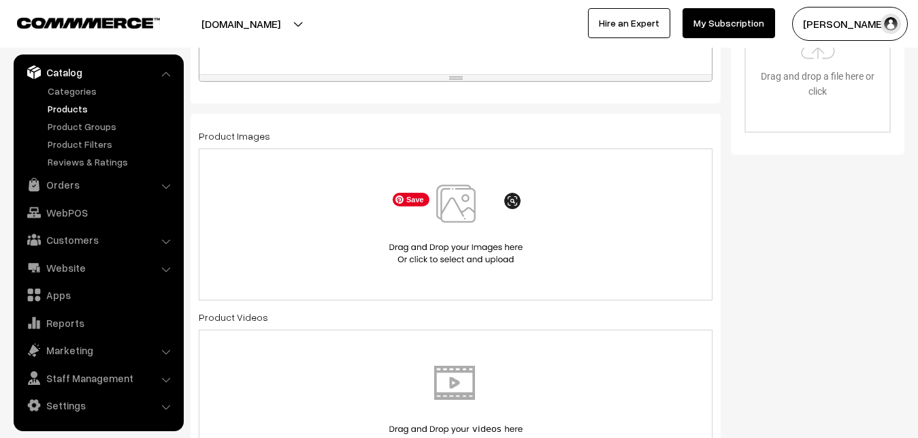
click at [446, 207] on img at bounding box center [456, 224] width 140 height 80
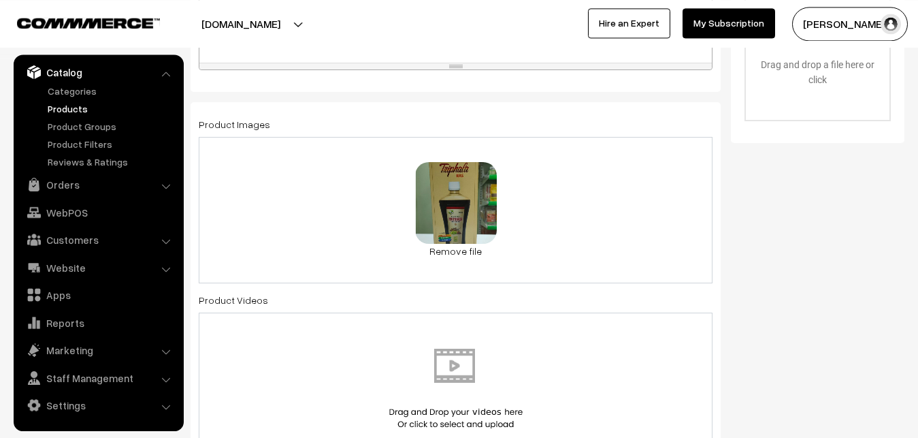
scroll to position [833, 0]
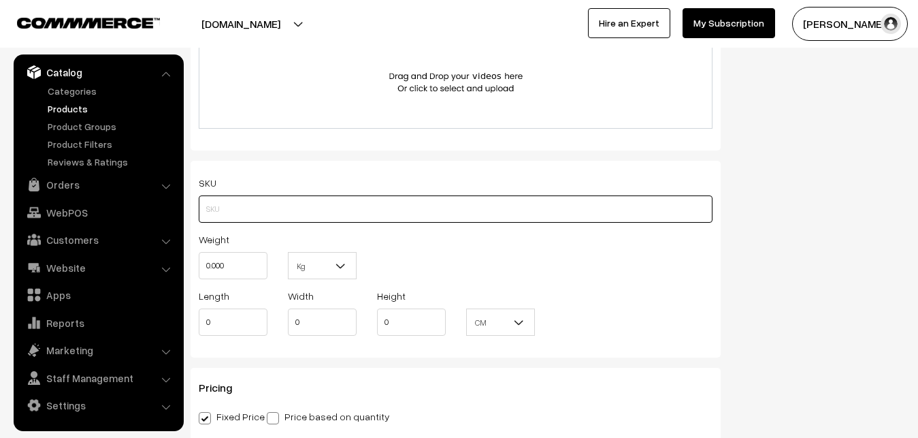
click at [240, 214] on input "text" at bounding box center [456, 208] width 514 height 27
paste input "gcc-triphala-ras"
type input "gcc-triphala-ras"
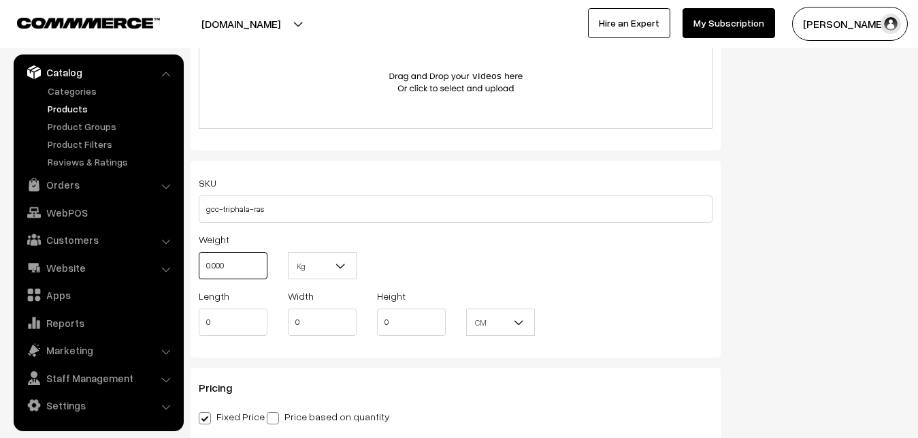
drag, startPoint x: 234, startPoint y: 270, endPoint x: 182, endPoint y: 272, distance: 52.4
click at [199, 272] on input "0.000" at bounding box center [233, 265] width 69 height 27
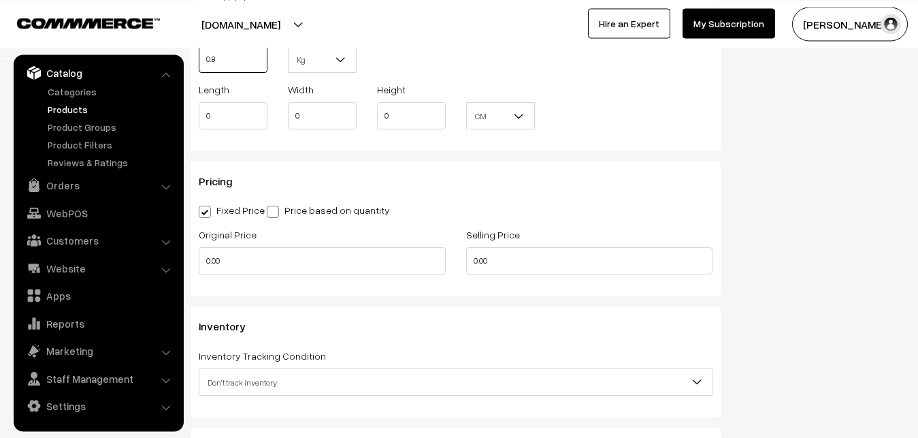
scroll to position [1041, 0]
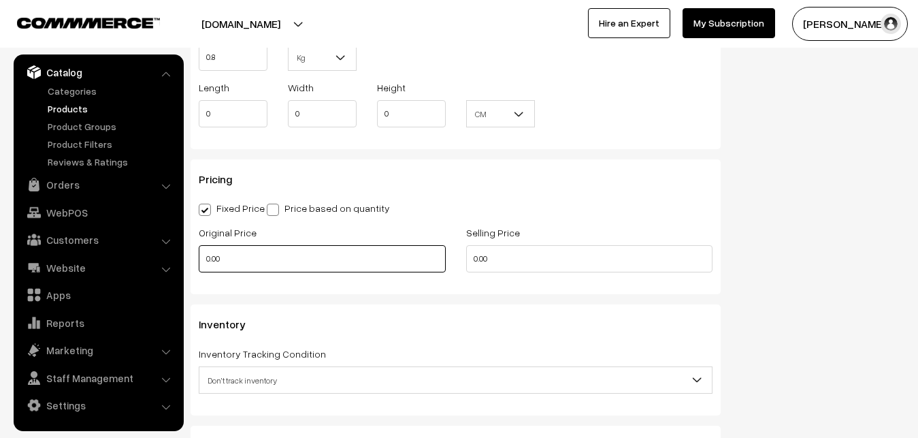
type input "0.80"
drag, startPoint x: 231, startPoint y: 257, endPoint x: 194, endPoint y: 257, distance: 37.4
click at [199, 257] on input "0.00" at bounding box center [322, 258] width 247 height 27
type input "200"
drag, startPoint x: 516, startPoint y: 253, endPoint x: 439, endPoint y: 261, distance: 77.3
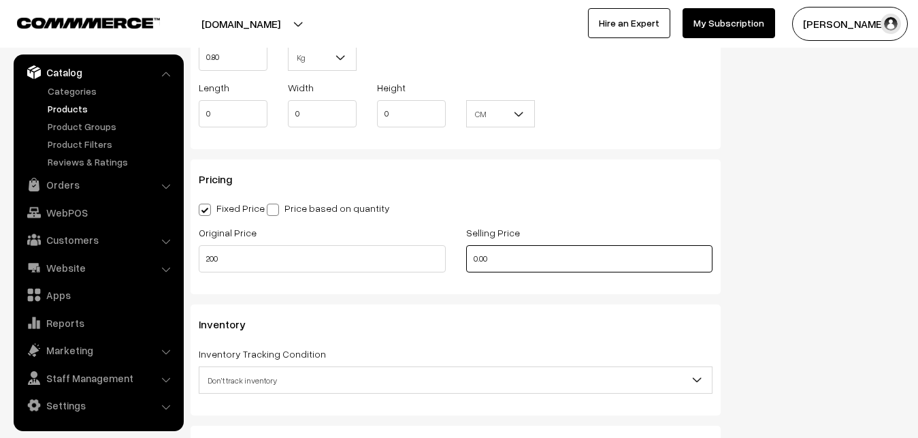
click at [466, 261] on input "0.00" at bounding box center [589, 258] width 247 height 27
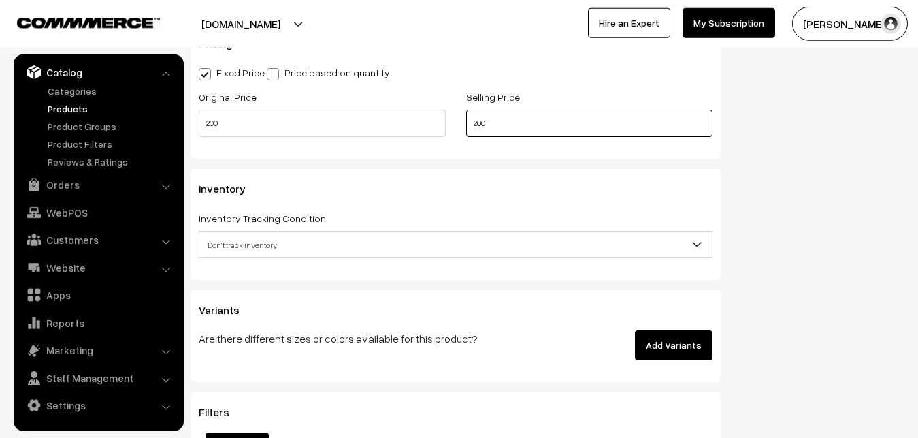
scroll to position [1180, 0]
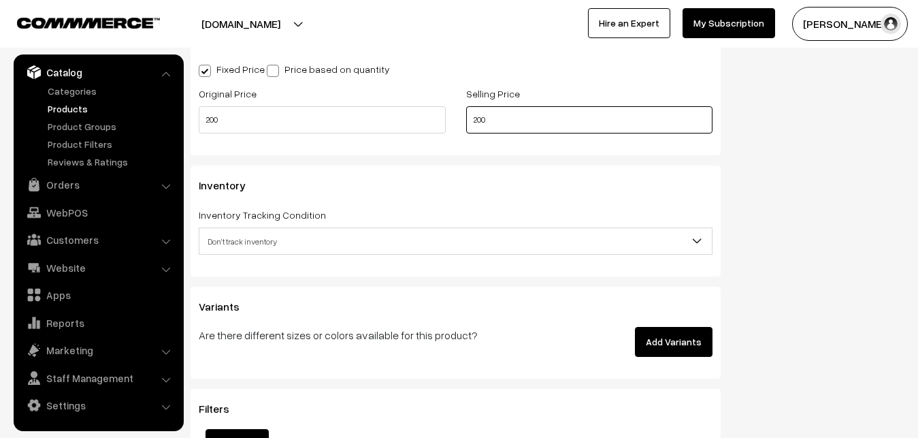
type input "200"
click at [214, 242] on span "Don't track inventory" at bounding box center [455, 241] width 512 height 24
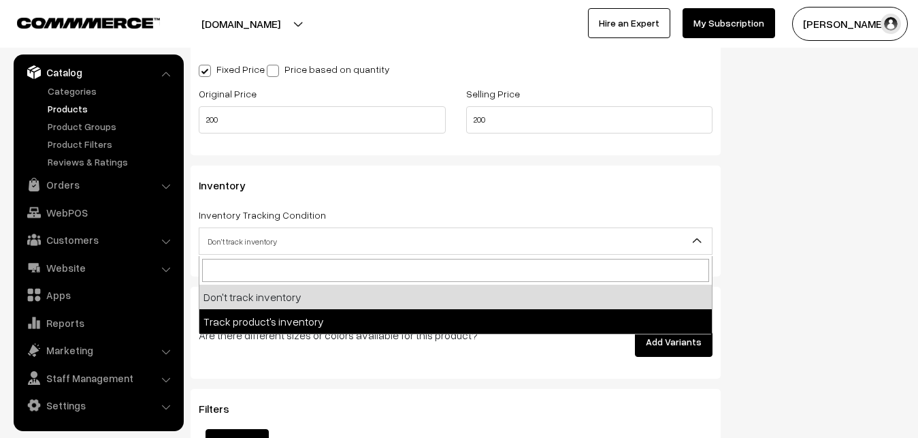
select select "2"
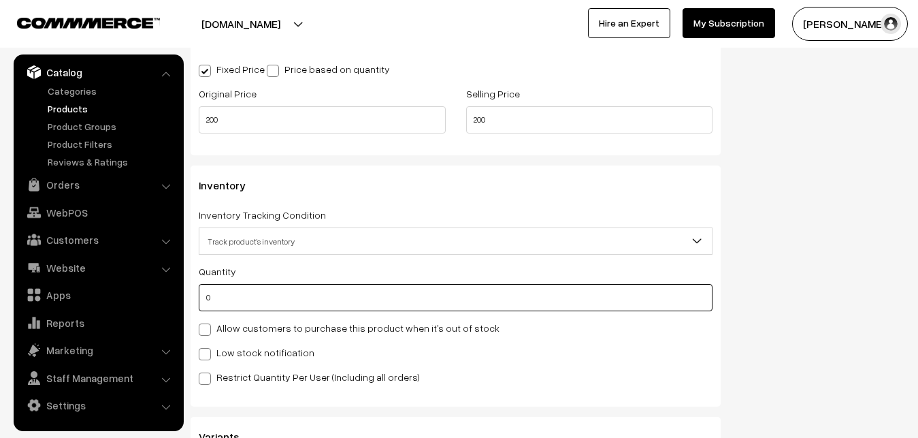
click at [218, 296] on input "0" at bounding box center [456, 297] width 514 height 27
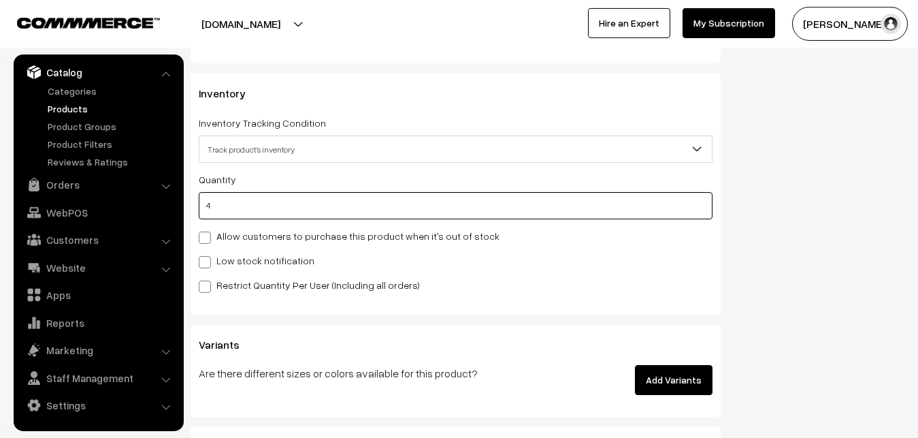
scroll to position [1388, 0]
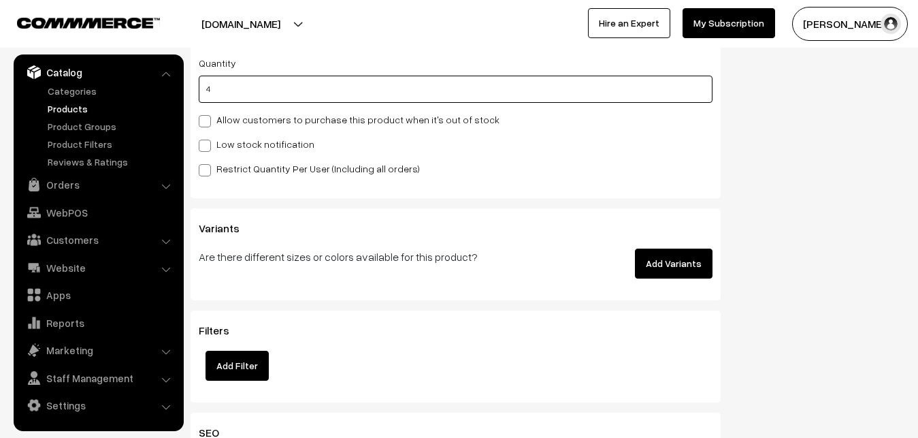
type input "4"
click at [205, 146] on span at bounding box center [205, 146] width 12 height 12
click at [205, 146] on input "Low stock notification" at bounding box center [203, 143] width 9 height 9
checkbox input "true"
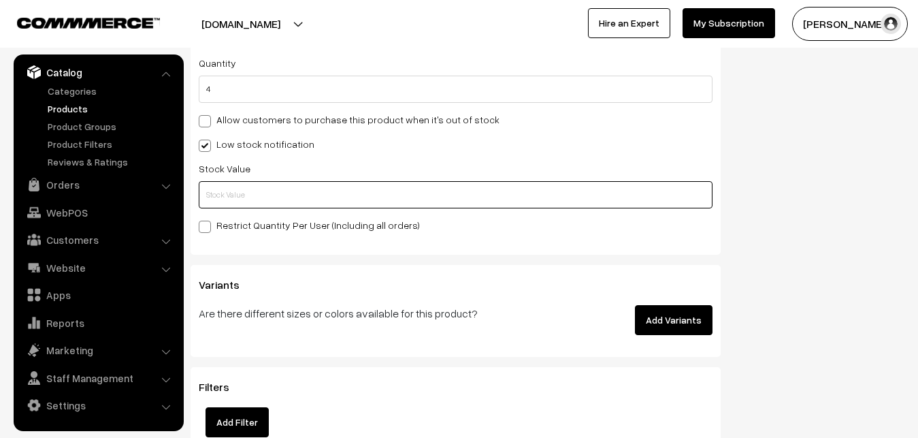
click at [208, 186] on input "text" at bounding box center [456, 194] width 514 height 27
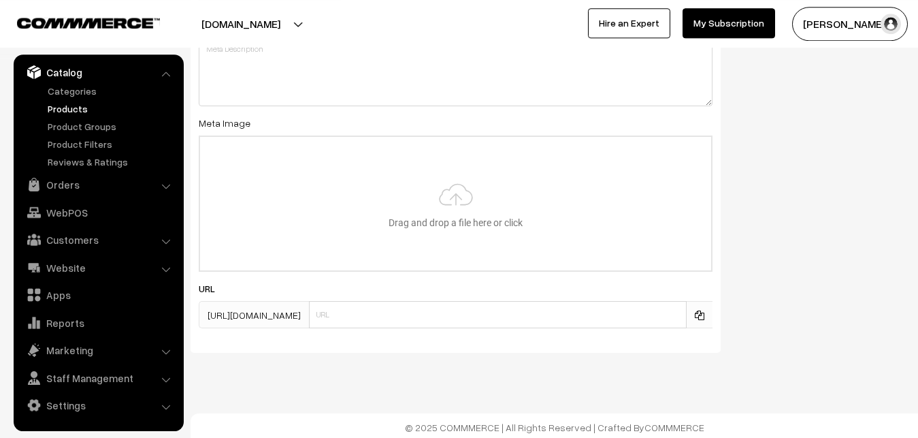
scroll to position [2026, 0]
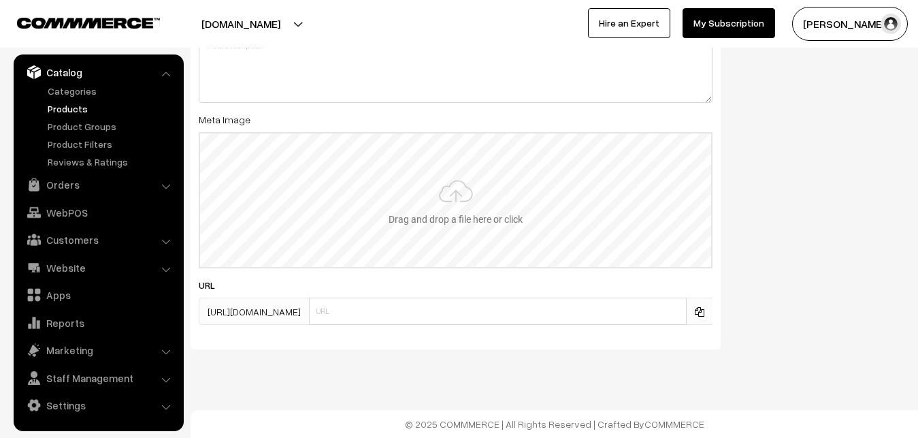
type input "2"
click at [411, 218] on input "file" at bounding box center [455, 199] width 511 height 133
type input "C:\fakepath\gcc-triphala-ras.jpg"
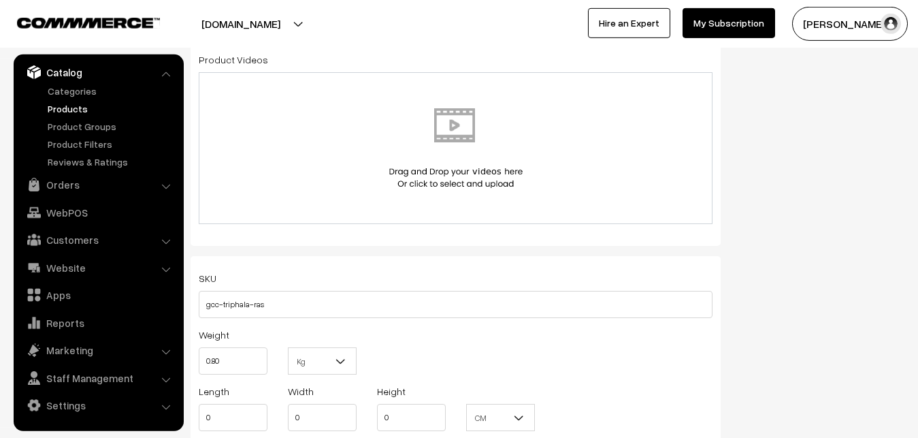
scroll to position [0, 0]
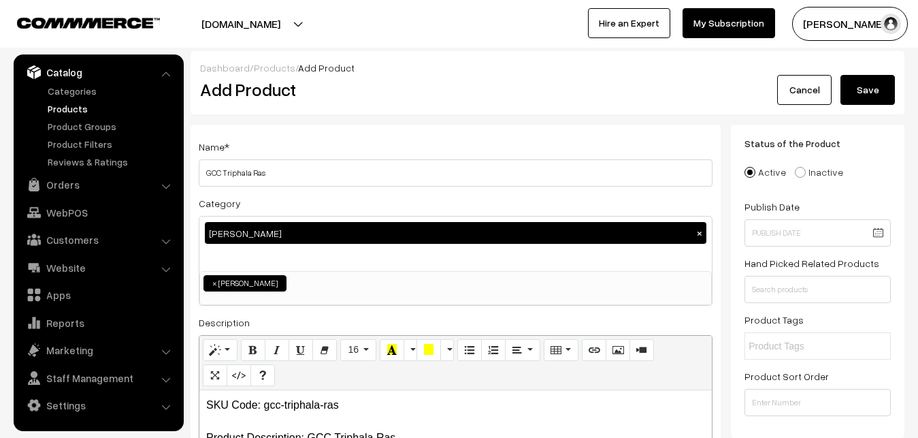
click at [881, 85] on button "Save" at bounding box center [868, 90] width 54 height 30
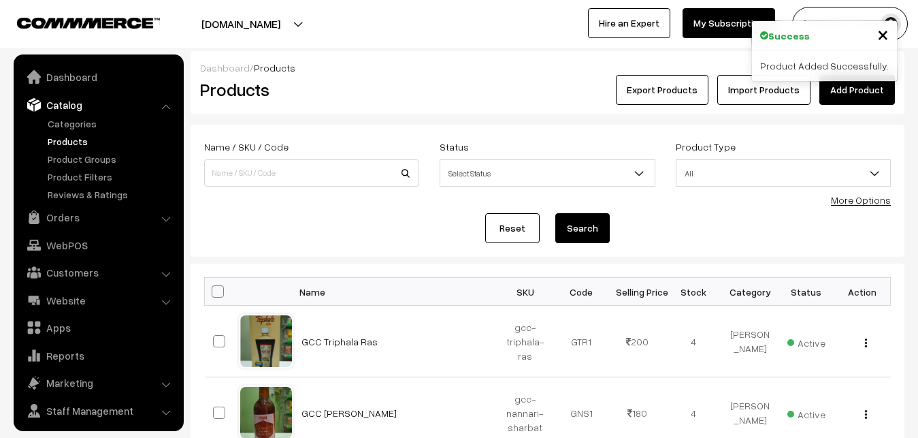
scroll to position [33, 0]
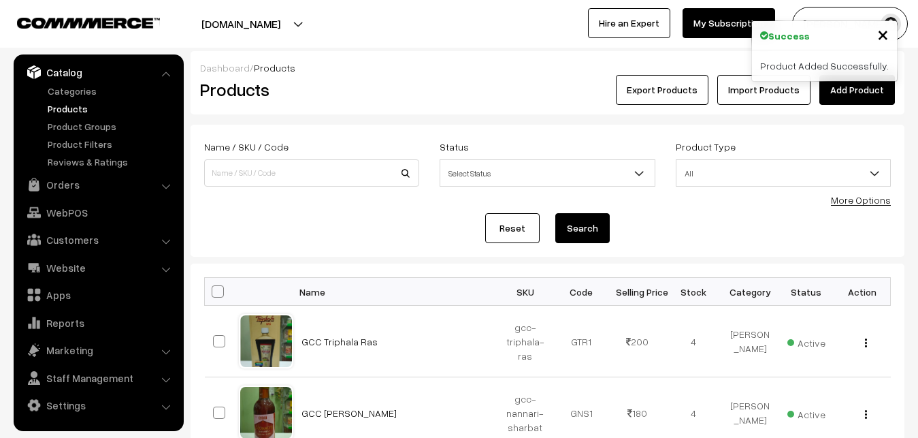
click at [842, 86] on link "Add Product" at bounding box center [857, 90] width 76 height 30
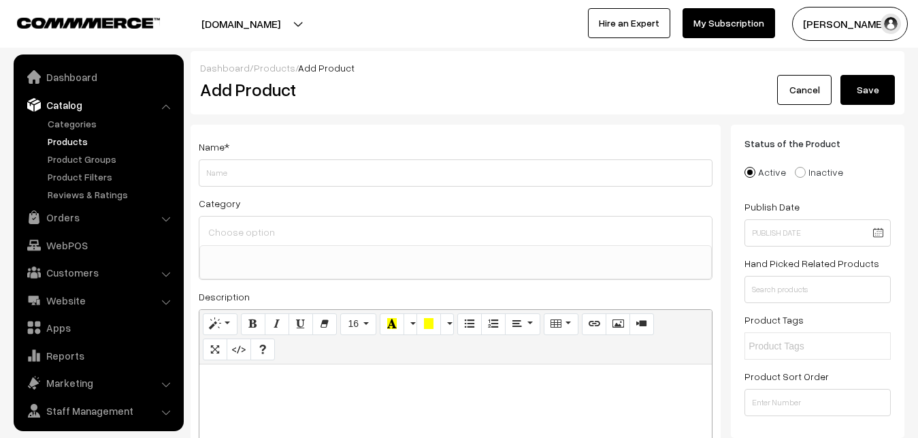
select select
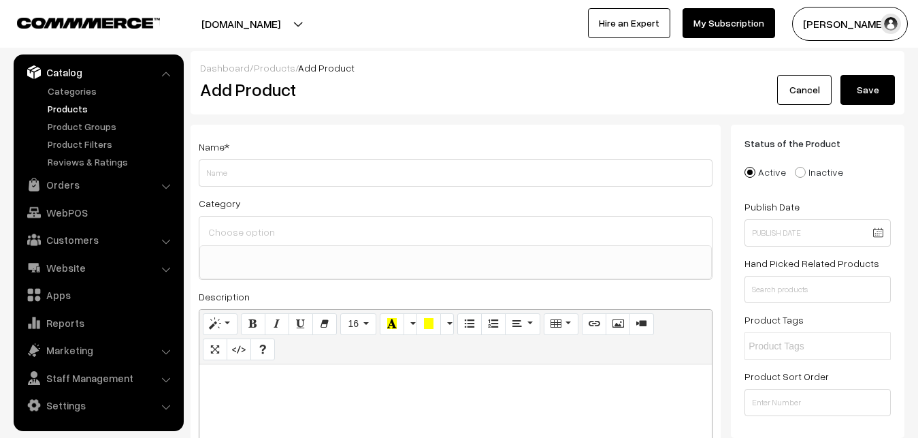
click at [425, 102] on div "Add Product" at bounding box center [458, 90] width 536 height 30
click at [68, 109] on link "Products" at bounding box center [111, 108] width 135 height 14
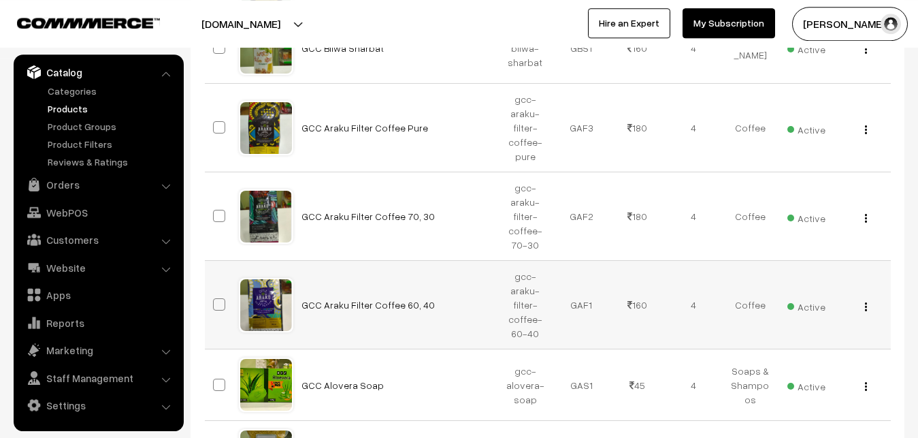
scroll to position [694, 0]
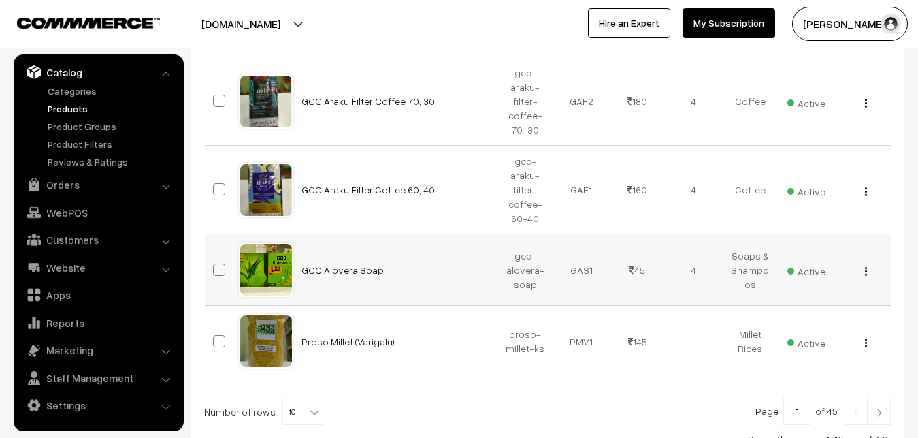
click at [359, 272] on link "GCC Alovera Soap" at bounding box center [343, 270] width 82 height 12
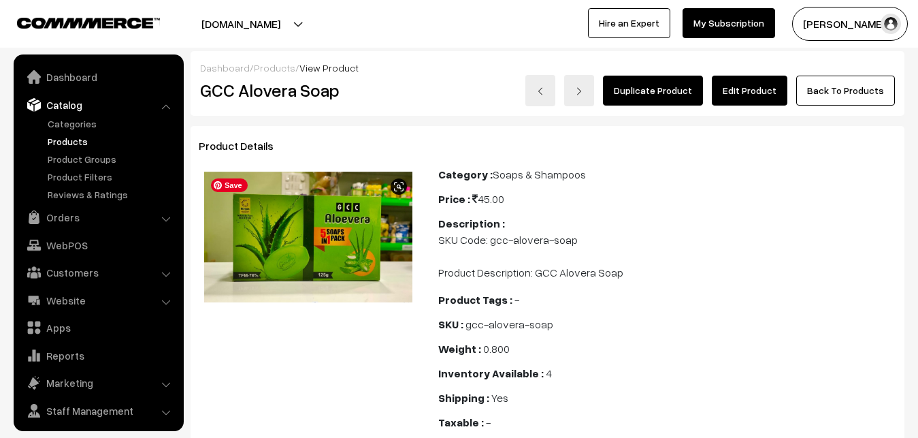
scroll to position [33, 0]
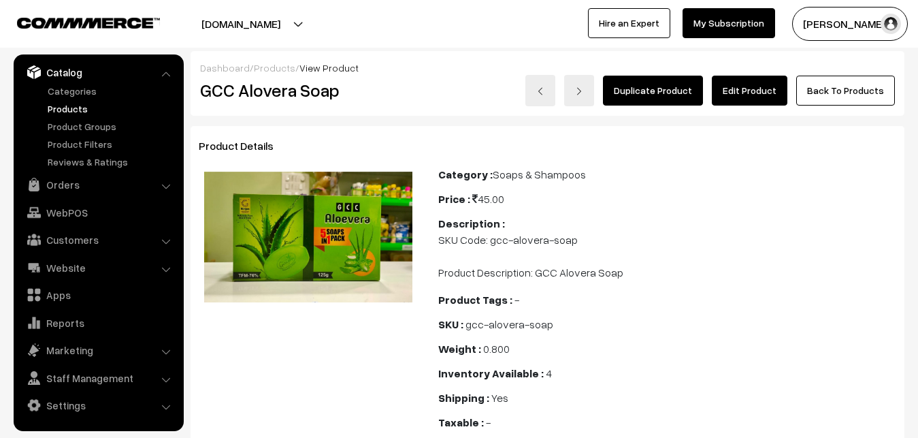
click at [750, 88] on link "Edit Product" at bounding box center [750, 91] width 76 height 30
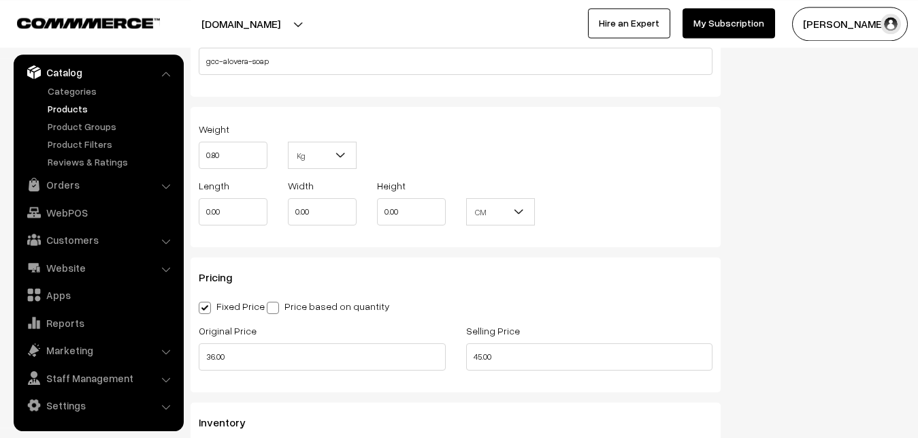
scroll to position [1111, 0]
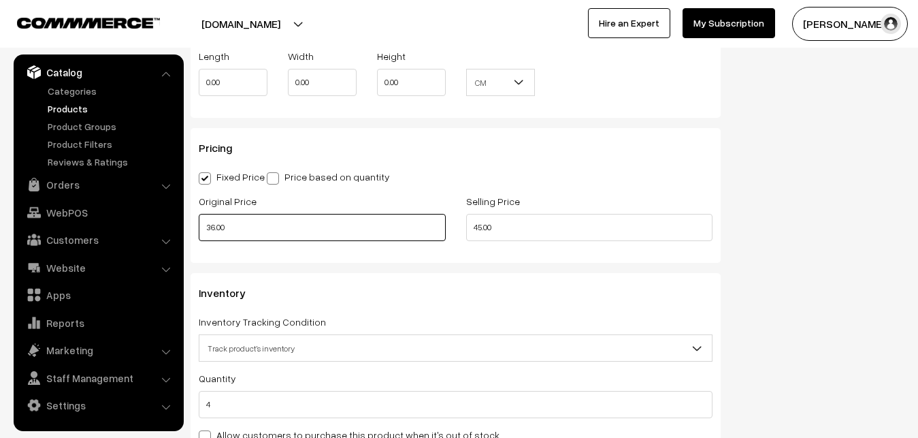
drag, startPoint x: 237, startPoint y: 227, endPoint x: 191, endPoint y: 227, distance: 45.6
click at [199, 227] on input "36.00" at bounding box center [322, 227] width 247 height 27
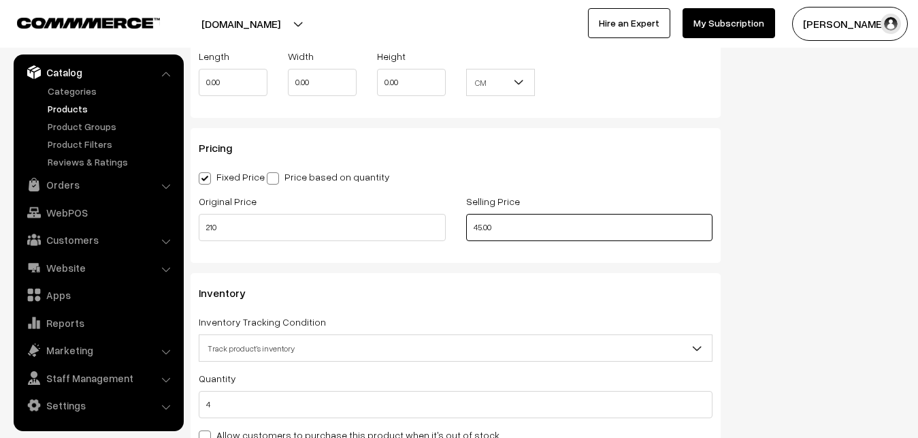
type input "210.00"
drag, startPoint x: 500, startPoint y: 228, endPoint x: 438, endPoint y: 227, distance: 62.6
click at [466, 227] on input "45.00" at bounding box center [589, 227] width 247 height 27
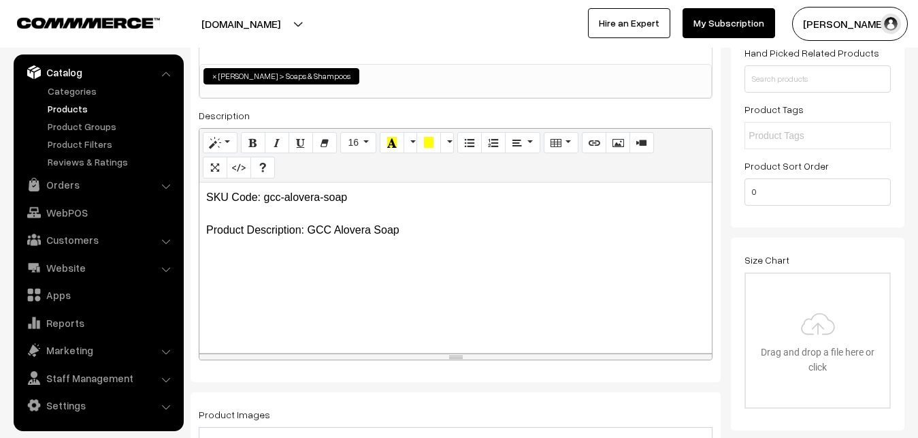
scroll to position [0, 0]
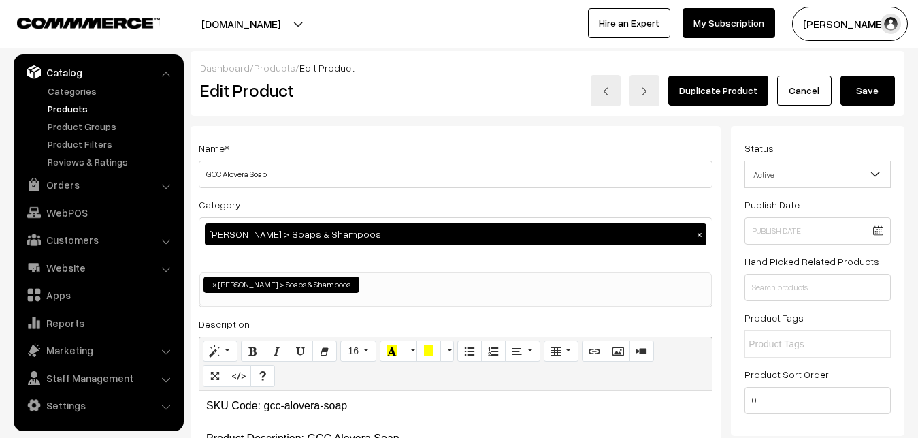
type input "210.00"
click at [870, 84] on button "Save" at bounding box center [868, 91] width 54 height 30
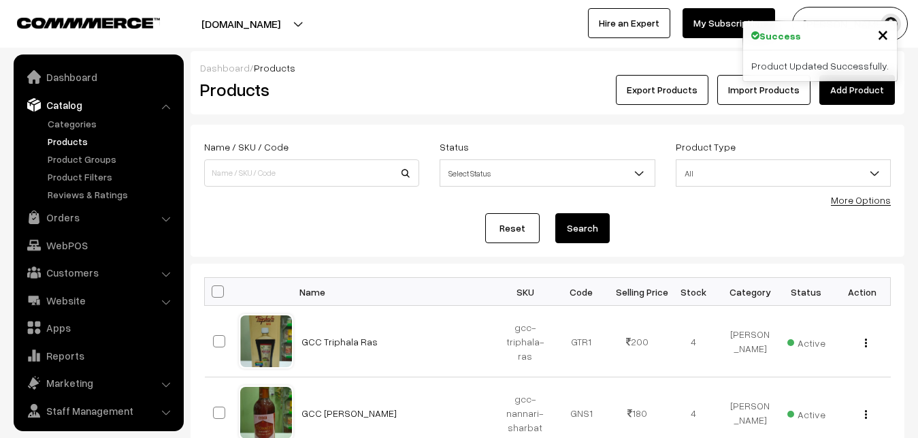
scroll to position [33, 0]
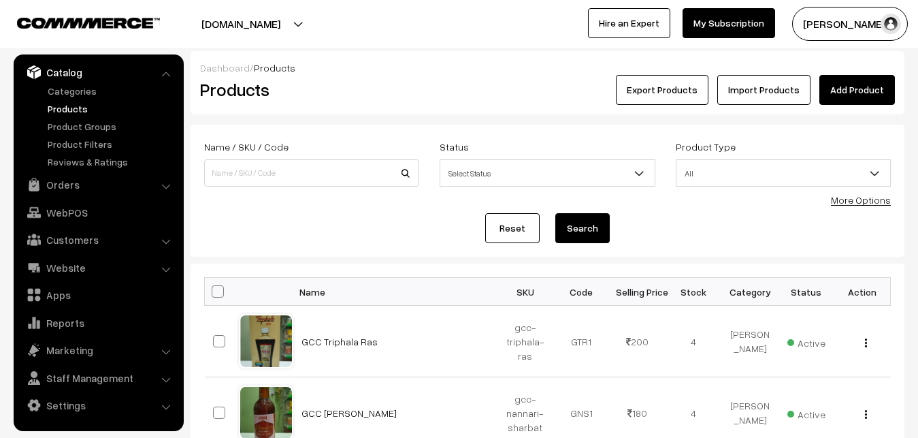
click at [856, 26] on button "[PERSON_NAME]" at bounding box center [850, 24] width 116 height 34
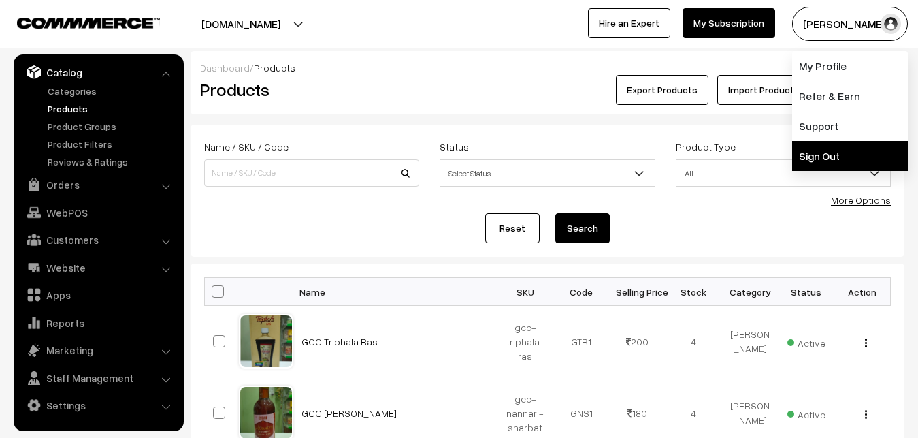
click at [827, 148] on link "Sign Out" at bounding box center [850, 156] width 116 height 30
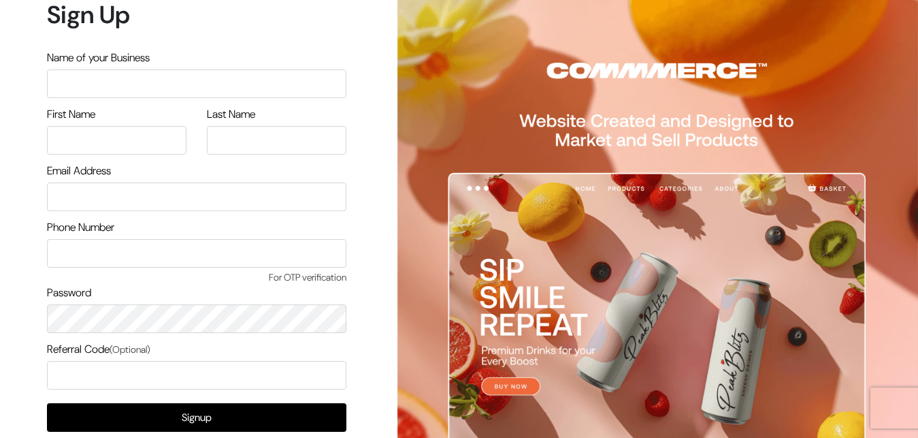
scroll to position [77, 0]
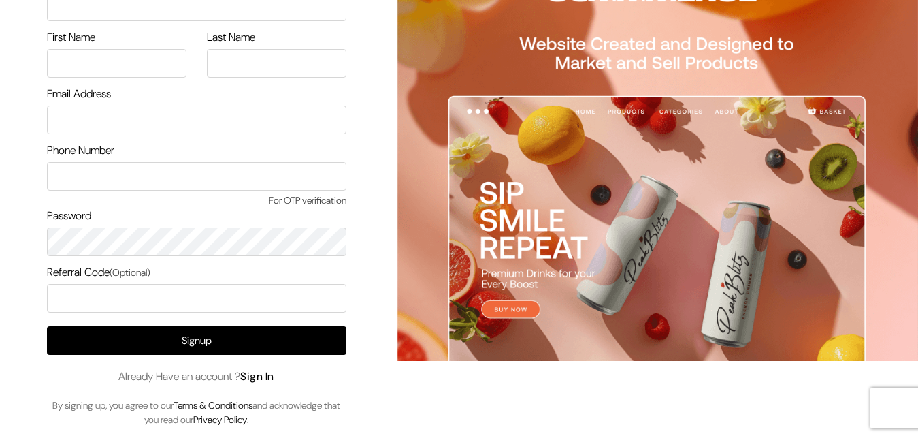
click at [267, 376] on link "Sign In" at bounding box center [257, 376] width 34 height 14
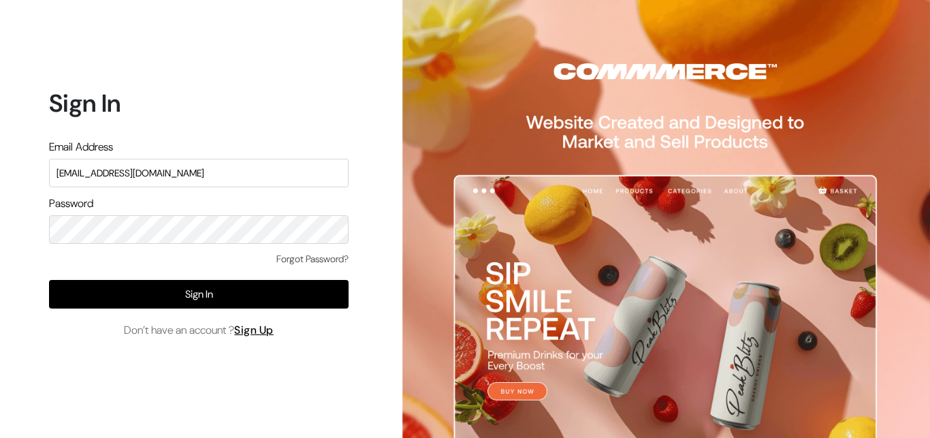
type input "[EMAIL_ADDRESS][DOMAIN_NAME]"
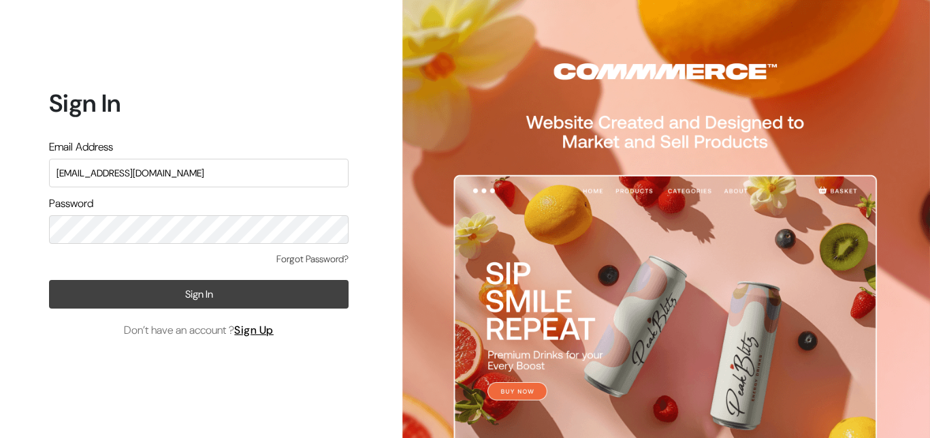
click at [162, 285] on button "Sign In" at bounding box center [198, 294] width 299 height 29
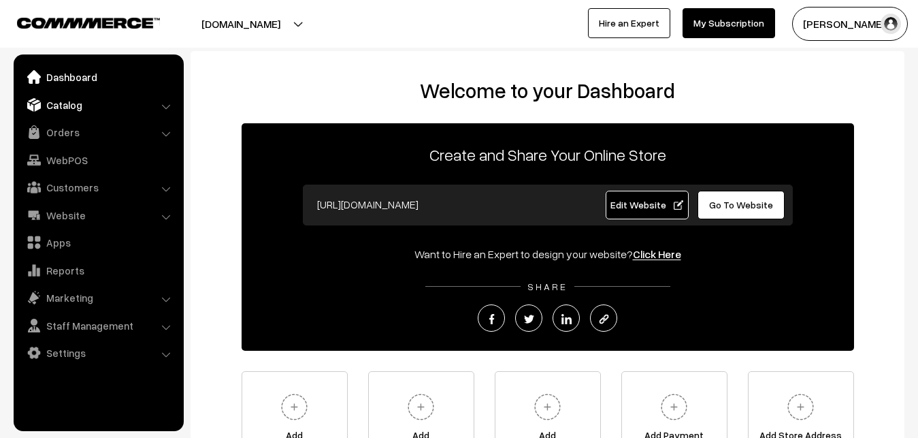
click at [67, 105] on link "Catalog" at bounding box center [98, 105] width 162 height 25
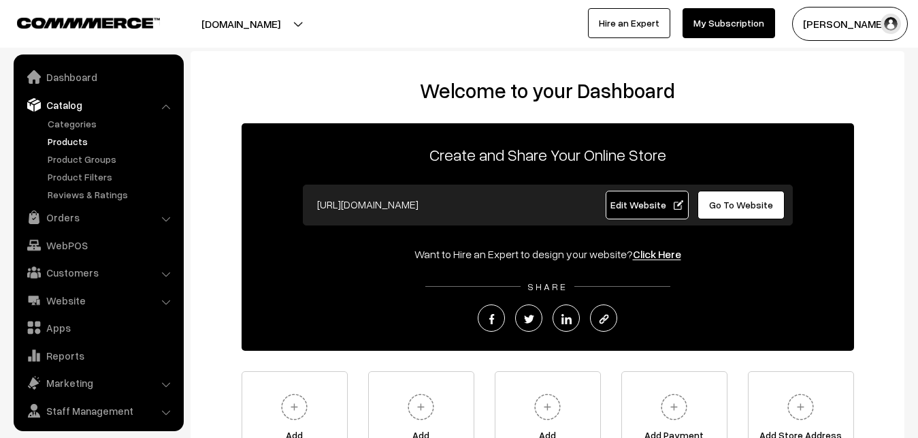
click at [74, 137] on link "Products" at bounding box center [111, 141] width 135 height 14
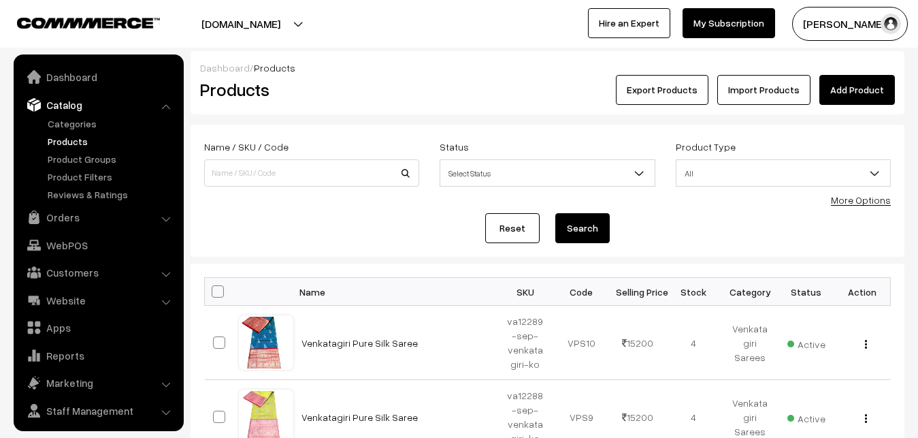
click at [851, 27] on button "[PERSON_NAME]" at bounding box center [850, 24] width 116 height 34
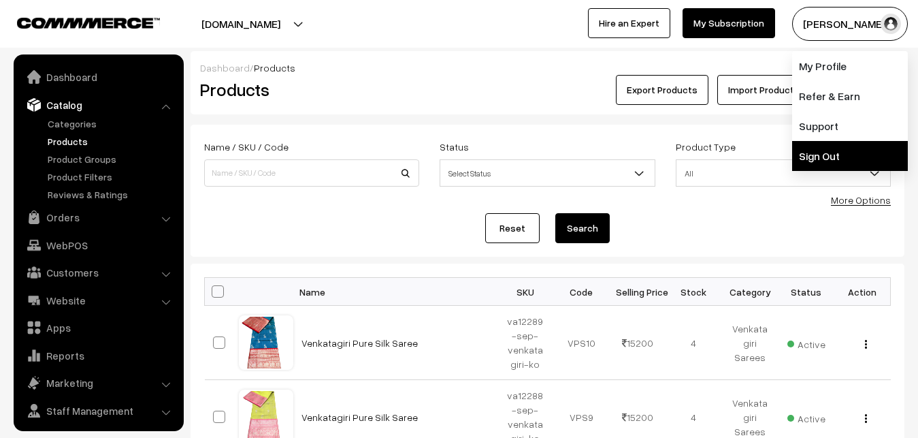
click at [835, 150] on link "Sign Out" at bounding box center [850, 156] width 116 height 30
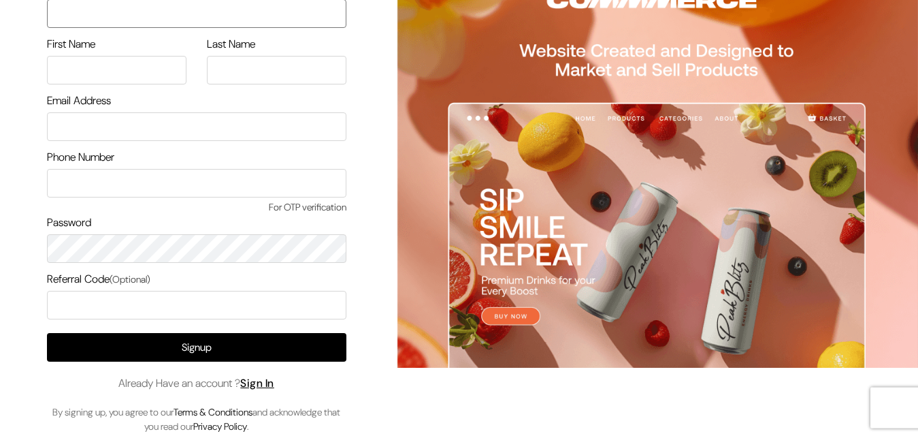
scroll to position [77, 0]
